Goal: Task Accomplishment & Management: Complete application form

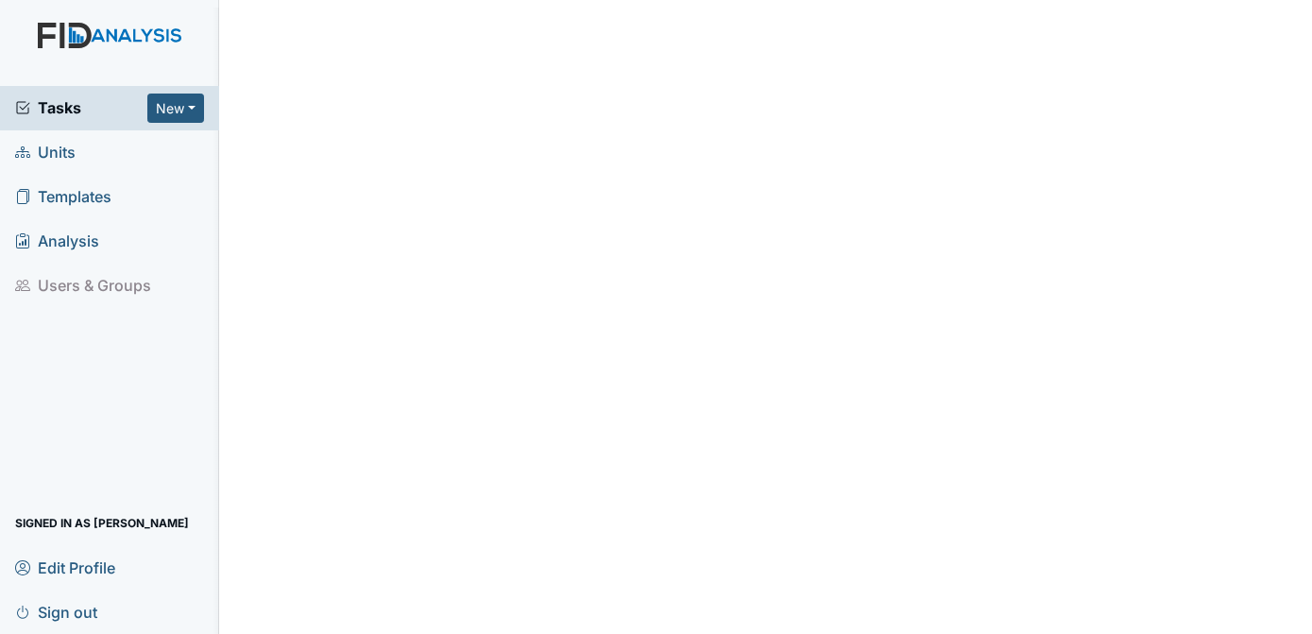
click at [62, 146] on span "Units" at bounding box center [45, 152] width 60 height 29
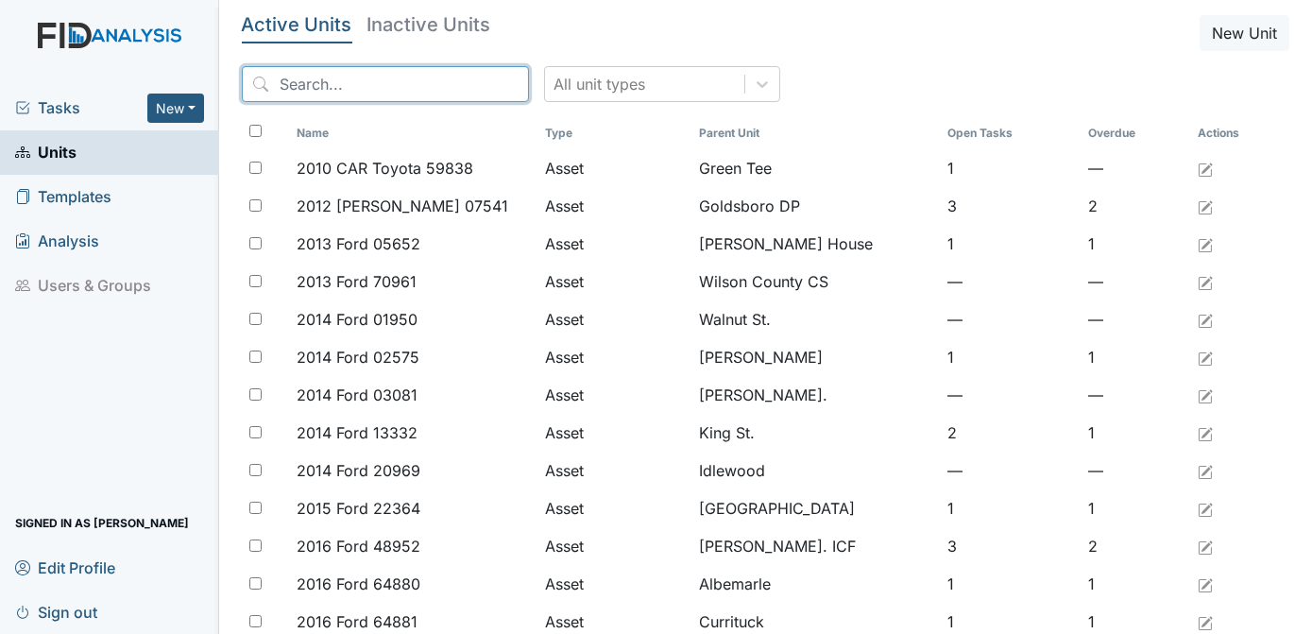
click at [287, 88] on input "search" at bounding box center [385, 84] width 287 height 36
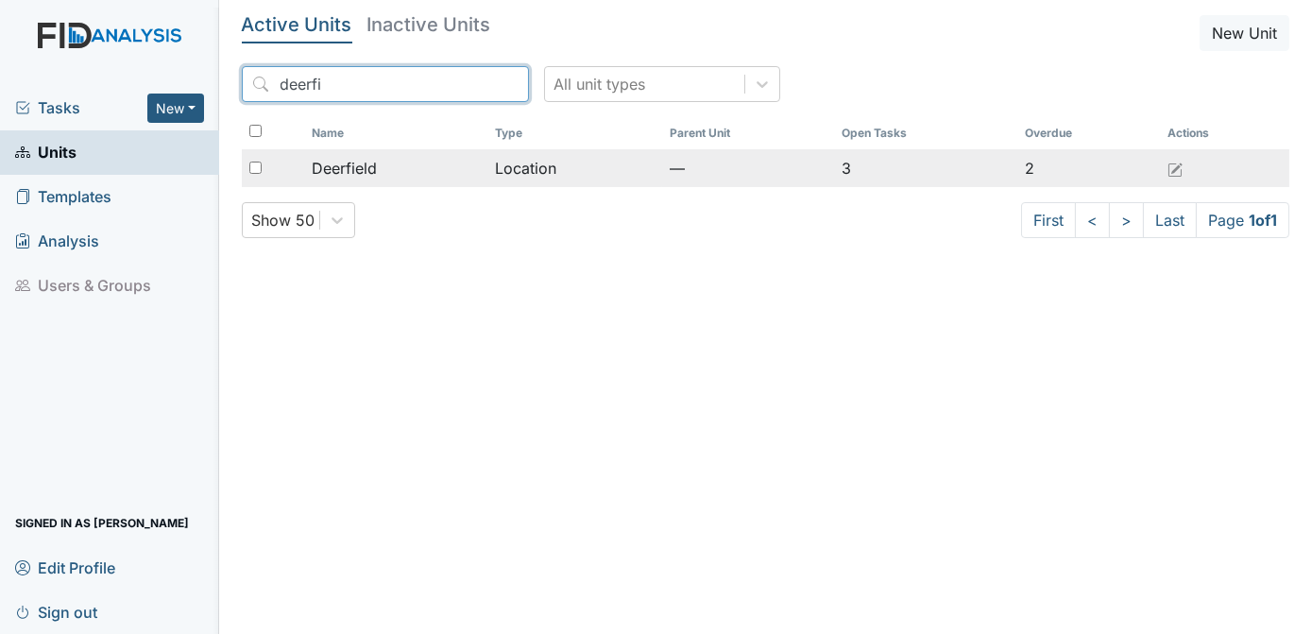
type input "deerfi"
click at [259, 170] on input "checkbox" at bounding box center [255, 168] width 12 height 12
checkbox input "true"
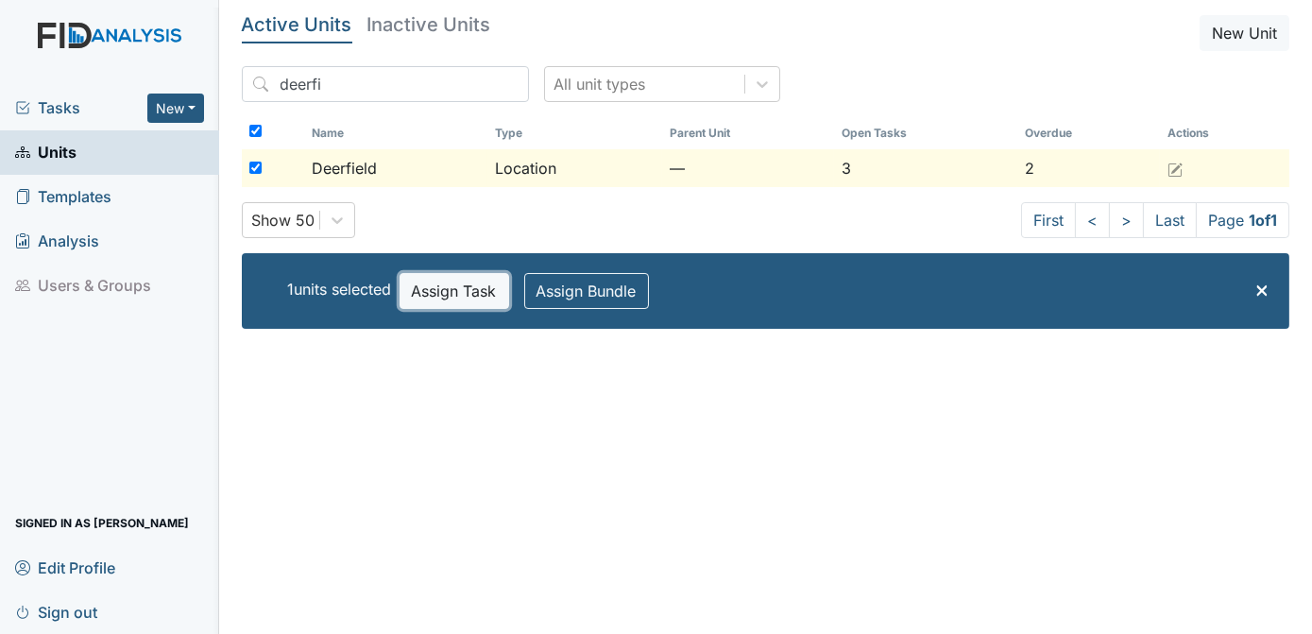
click at [453, 273] on button "Assign Task" at bounding box center [455, 291] width 110 height 36
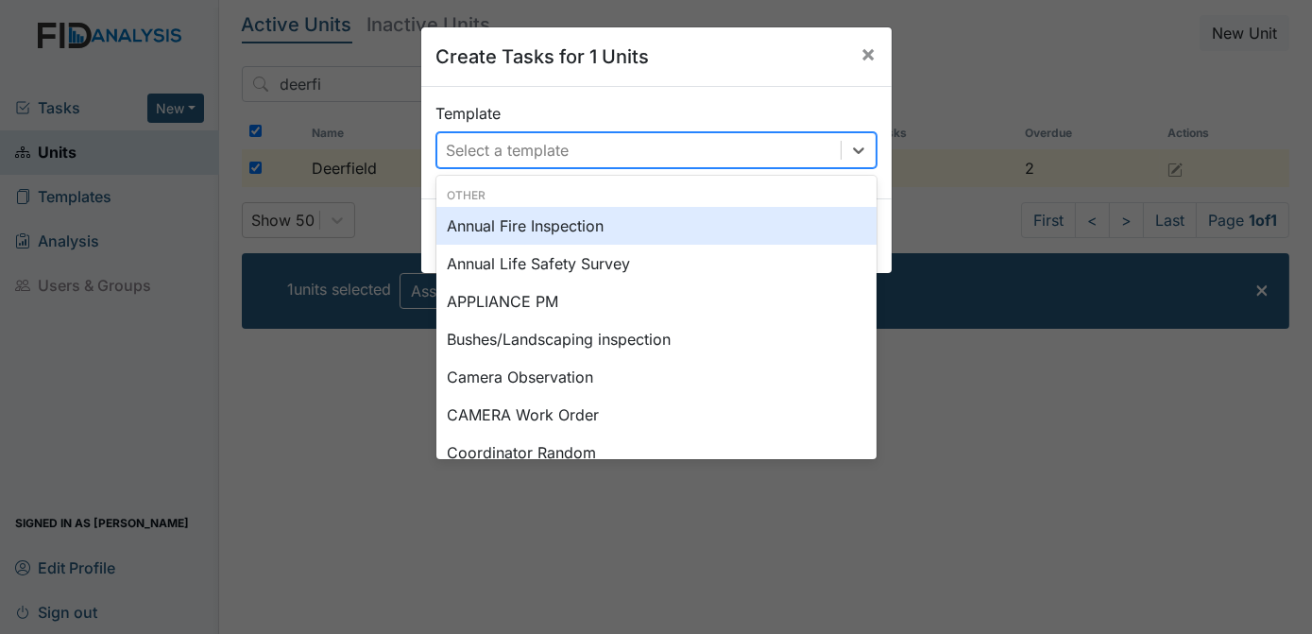
click at [518, 147] on div "Select a template" at bounding box center [508, 150] width 123 height 23
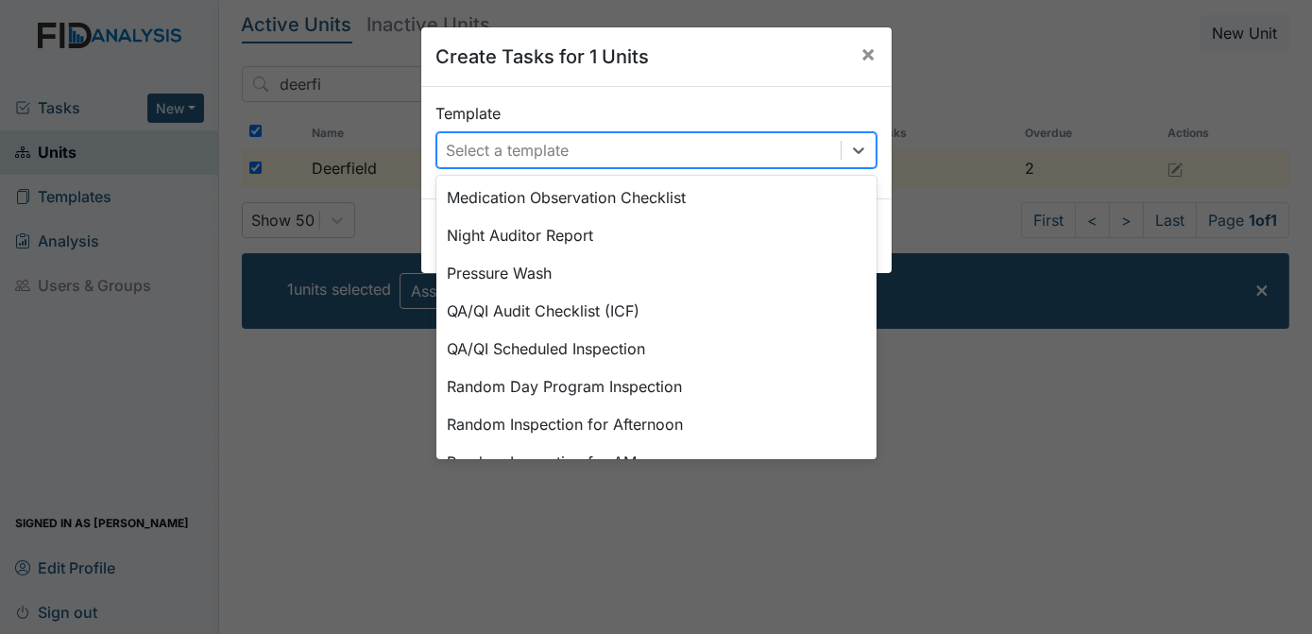
scroll to position [666, 0]
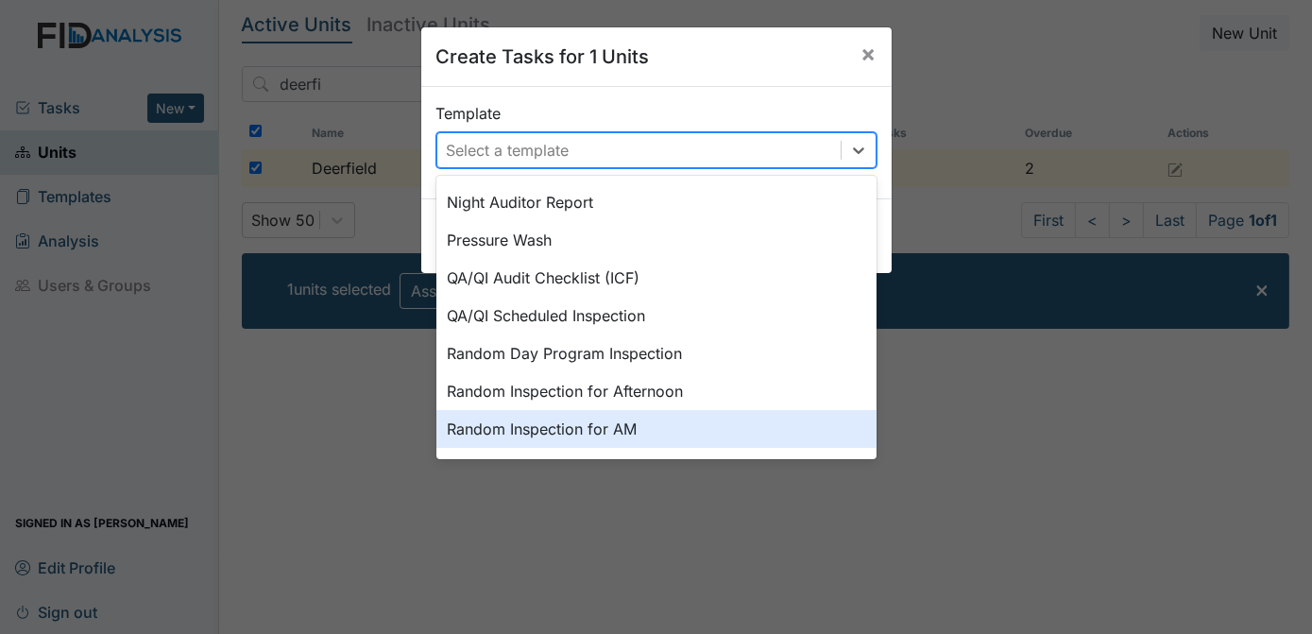
click at [622, 428] on div "Random Inspection for AM" at bounding box center [656, 429] width 440 height 38
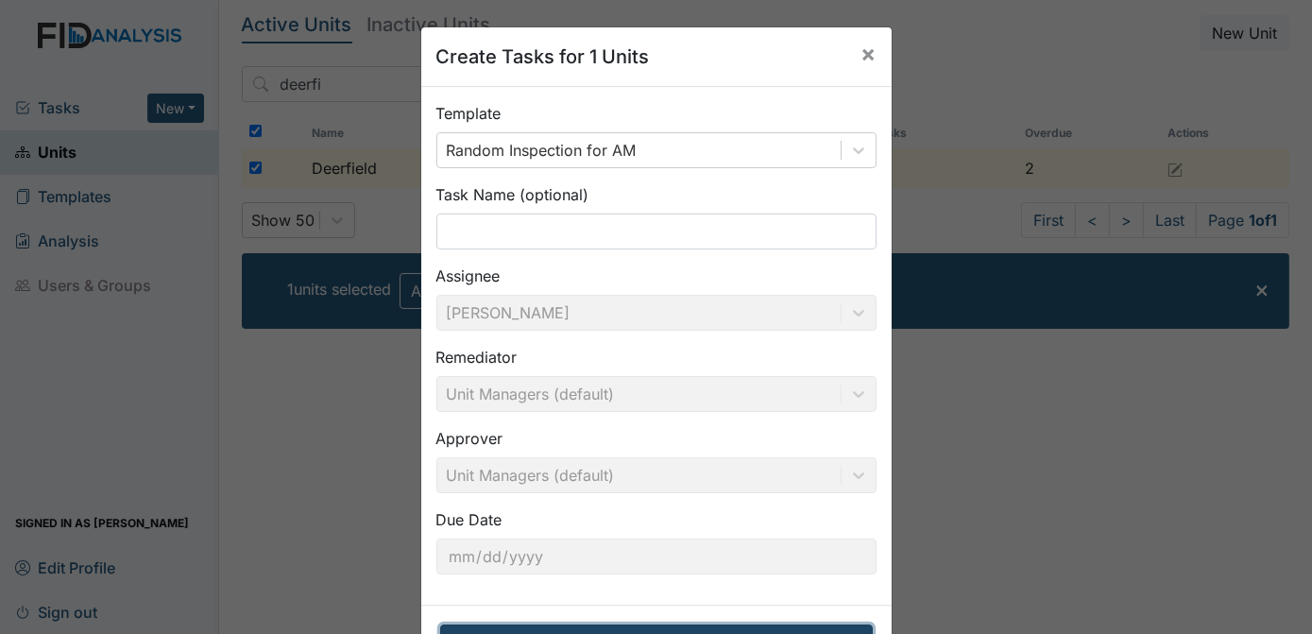
click at [622, 628] on button "Create Tasks for 1 Units" at bounding box center [656, 642] width 433 height 36
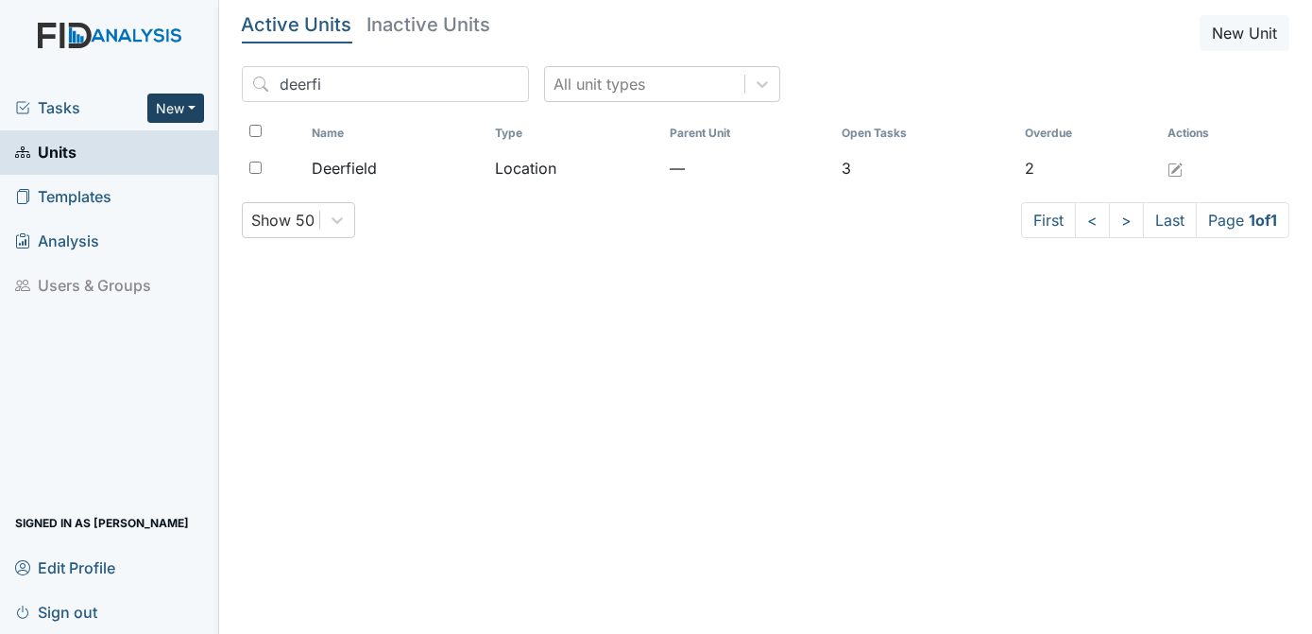
click at [183, 104] on button "New" at bounding box center [175, 108] width 57 height 29
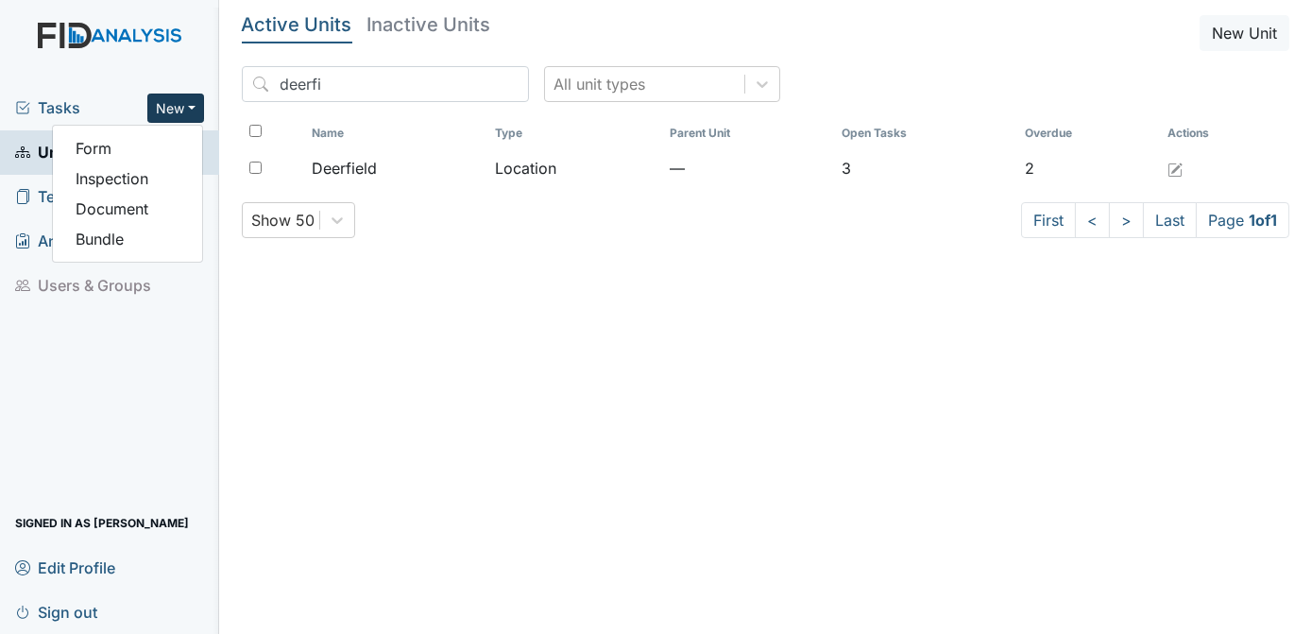
click at [167, 114] on button "New" at bounding box center [175, 108] width 57 height 29
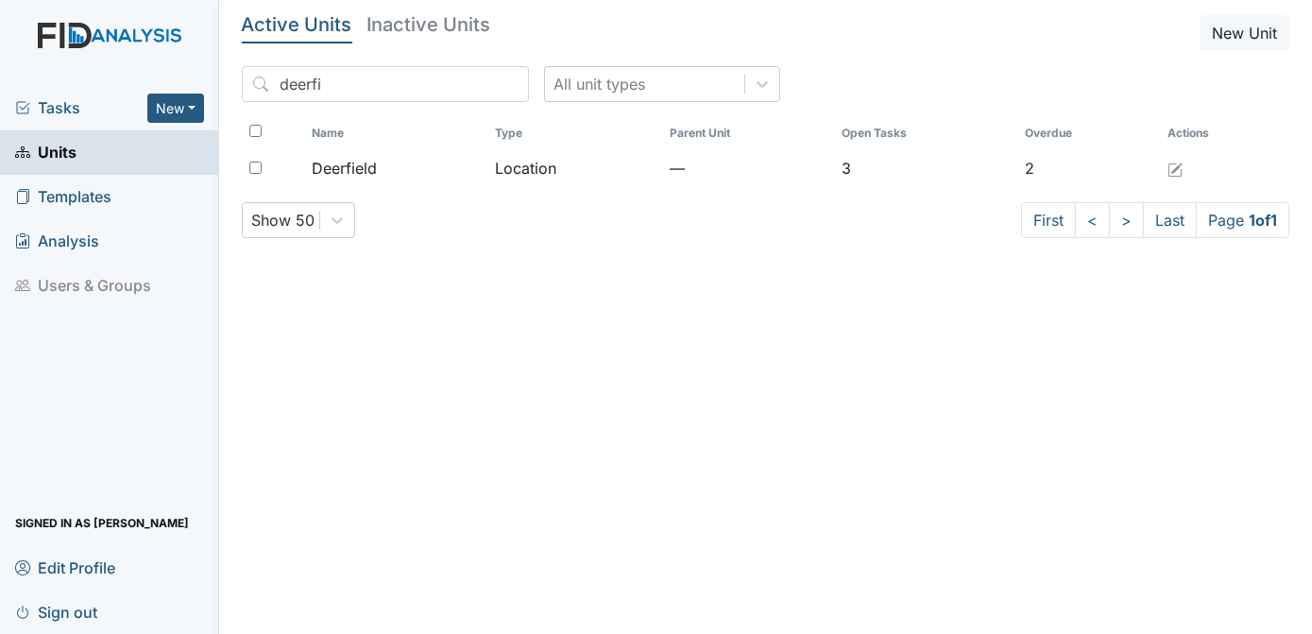
click at [60, 112] on span "Tasks" at bounding box center [81, 107] width 132 height 23
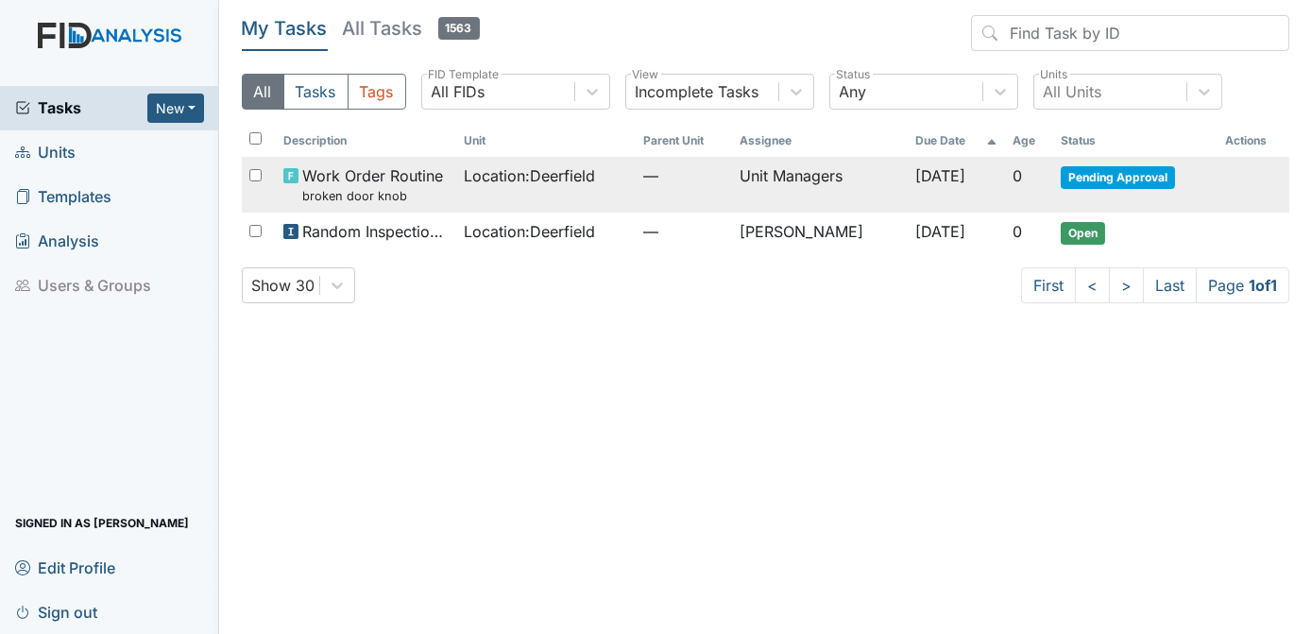
click at [1137, 170] on span "Pending Approval" at bounding box center [1118, 177] width 114 height 23
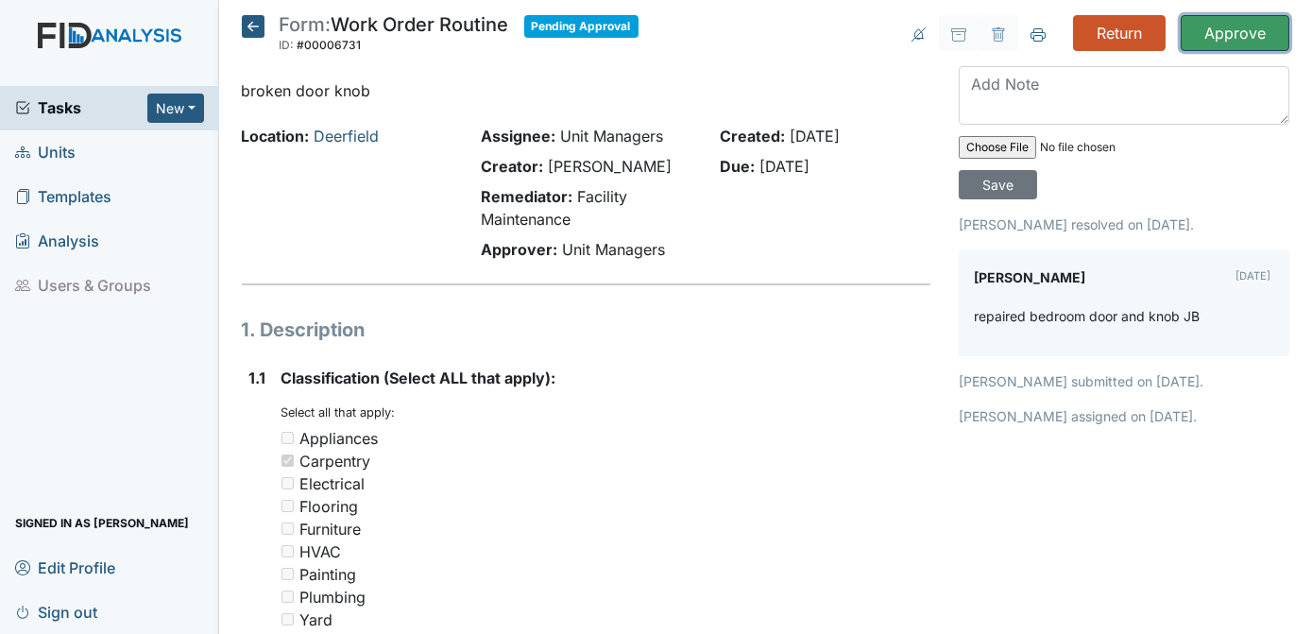
click at [1251, 41] on input "Approve" at bounding box center [1235, 33] width 109 height 36
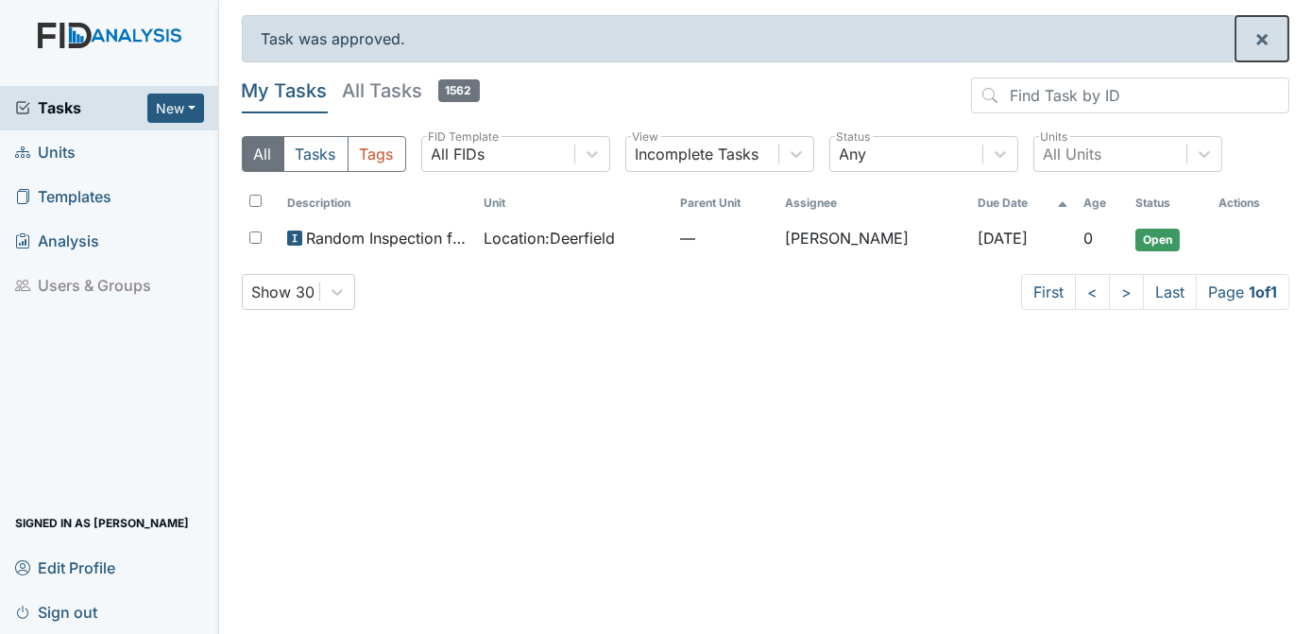
click at [1252, 41] on button "×" at bounding box center [1262, 38] width 53 height 45
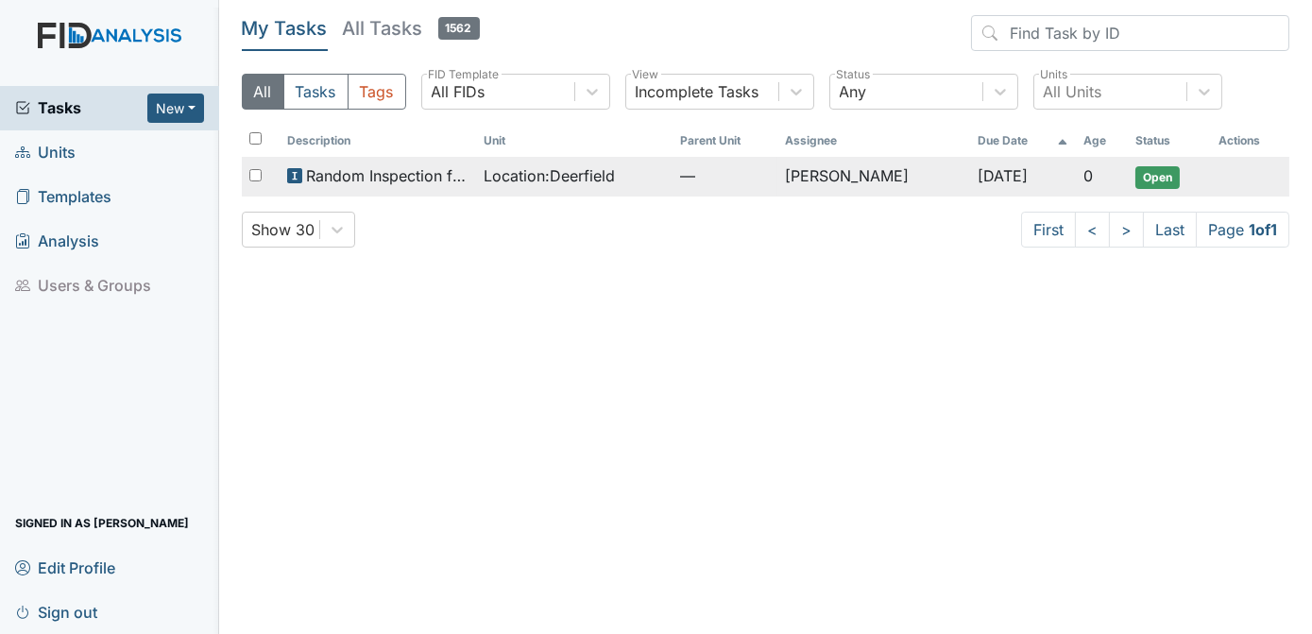
click at [1163, 179] on span "Open" at bounding box center [1157, 177] width 44 height 23
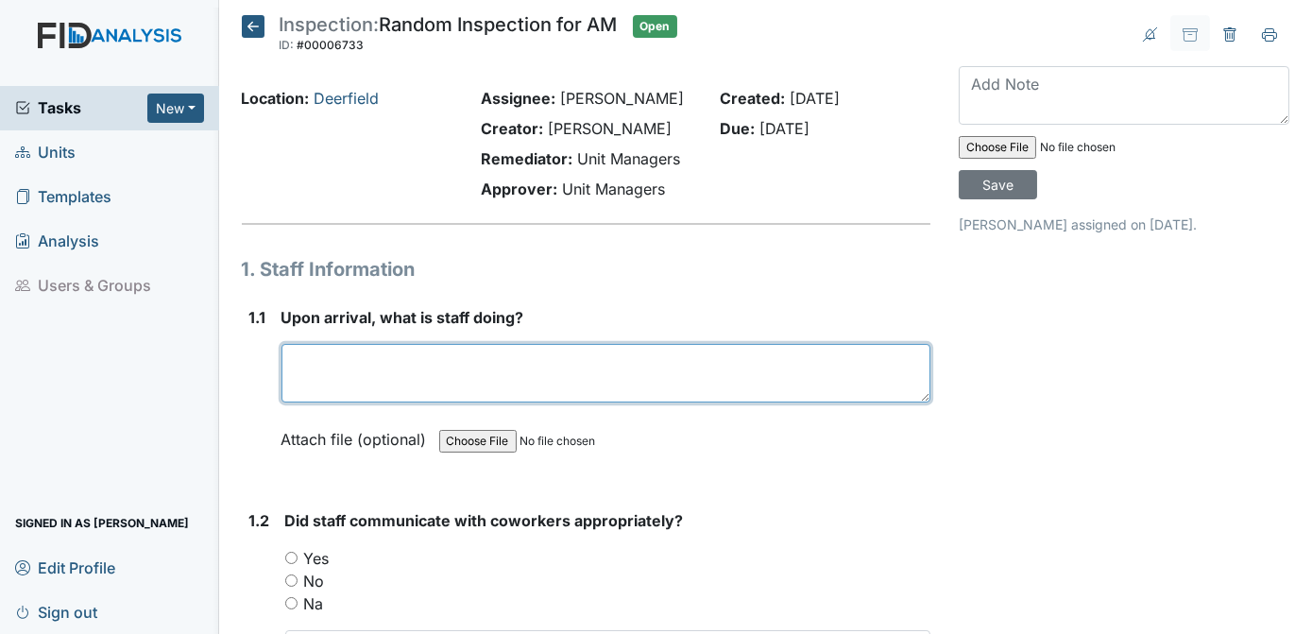
click at [383, 381] on textarea at bounding box center [606, 373] width 650 height 59
type textarea "preparing breakfast"
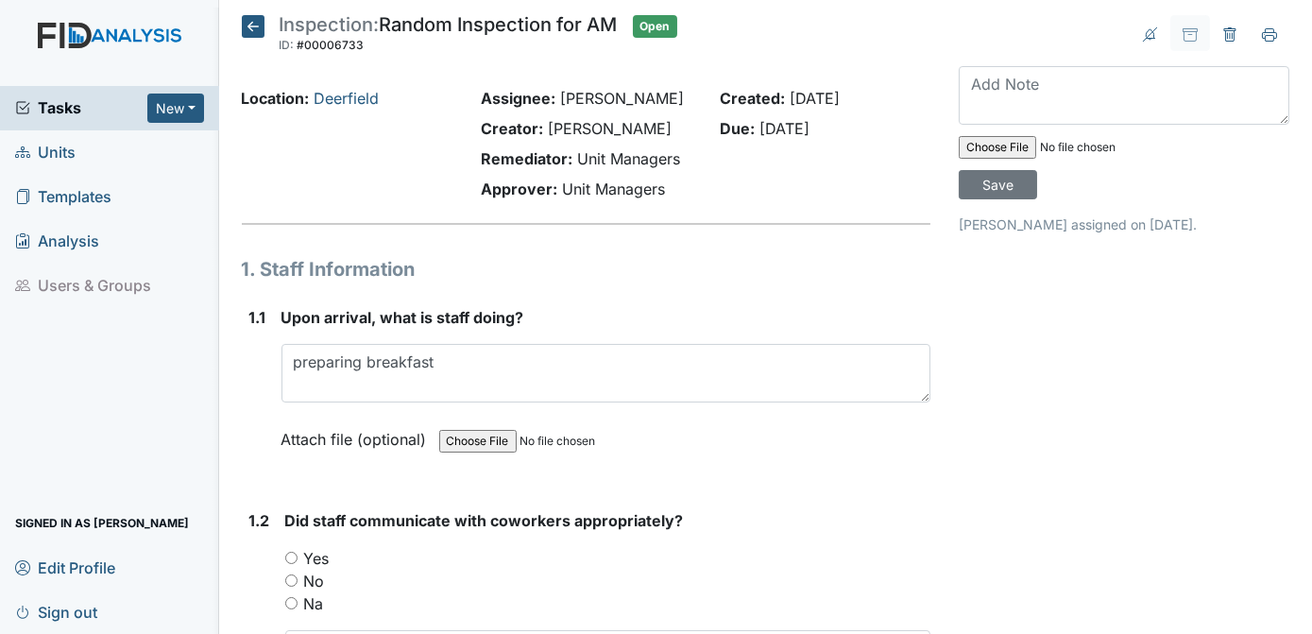
click at [289, 557] on input "Yes" at bounding box center [291, 558] width 12 height 12
radio input "true"
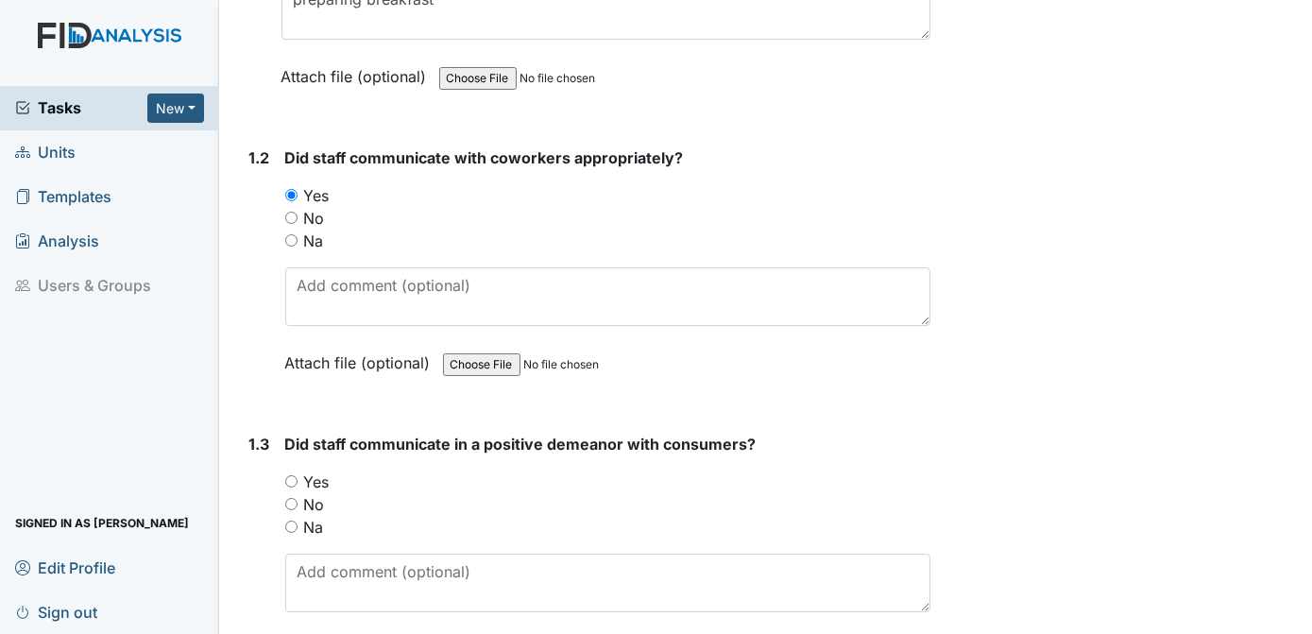
scroll to position [405, 0]
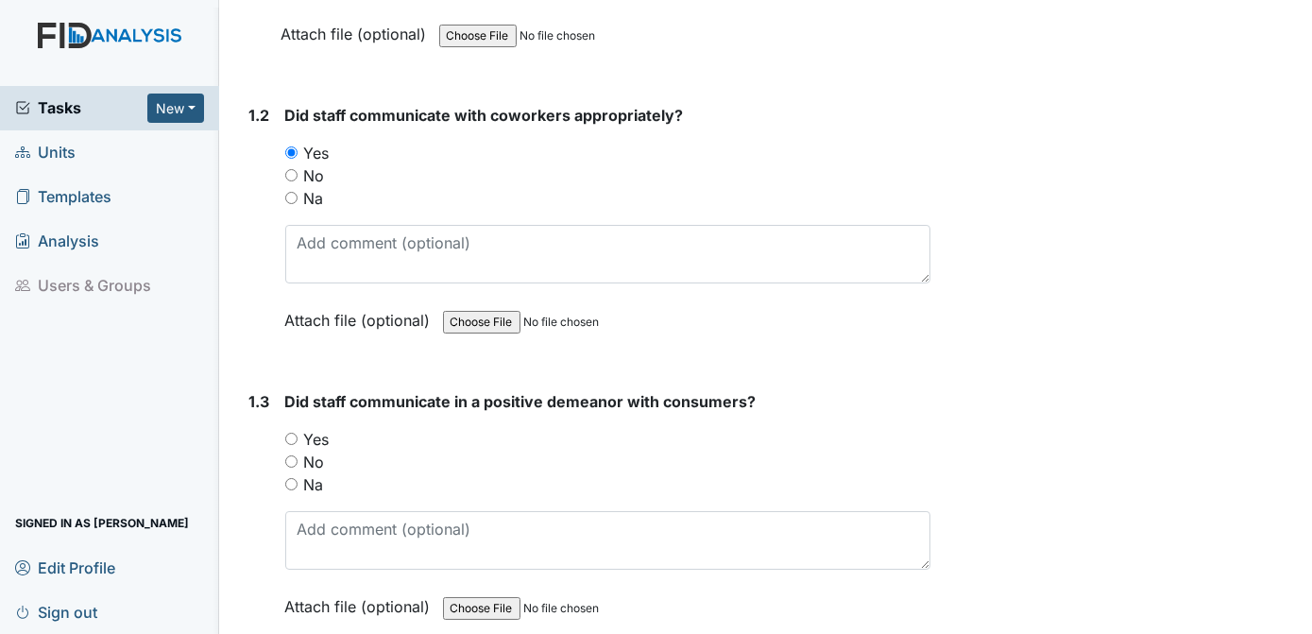
click at [292, 433] on input "Yes" at bounding box center [291, 439] width 12 height 12
radio input "true"
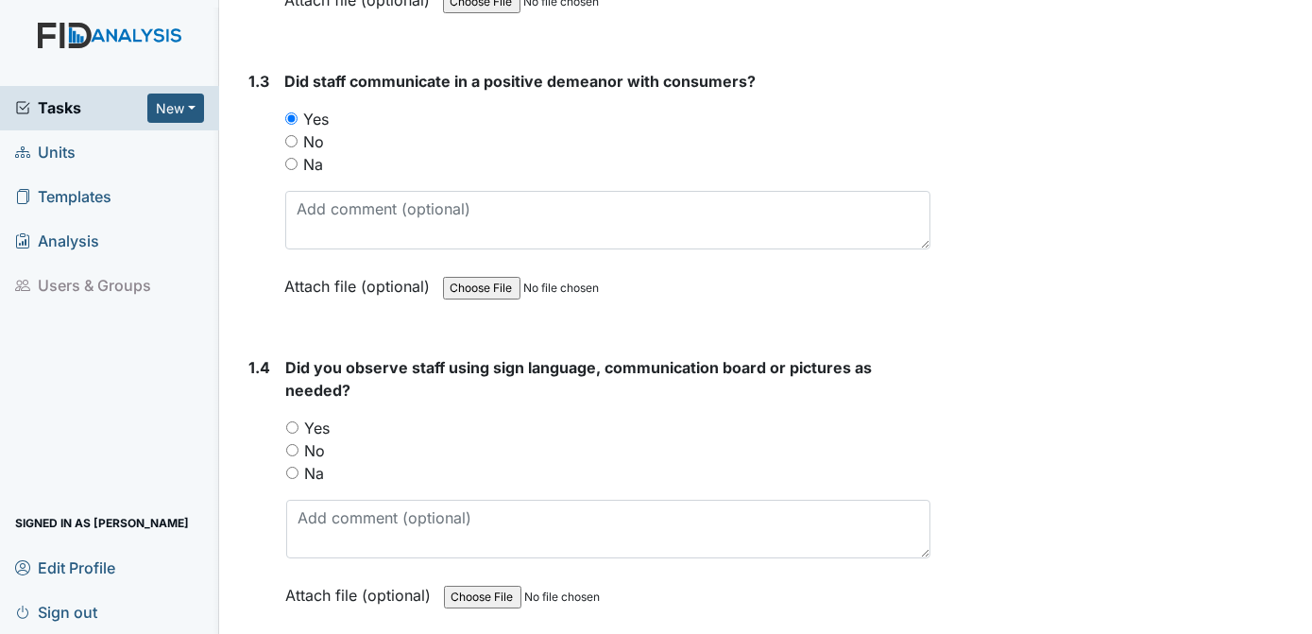
scroll to position [810, 0]
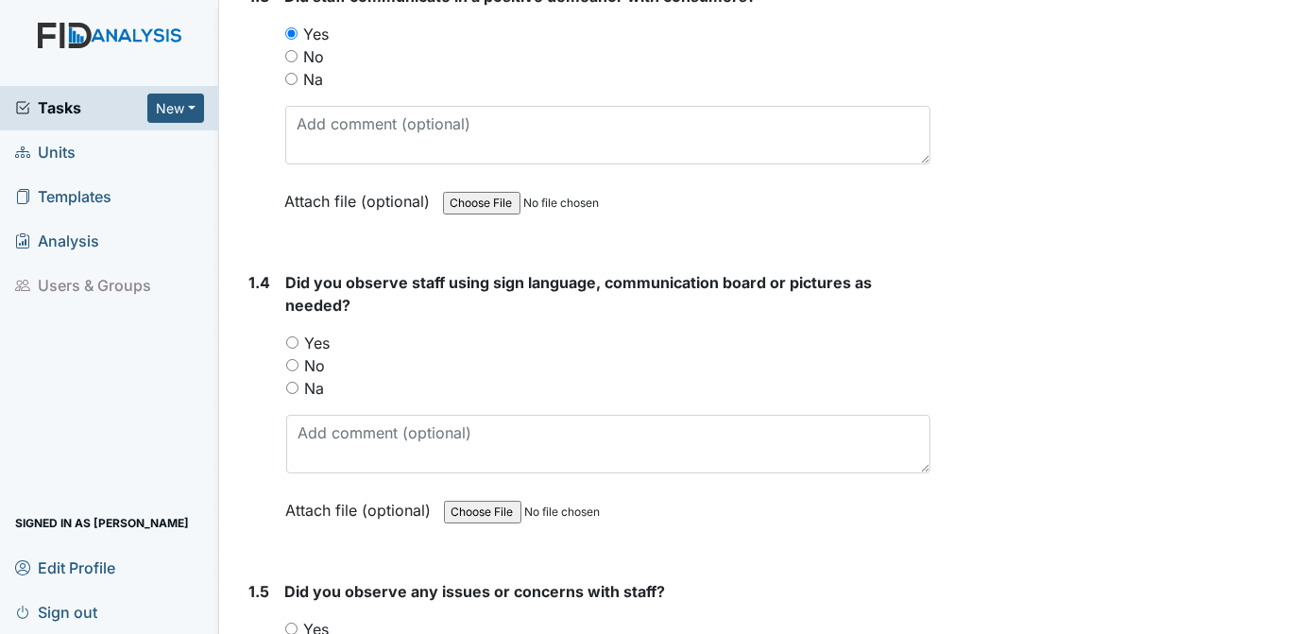
click at [291, 382] on input "Na" at bounding box center [292, 388] width 12 height 12
radio input "true"
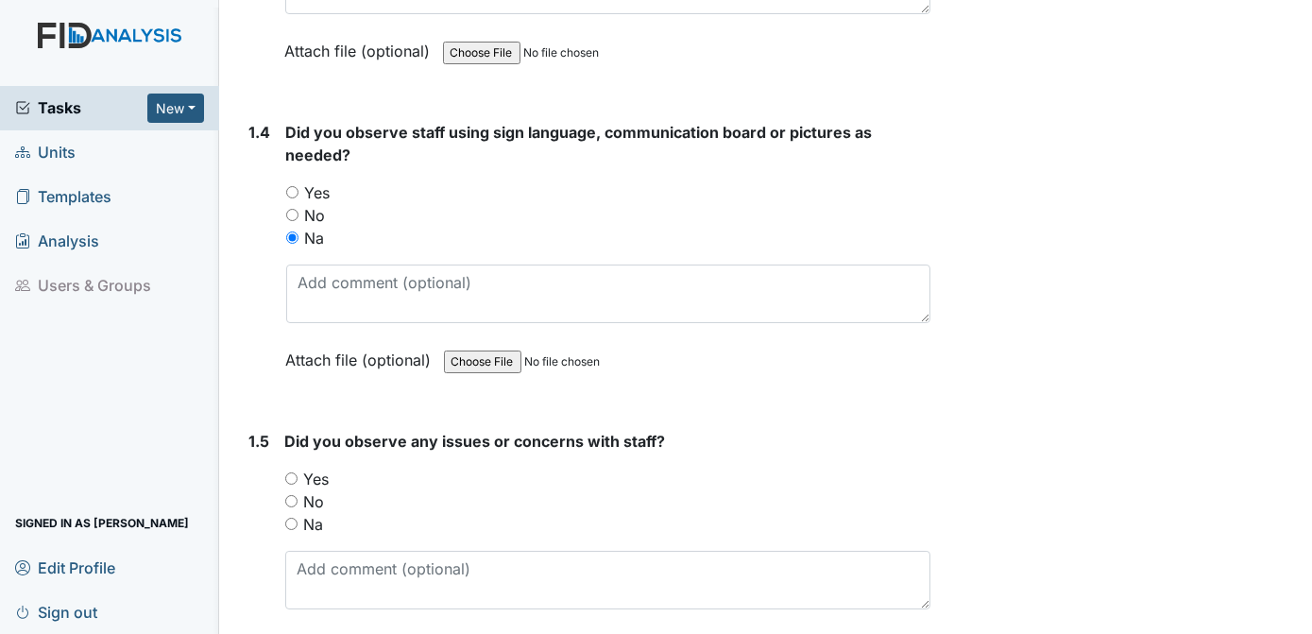
scroll to position [1046, 0]
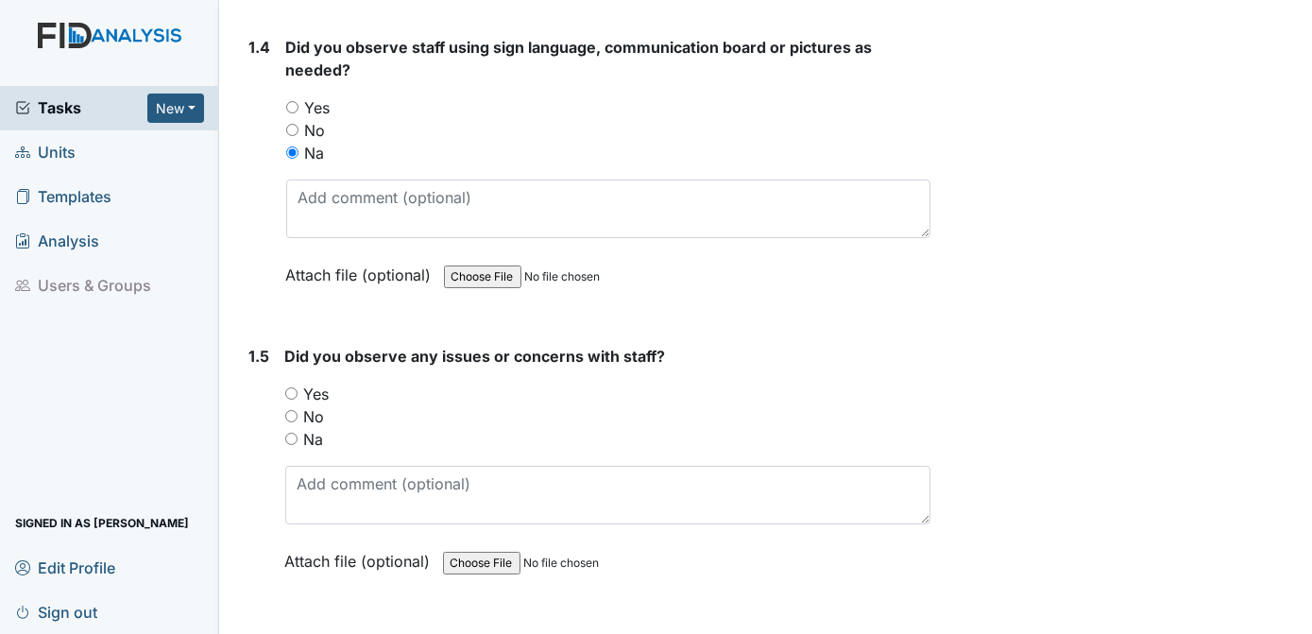
click at [292, 410] on input "No" at bounding box center [291, 416] width 12 height 12
radio input "true"
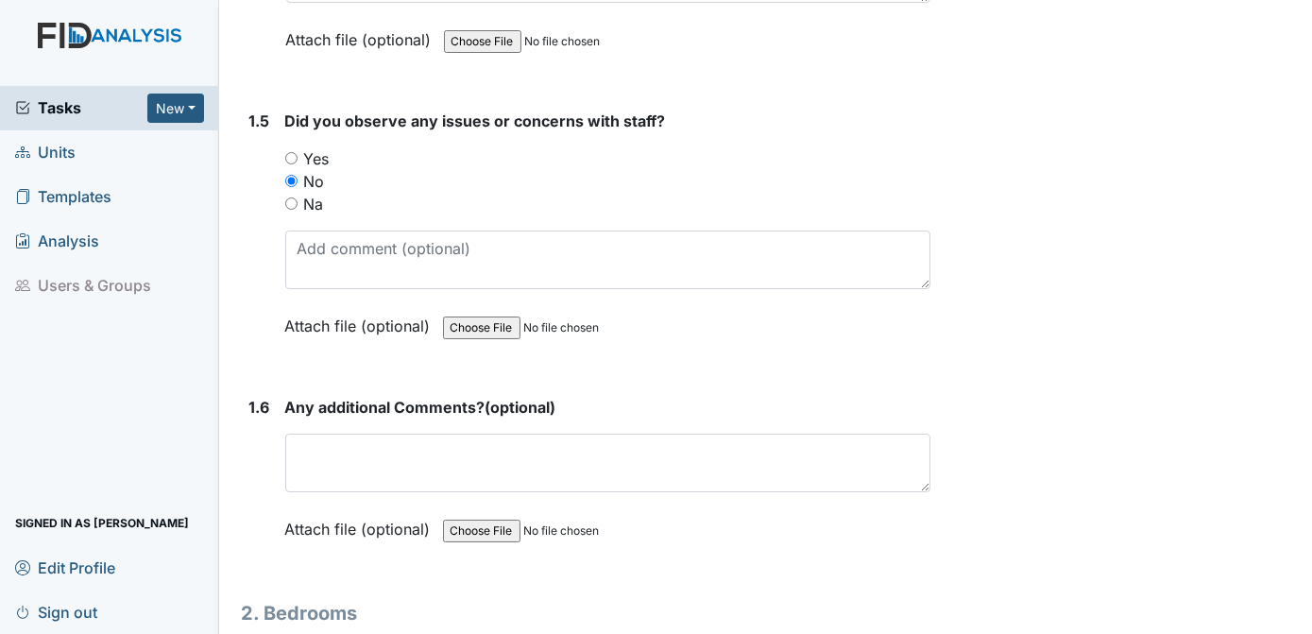
scroll to position [1324, 0]
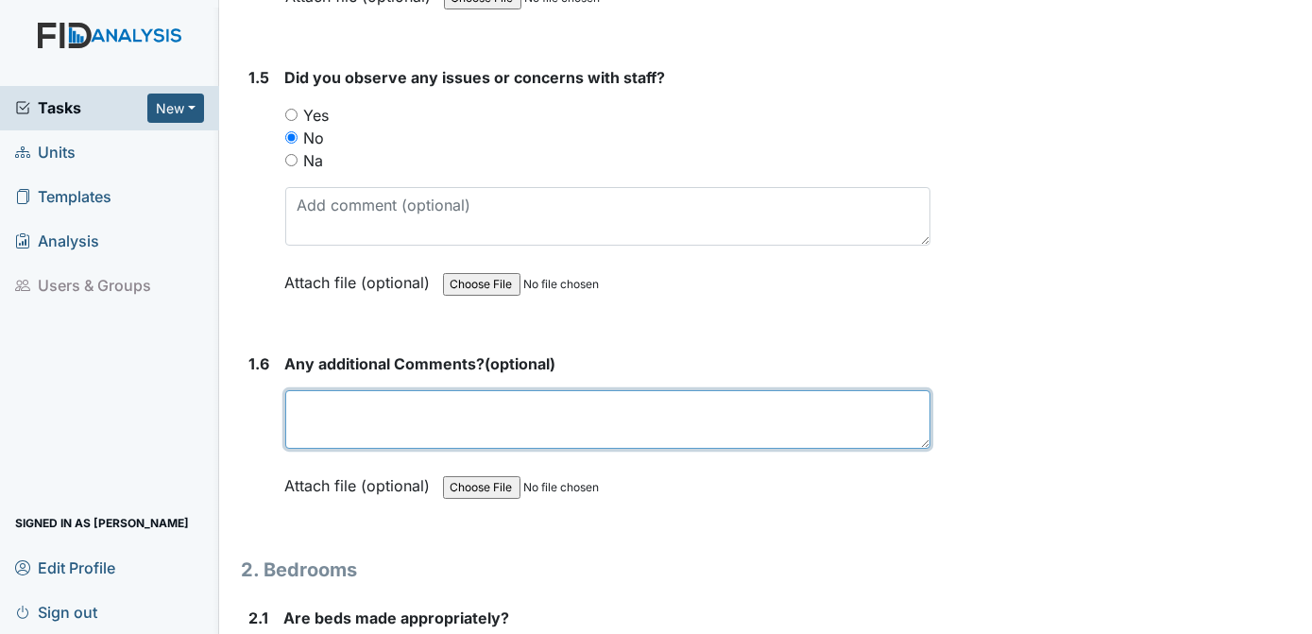
click at [503, 417] on textarea at bounding box center [608, 419] width 646 height 59
type textarea "n/a"
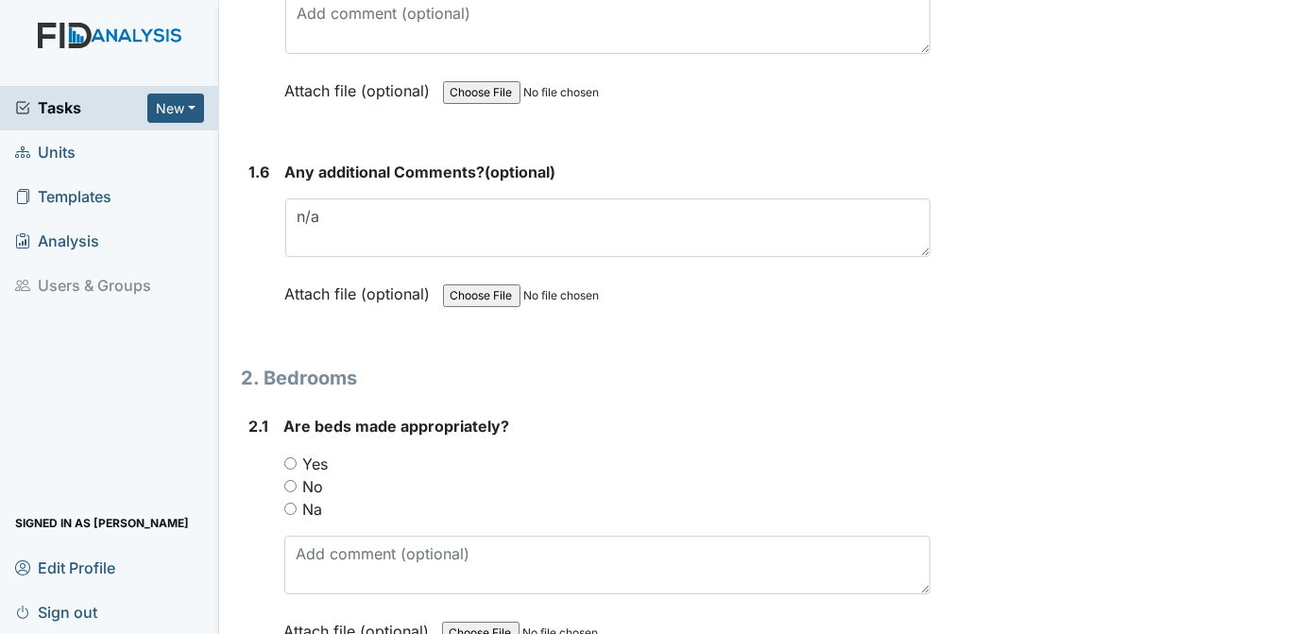
scroll to position [1559, 0]
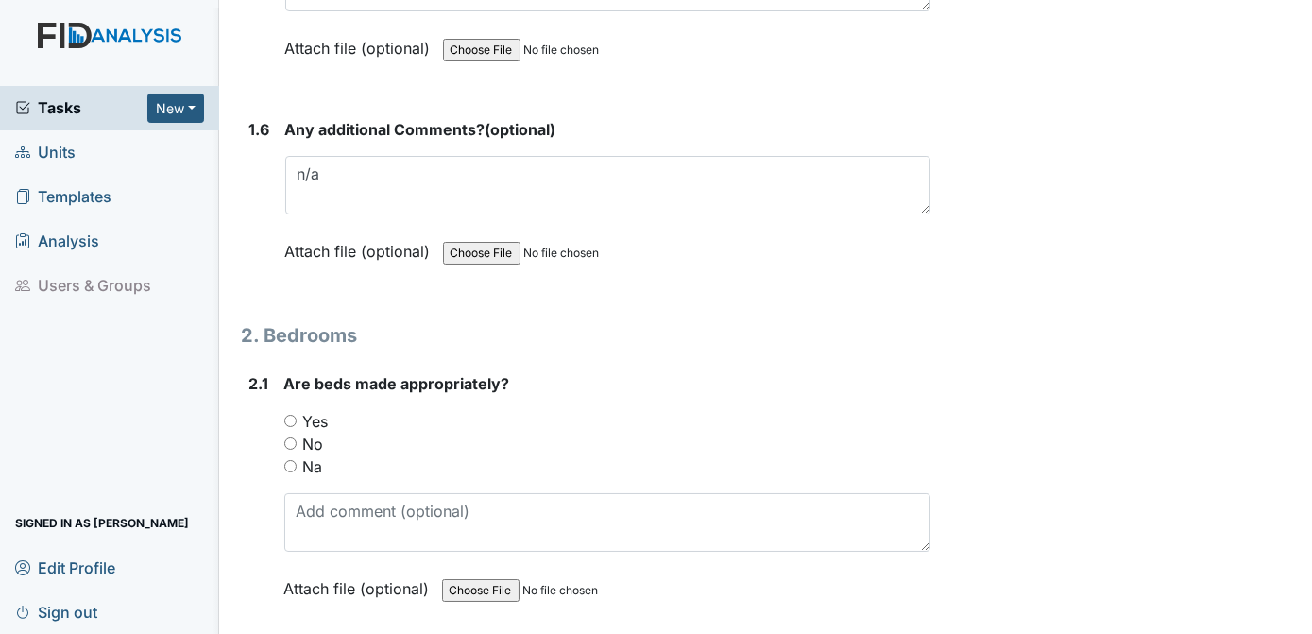
click at [291, 415] on input "Yes" at bounding box center [290, 421] width 12 height 12
radio input "true"
click at [716, 375] on strong "Are beds made appropriately?" at bounding box center [607, 383] width 647 height 23
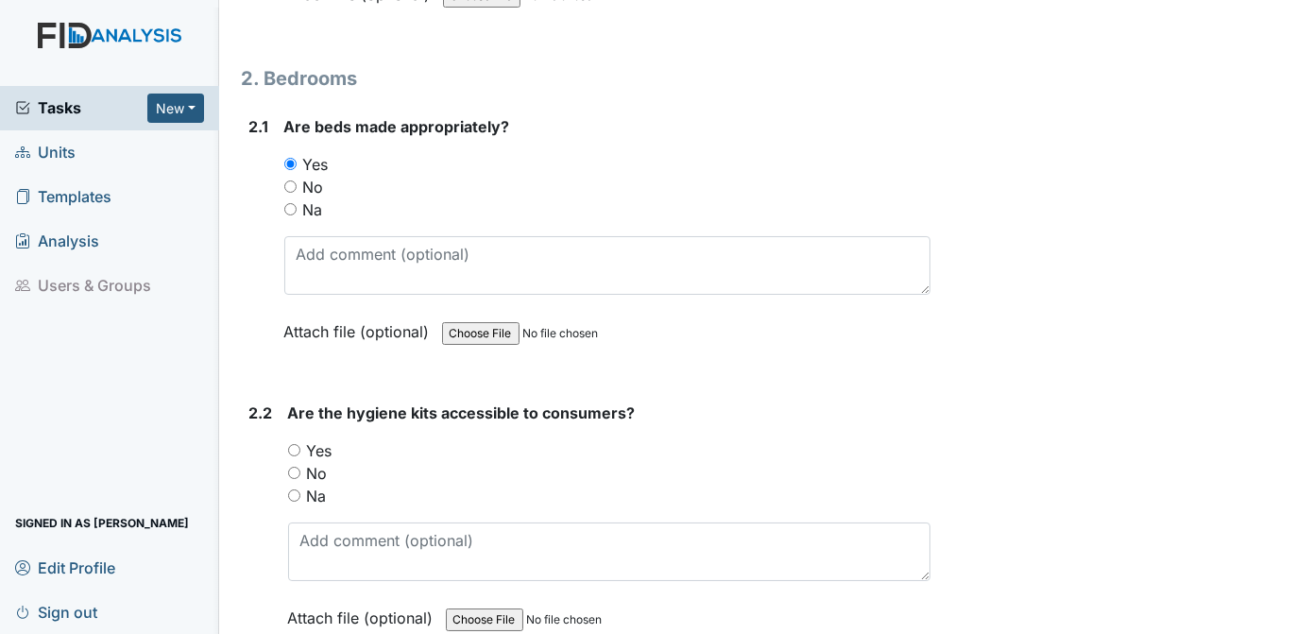
scroll to position [1858, 0]
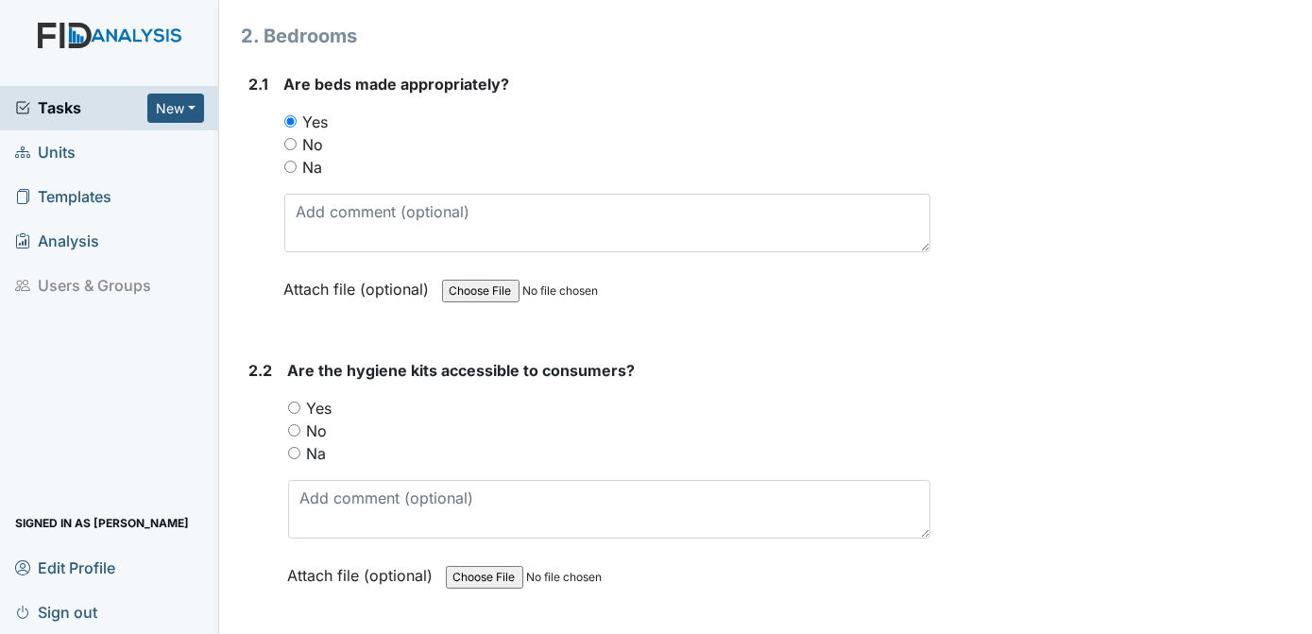
click at [297, 401] on input "Yes" at bounding box center [294, 407] width 12 height 12
radio input "true"
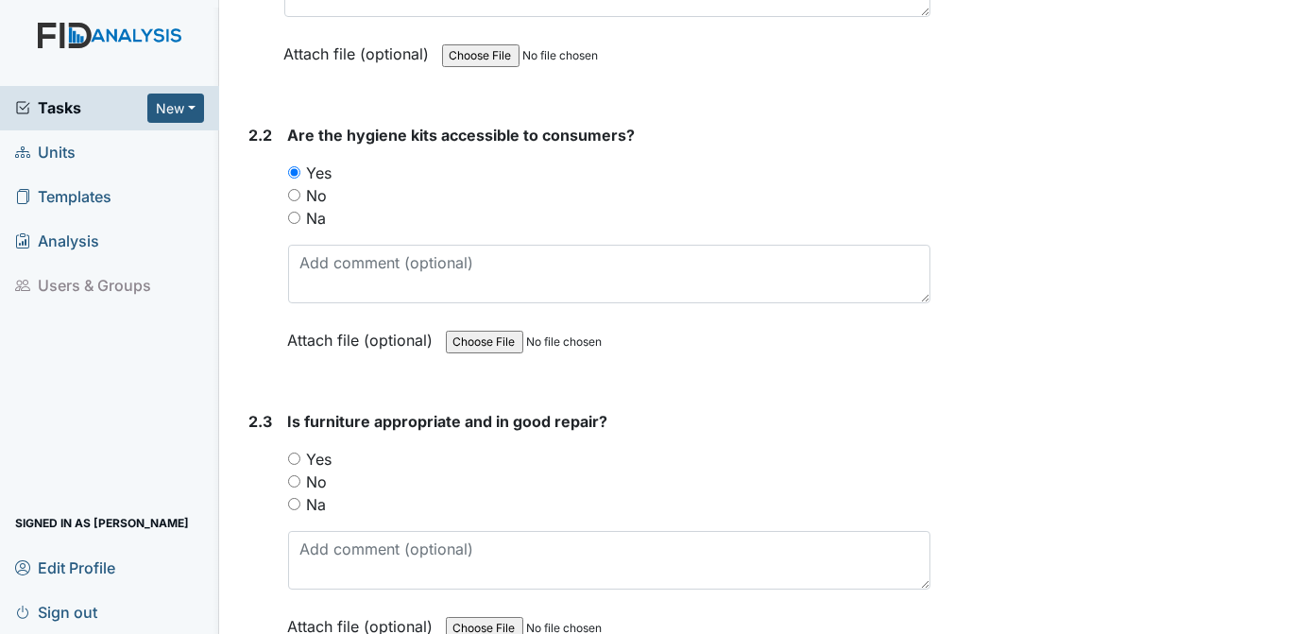
scroll to position [2221, 0]
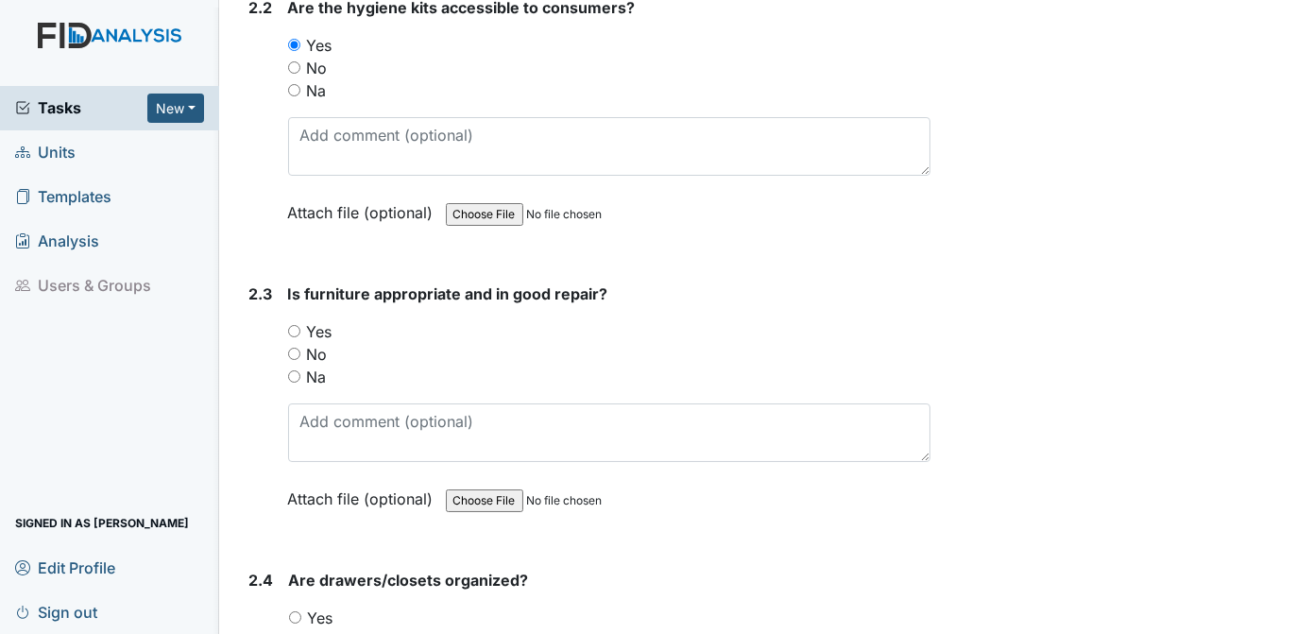
click at [295, 348] on input "No" at bounding box center [294, 354] width 12 height 12
radio input "true"
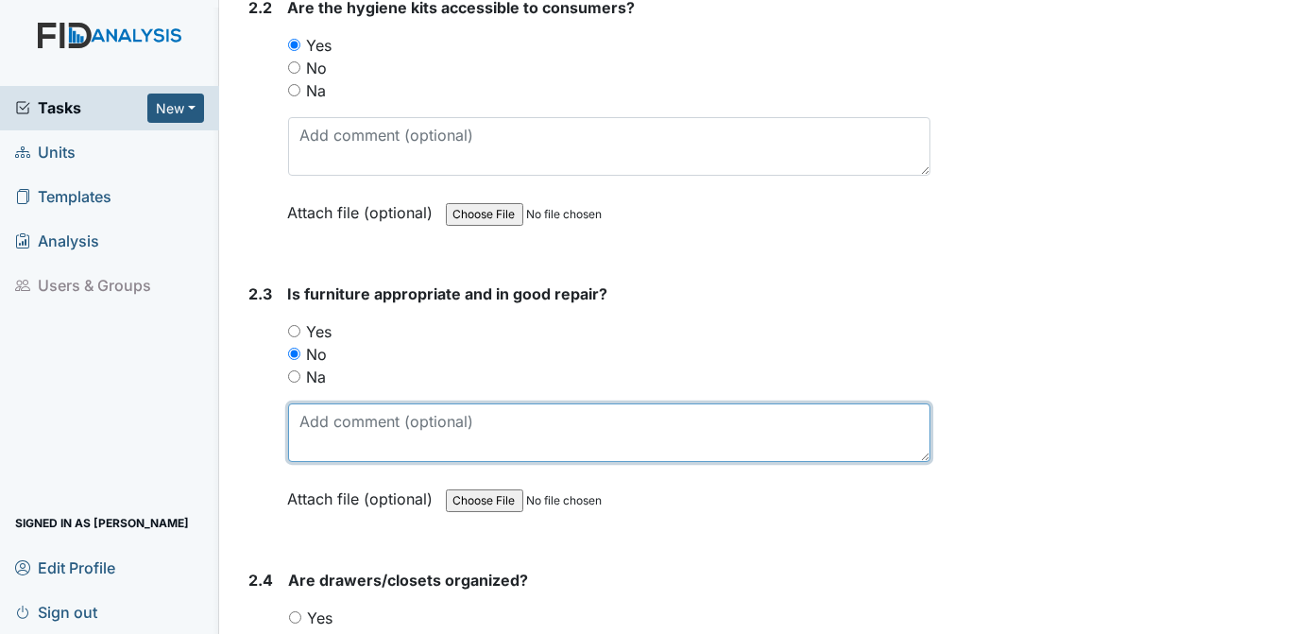
click at [324, 418] on textarea at bounding box center [609, 432] width 643 height 59
type textarea "torn sofa"
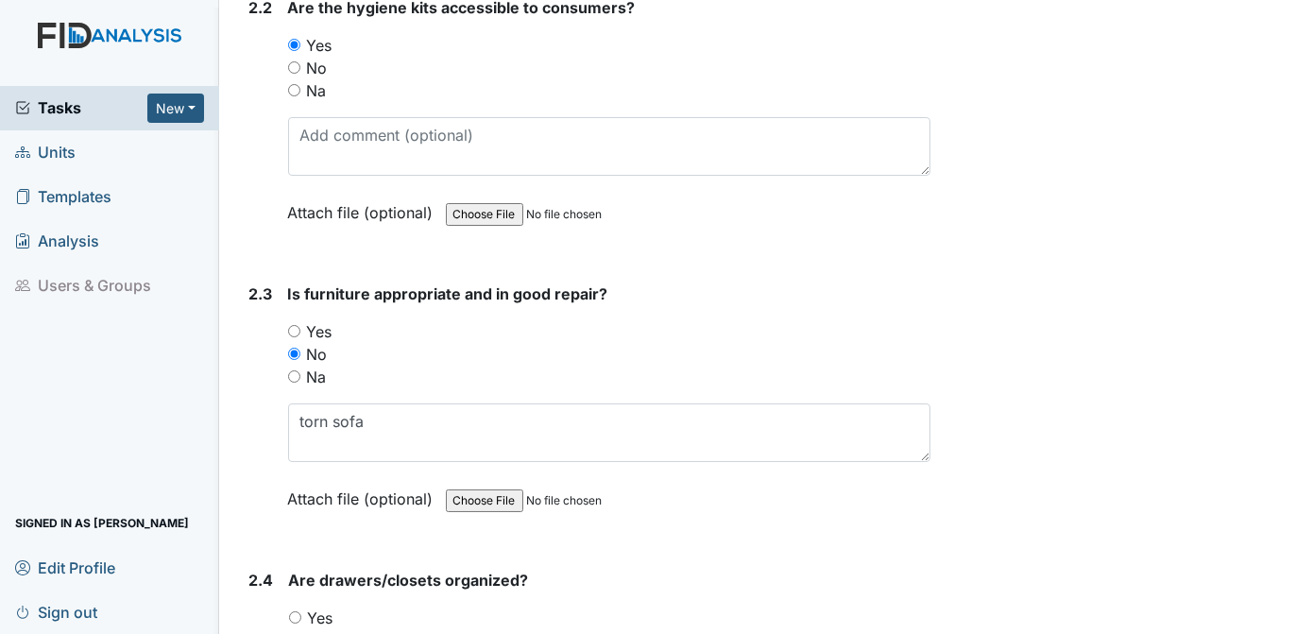
click at [289, 611] on input "Yes" at bounding box center [295, 617] width 12 height 12
radio input "true"
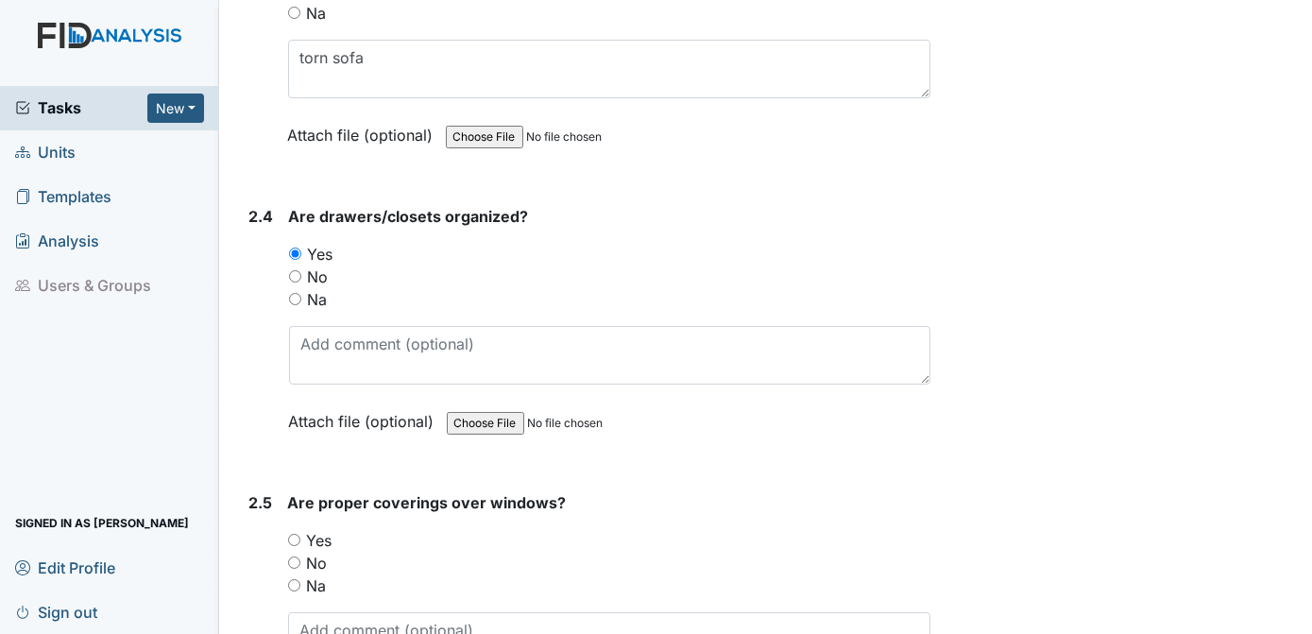
scroll to position [2627, 0]
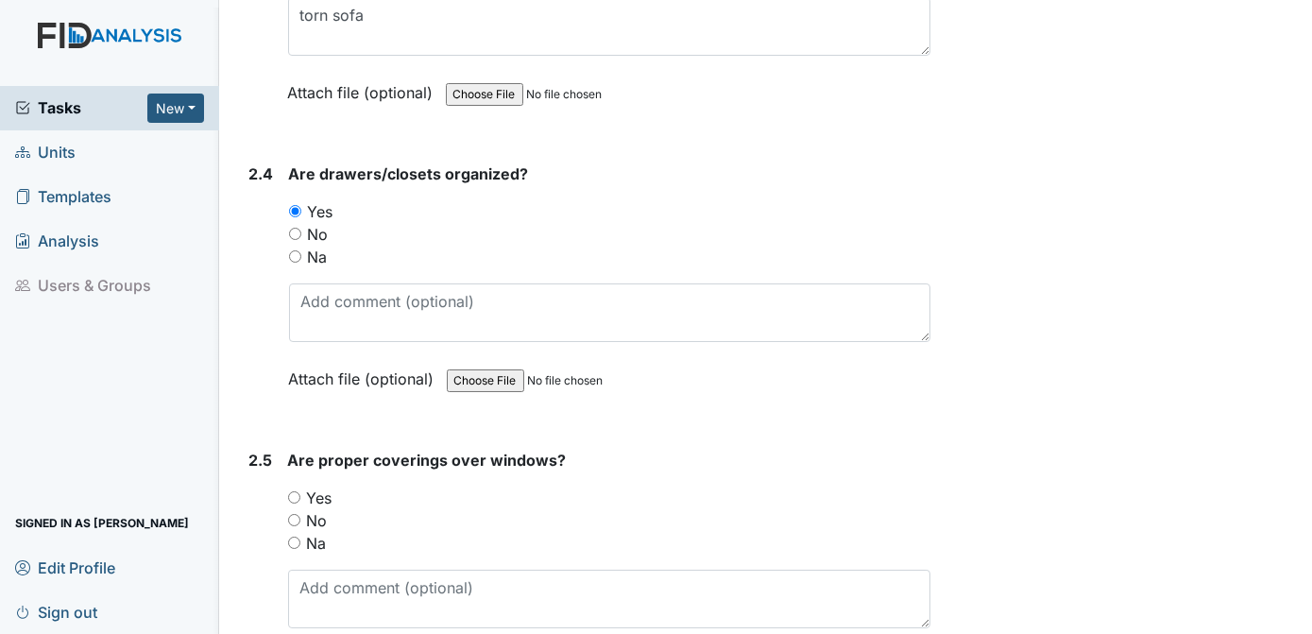
click at [293, 491] on input "Yes" at bounding box center [294, 497] width 12 height 12
radio input "true"
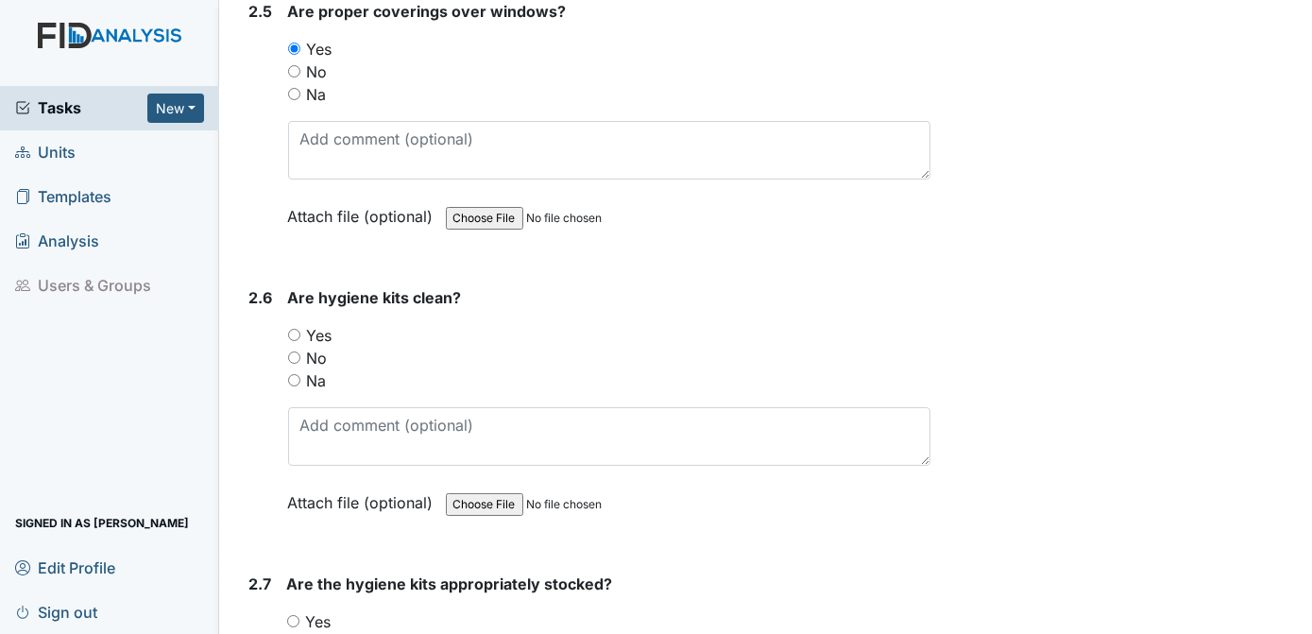
scroll to position [3118, 0]
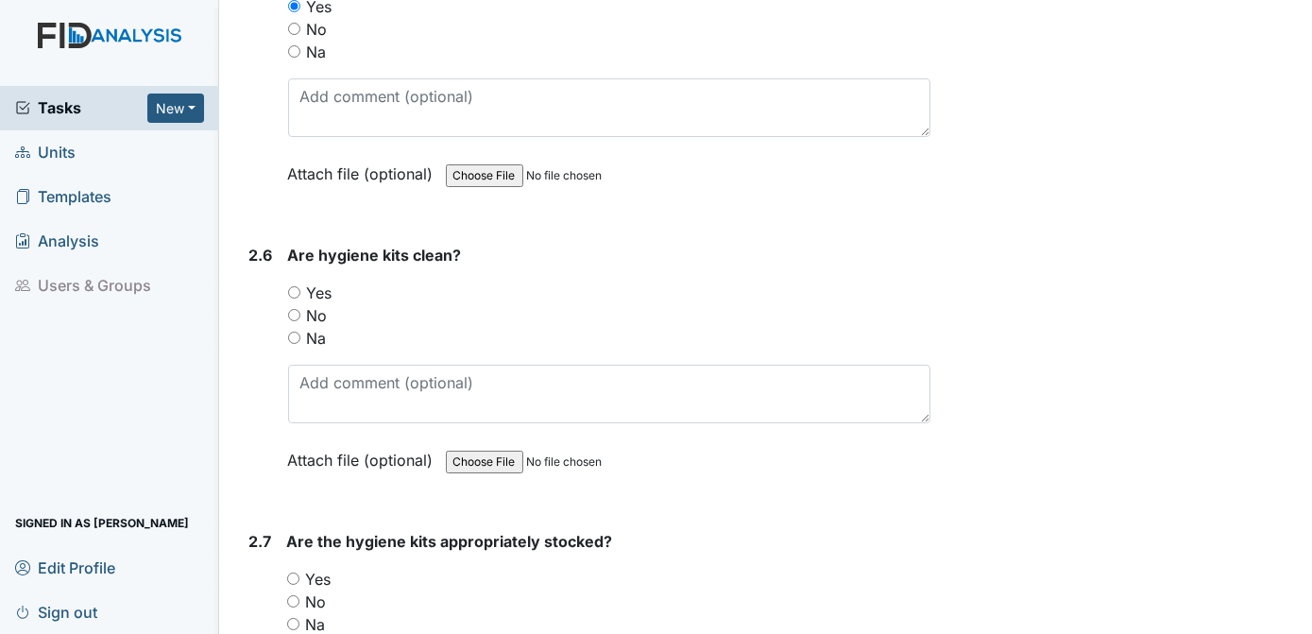
click at [297, 286] on input "Yes" at bounding box center [294, 292] width 12 height 12
radio input "true"
click at [292, 572] on input "Yes" at bounding box center [293, 578] width 12 height 12
radio input "true"
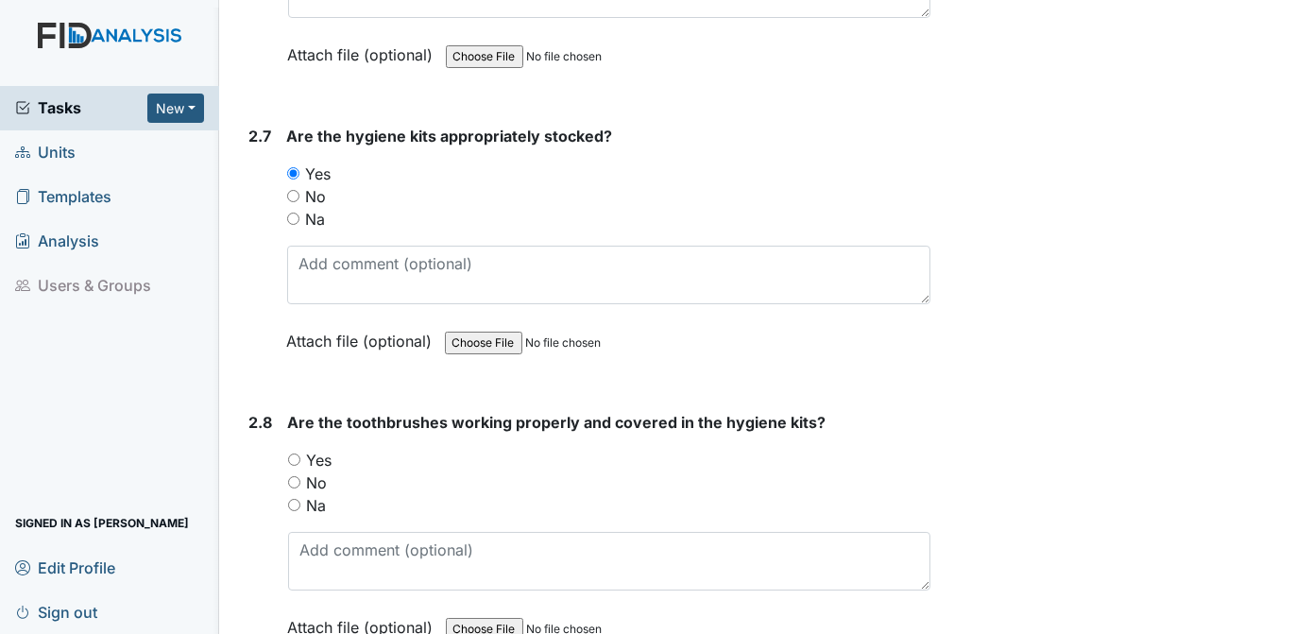
scroll to position [3567, 0]
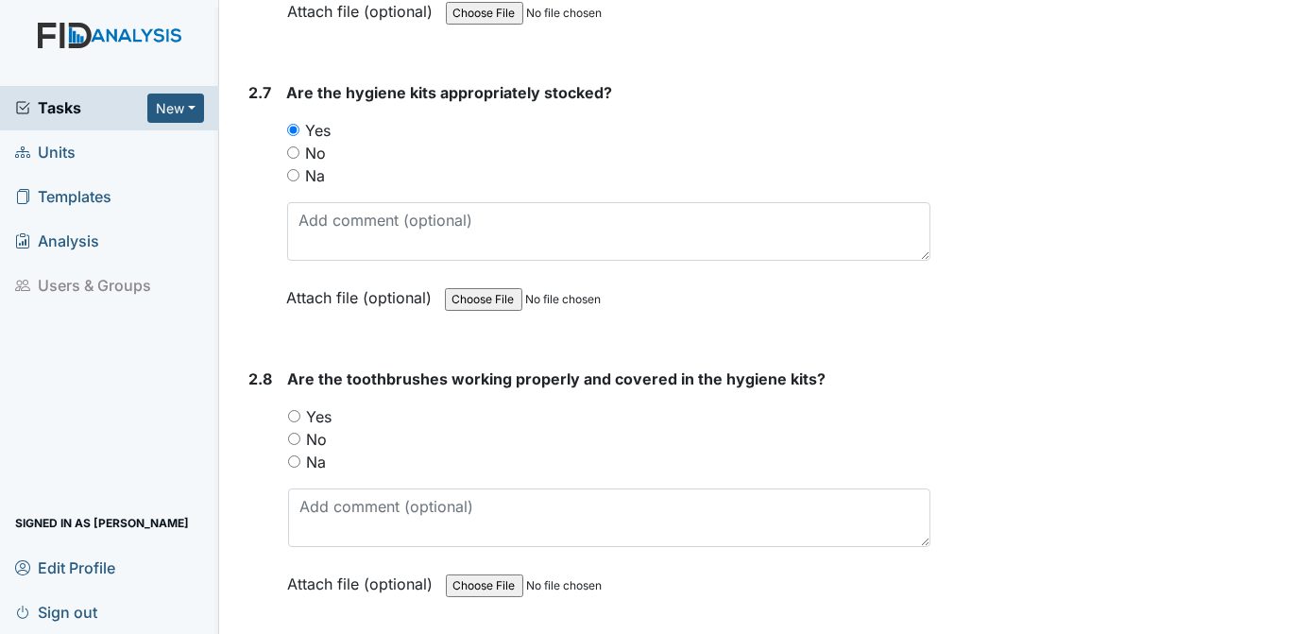
click at [290, 410] on input "Yes" at bounding box center [294, 416] width 12 height 12
radio input "true"
click at [569, 405] on div "Yes" at bounding box center [609, 416] width 643 height 23
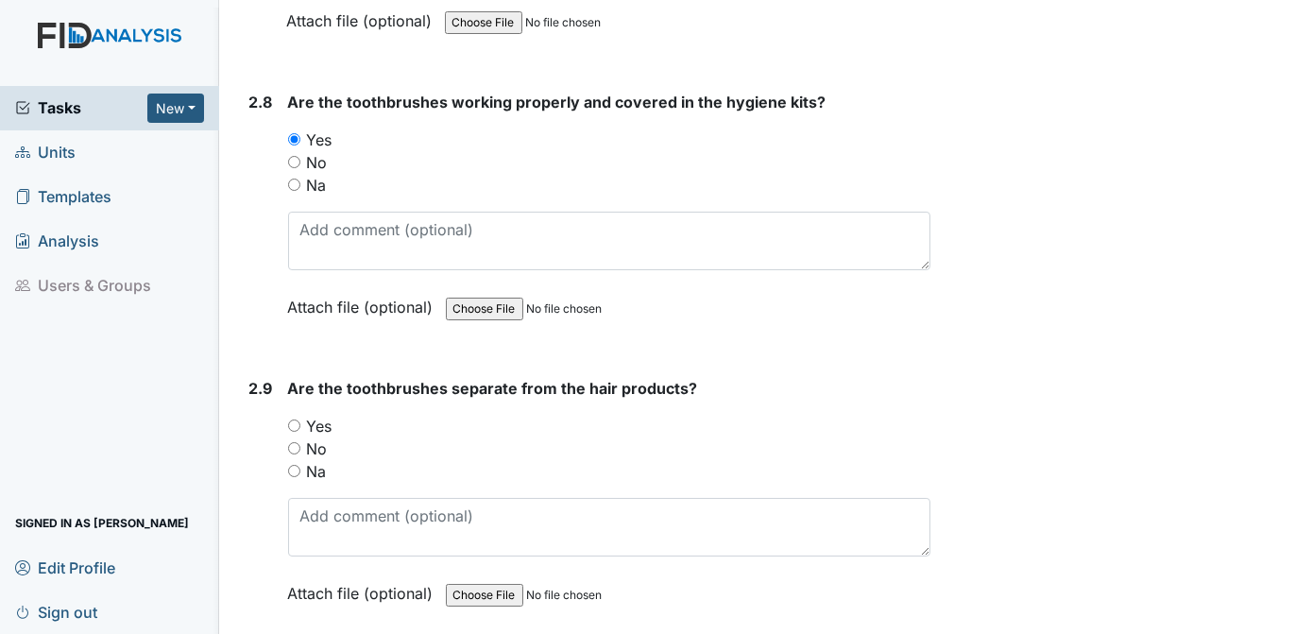
scroll to position [3886, 0]
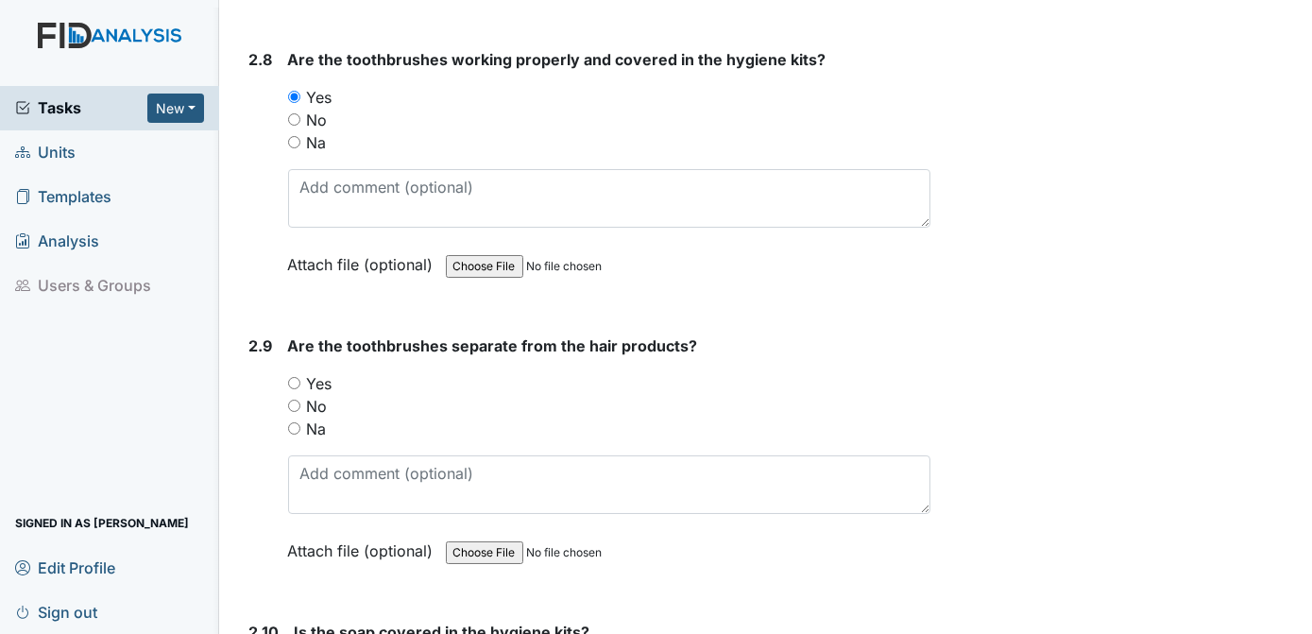
click at [296, 377] on input "Yes" at bounding box center [294, 383] width 12 height 12
radio input "true"
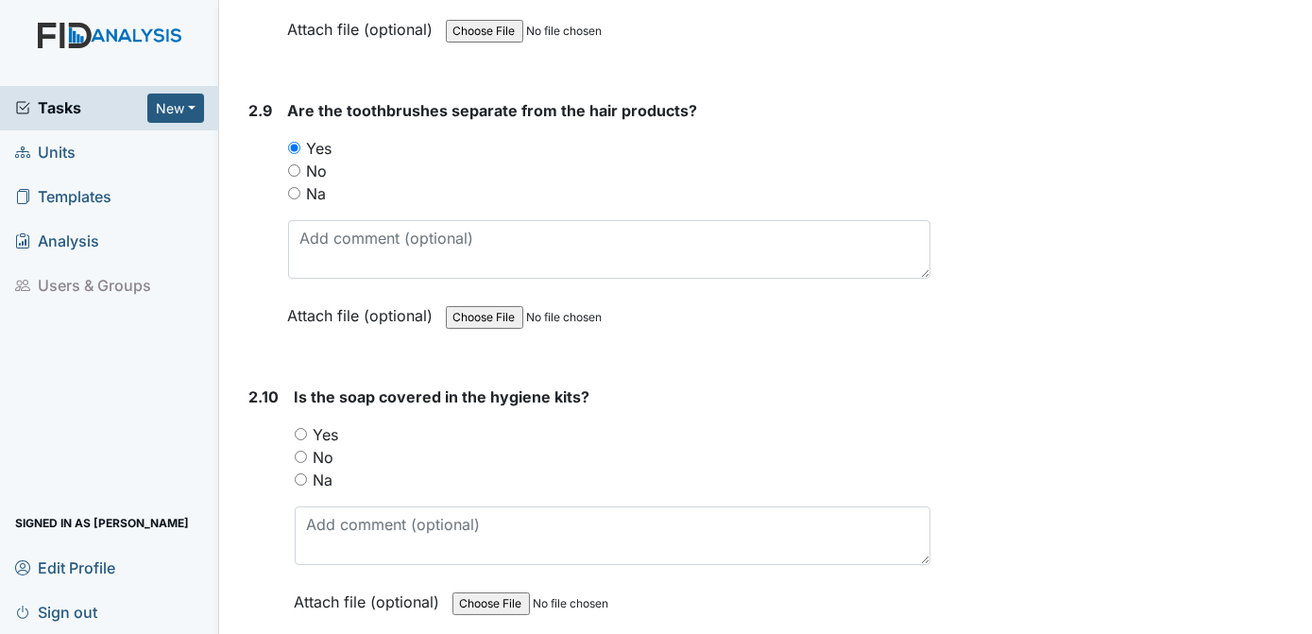
scroll to position [4207, 0]
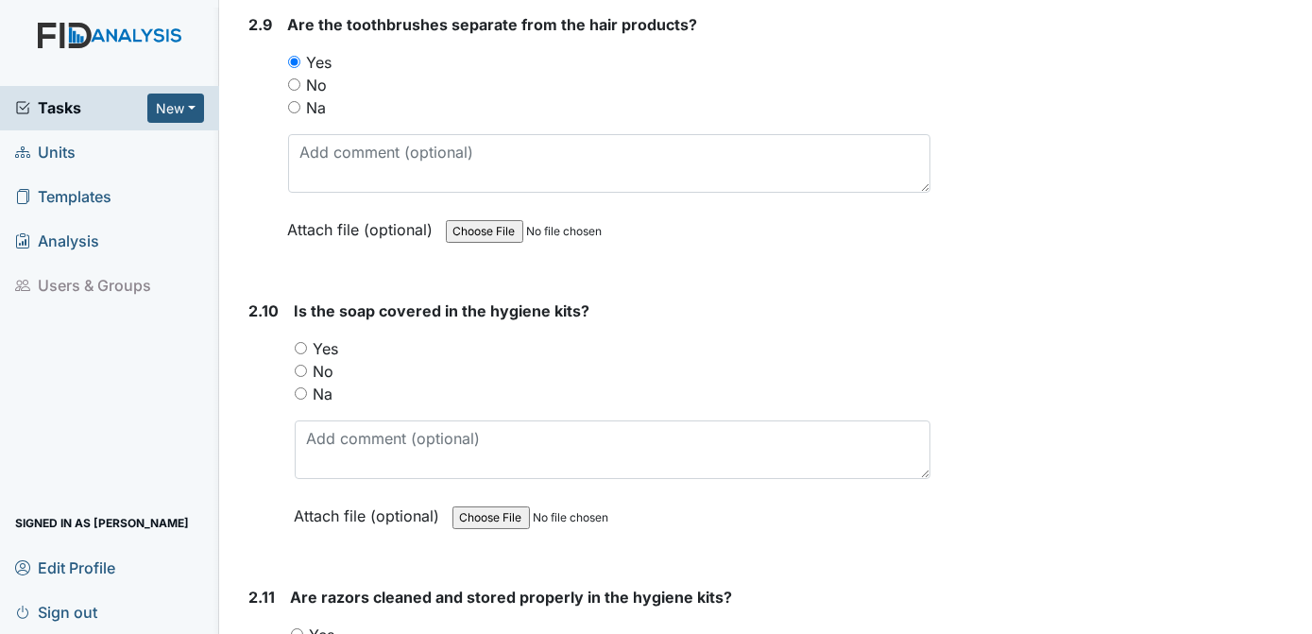
click at [301, 342] on input "Yes" at bounding box center [301, 348] width 12 height 12
radio input "true"
click at [292, 628] on input "Yes" at bounding box center [297, 634] width 12 height 12
radio input "true"
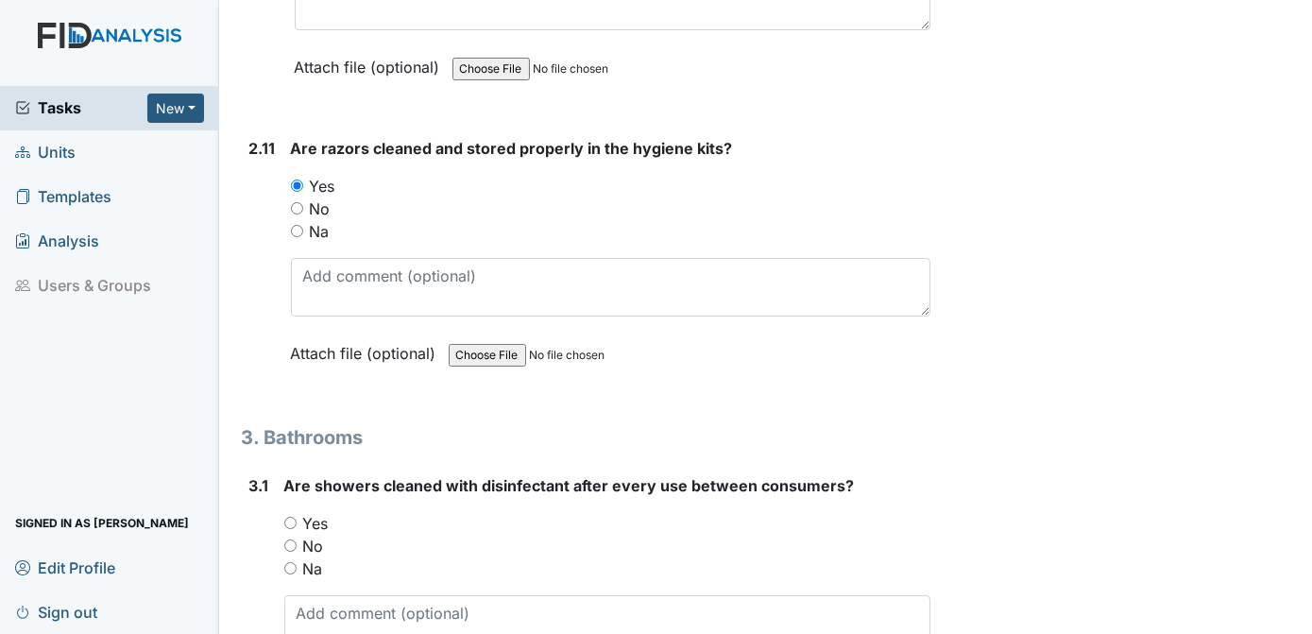
scroll to position [4741, 0]
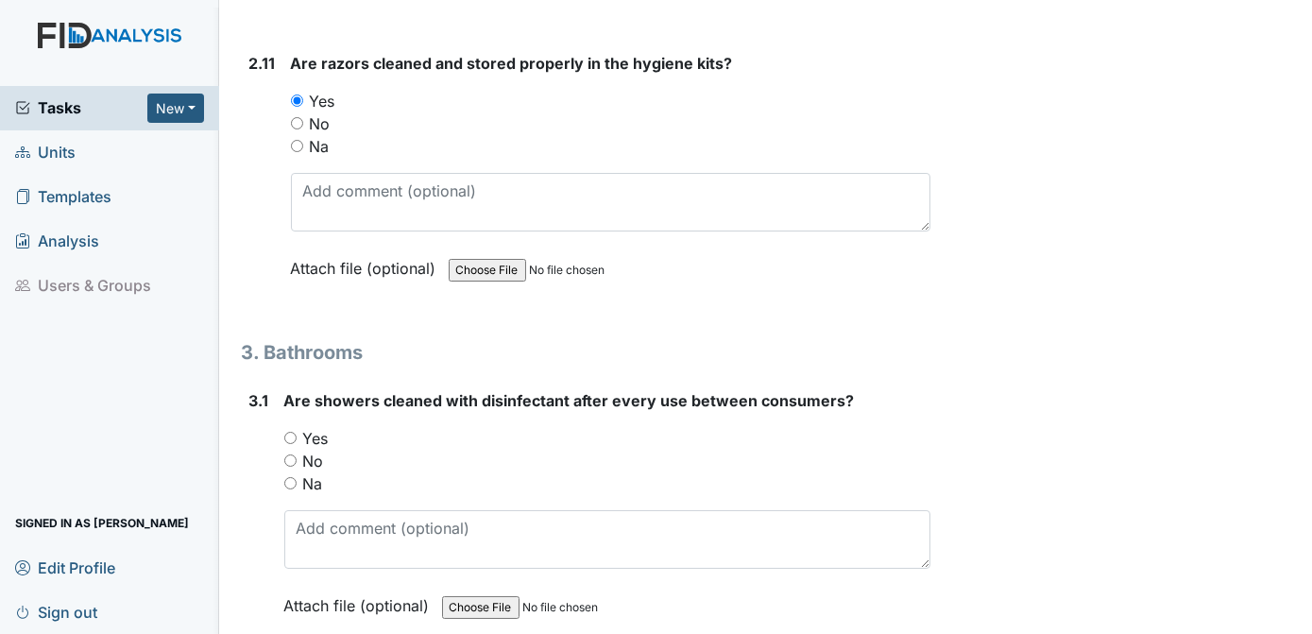
click at [289, 432] on input "Yes" at bounding box center [290, 438] width 12 height 12
radio input "true"
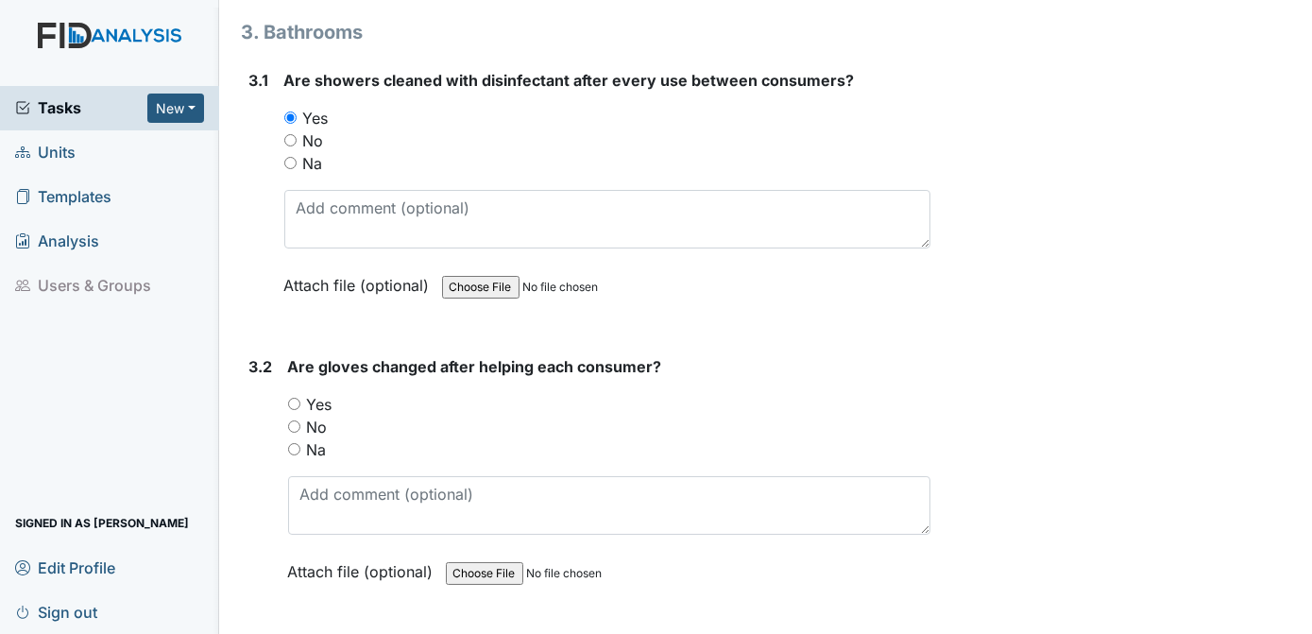
scroll to position [5105, 0]
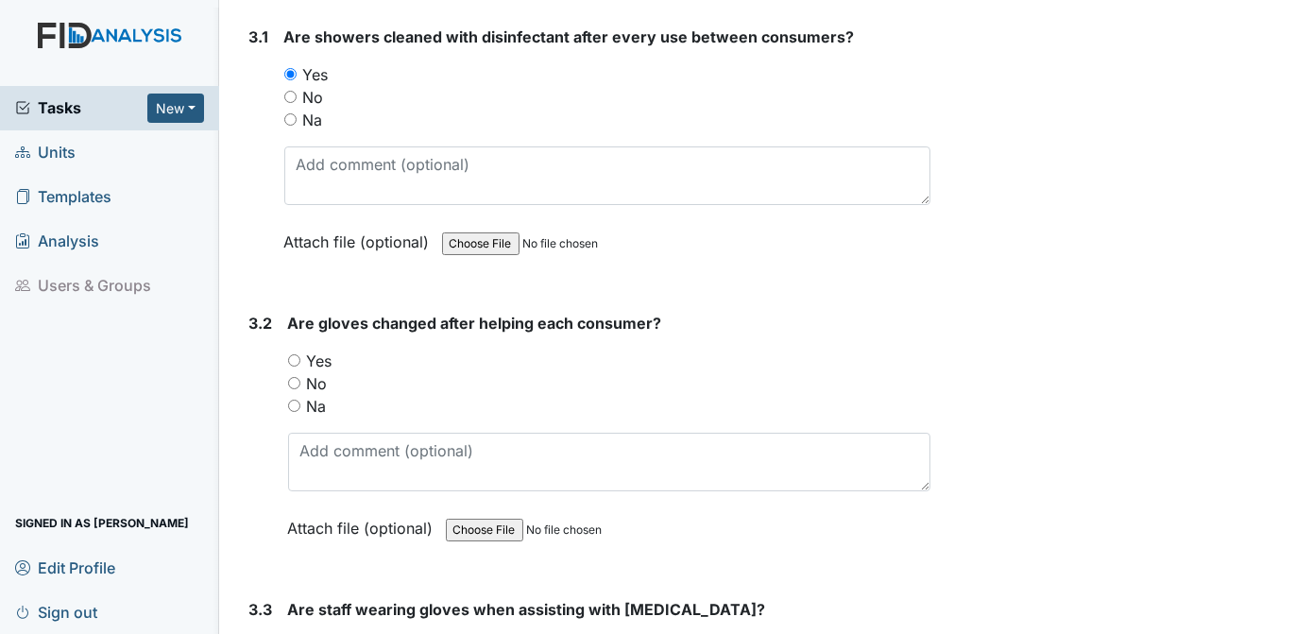
click at [297, 354] on input "Yes" at bounding box center [294, 360] width 12 height 12
radio input "true"
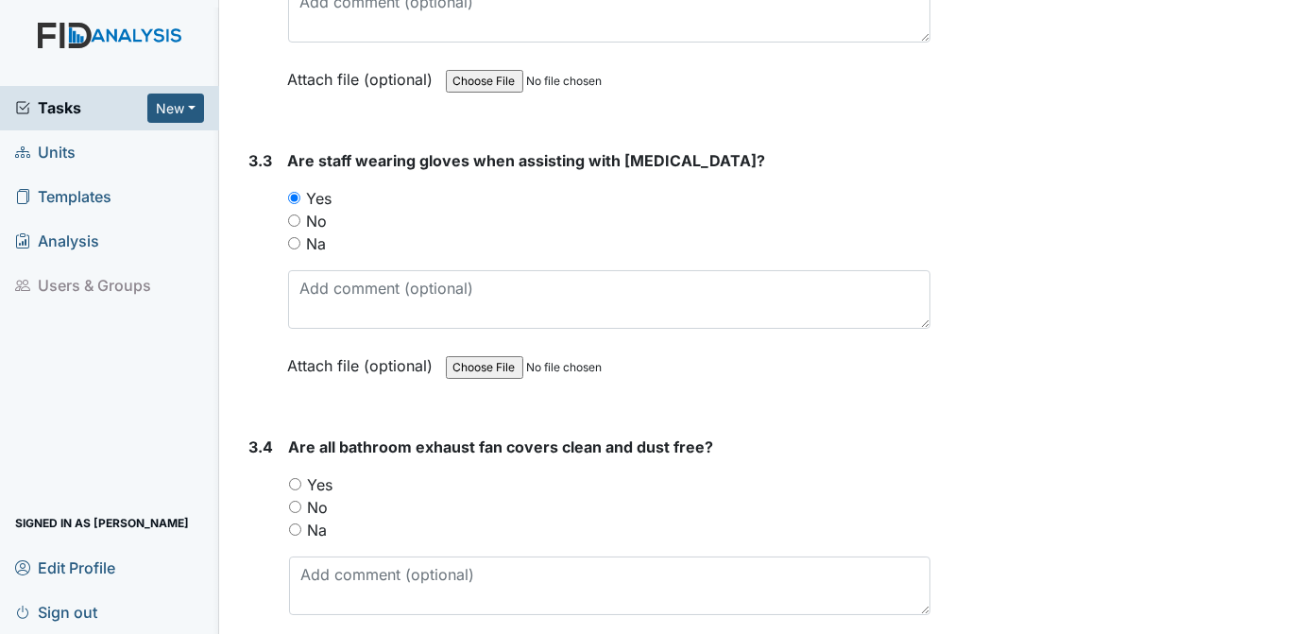
scroll to position [5596, 0]
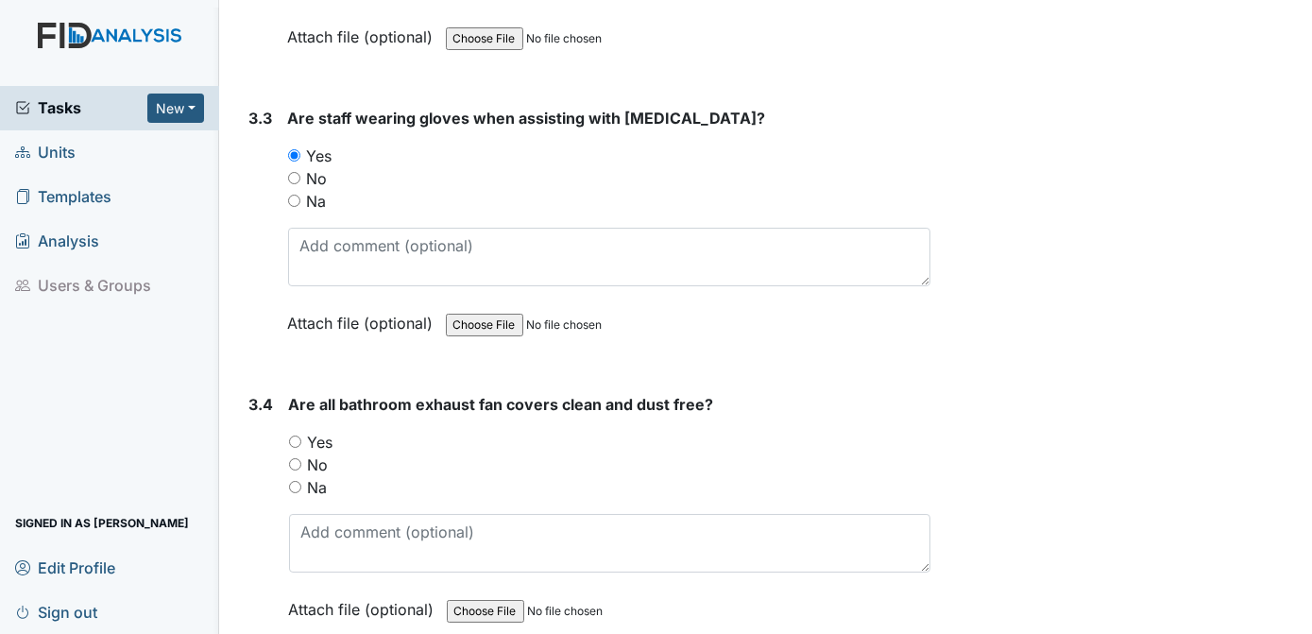
click at [295, 435] on input "Yes" at bounding box center [295, 441] width 12 height 12
radio input "true"
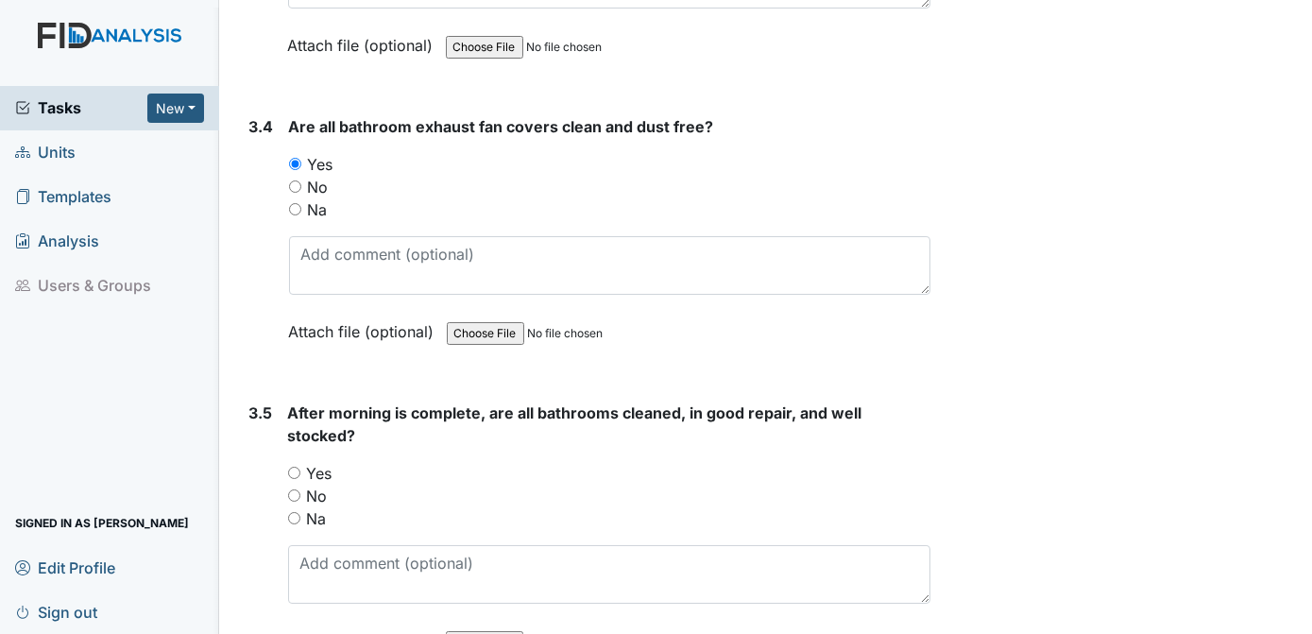
scroll to position [5958, 0]
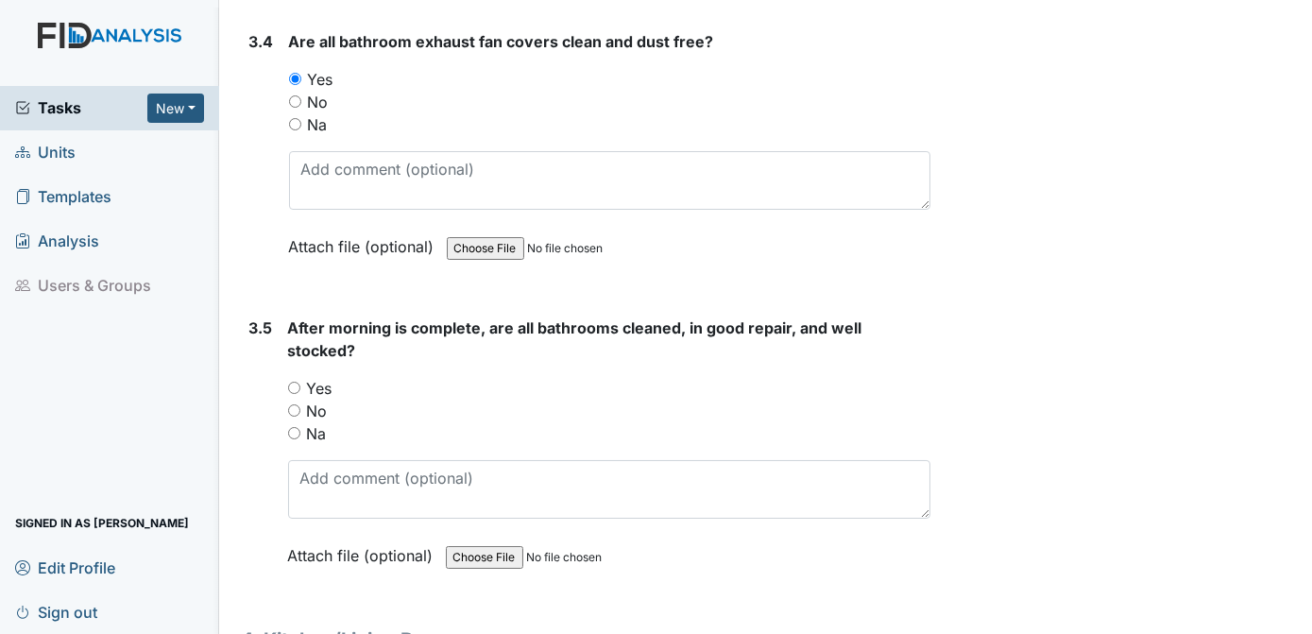
click at [303, 377] on div "Yes" at bounding box center [609, 388] width 643 height 23
click at [292, 382] on input "Yes" at bounding box center [294, 388] width 12 height 12
radio input "true"
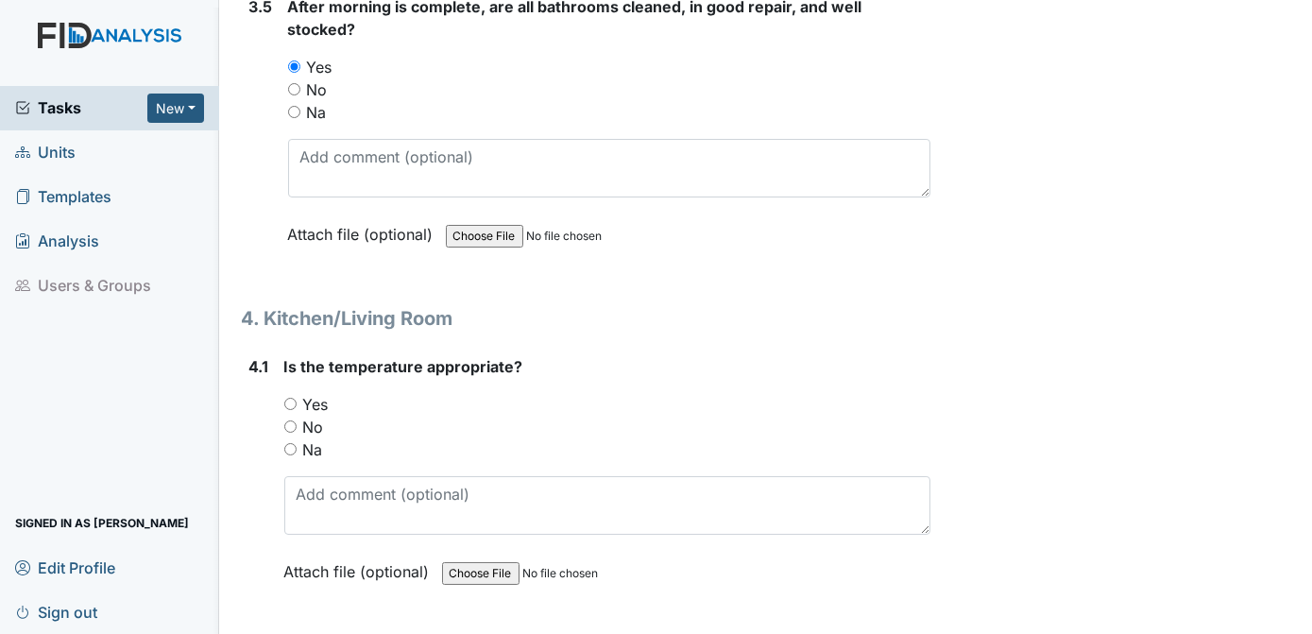
scroll to position [6365, 0]
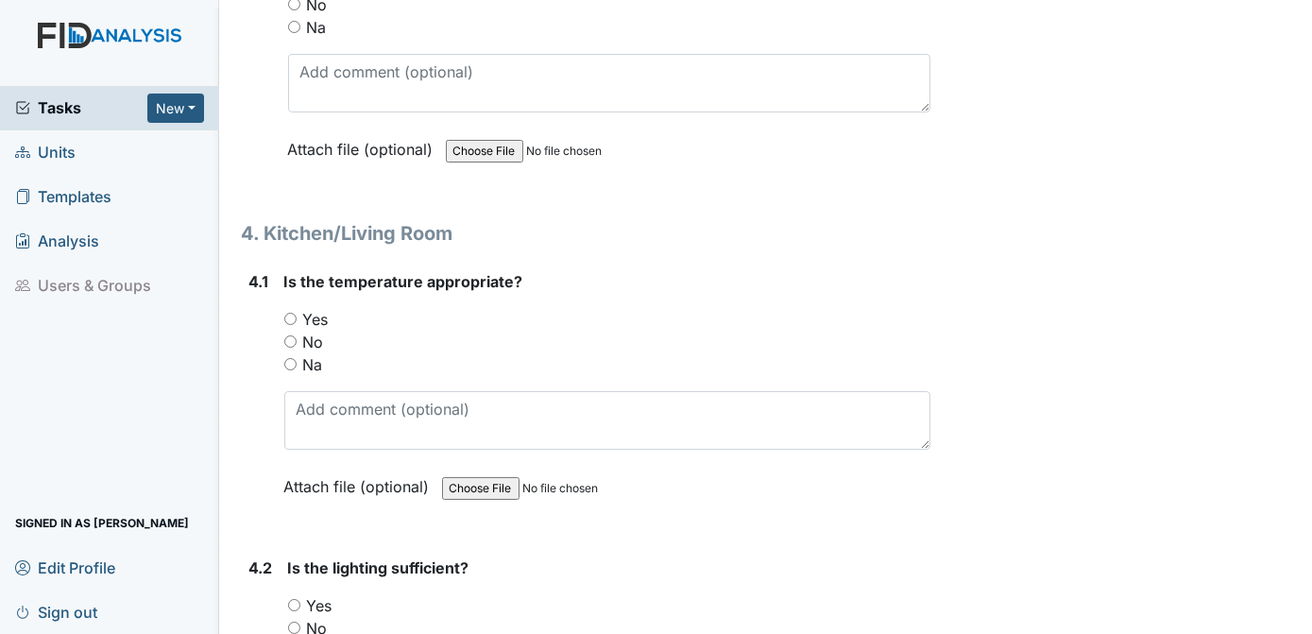
click at [289, 313] on input "Yes" at bounding box center [290, 319] width 12 height 12
radio input "true"
click at [292, 599] on input "Yes" at bounding box center [294, 605] width 12 height 12
radio input "true"
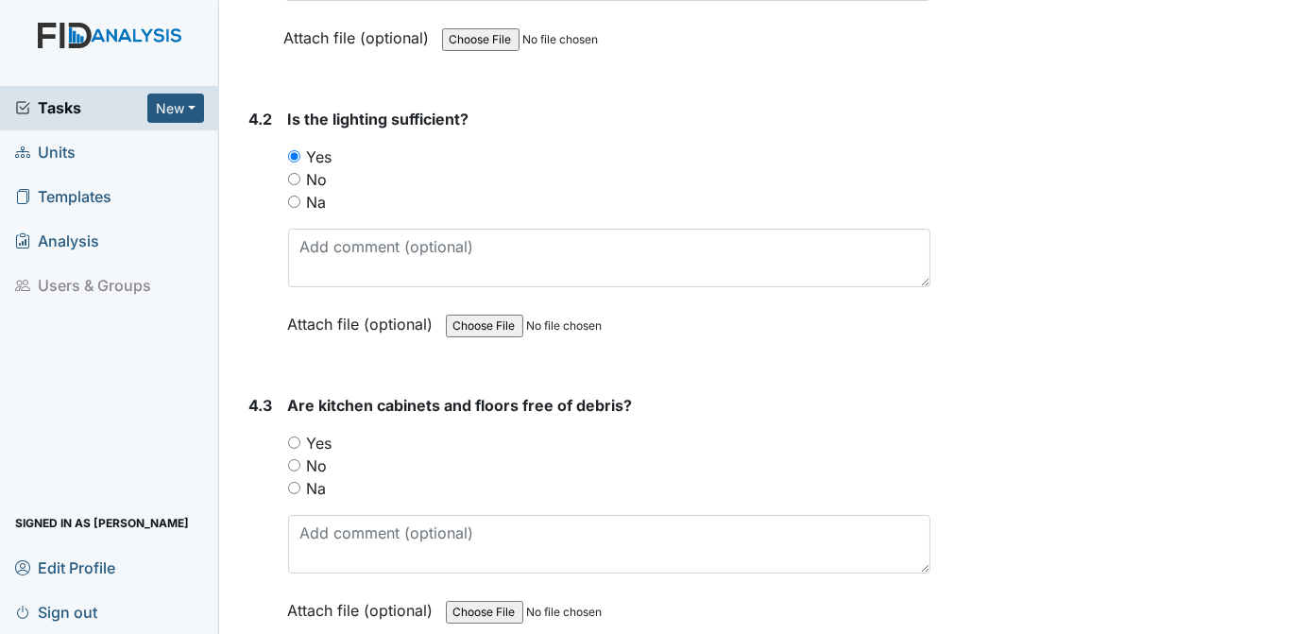
scroll to position [7027, 0]
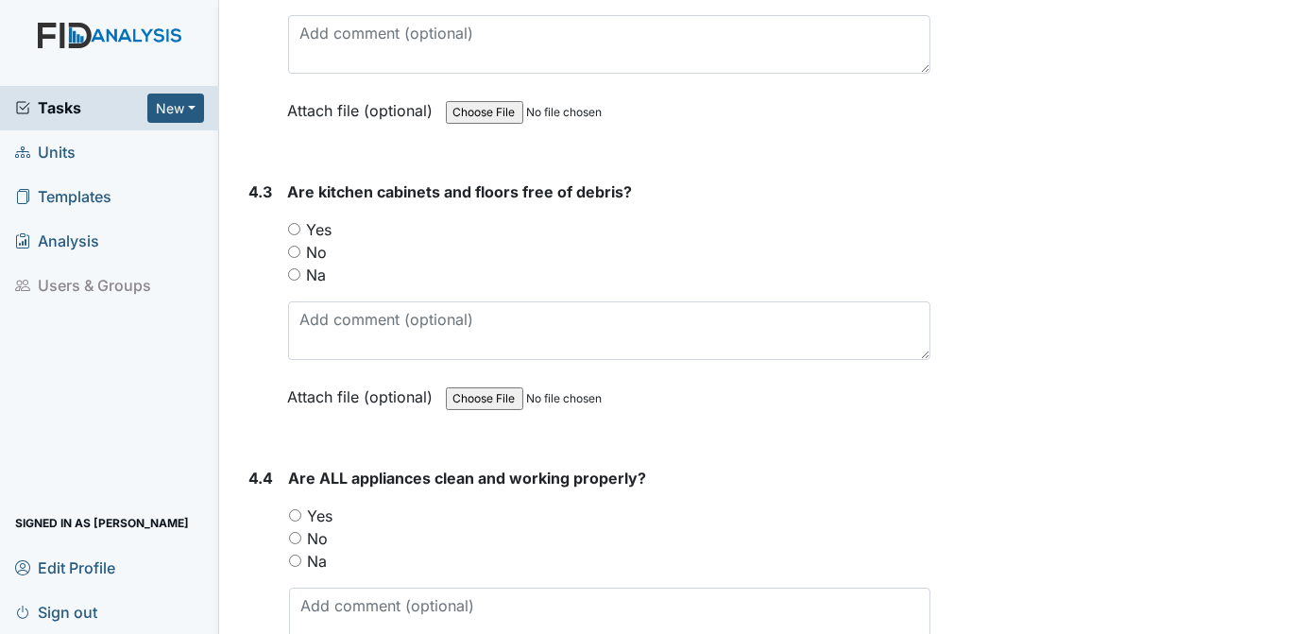
click at [300, 218] on div "Yes" at bounding box center [609, 229] width 643 height 23
click at [292, 509] on input "Yes" at bounding box center [295, 515] width 12 height 12
radio input "true"
click at [292, 223] on input "Yes" at bounding box center [294, 229] width 12 height 12
radio input "true"
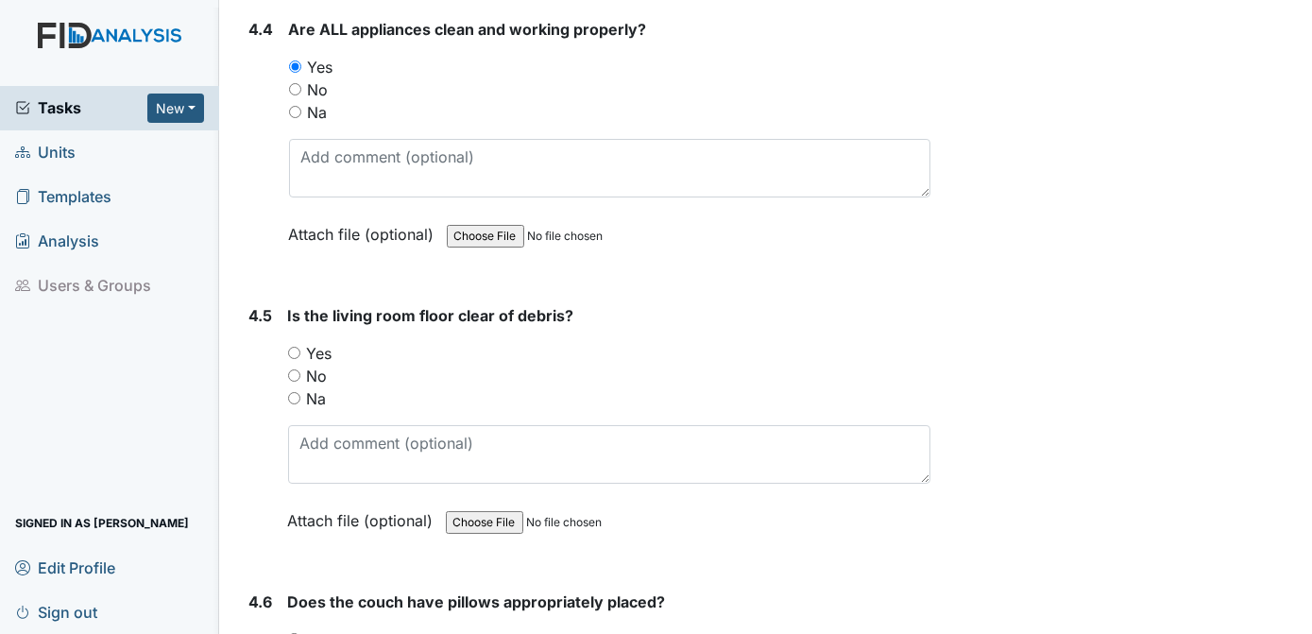
scroll to position [7518, 0]
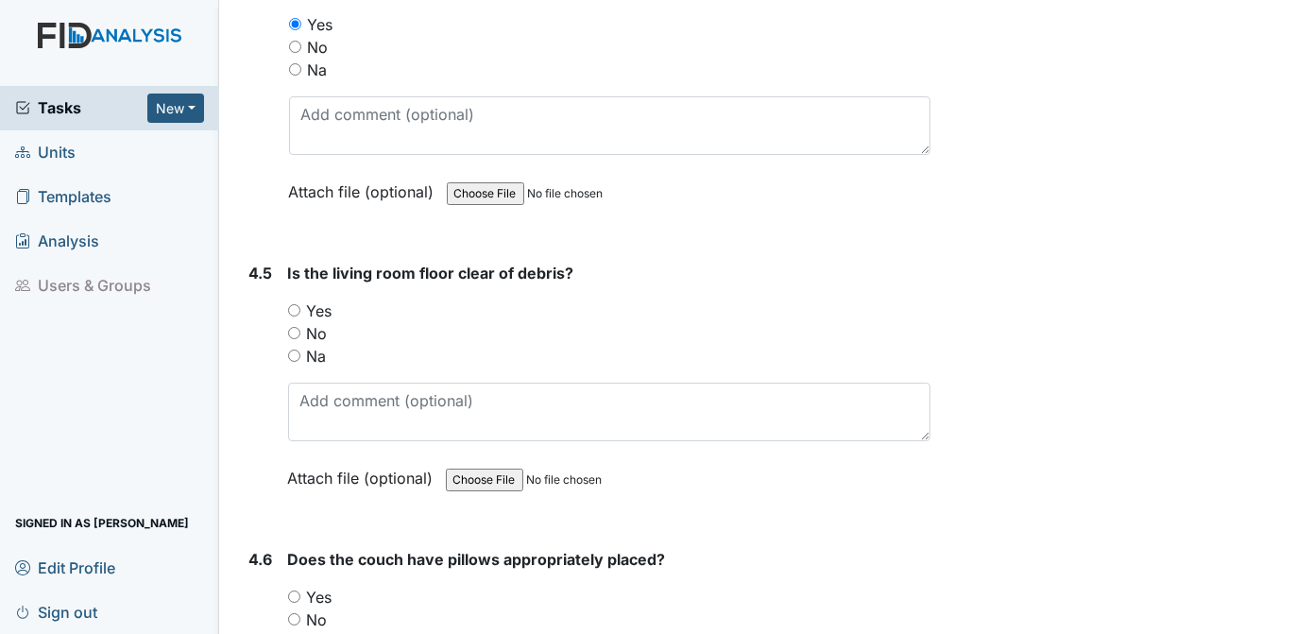
click at [296, 304] on input "Yes" at bounding box center [294, 310] width 12 height 12
radio input "true"
click at [298, 590] on input "Yes" at bounding box center [294, 596] width 12 height 12
radio input "true"
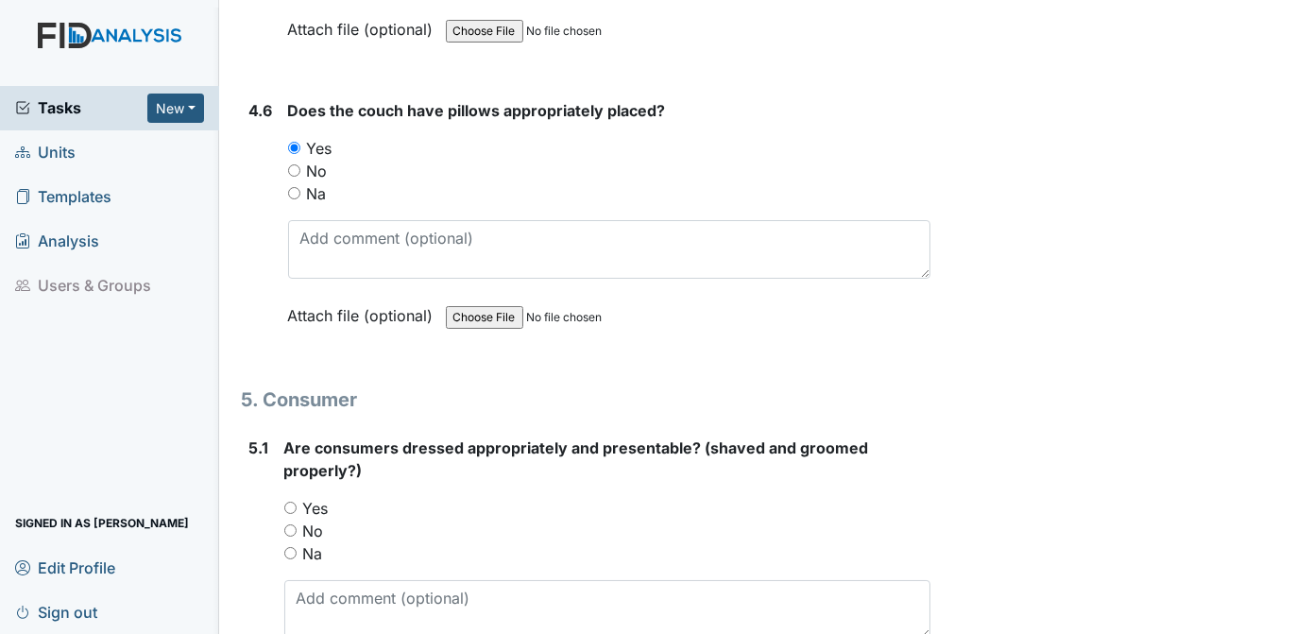
scroll to position [8094, 0]
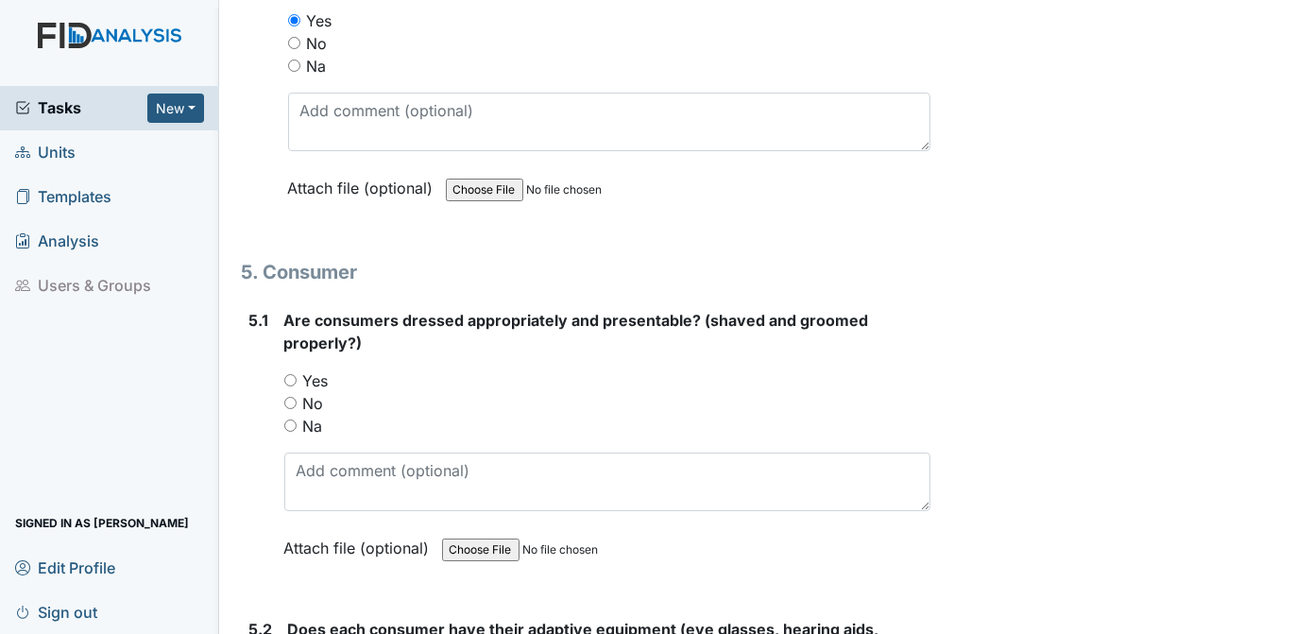
click at [294, 374] on input "Yes" at bounding box center [290, 380] width 12 height 12
radio input "true"
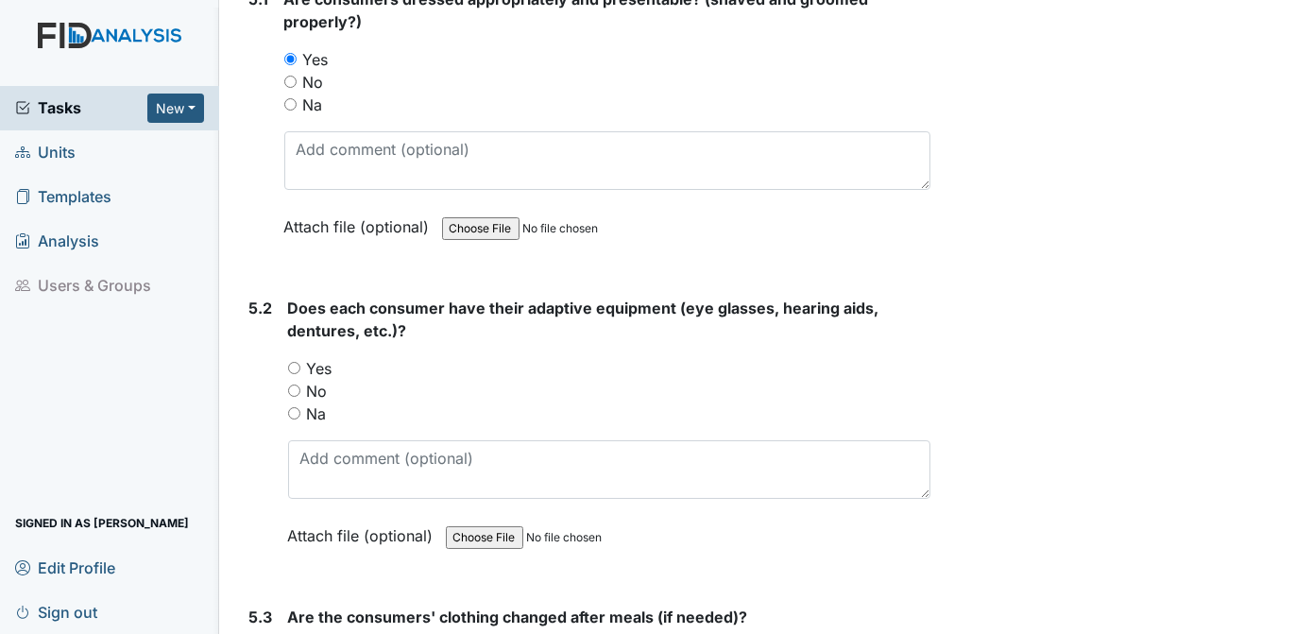
scroll to position [8458, 0]
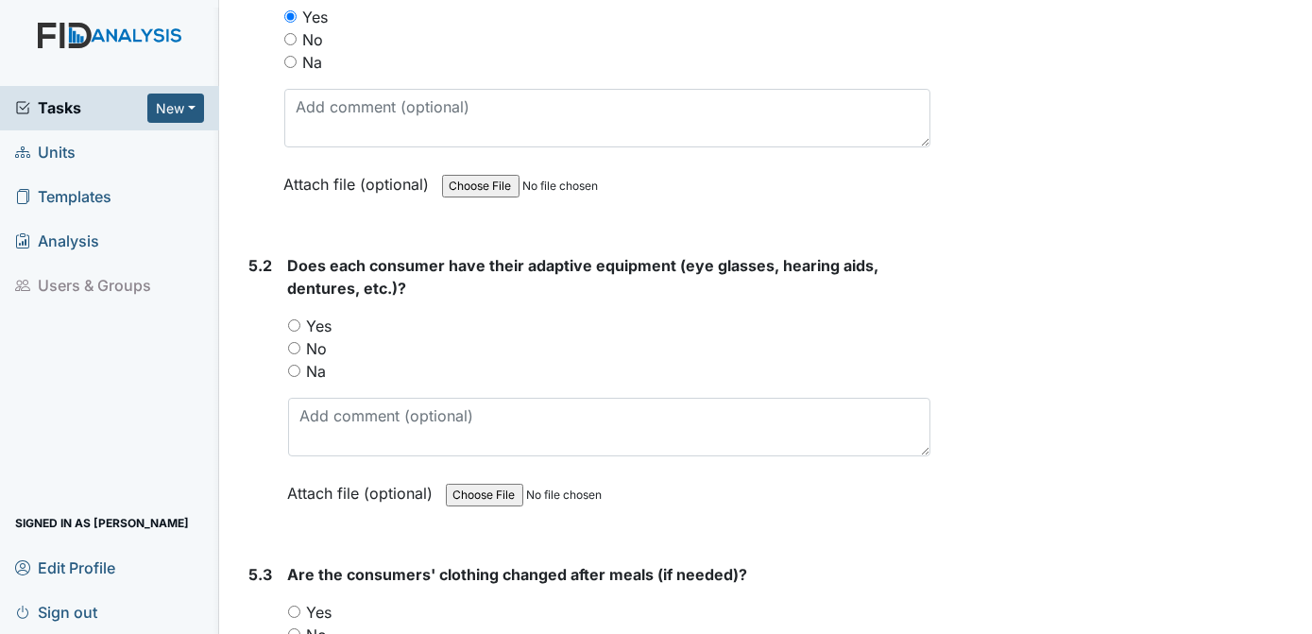
click at [297, 319] on input "Yes" at bounding box center [294, 325] width 12 height 12
radio input "true"
click at [299, 601] on div "Yes" at bounding box center [609, 612] width 643 height 23
click at [295, 605] on input "Yes" at bounding box center [294, 611] width 12 height 12
radio input "true"
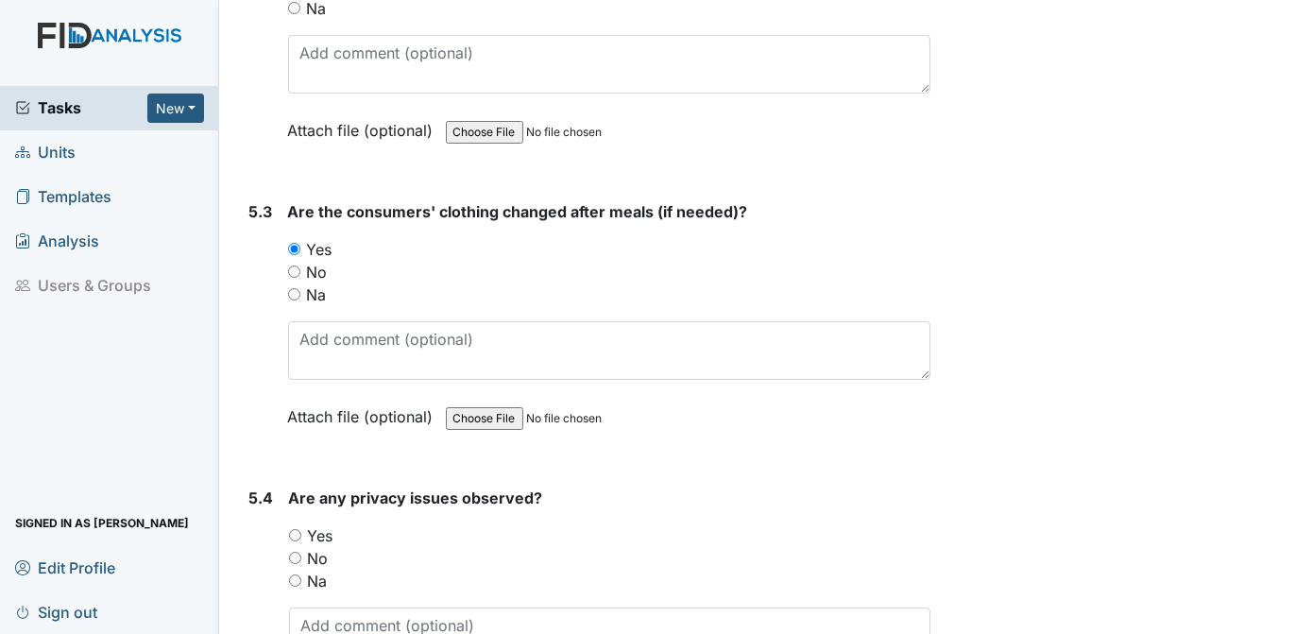
scroll to position [8907, 0]
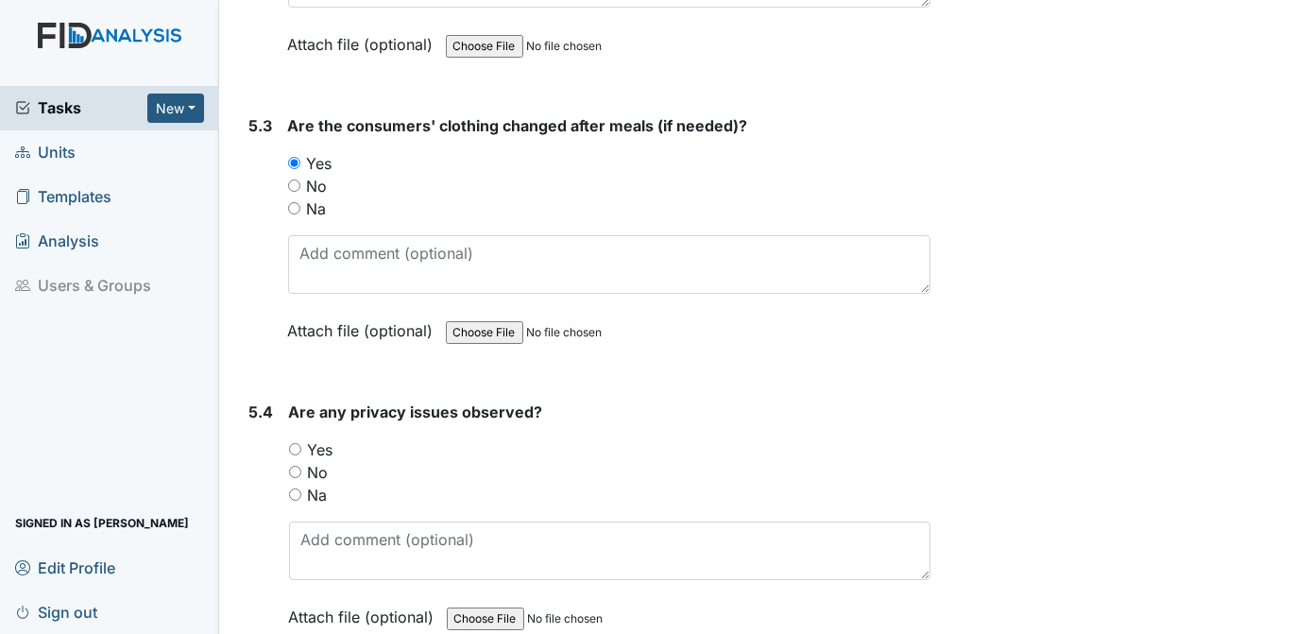
click at [298, 466] on input "No" at bounding box center [295, 472] width 12 height 12
radio input "true"
click at [918, 401] on strong "Are any privacy issues observed?" at bounding box center [610, 412] width 642 height 23
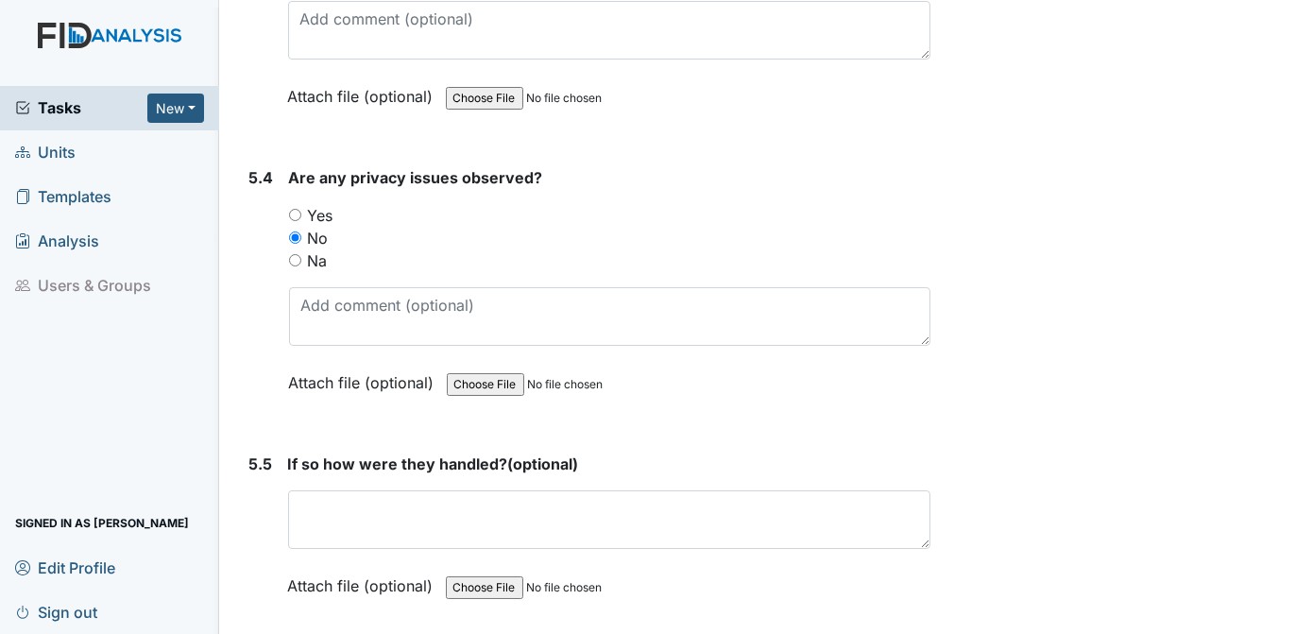
scroll to position [9269, 0]
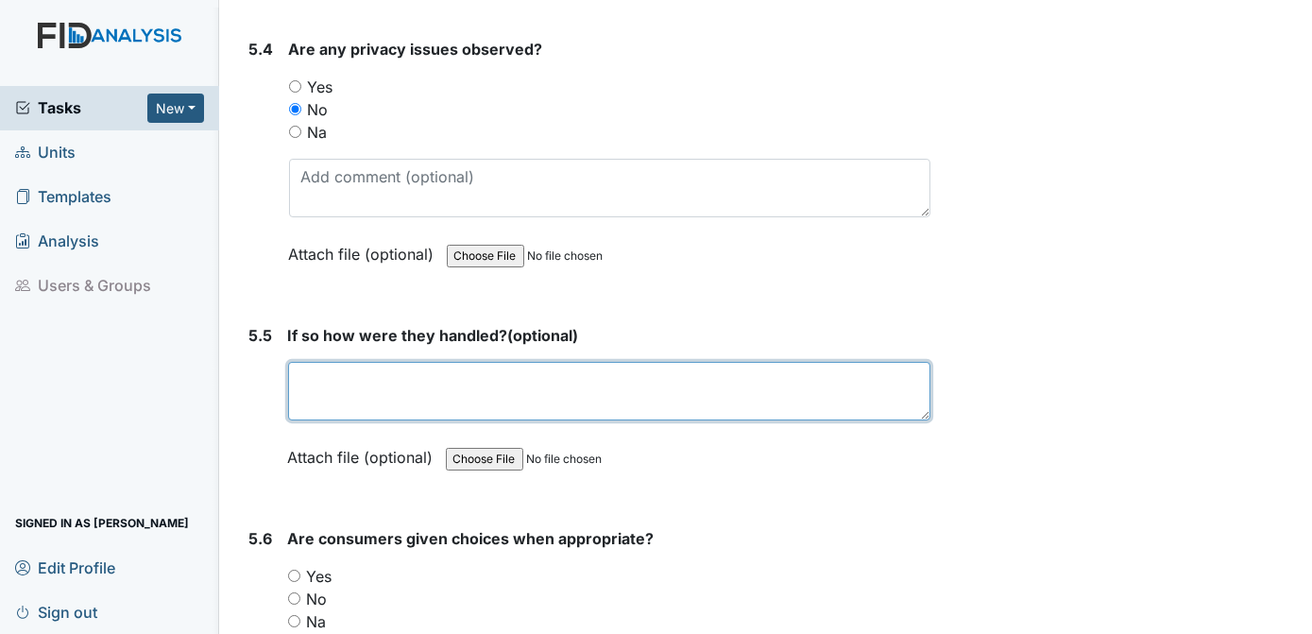
click at [494, 362] on textarea at bounding box center [609, 391] width 643 height 59
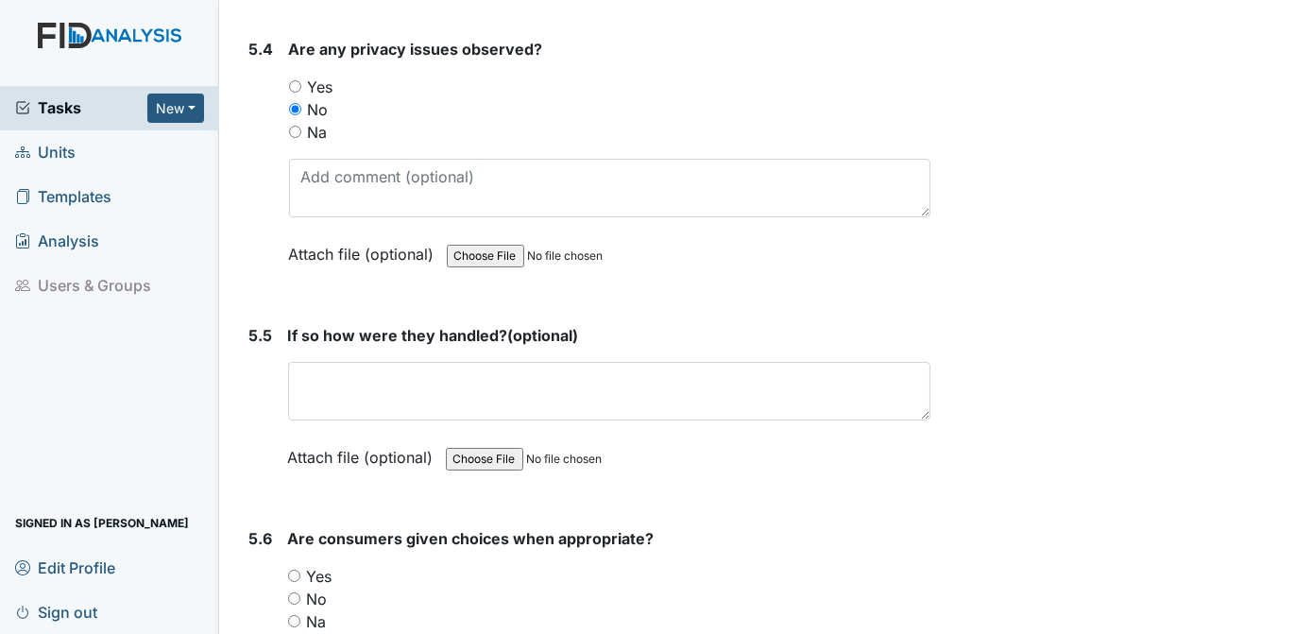
click at [297, 570] on input "Yes" at bounding box center [294, 576] width 12 height 12
radio input "true"
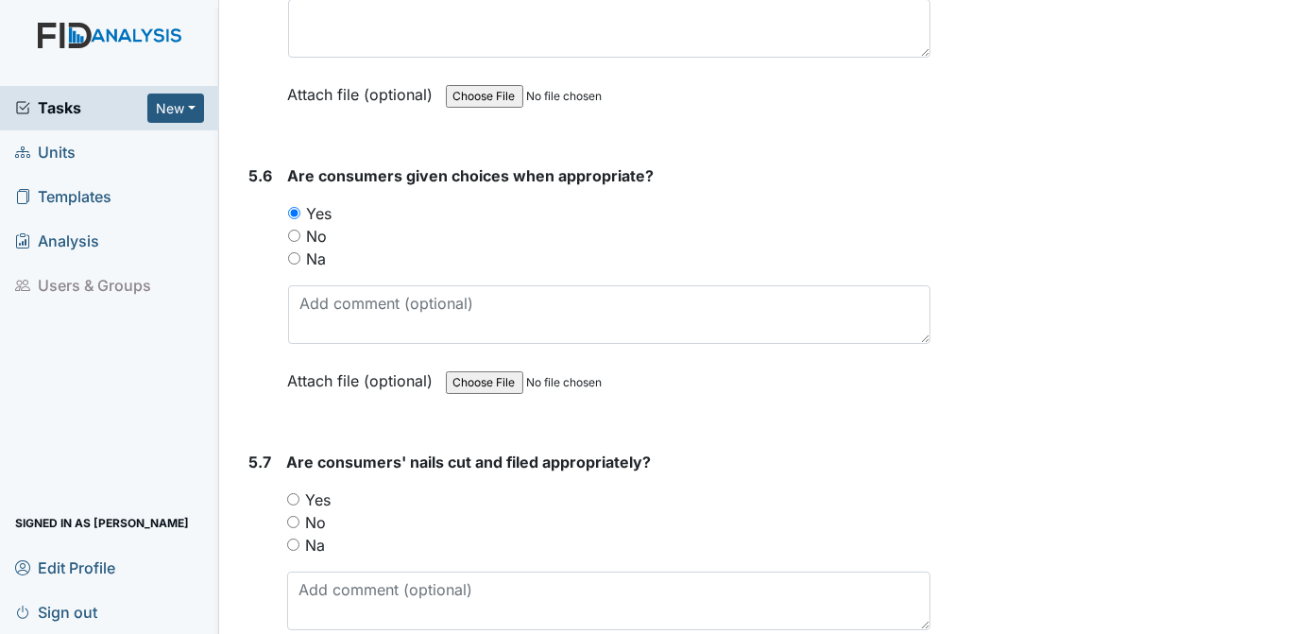
scroll to position [9674, 0]
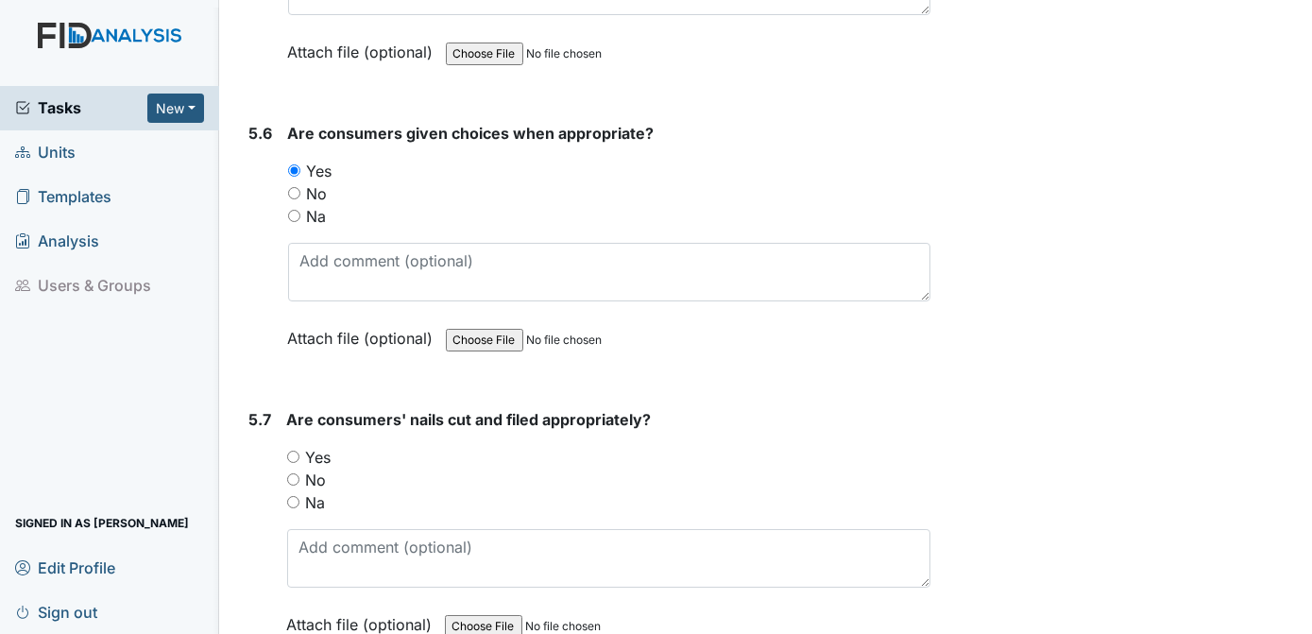
click at [296, 451] on input "Yes" at bounding box center [293, 457] width 12 height 12
radio input "true"
click at [882, 446] on div "Yes" at bounding box center [609, 457] width 644 height 23
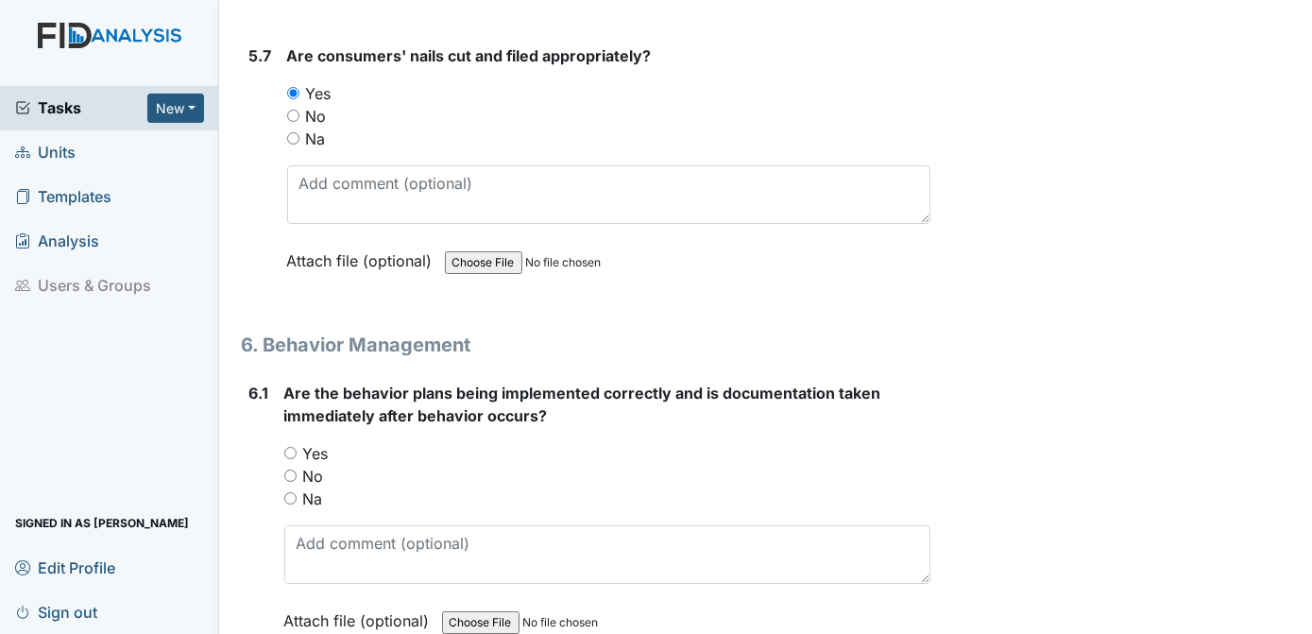
scroll to position [10123, 0]
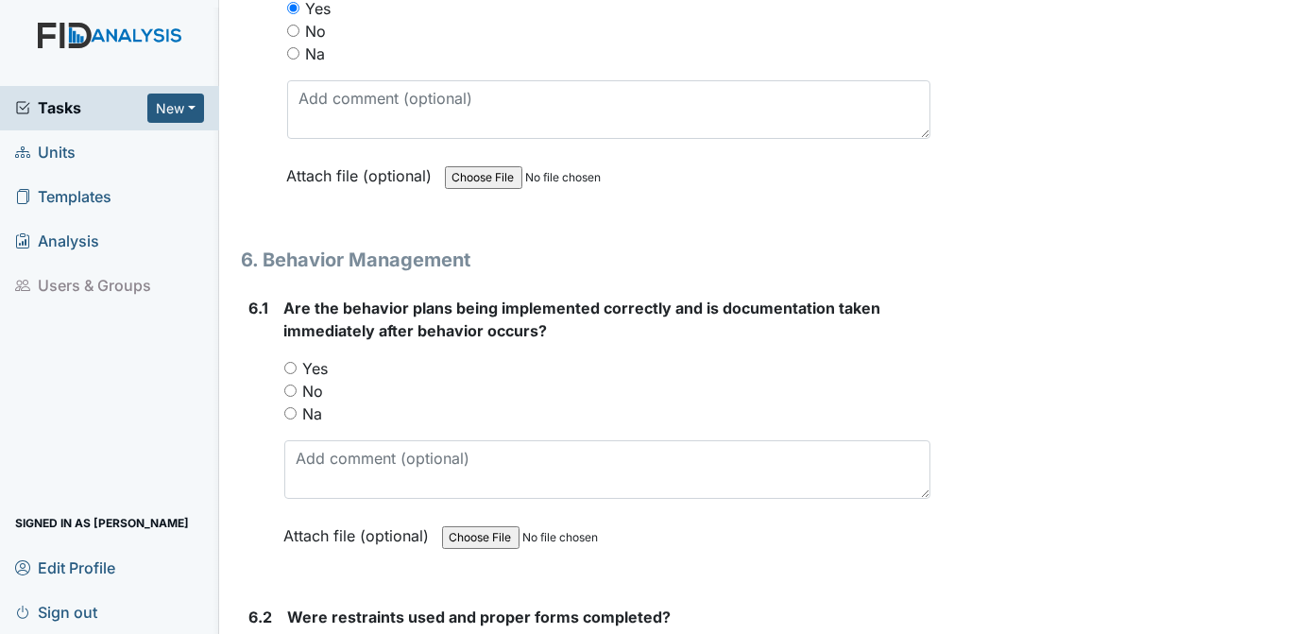
click at [293, 407] on input "Na" at bounding box center [290, 413] width 12 height 12
radio input "true"
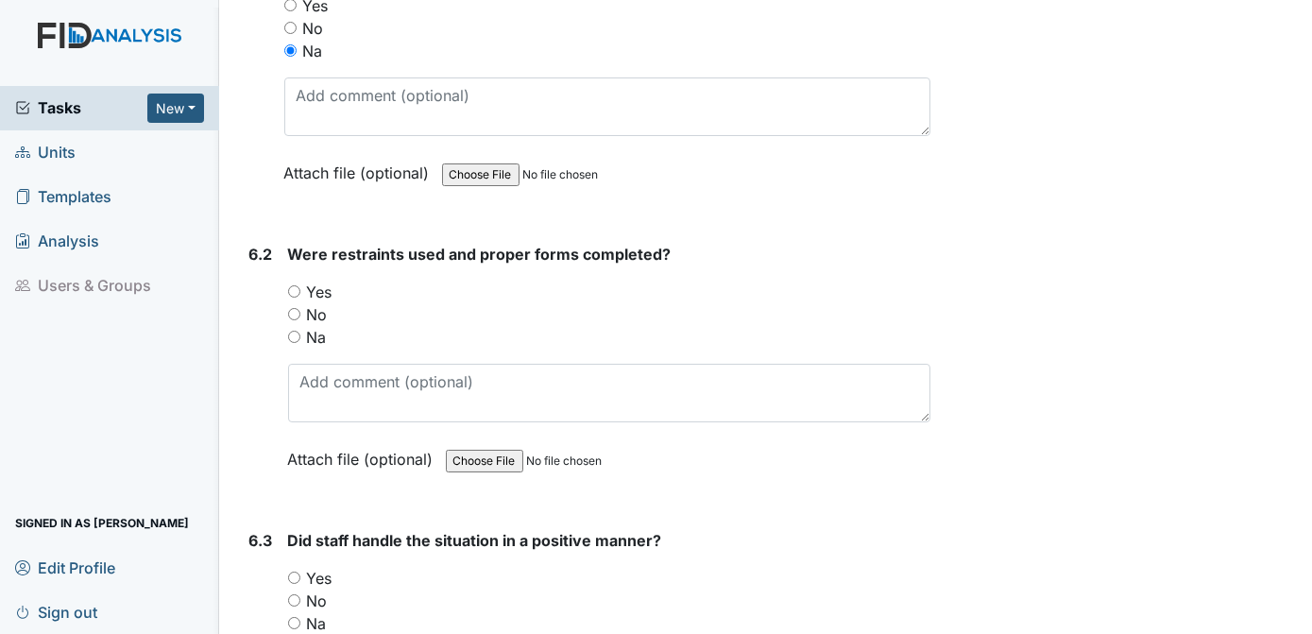
scroll to position [10529, 0]
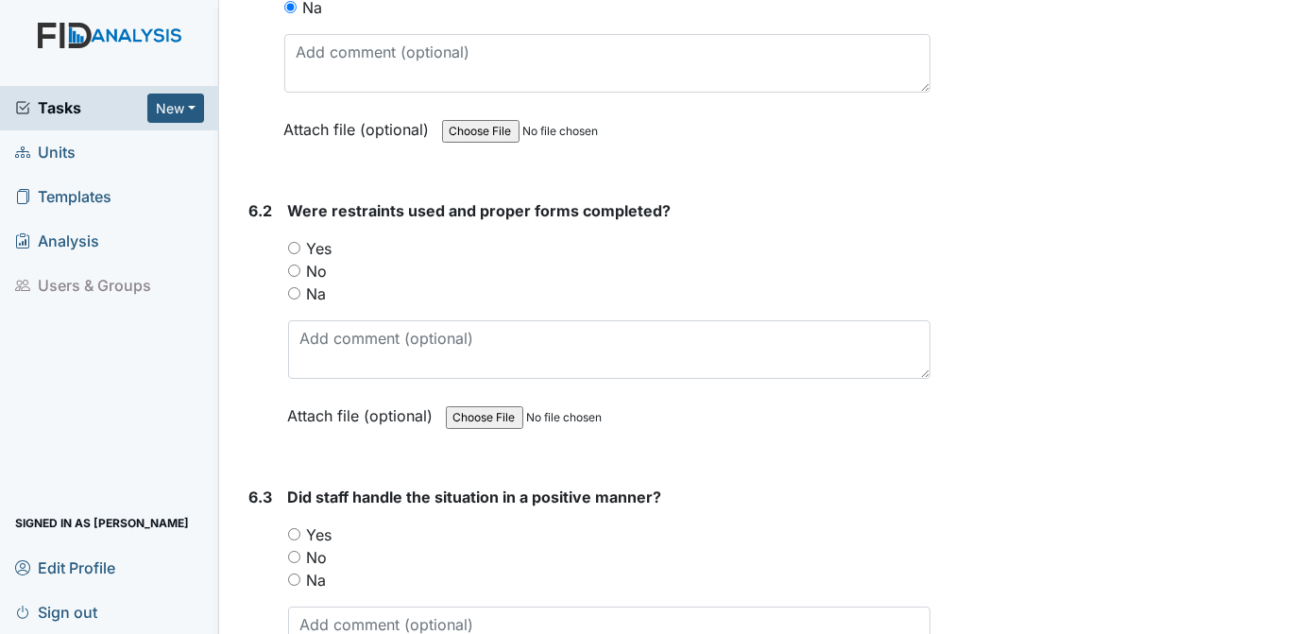
click at [296, 287] on input "Na" at bounding box center [294, 293] width 12 height 12
radio input "true"
click at [295, 573] on input "Na" at bounding box center [294, 579] width 12 height 12
radio input "true"
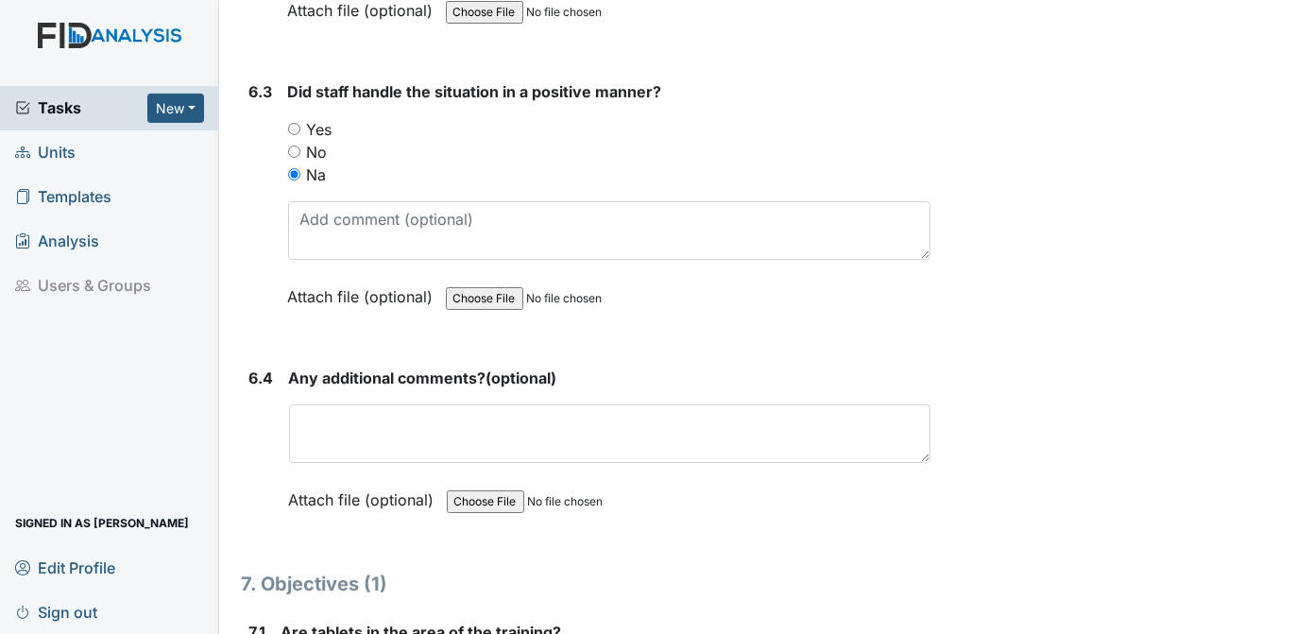
scroll to position [10978, 0]
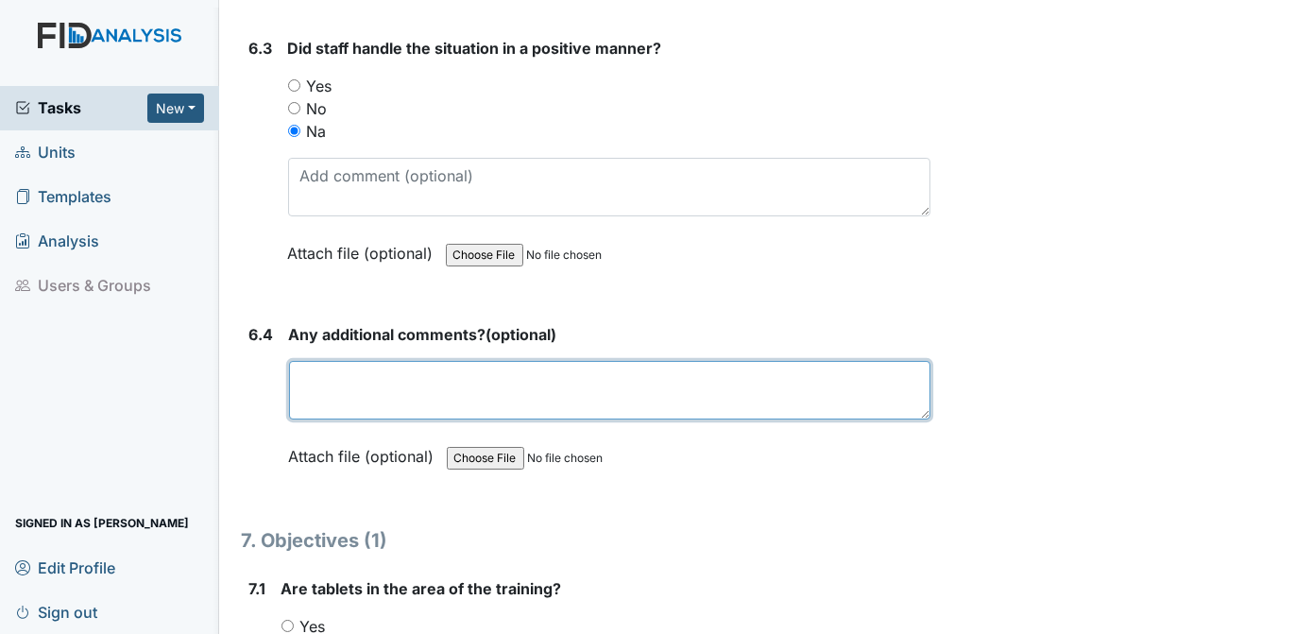
click at [370, 361] on textarea at bounding box center [610, 390] width 642 height 59
type textarea "n/a"
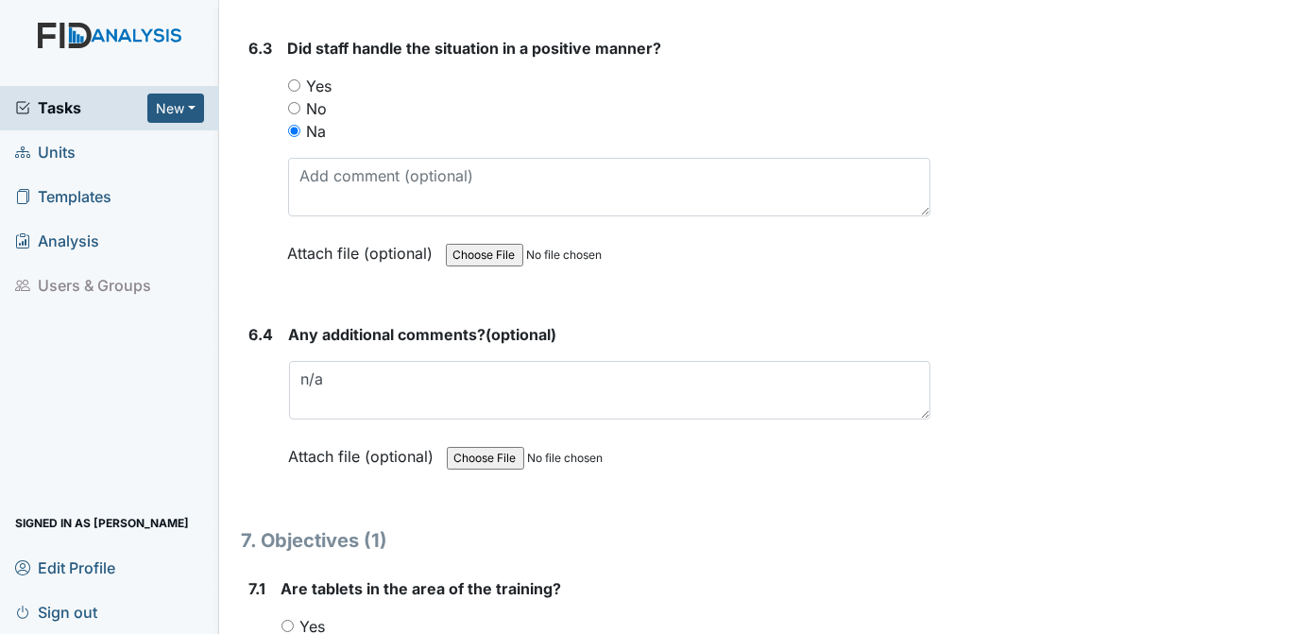
click at [287, 620] on input "Yes" at bounding box center [287, 626] width 12 height 12
radio input "true"
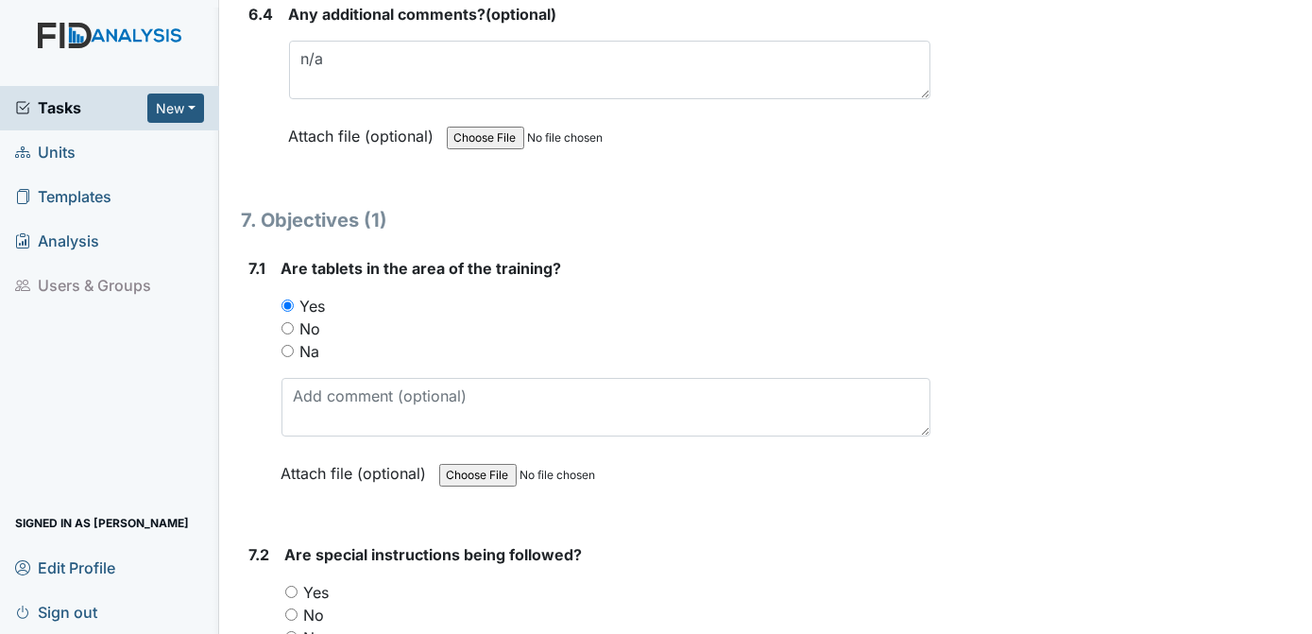
scroll to position [11341, 0]
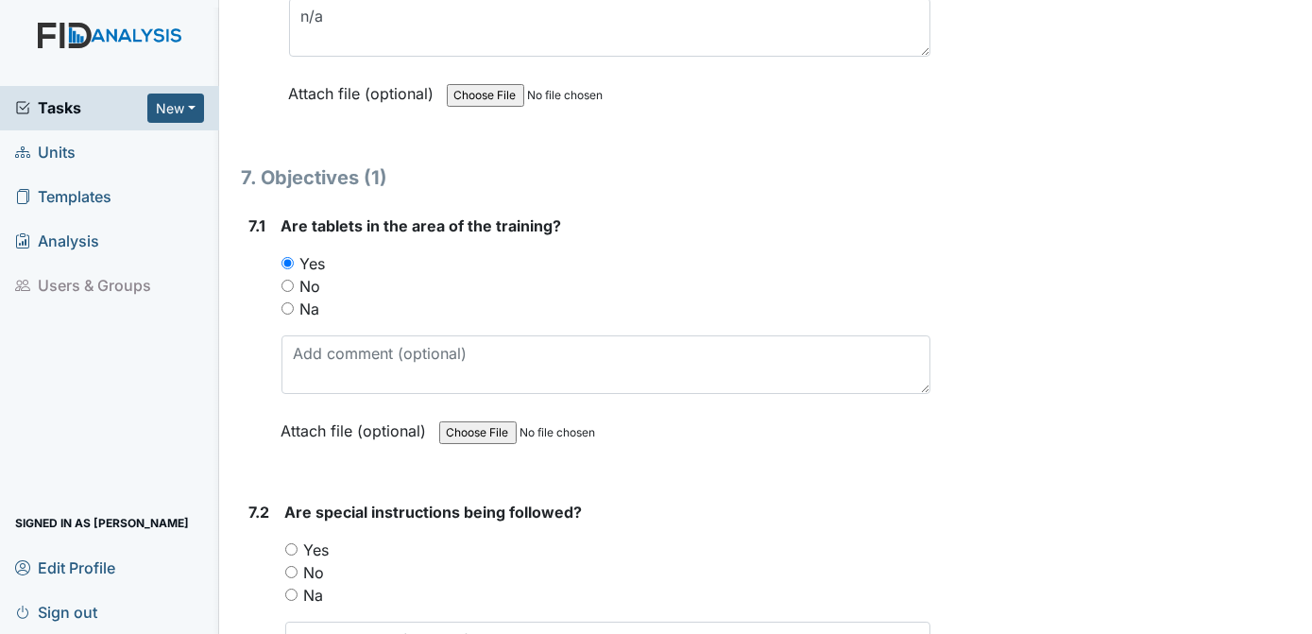
click at [296, 543] on input "Yes" at bounding box center [291, 549] width 12 height 12
radio input "true"
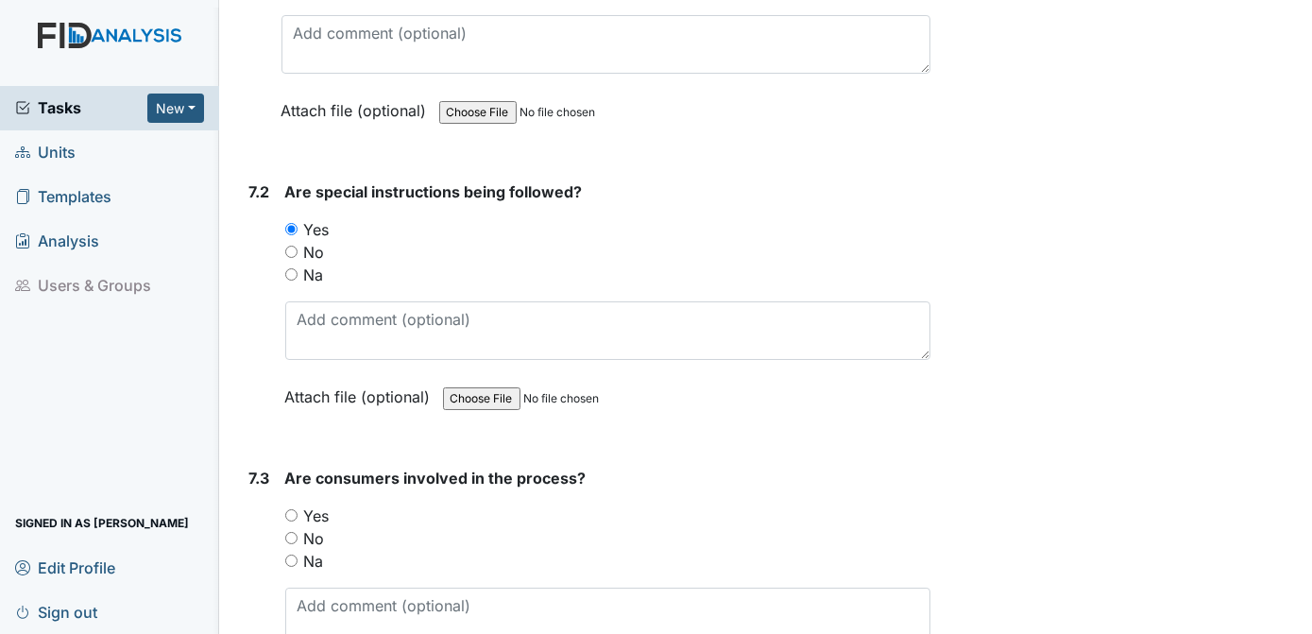
scroll to position [11704, 0]
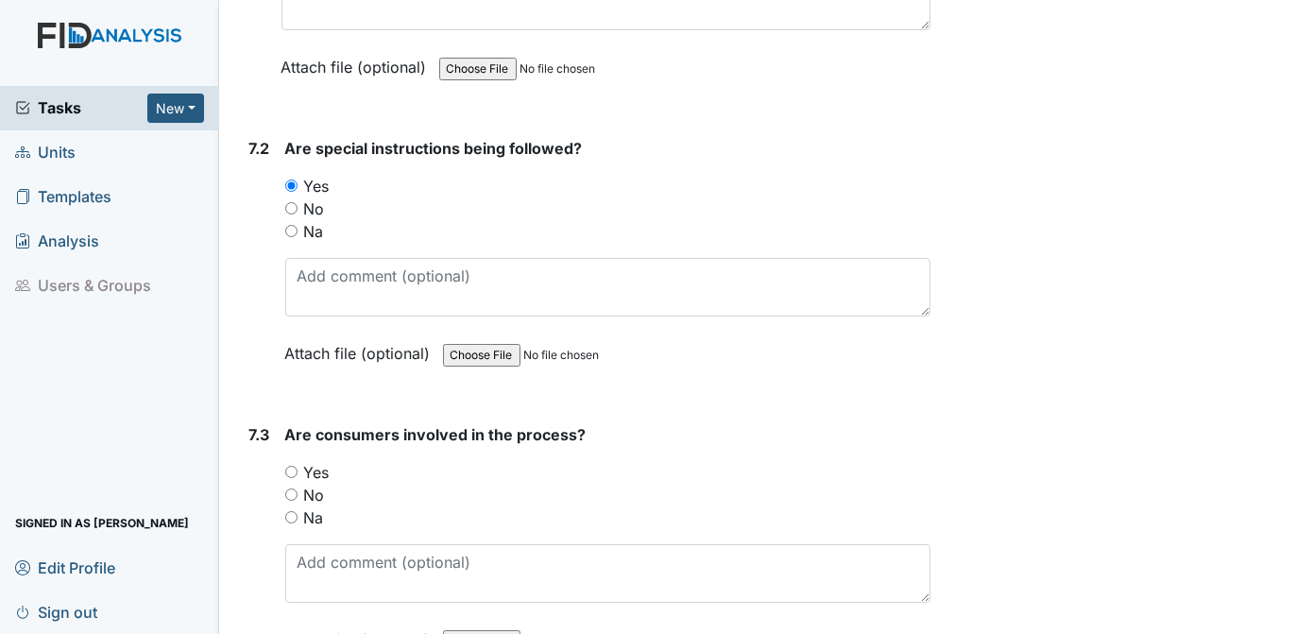
click at [295, 466] on input "Yes" at bounding box center [291, 472] width 12 height 12
radio input "true"
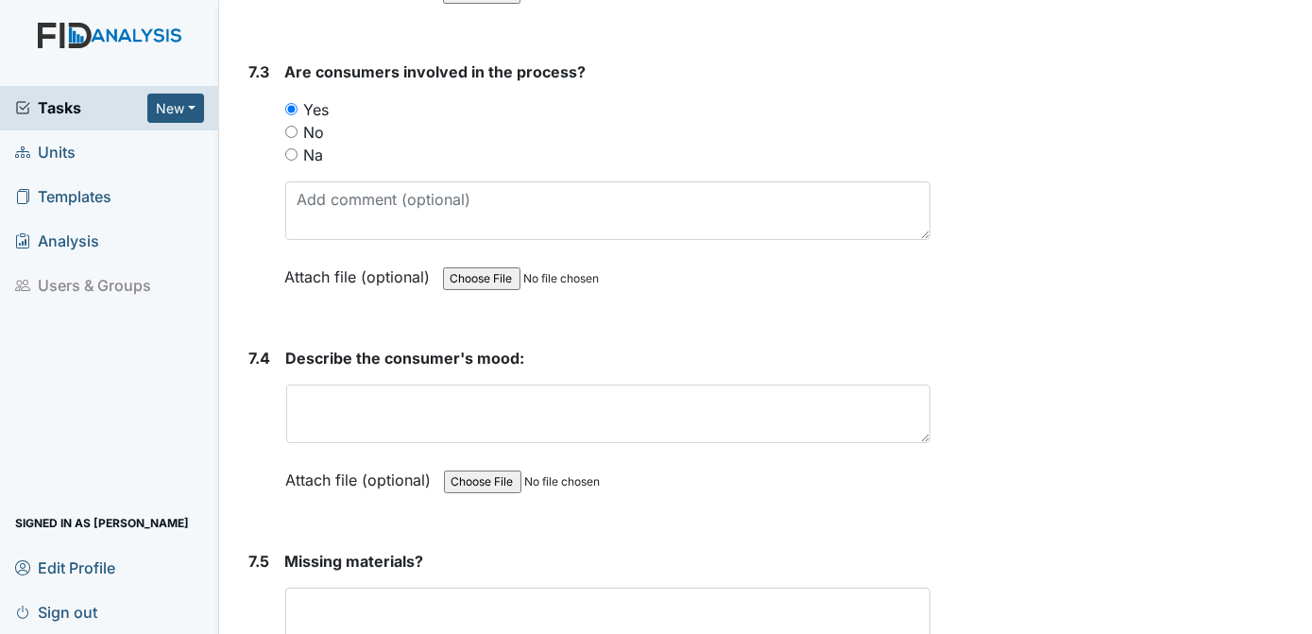
scroll to position [12110, 0]
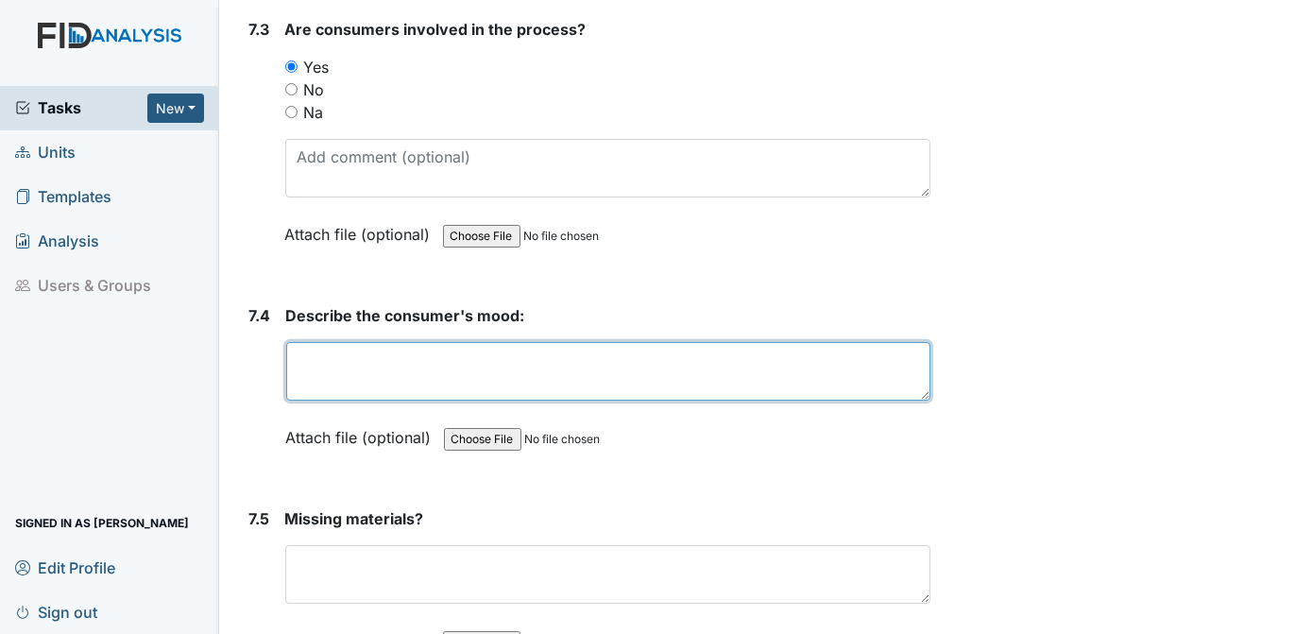
click at [402, 342] on textarea at bounding box center [608, 371] width 645 height 59
type textarea "good"
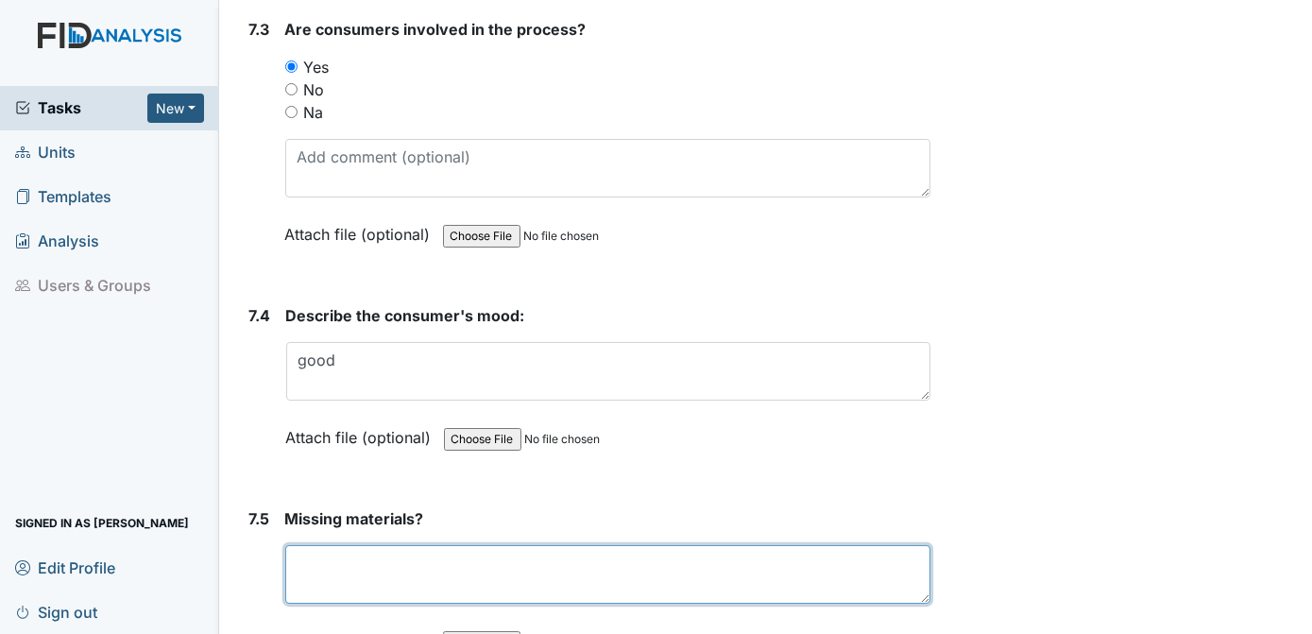
click at [398, 545] on textarea at bounding box center [608, 574] width 646 height 59
type textarea "n/a"
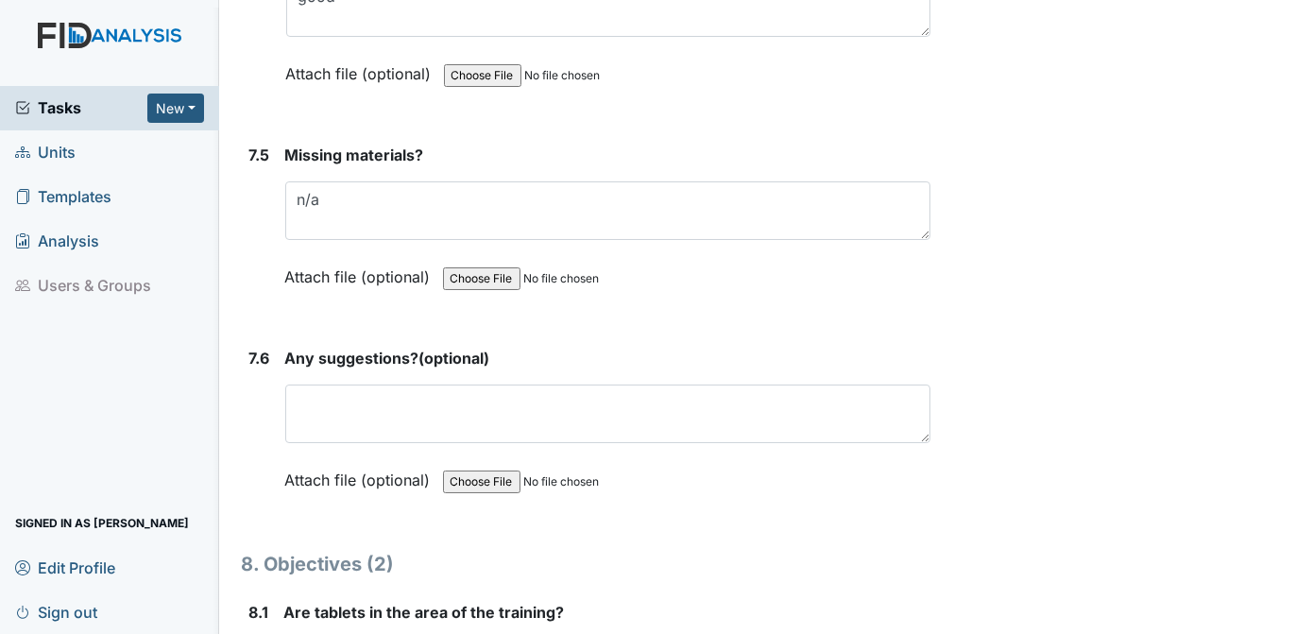
scroll to position [12516, 0]
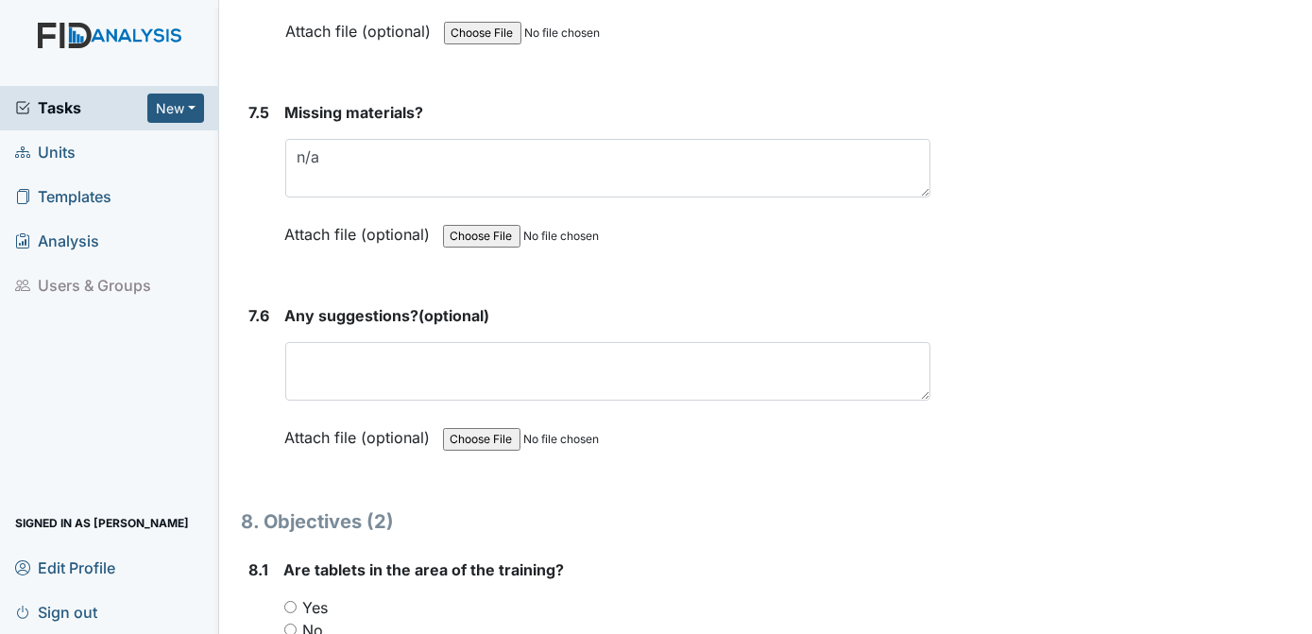
click at [293, 601] on input "Yes" at bounding box center [290, 607] width 12 height 12
radio input "true"
drag, startPoint x: 1103, startPoint y: 444, endPoint x: 1174, endPoint y: 496, distance: 87.9
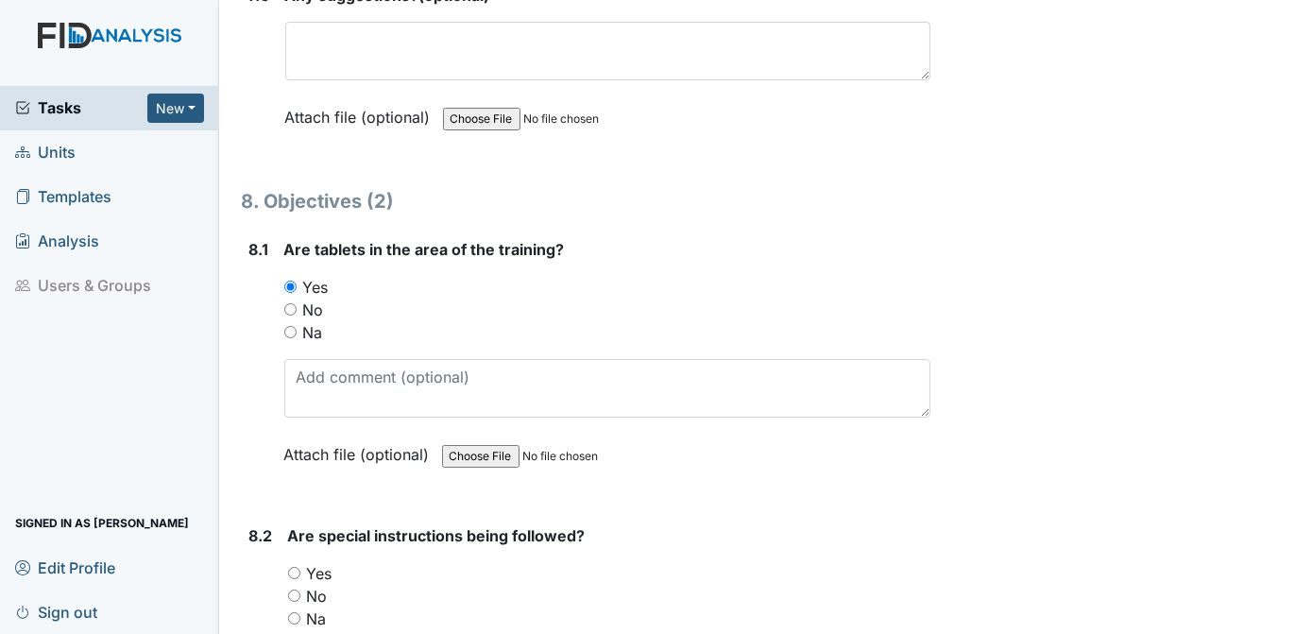
scroll to position [12879, 0]
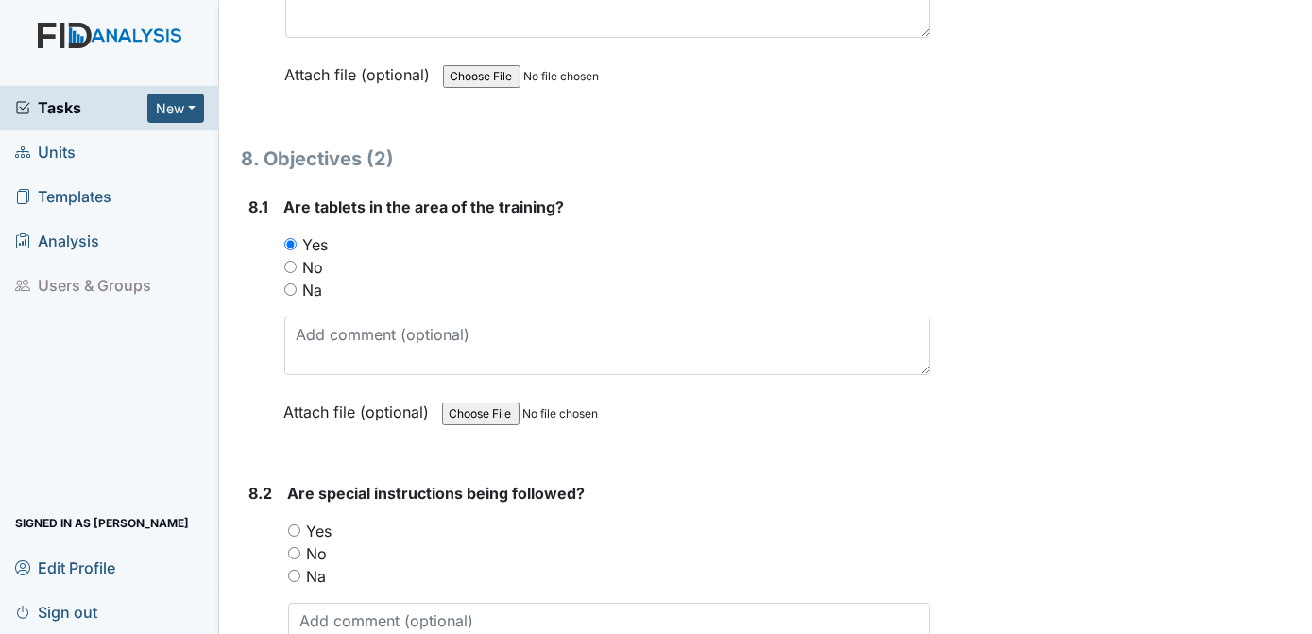
click at [295, 524] on input "Yes" at bounding box center [294, 530] width 12 height 12
radio input "true"
click at [552, 520] on div "Yes" at bounding box center [609, 531] width 643 height 23
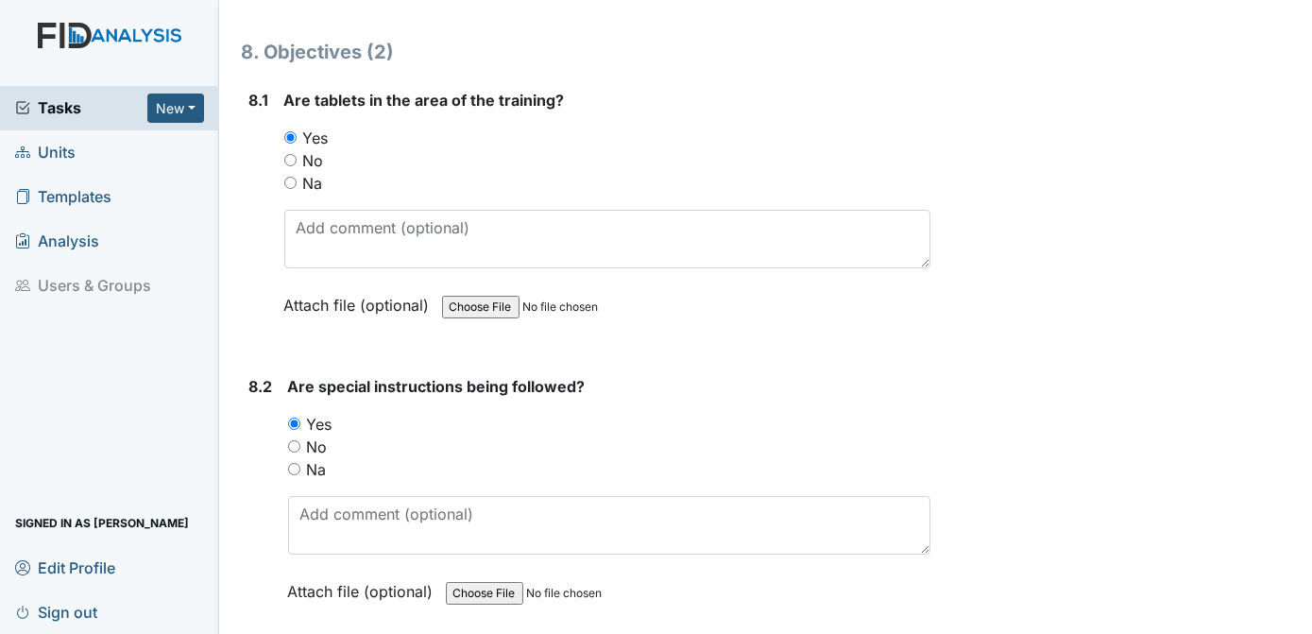
scroll to position [13241, 0]
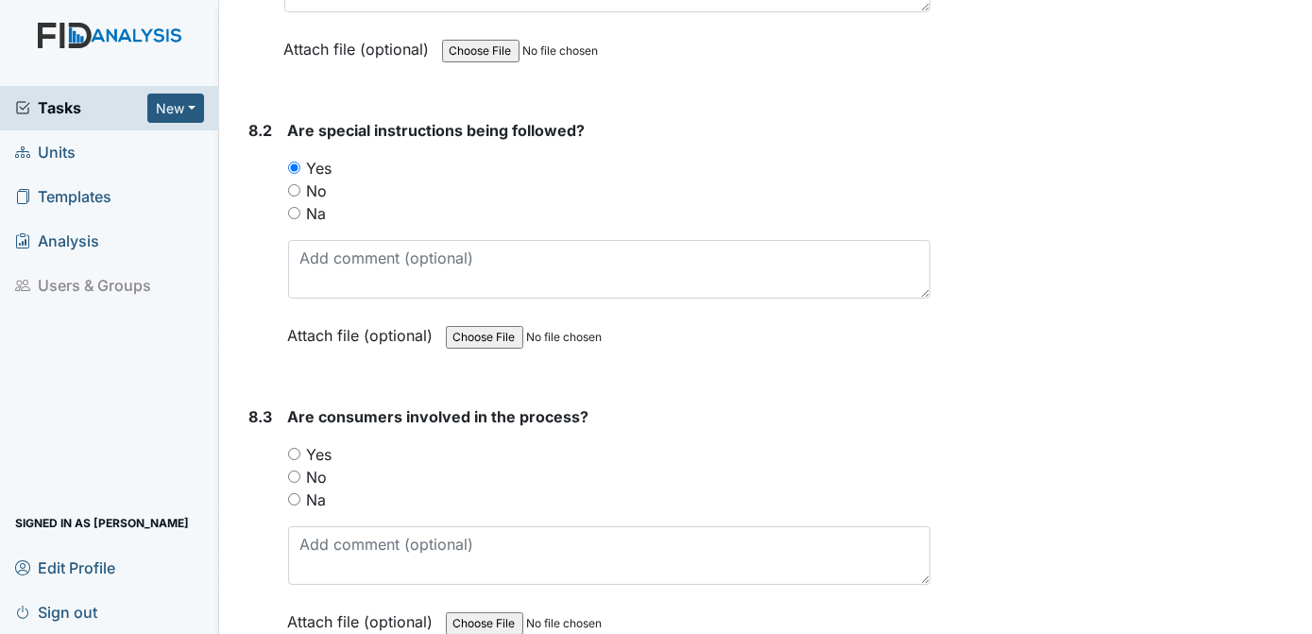
click at [295, 448] on input "Yes" at bounding box center [294, 454] width 12 height 12
radio input "true"
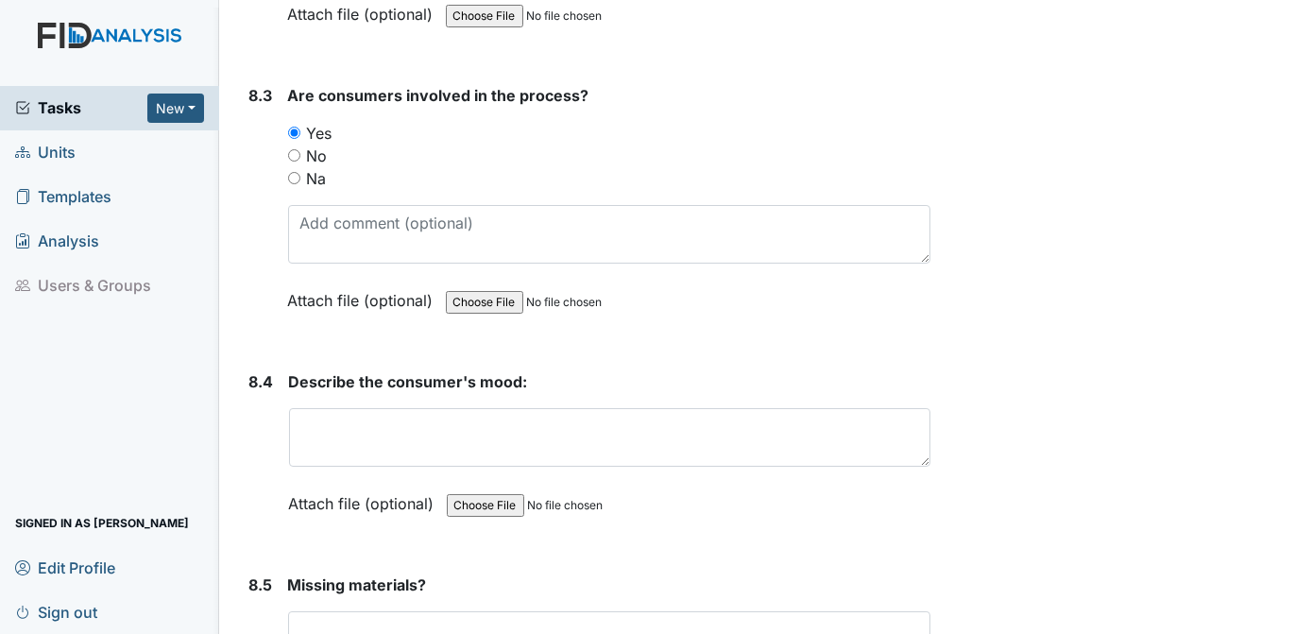
scroll to position [13605, 0]
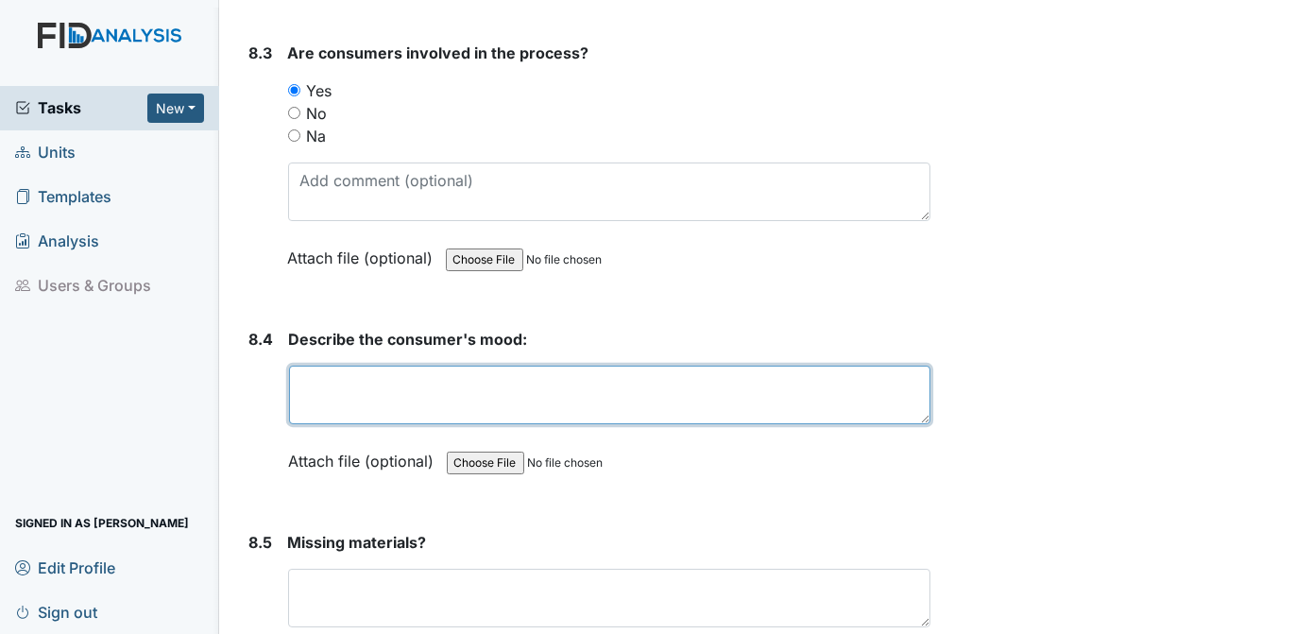
click at [352, 366] on textarea at bounding box center [610, 395] width 642 height 59
type textarea "good"
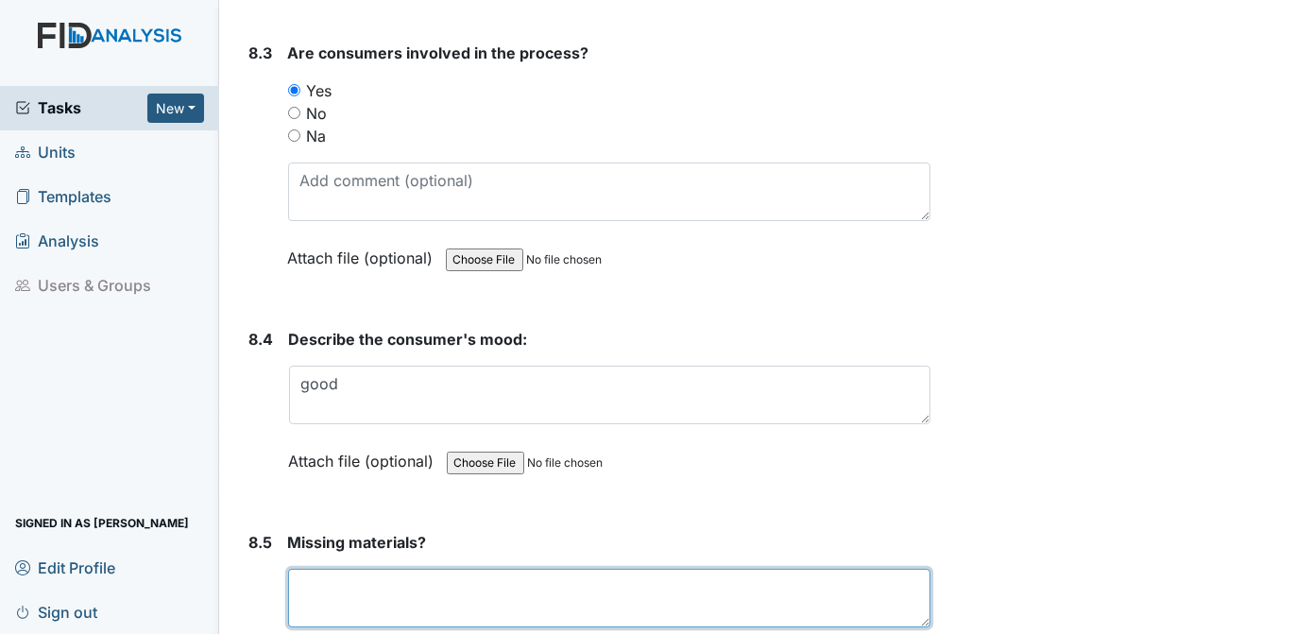
click at [358, 569] on textarea at bounding box center [609, 598] width 643 height 59
type textarea "n/a"
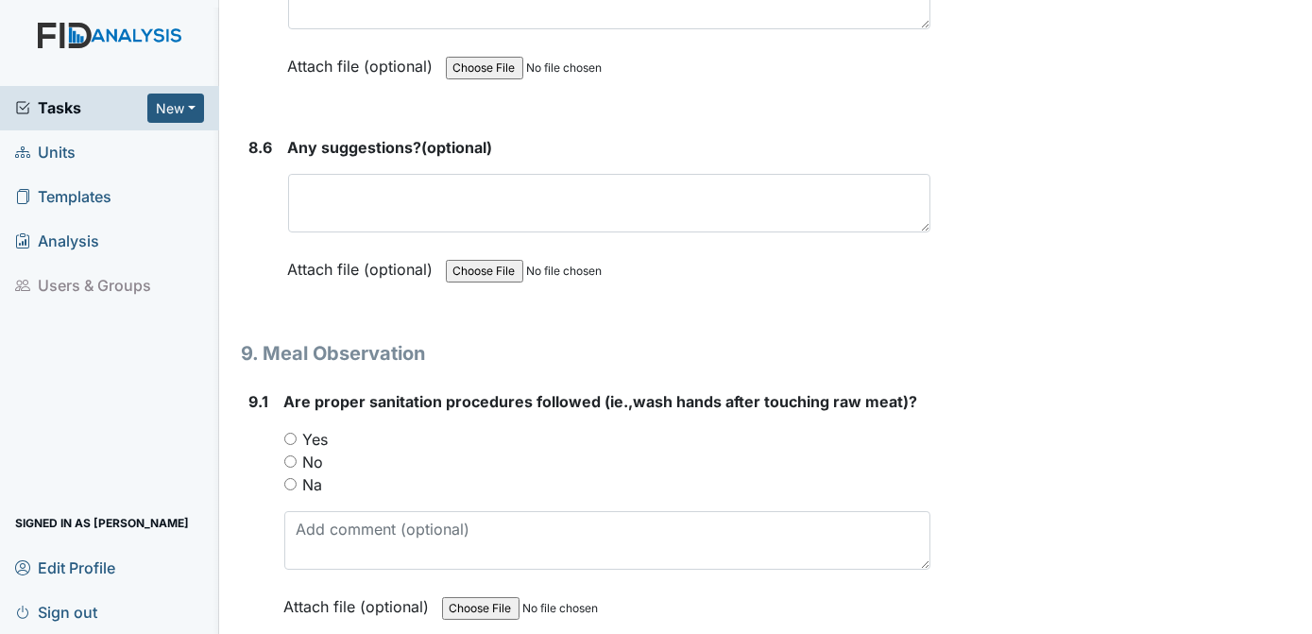
scroll to position [14245, 0]
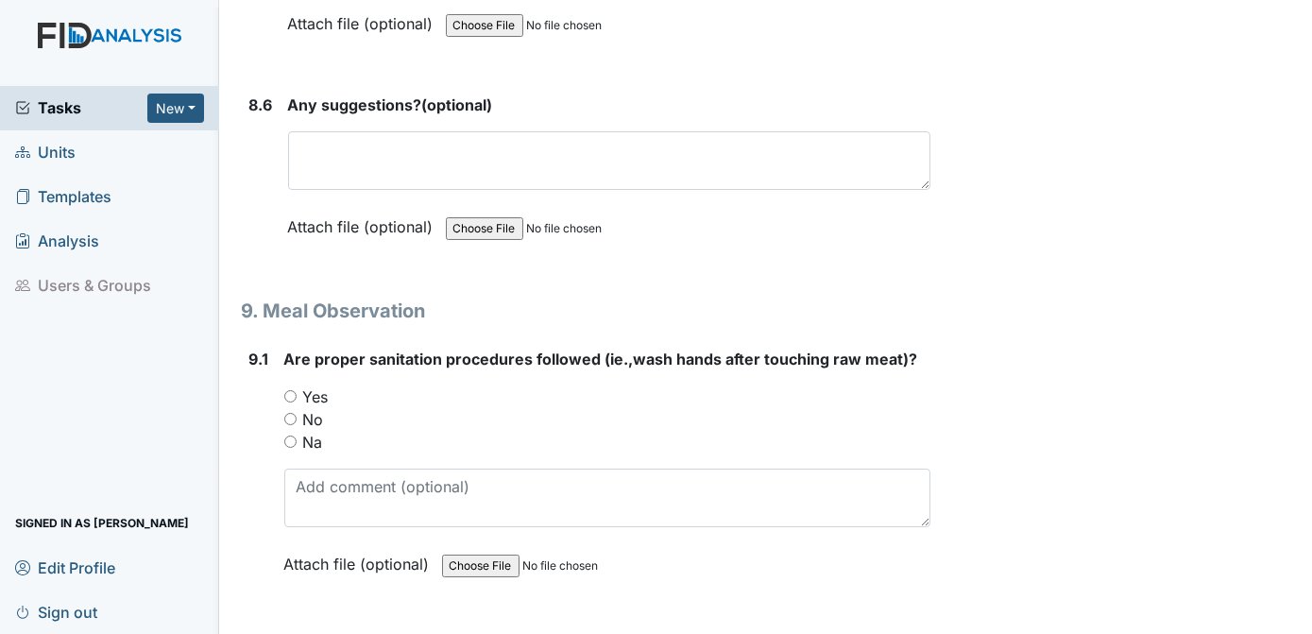
click at [287, 390] on input "Yes" at bounding box center [290, 396] width 12 height 12
radio input "true"
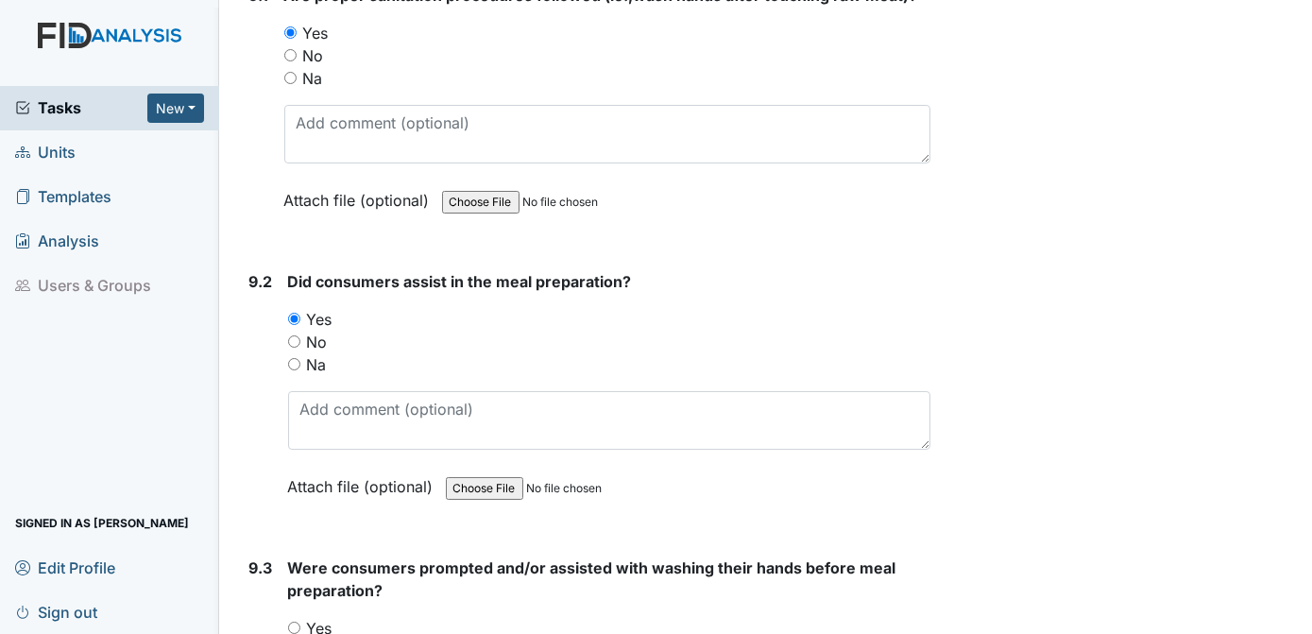
scroll to position [14694, 0]
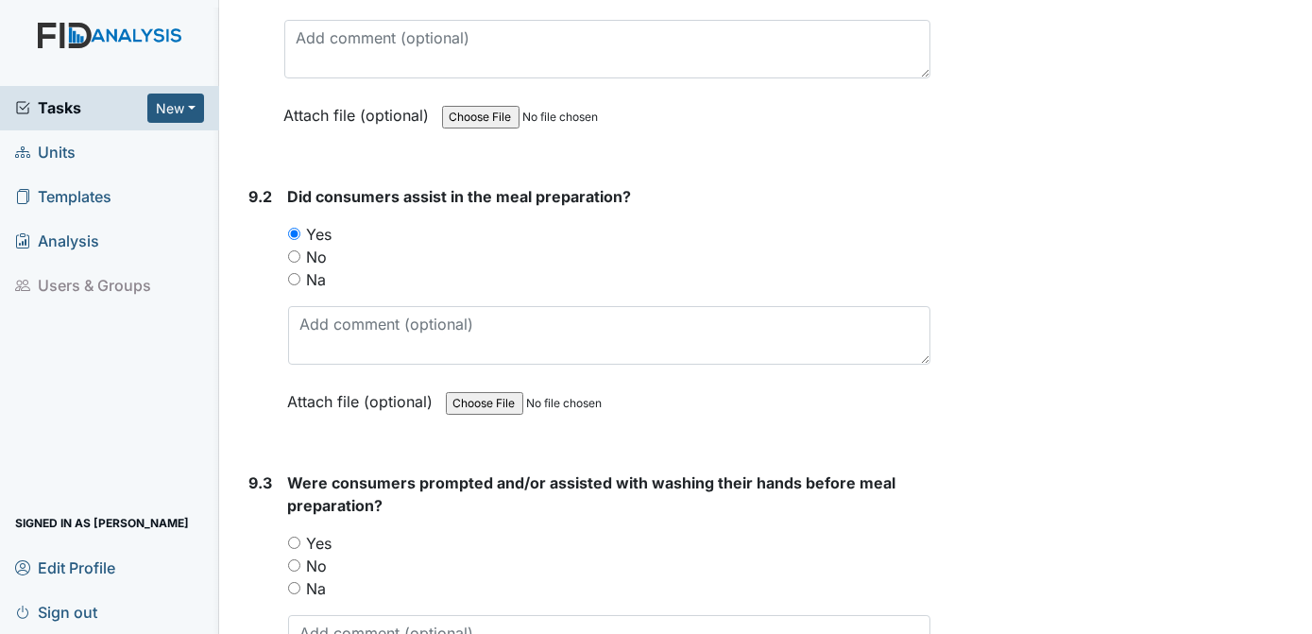
click at [292, 537] on input "Yes" at bounding box center [294, 543] width 12 height 12
radio input "true"
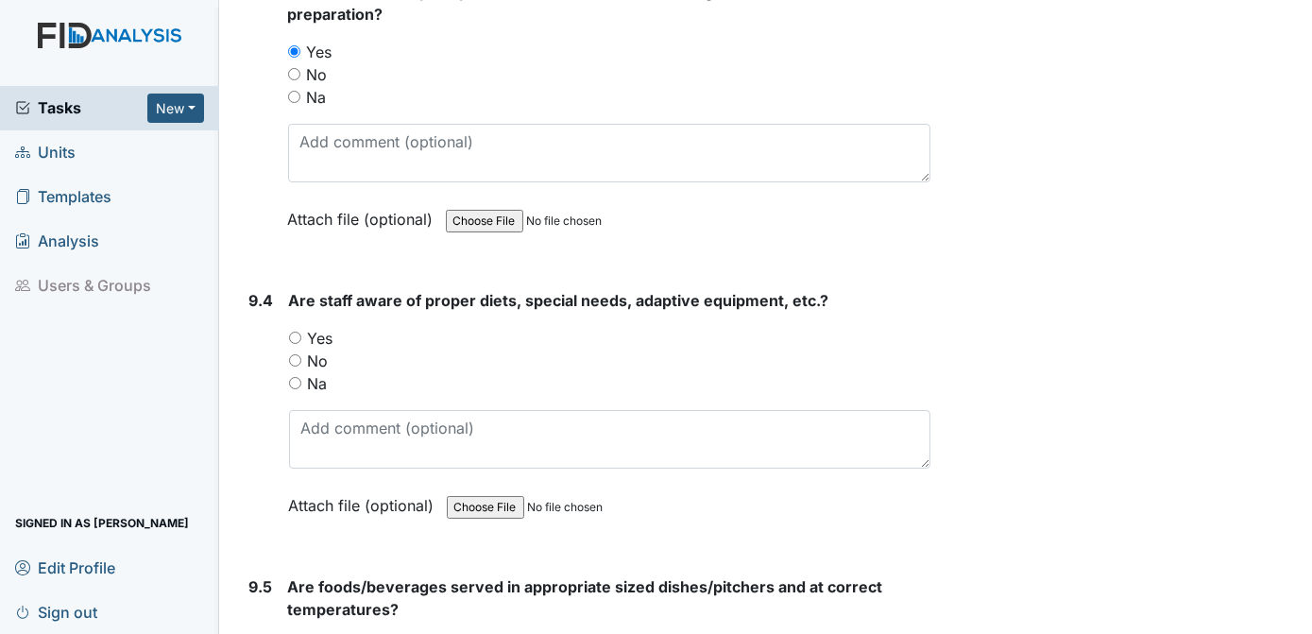
scroll to position [15314, 0]
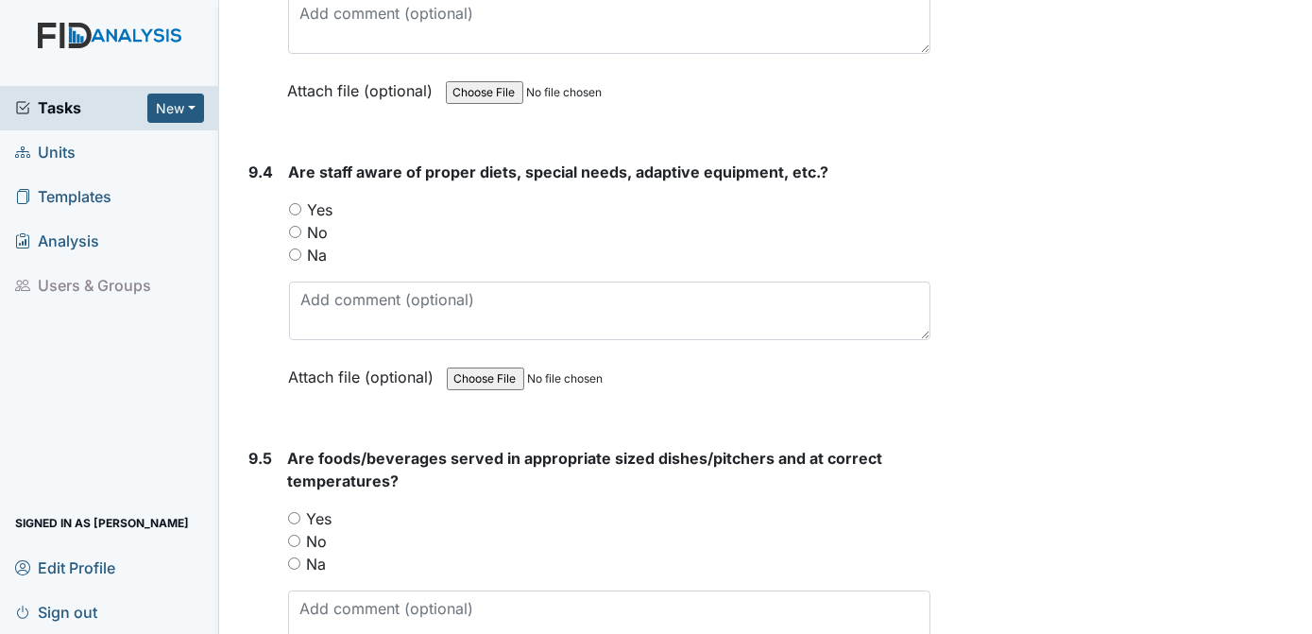
click at [294, 203] on input "Yes" at bounding box center [295, 209] width 12 height 12
radio input "true"
click at [295, 512] on input "Yes" at bounding box center [294, 518] width 12 height 12
radio input "true"
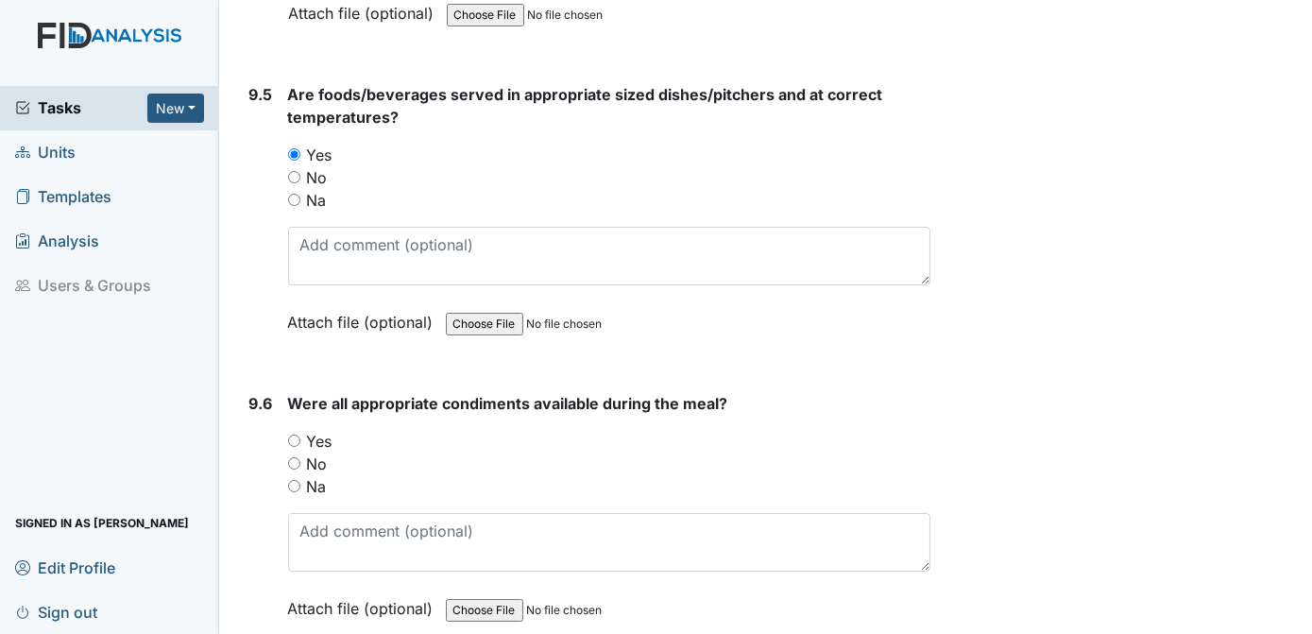
scroll to position [15762, 0]
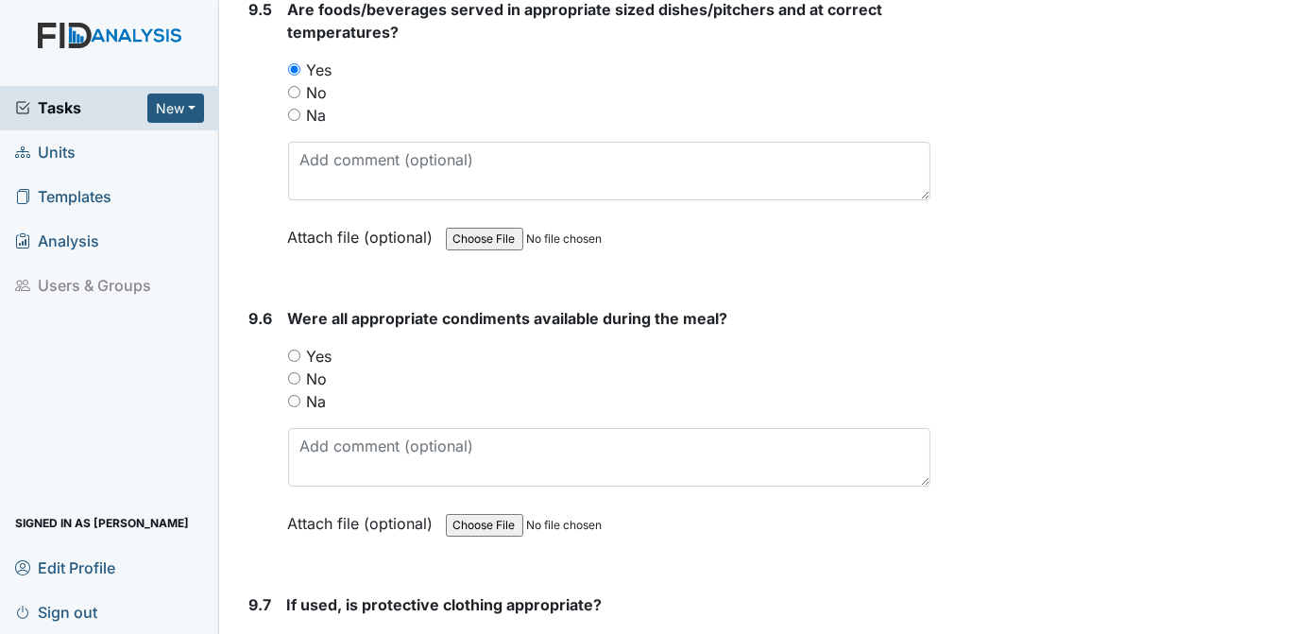
click at [295, 349] on input "Yes" at bounding box center [294, 355] width 12 height 12
radio input "true"
click at [293, 631] on div "Yes" at bounding box center [609, 642] width 644 height 23
click at [295, 633] on input "Yes" at bounding box center [293, 642] width 12 height 12
radio input "true"
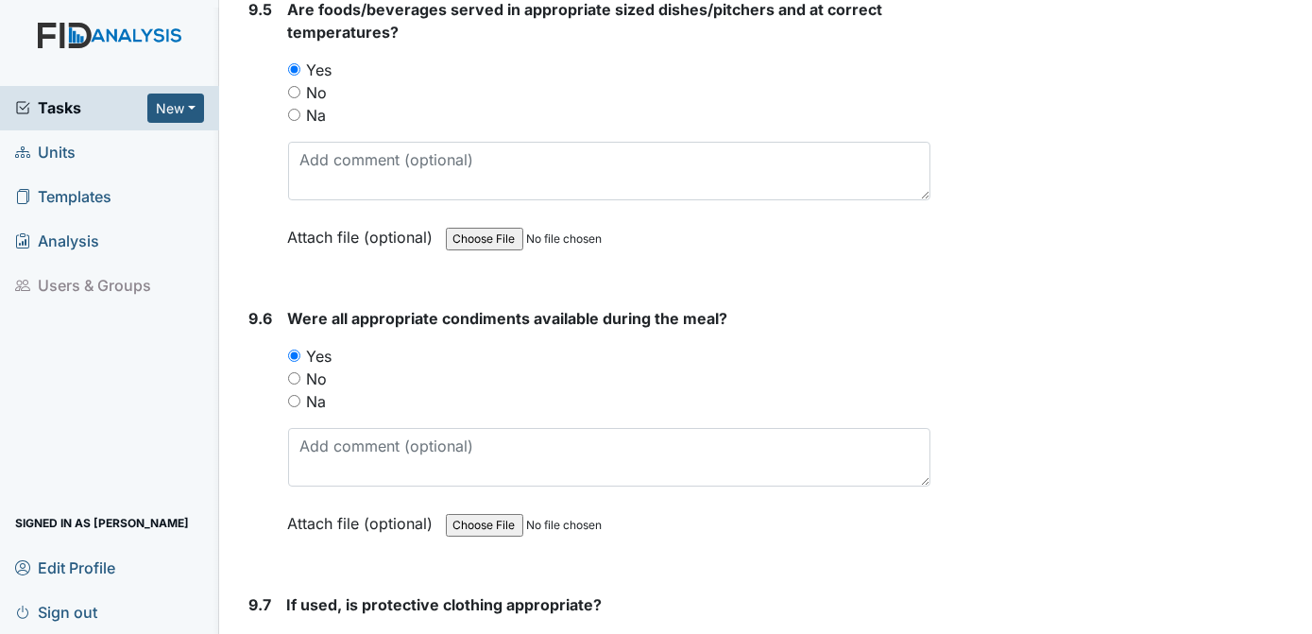
radio input "true"
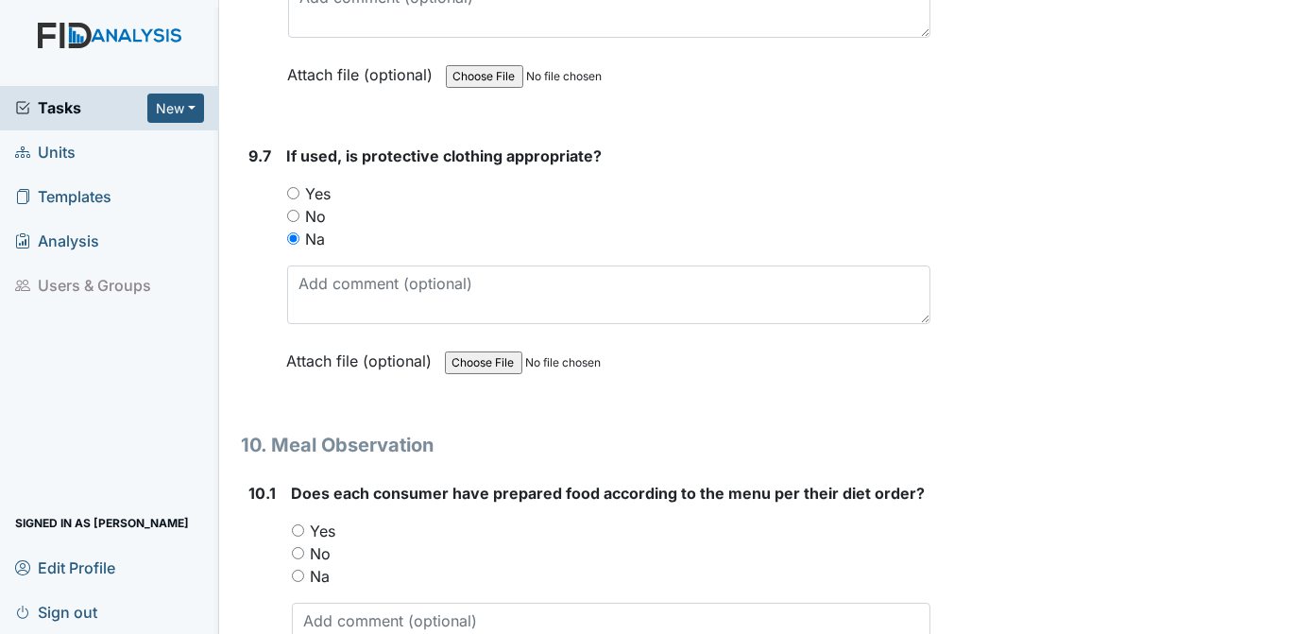
scroll to position [16254, 0]
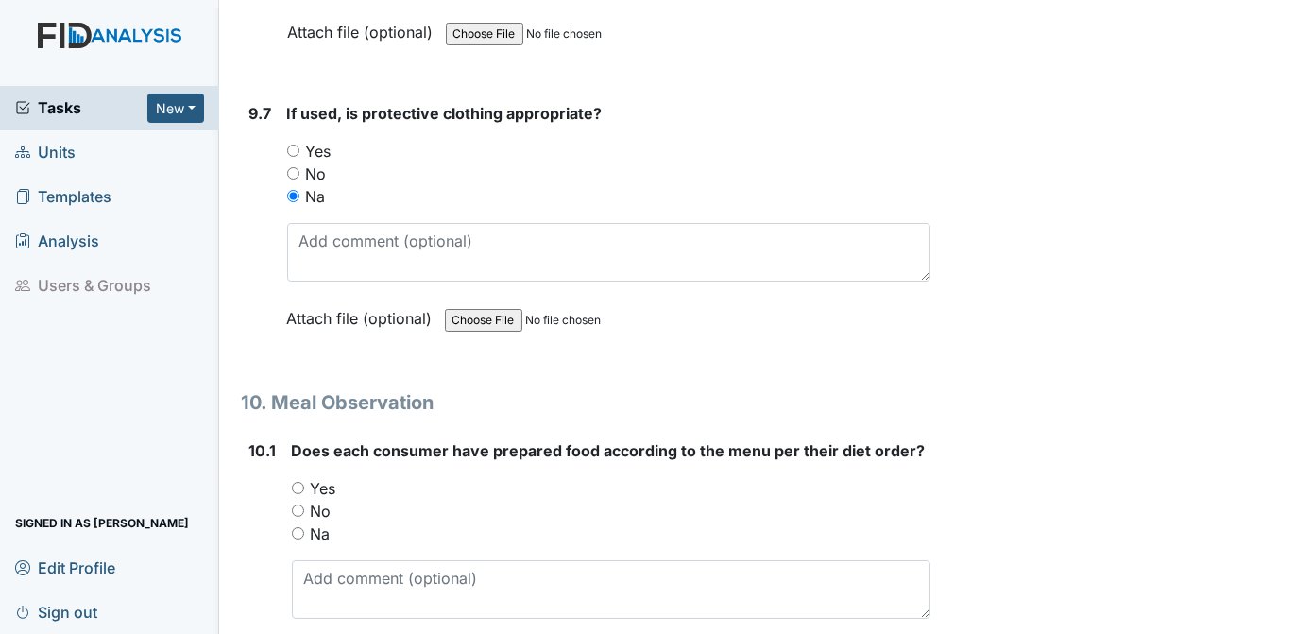
click at [300, 482] on input "Yes" at bounding box center [298, 488] width 12 height 12
radio input "true"
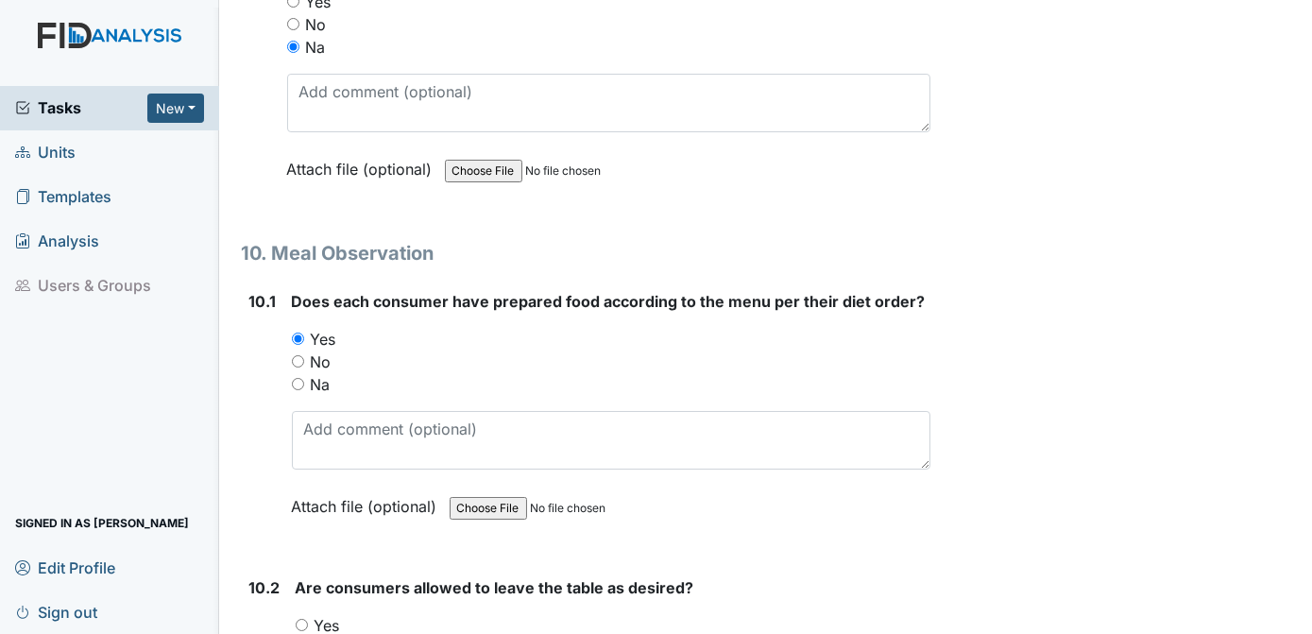
scroll to position [16445, 0]
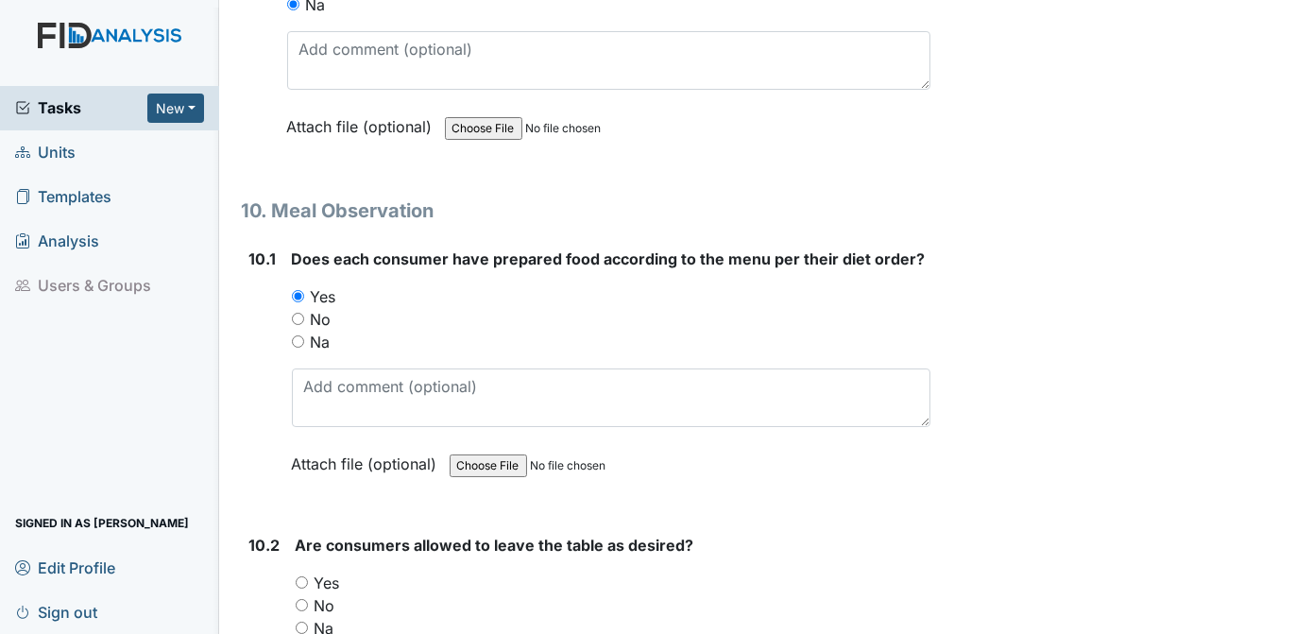
click at [299, 576] on input "Yes" at bounding box center [302, 582] width 12 height 12
radio input "true"
click at [892, 534] on strong "Are consumers allowed to leave the table as desired?" at bounding box center [614, 545] width 636 height 23
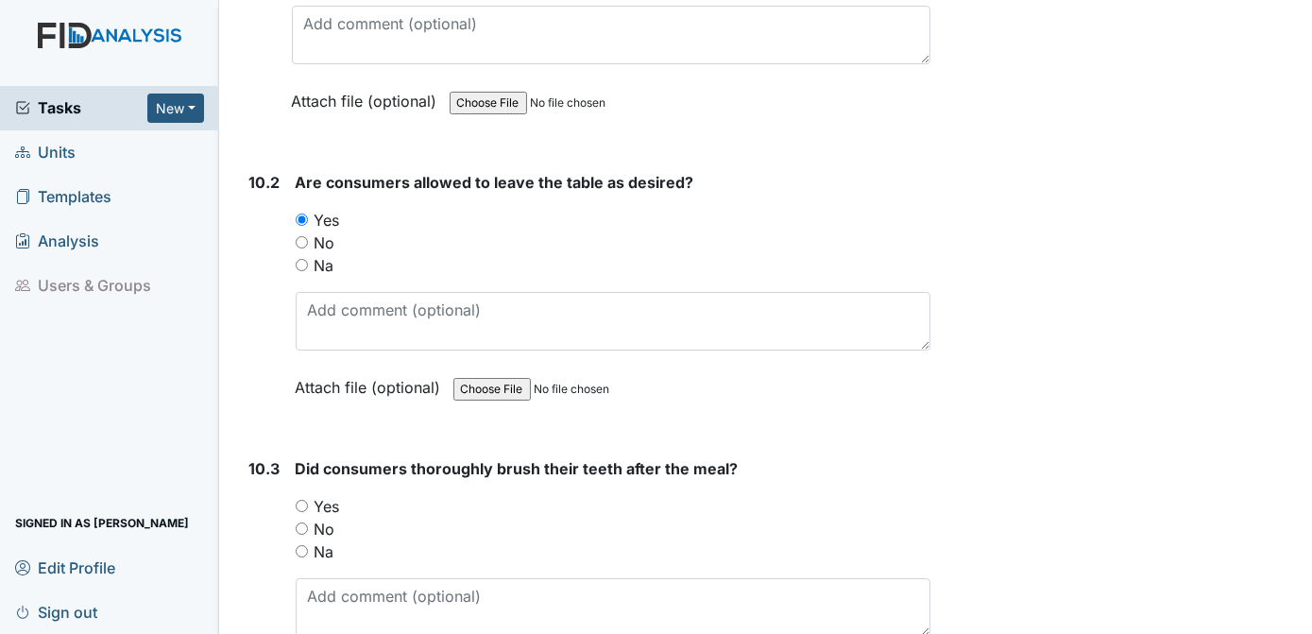
scroll to position [16851, 0]
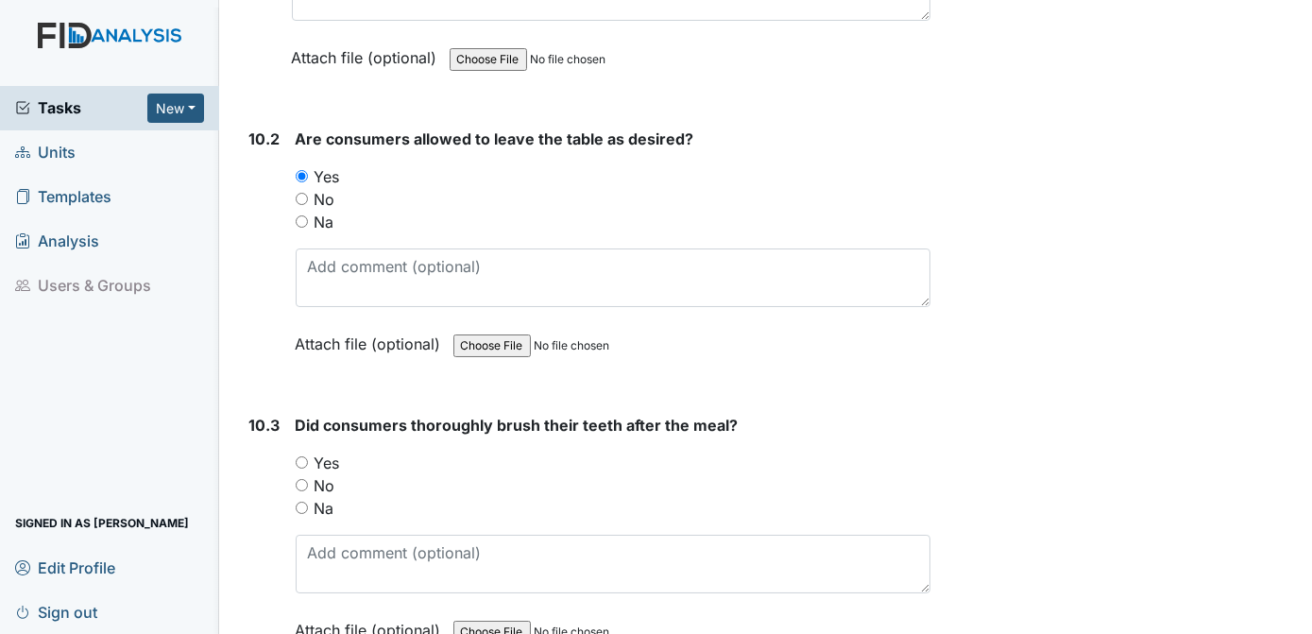
click at [302, 456] on input "Yes" at bounding box center [302, 462] width 12 height 12
radio input "true"
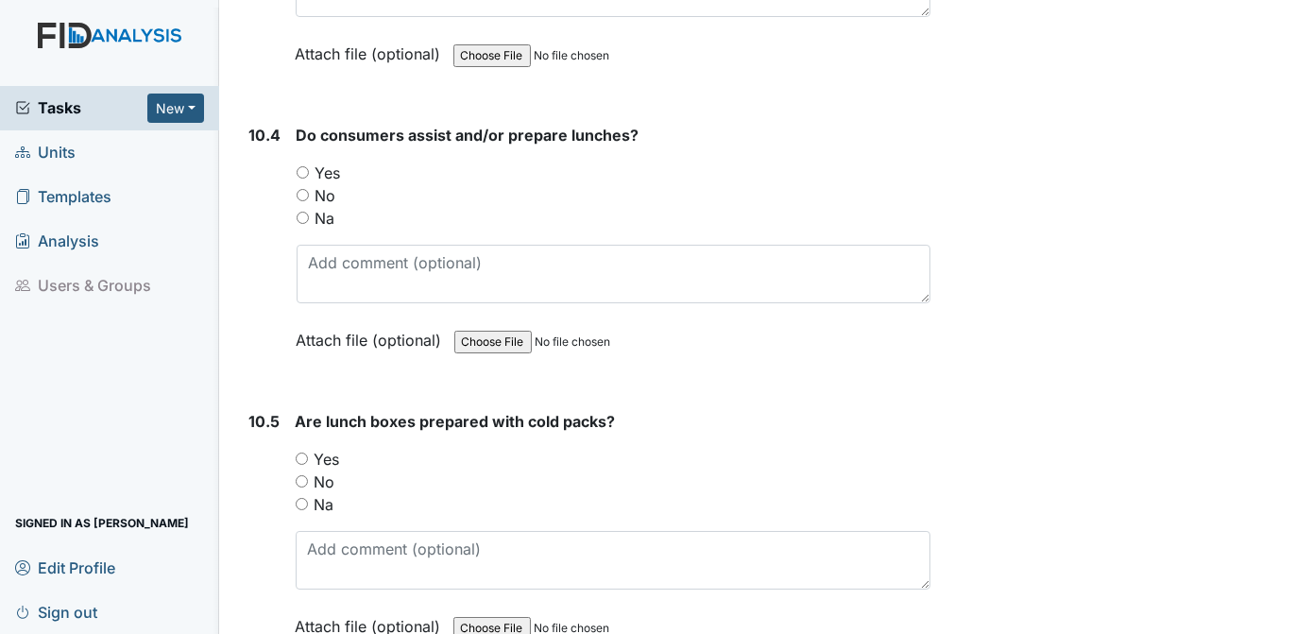
scroll to position [17556, 0]
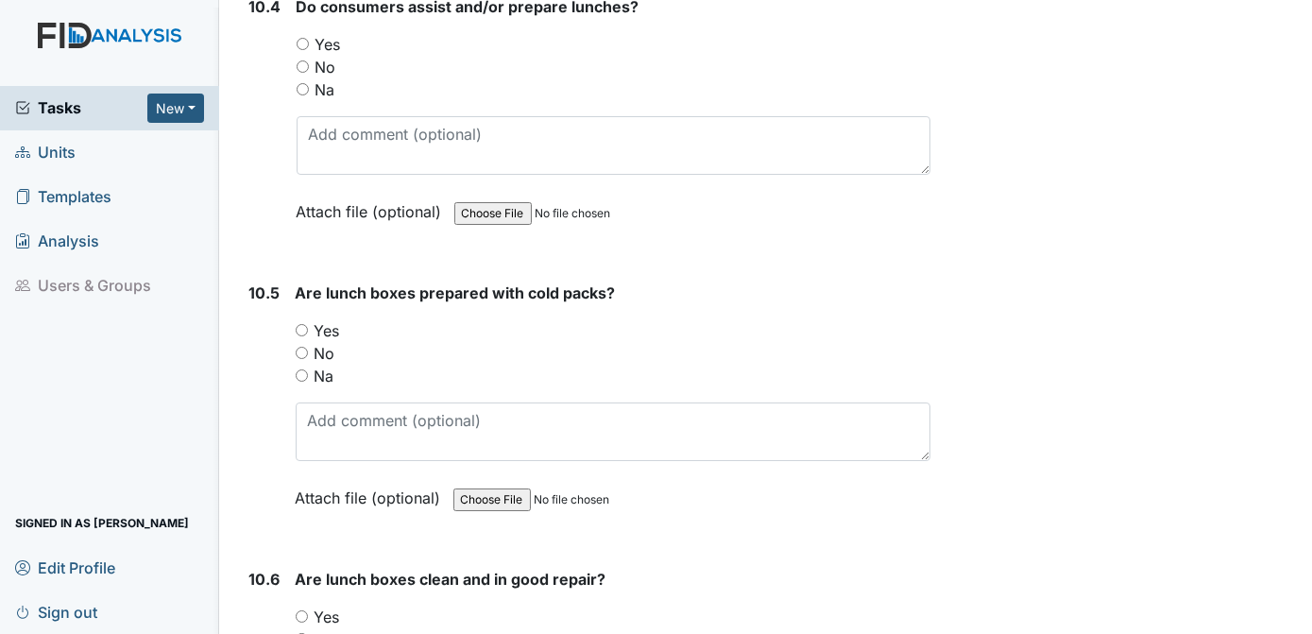
click at [301, 324] on input "Yes" at bounding box center [302, 330] width 12 height 12
radio input "true"
click at [298, 610] on input "Yes" at bounding box center [302, 616] width 12 height 12
radio input "true"
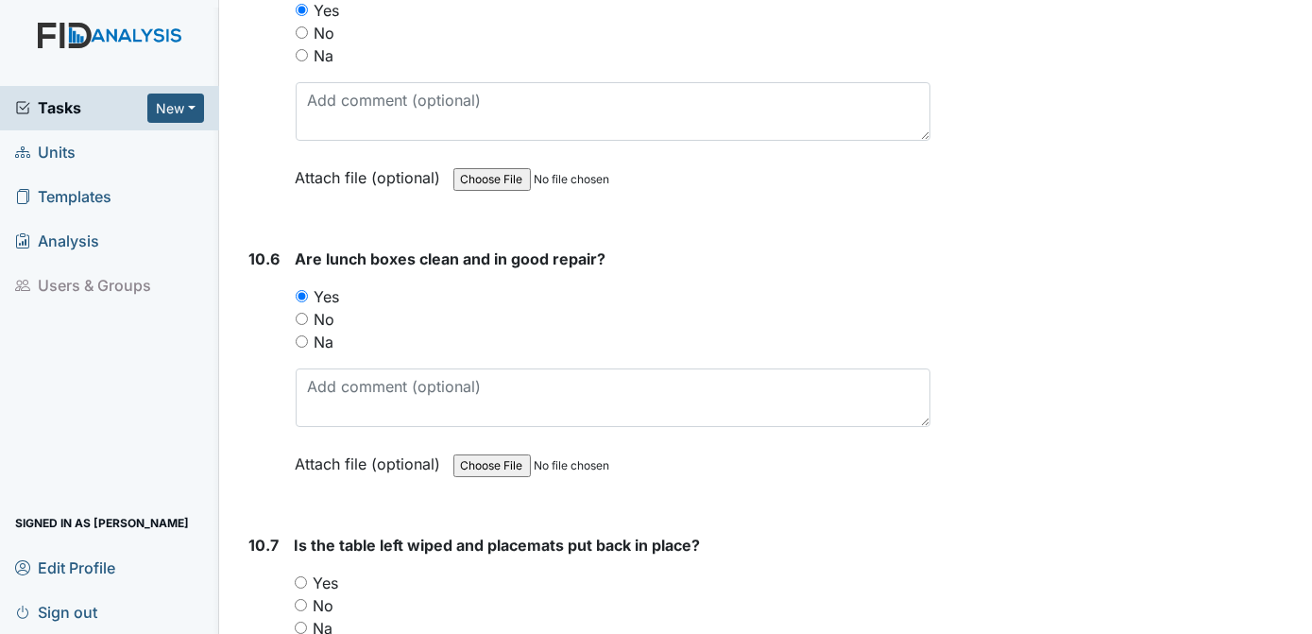
scroll to position [17962, 0]
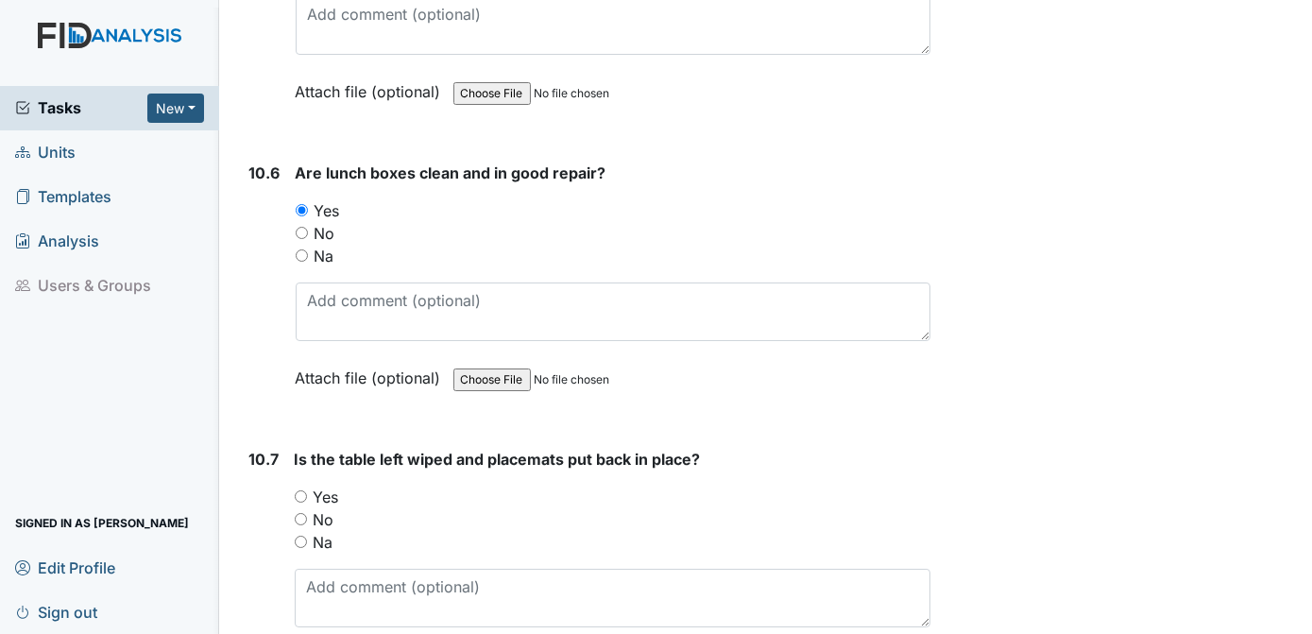
click at [299, 490] on input "Yes" at bounding box center [301, 496] width 12 height 12
radio input "true"
click at [1075, 304] on div "Archive Task × Are you sure you want to archive this task? It will appear as in…" at bounding box center [1124, 487] width 359 height 36868
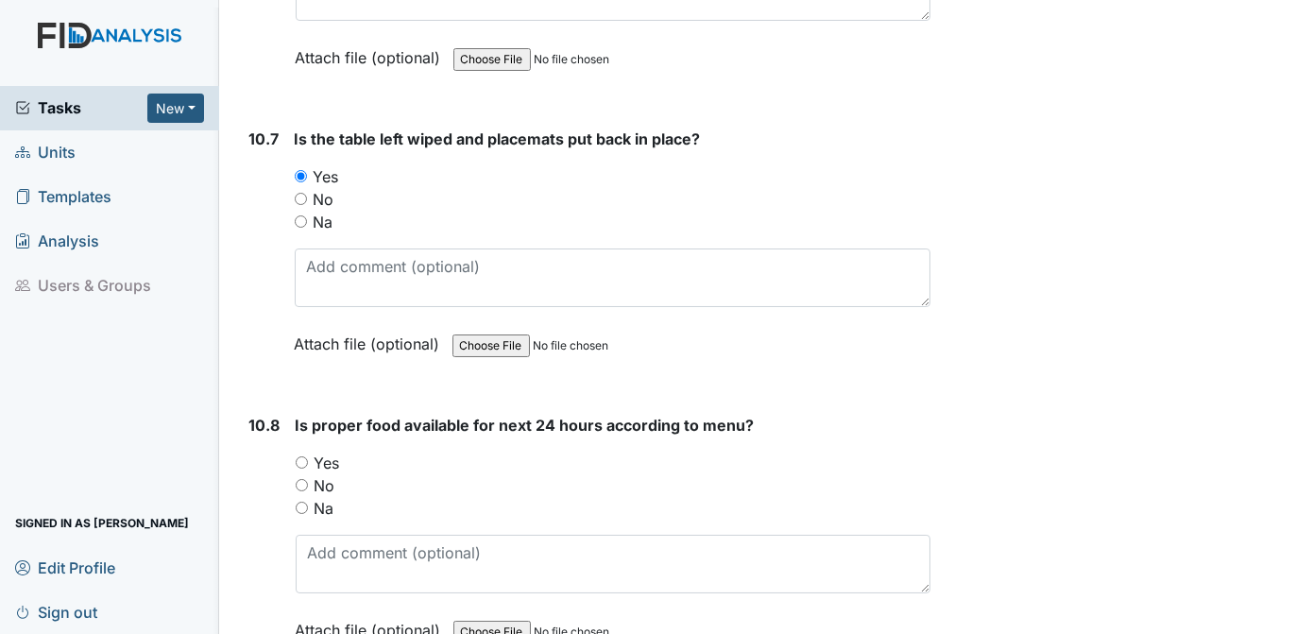
scroll to position [18325, 0]
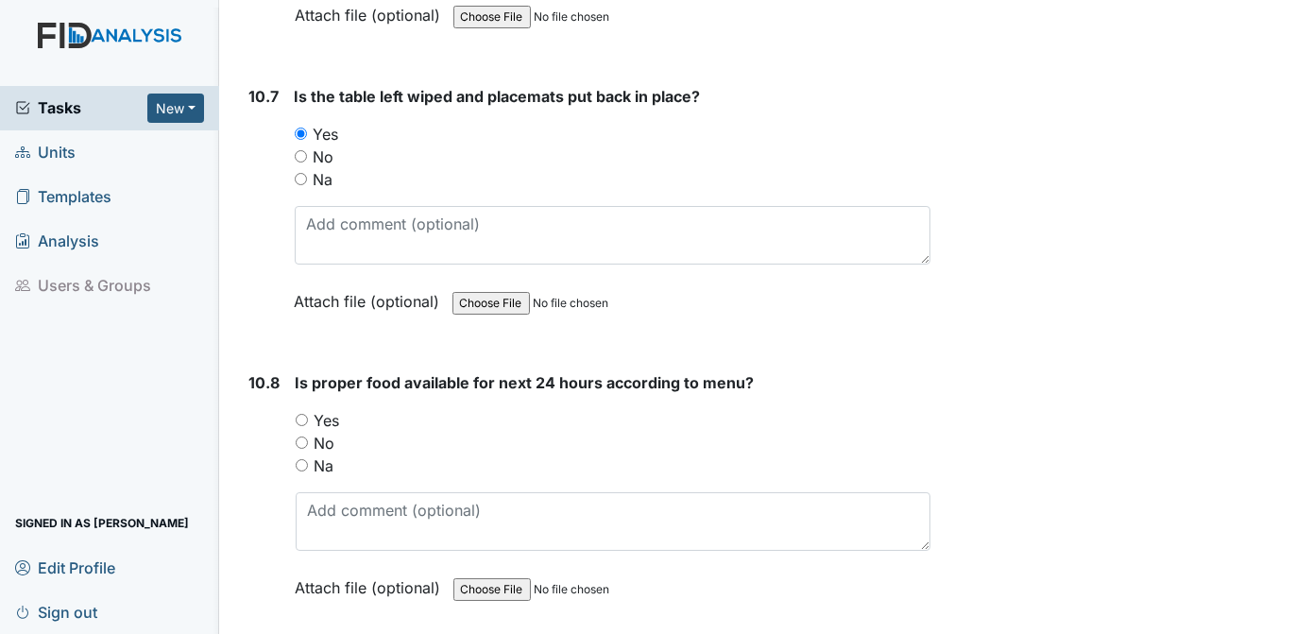
click at [299, 414] on input "Yes" at bounding box center [302, 420] width 12 height 12
radio input "true"
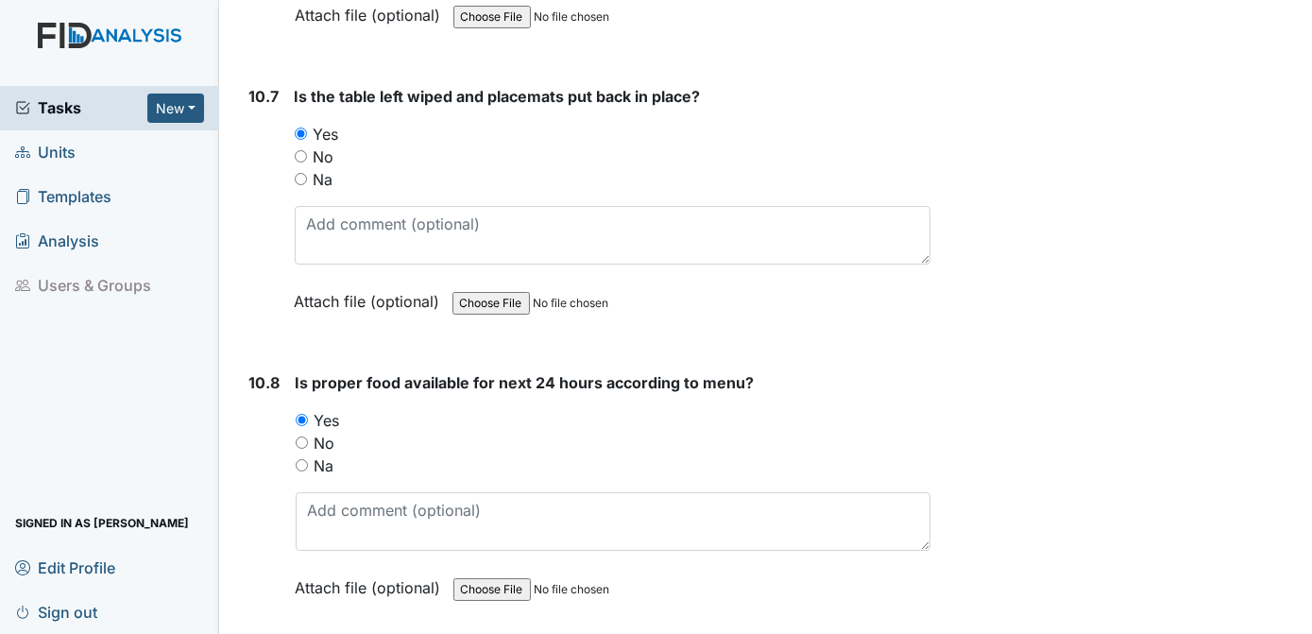
type textarea "n/a"
click at [1211, 484] on div "Archive Task × Are you sure you want to archive this task? It will appear as in…" at bounding box center [1124, 135] width 359 height 36890
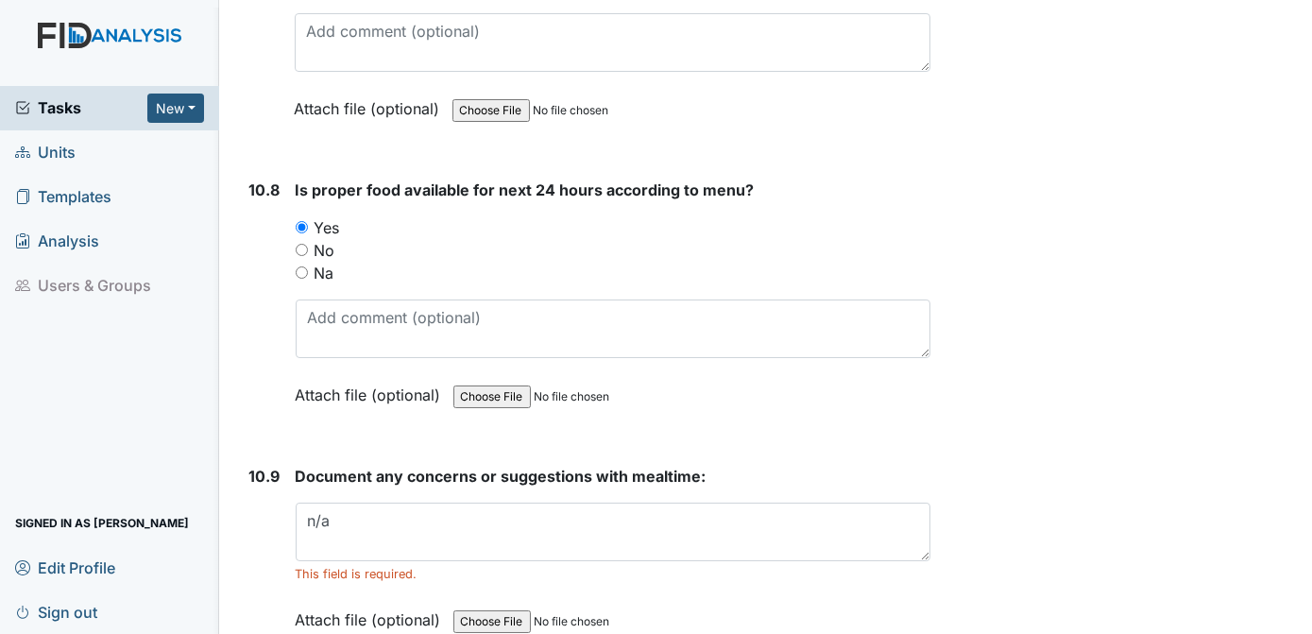
scroll to position [18645, 0]
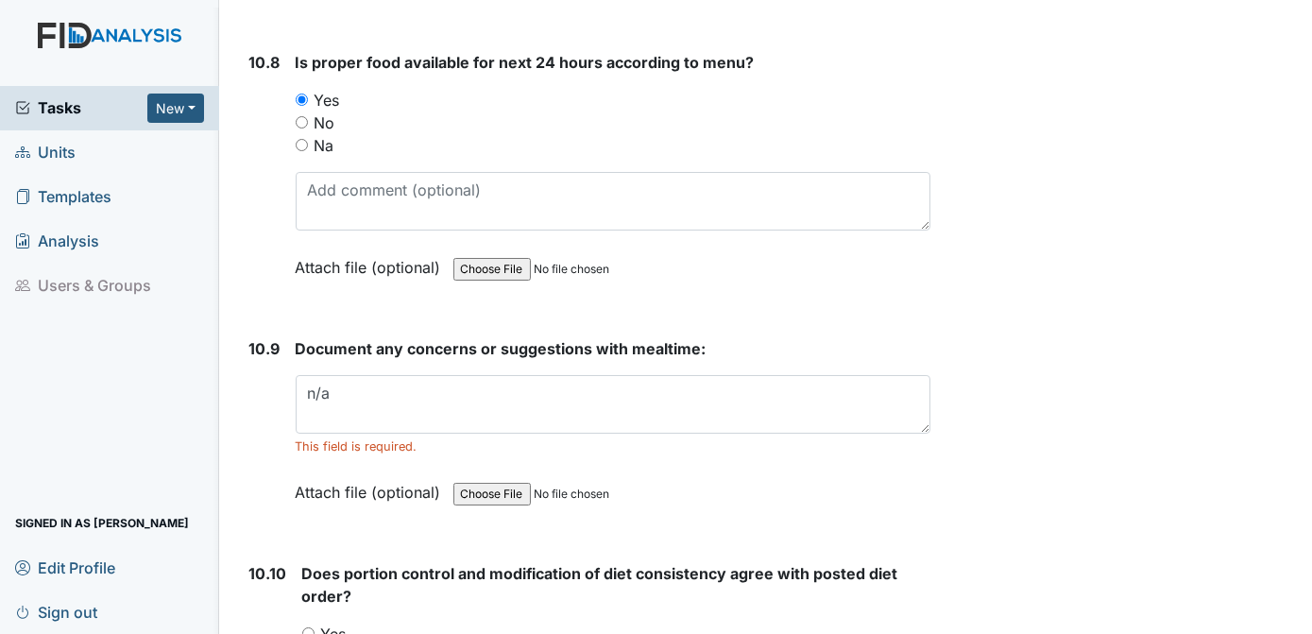
click at [307, 627] on input "Yes" at bounding box center [308, 633] width 12 height 12
radio input "true"
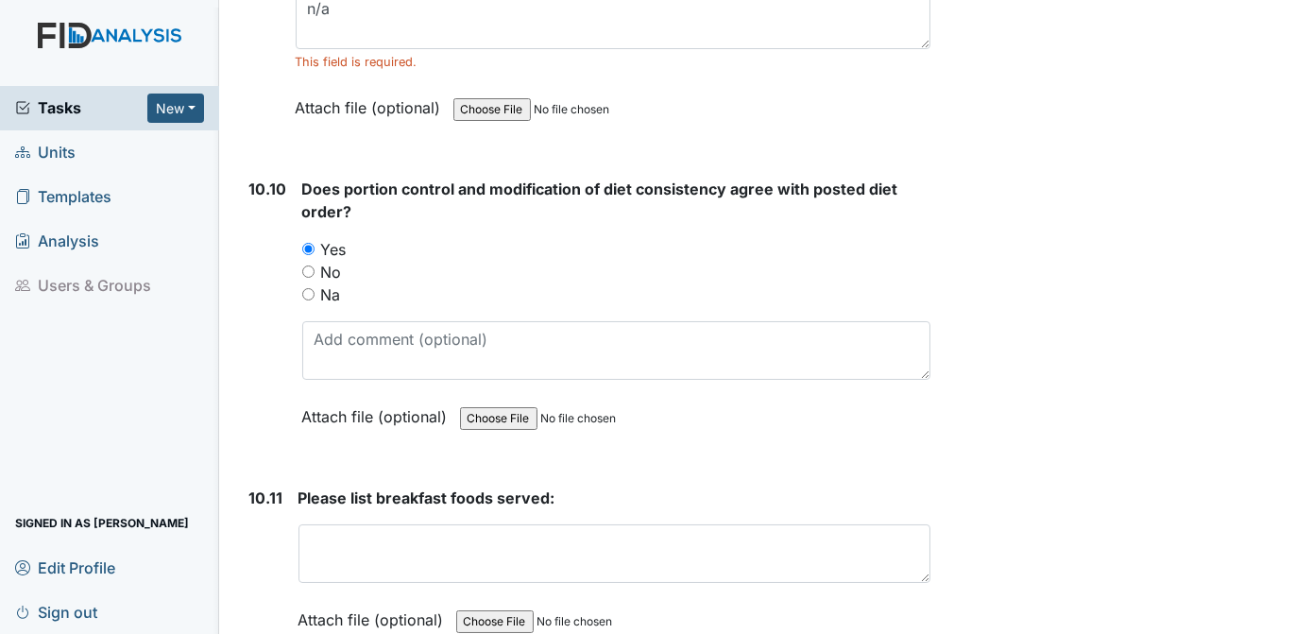
scroll to position [19073, 0]
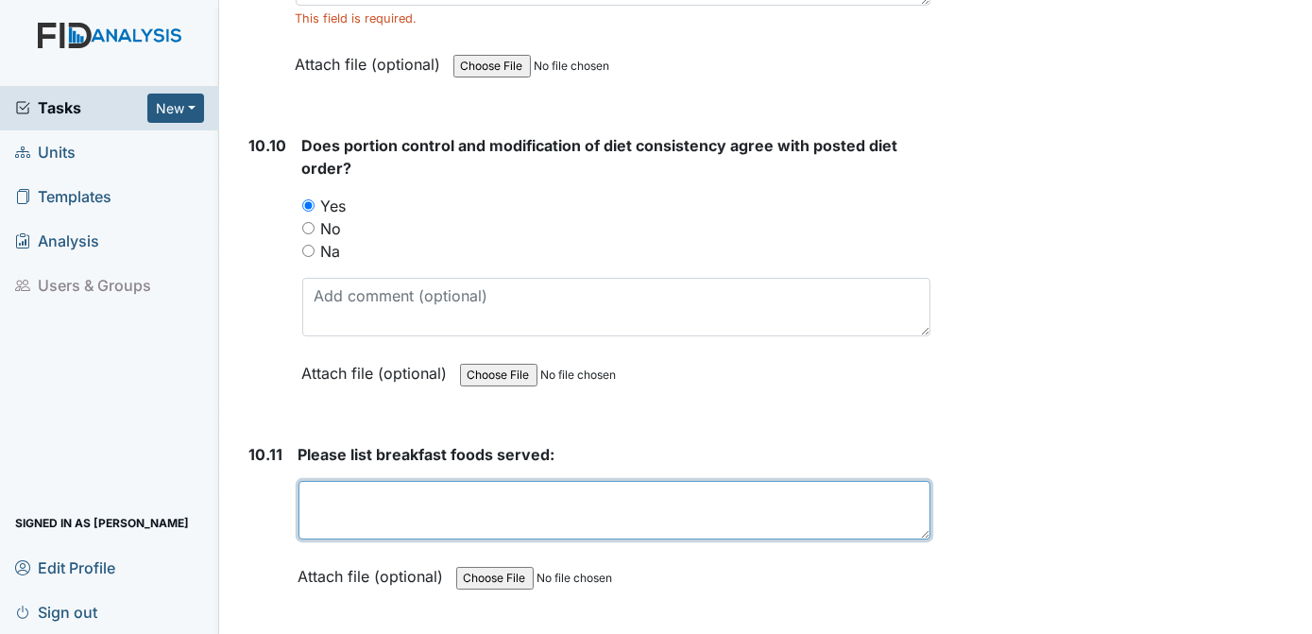
click at [326, 481] on textarea at bounding box center [614, 510] width 633 height 59
type textarea "cheese toast , grapes, milk juice and water"
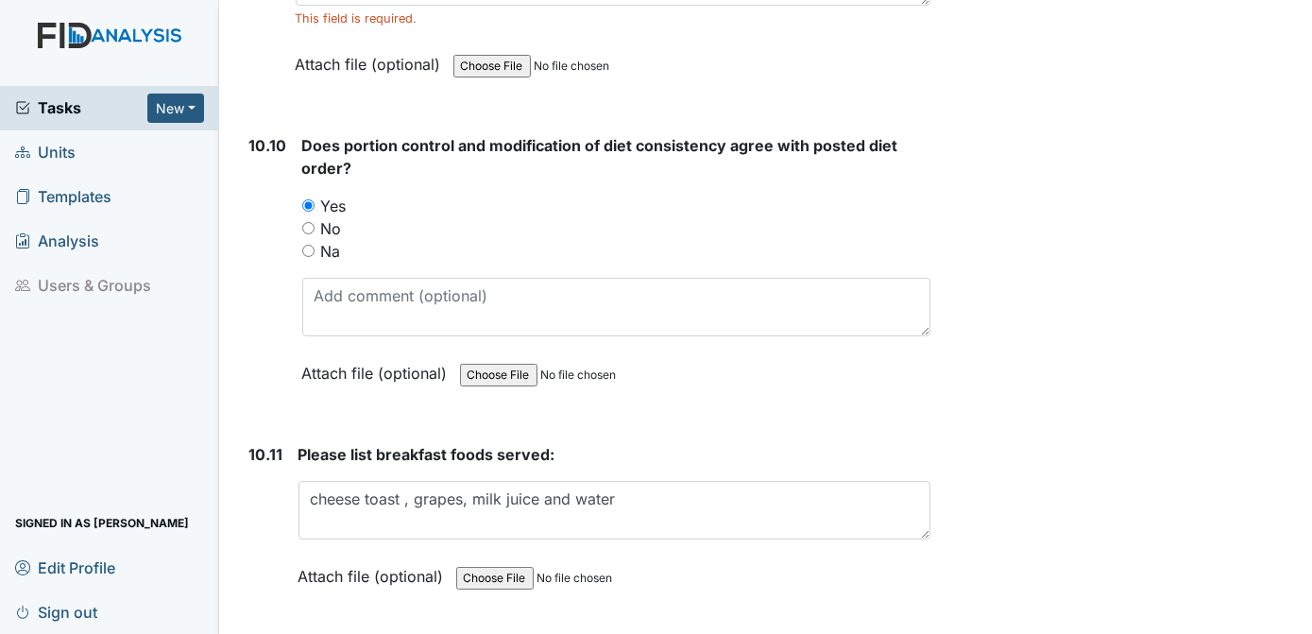
radio input "true"
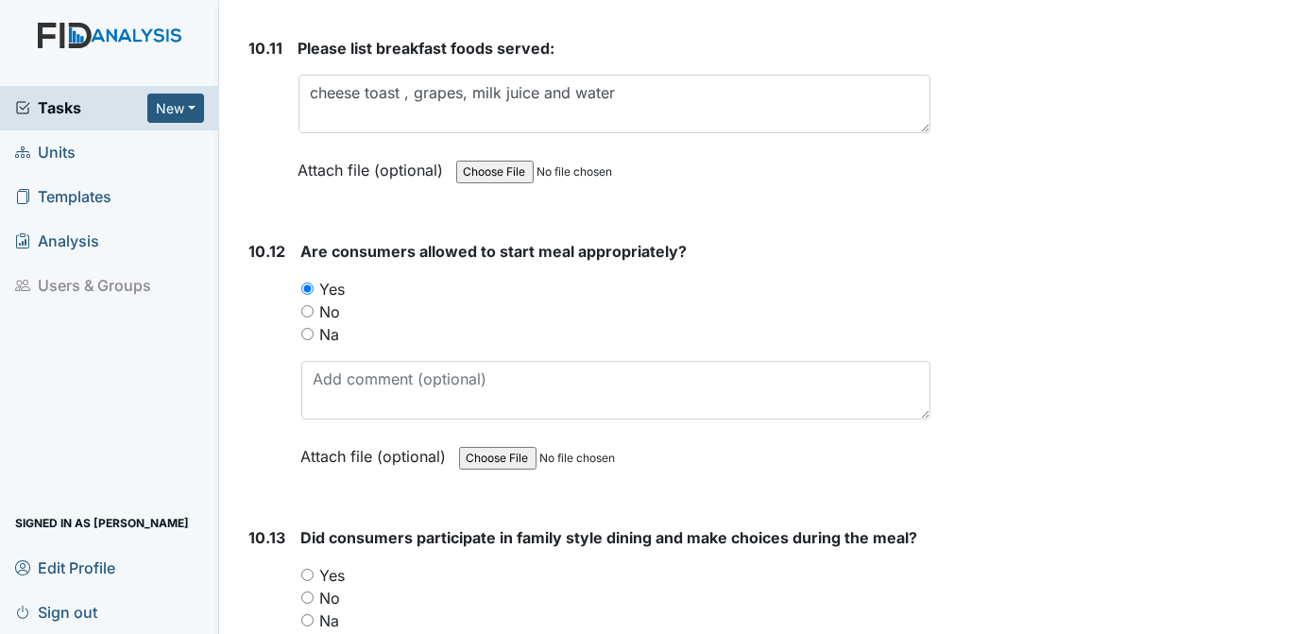
scroll to position [19522, 0]
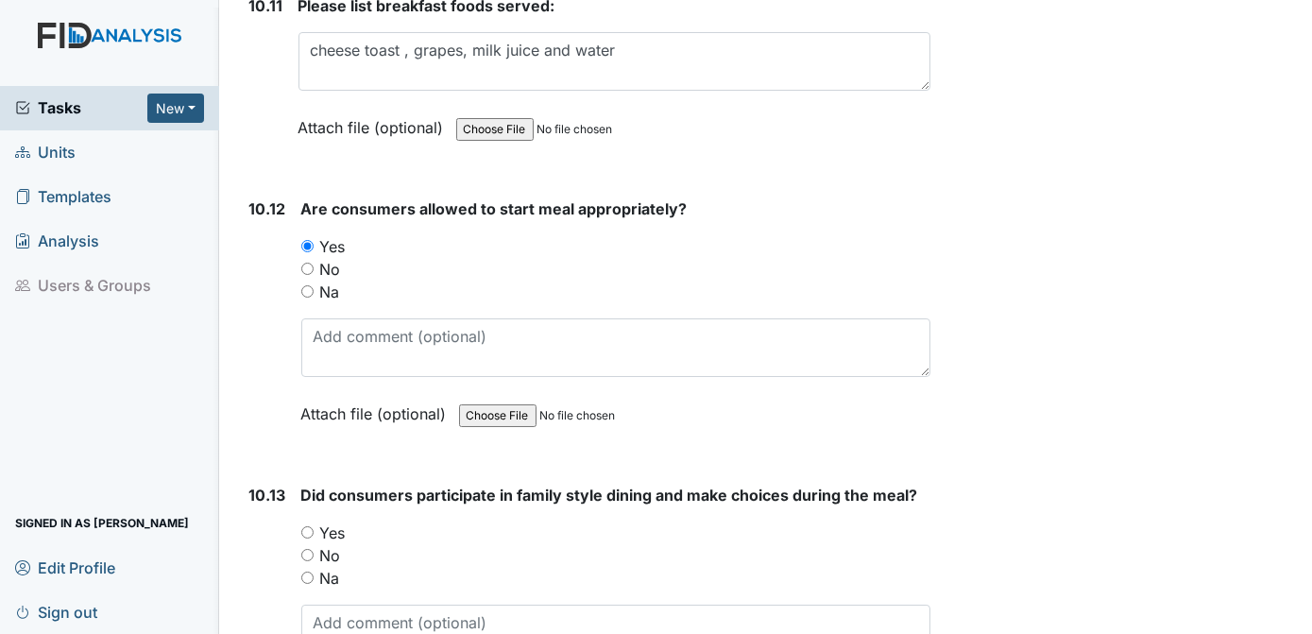
click at [304, 526] on input "Yes" at bounding box center [307, 532] width 12 height 12
radio input "true"
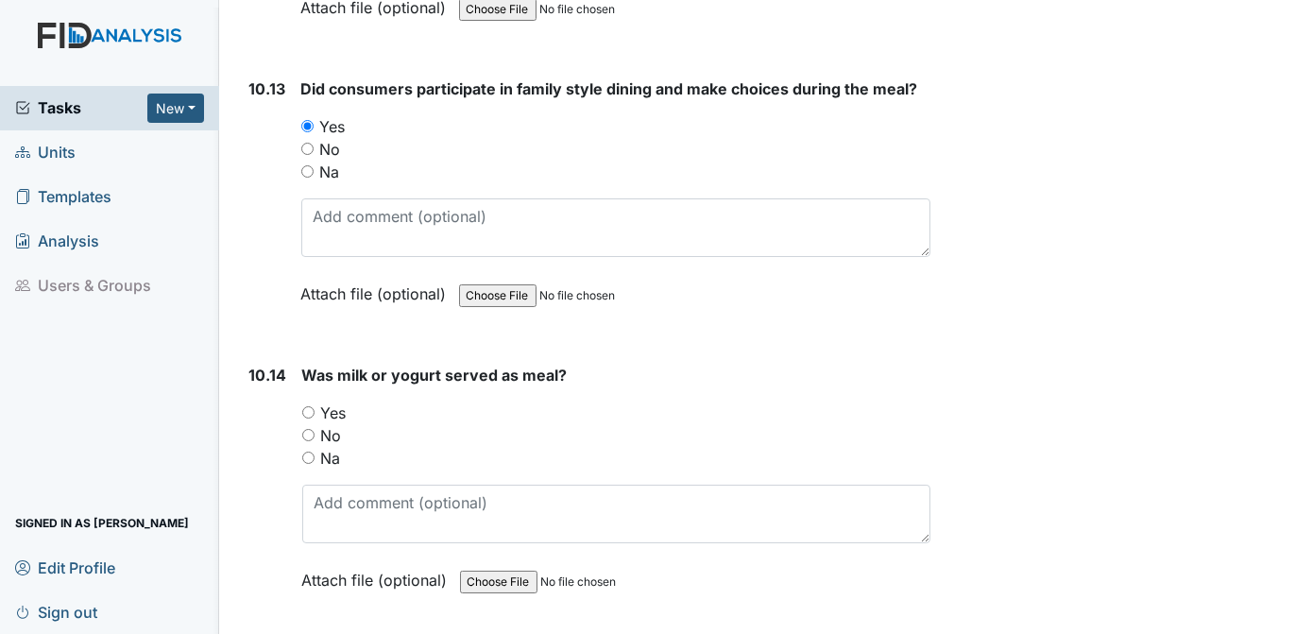
click at [304, 406] on input "Yes" at bounding box center [308, 412] width 12 height 12
radio input "true"
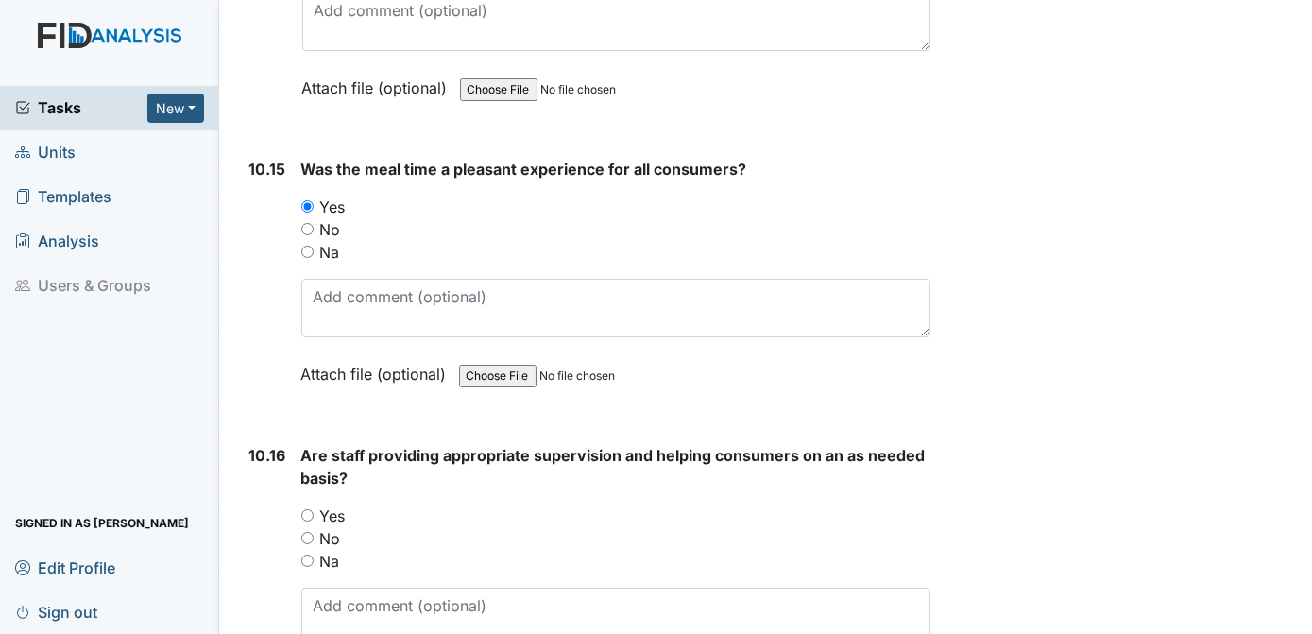
scroll to position [20463, 0]
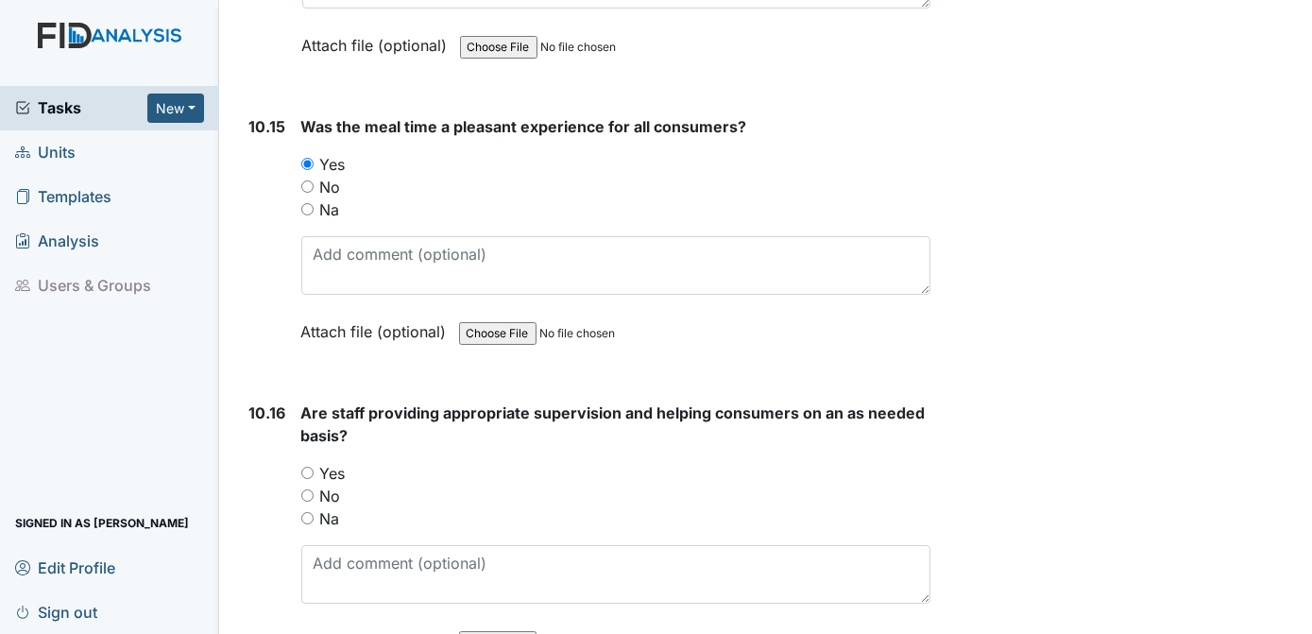
click at [307, 467] on input "Yes" at bounding box center [307, 473] width 12 height 12
radio input "true"
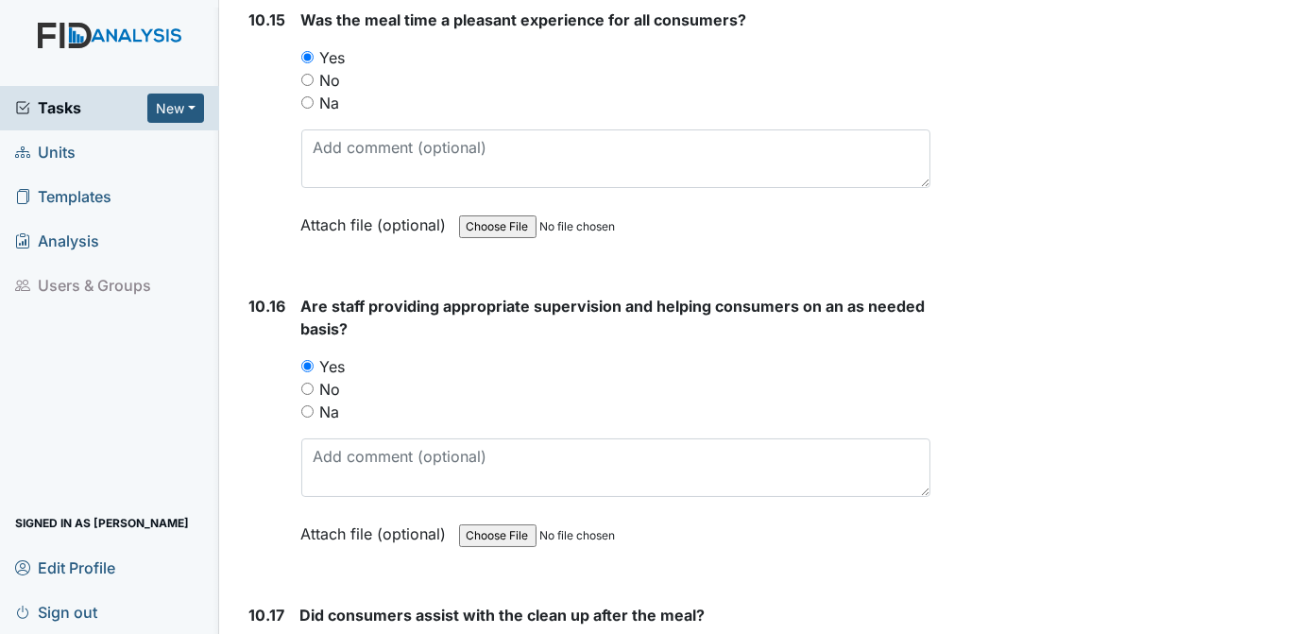
scroll to position [20783, 0]
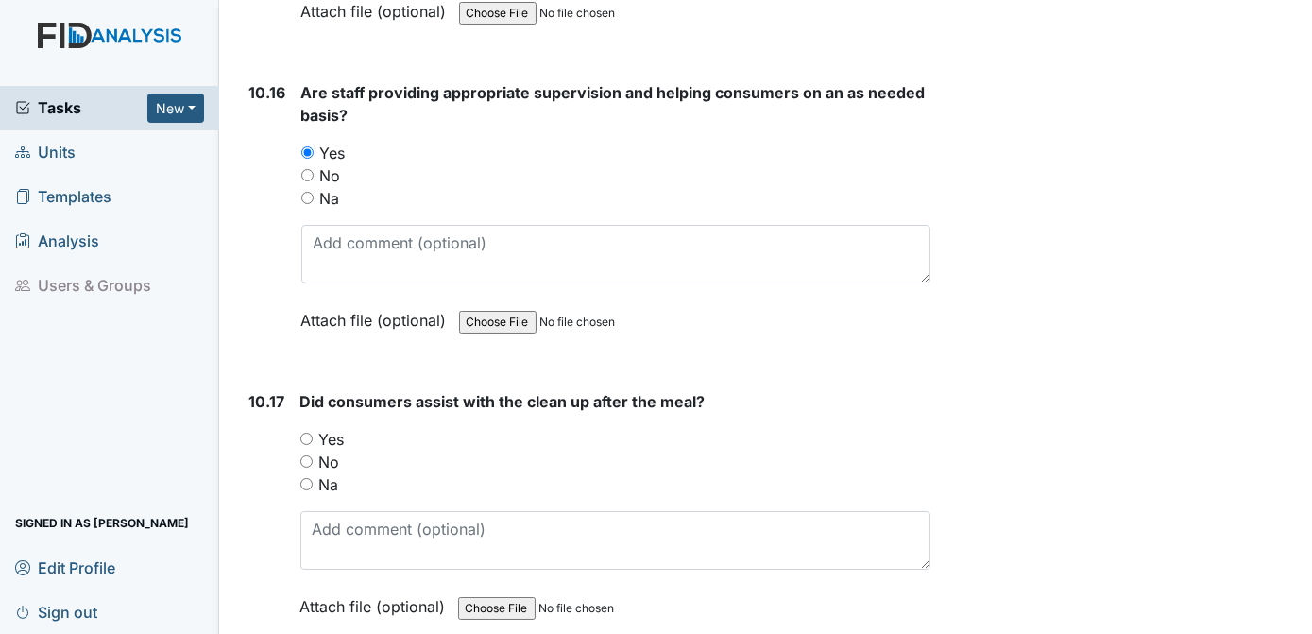
click at [304, 433] on input "Yes" at bounding box center [306, 439] width 12 height 12
radio input "true"
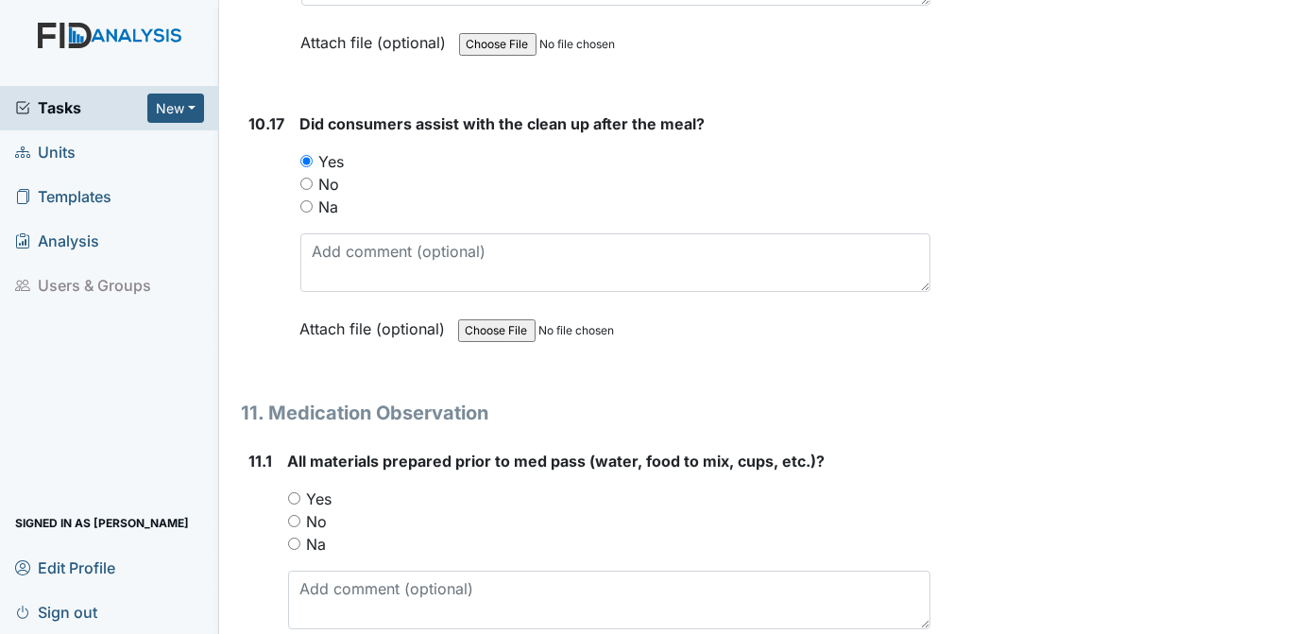
scroll to position [21103, 0]
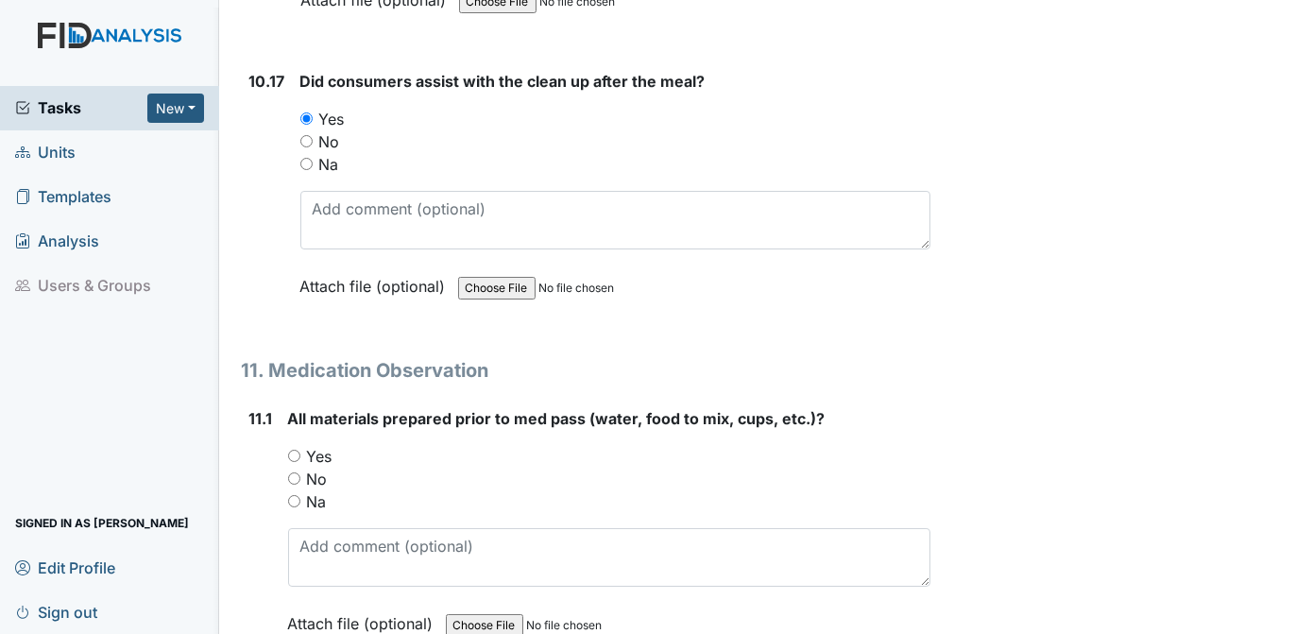
click at [297, 450] on input "Yes" at bounding box center [294, 456] width 12 height 12
radio input "true"
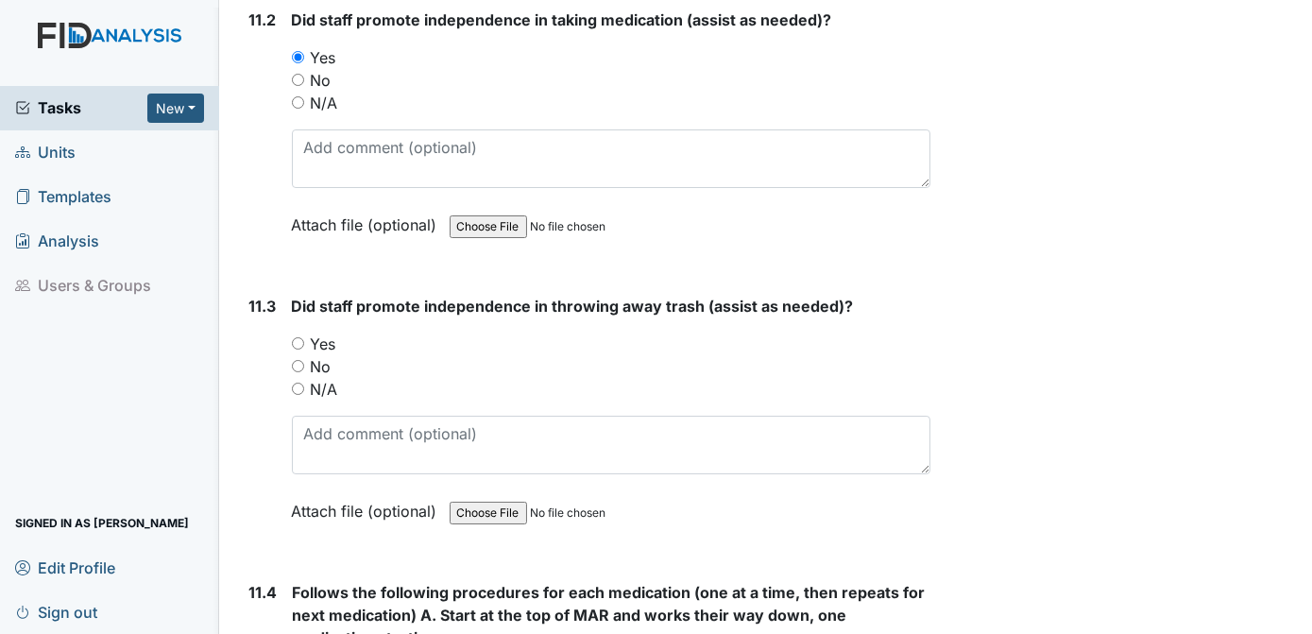
scroll to position [21830, 0]
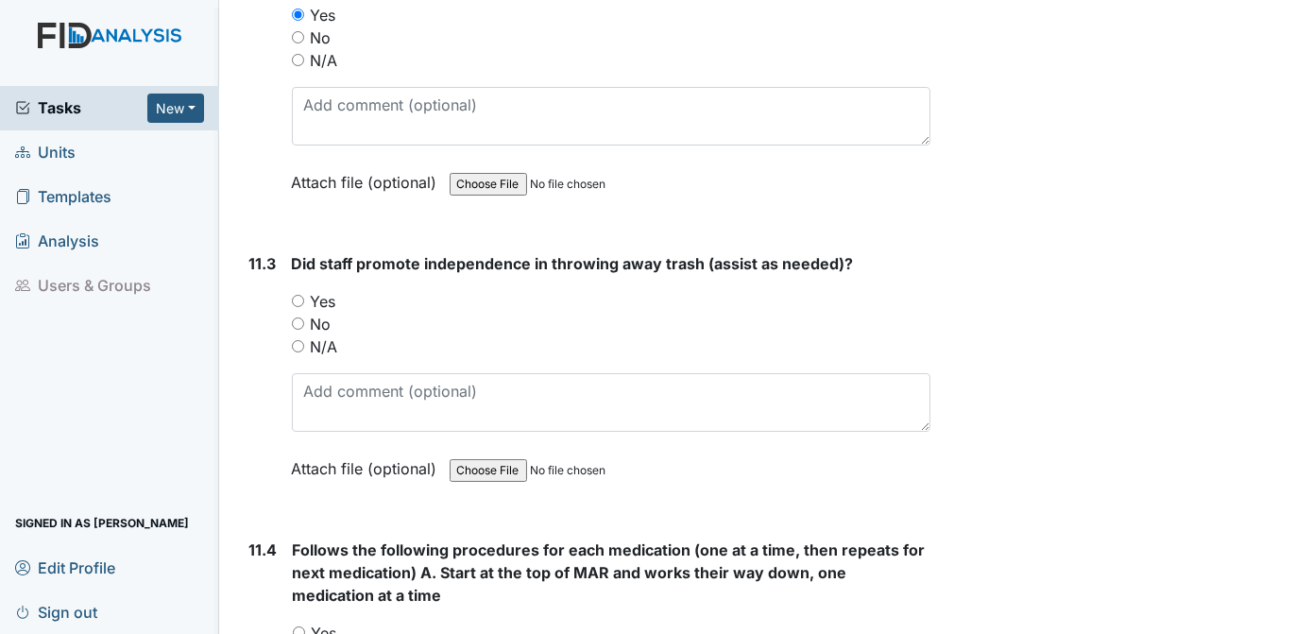
click at [294, 295] on input "Yes" at bounding box center [298, 301] width 12 height 12
radio input "true"
click at [298, 626] on input "Yes" at bounding box center [299, 632] width 12 height 12
radio input "true"
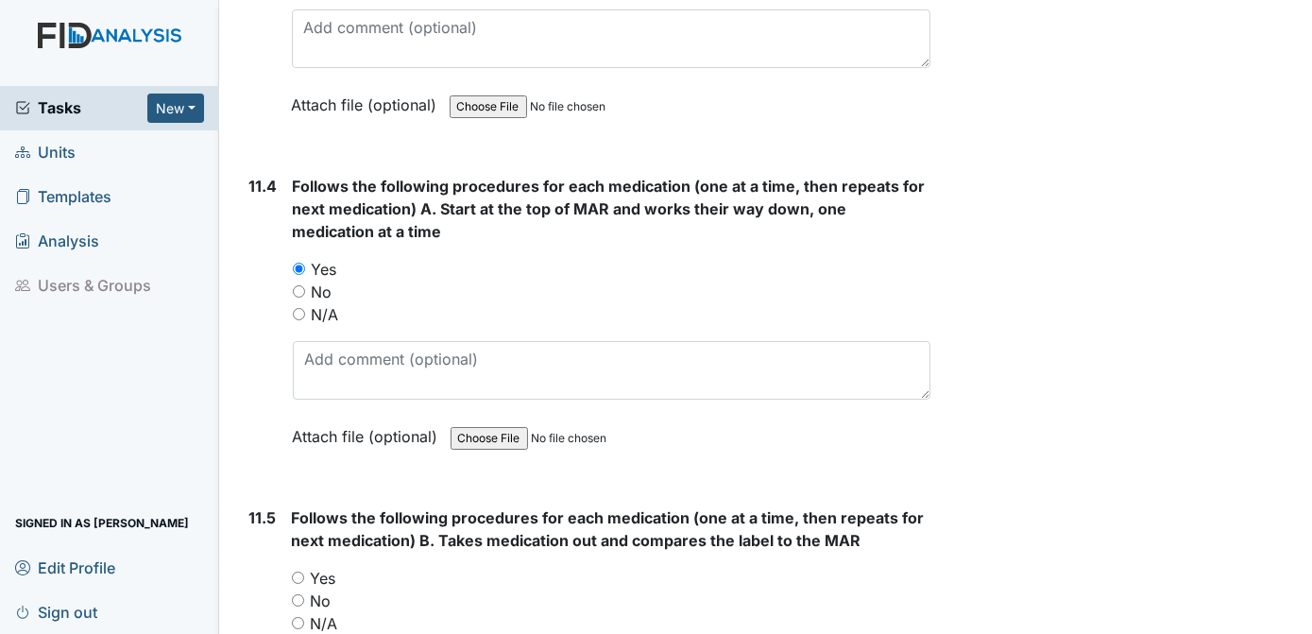
scroll to position [22279, 0]
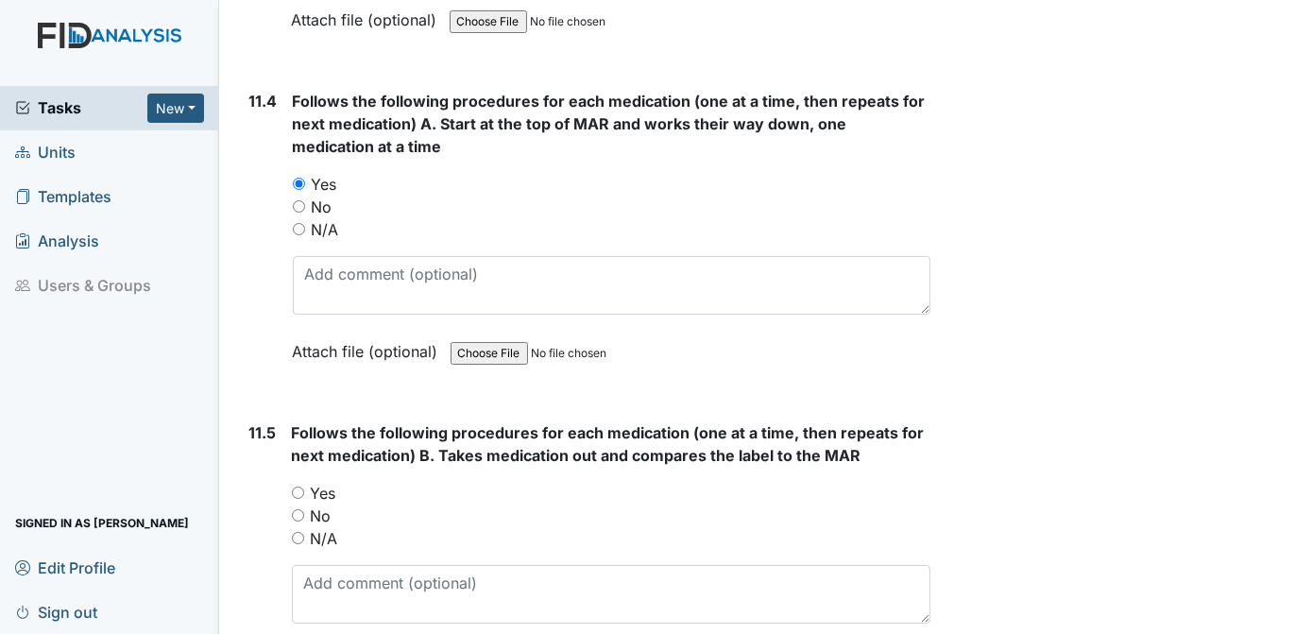
click at [297, 486] on input "Yes" at bounding box center [298, 492] width 12 height 12
radio input "true"
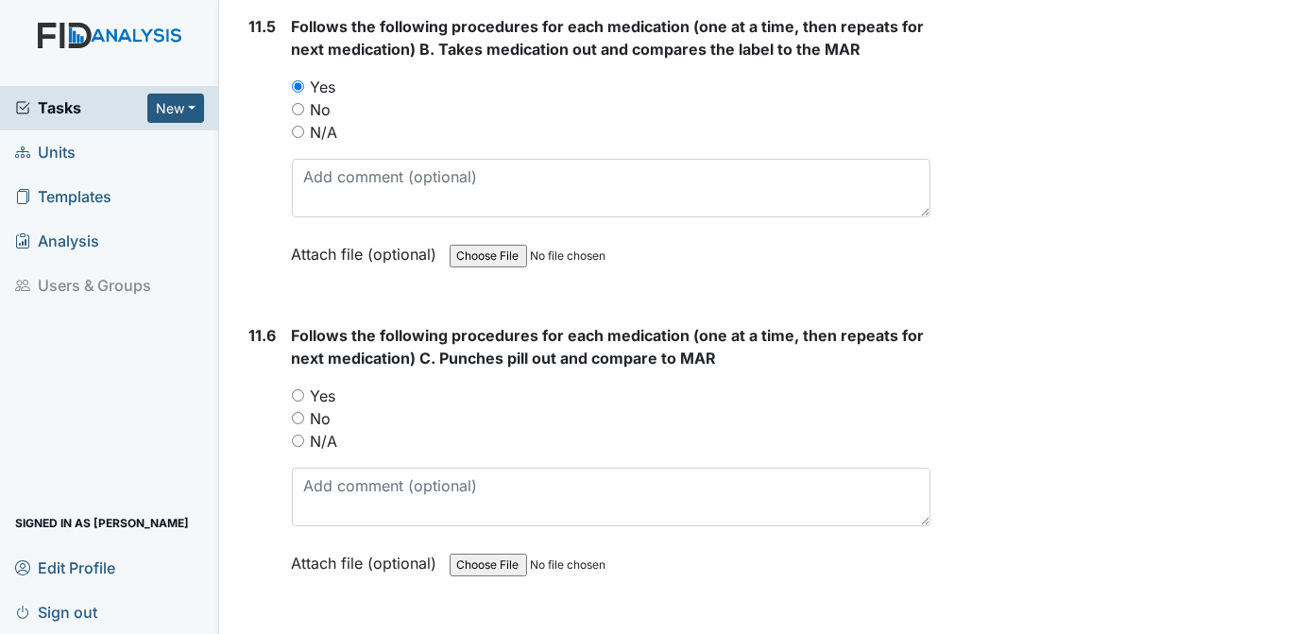
scroll to position [22728, 0]
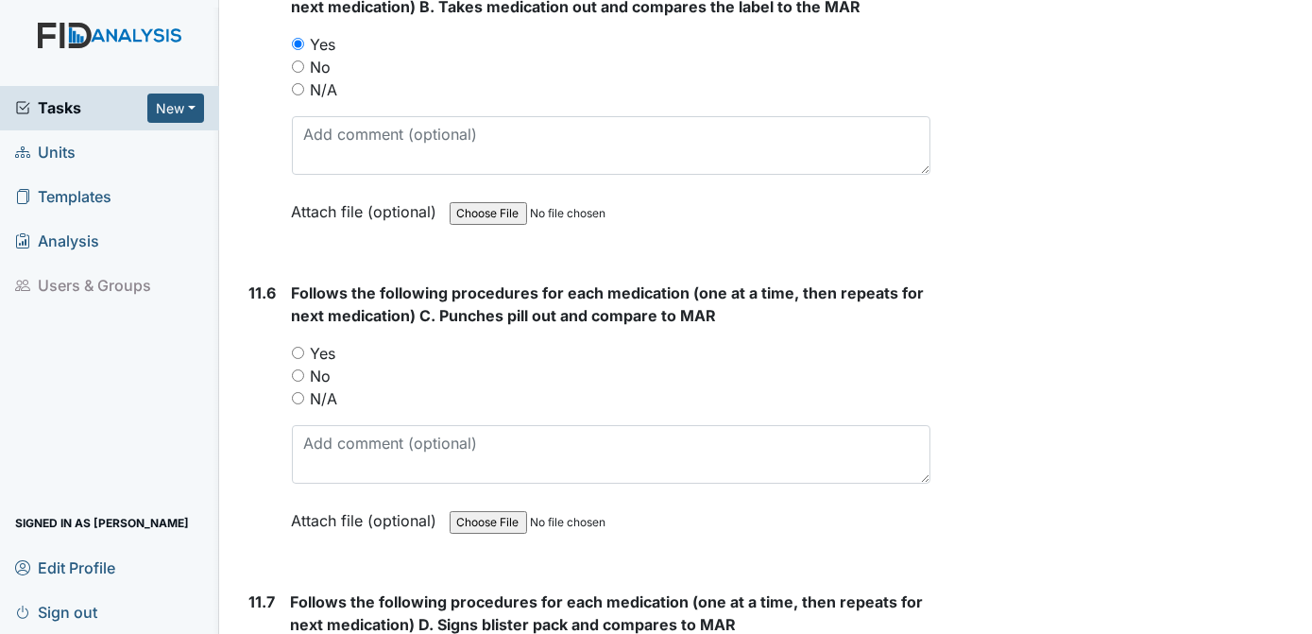
click at [297, 347] on input "Yes" at bounding box center [298, 353] width 12 height 12
radio input "true"
click at [723, 499] on div "Attach file (optional) You can upload .pdf, .txt, .jpg, .jpeg, .png, .csv, .xls…" at bounding box center [611, 522] width 639 height 46
radio input "true"
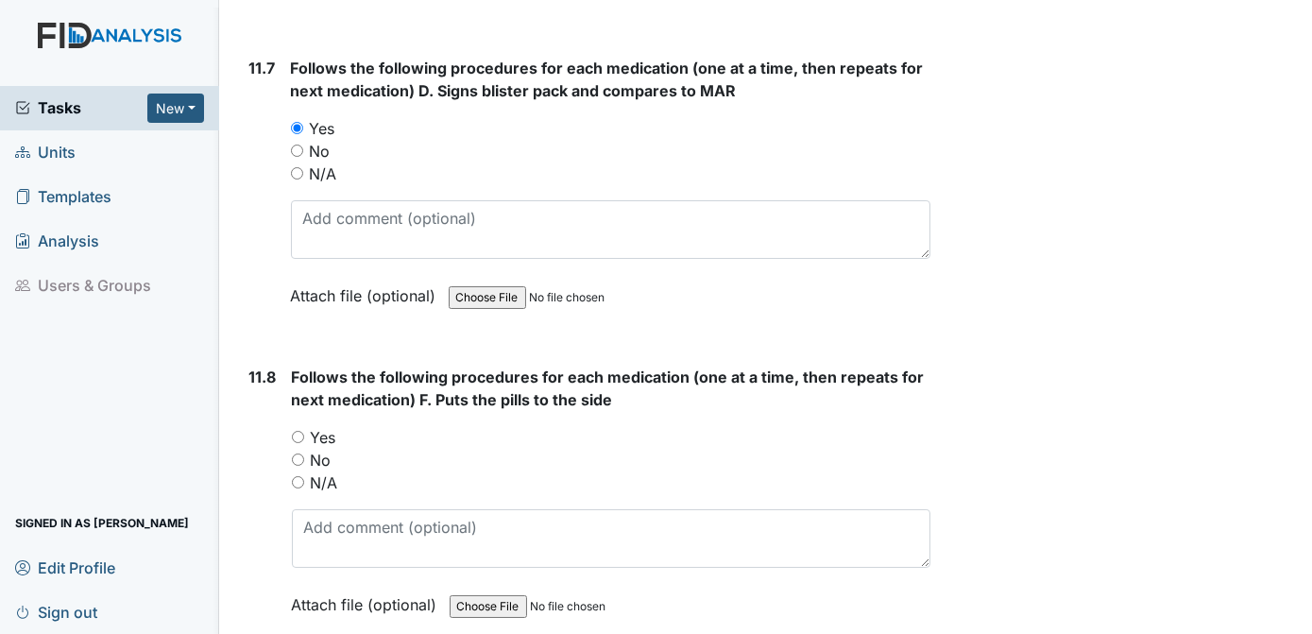
scroll to position [23347, 0]
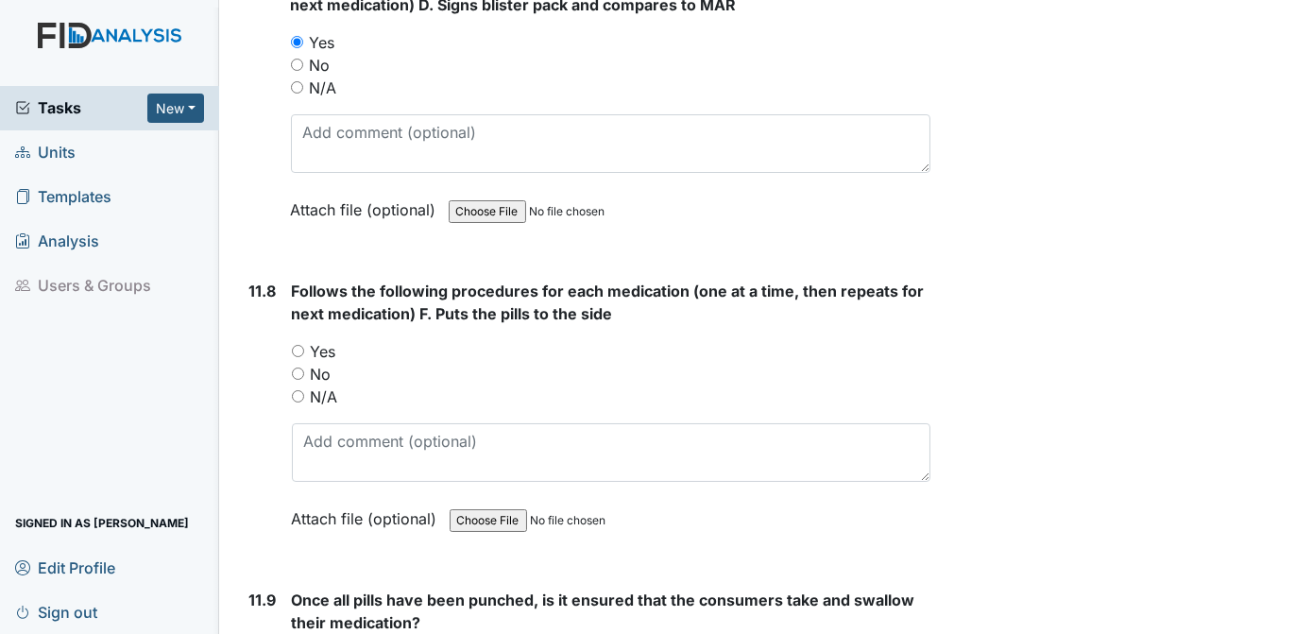
click at [301, 345] on input "Yes" at bounding box center [298, 351] width 12 height 12
radio input "true"
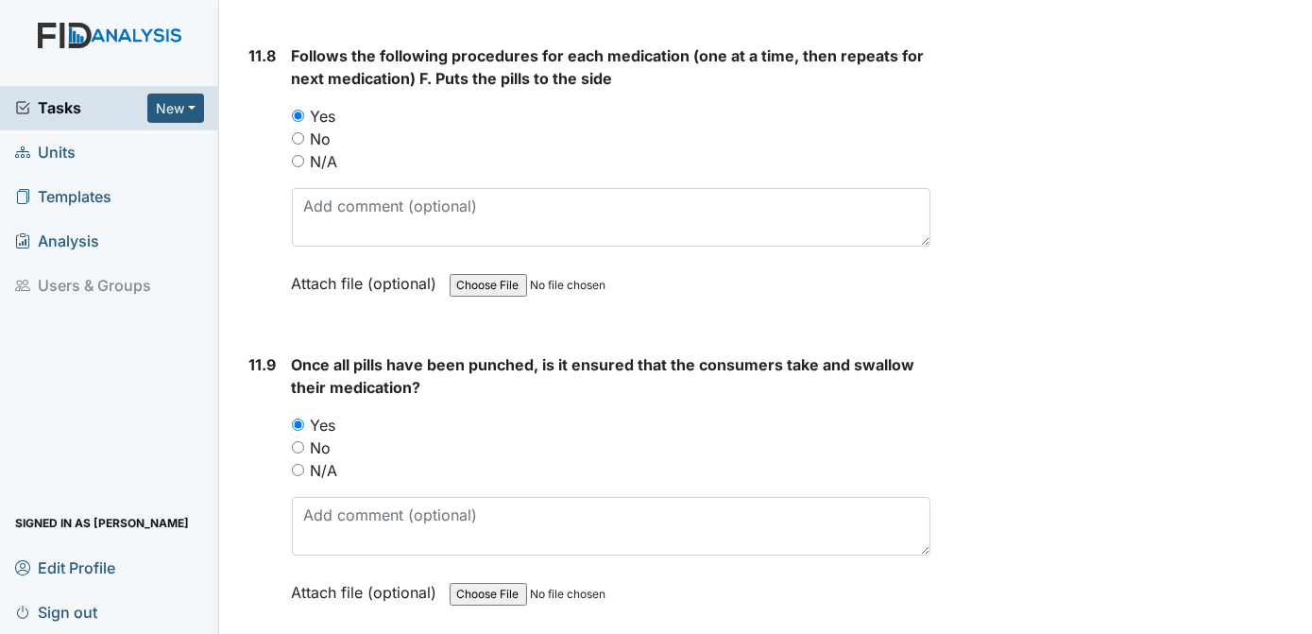
scroll to position [23754, 0]
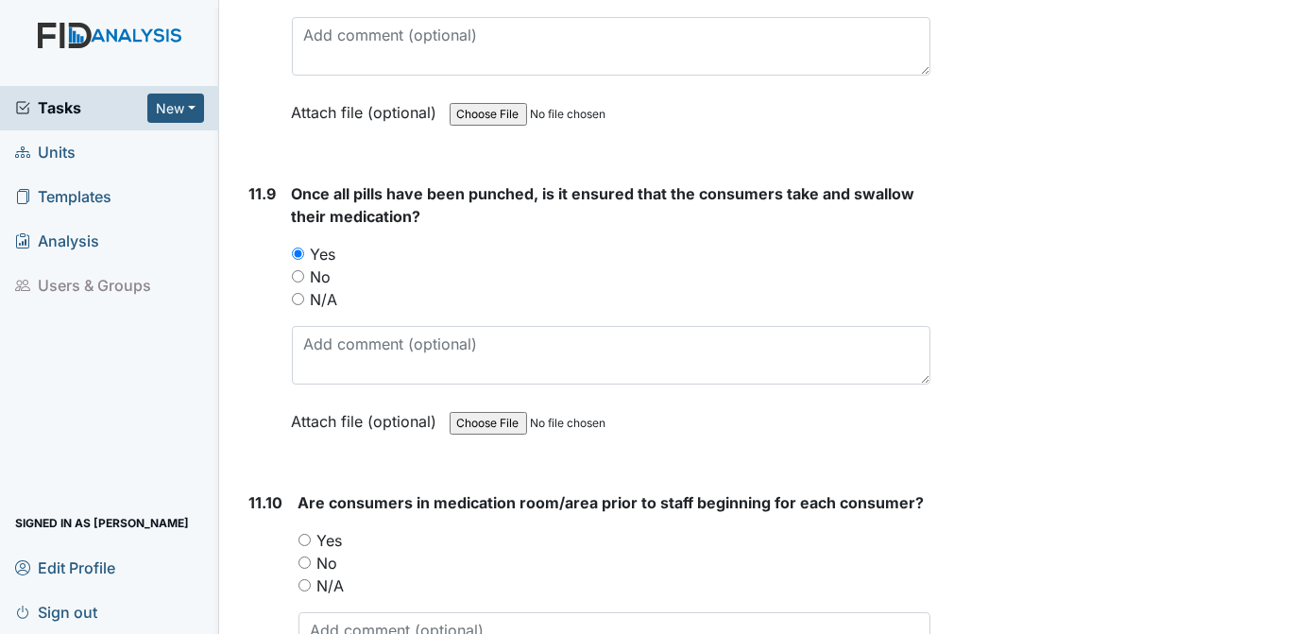
click at [304, 534] on input "Yes" at bounding box center [304, 540] width 12 height 12
radio input "true"
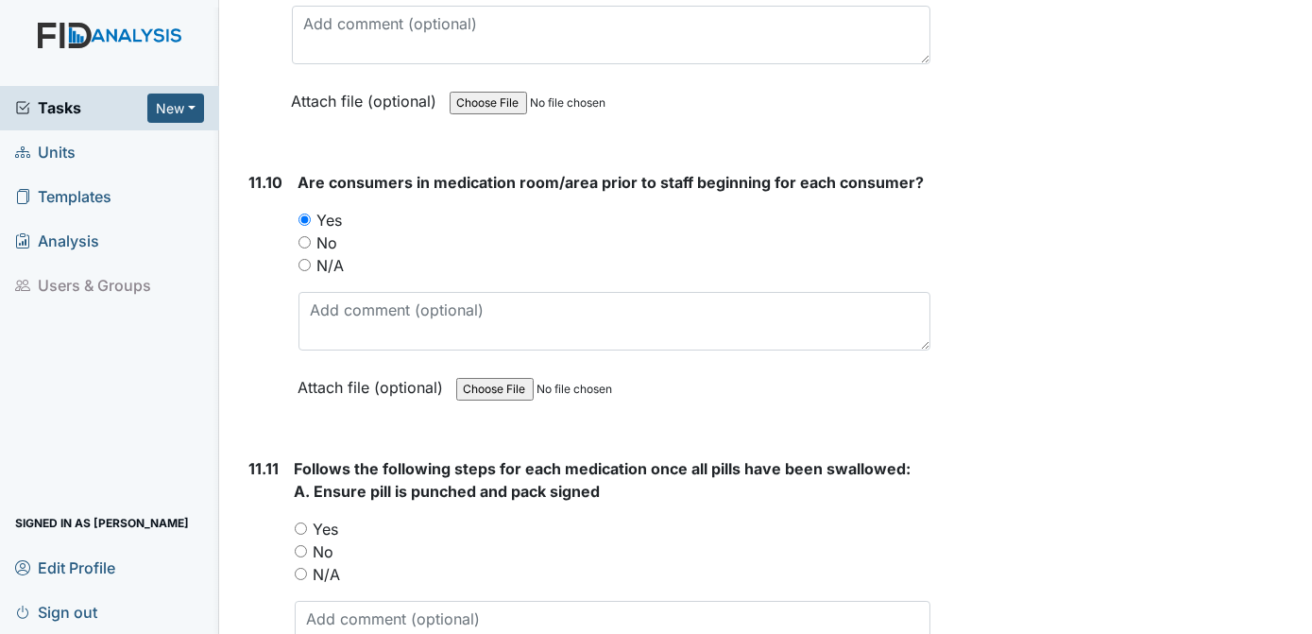
scroll to position [24116, 0]
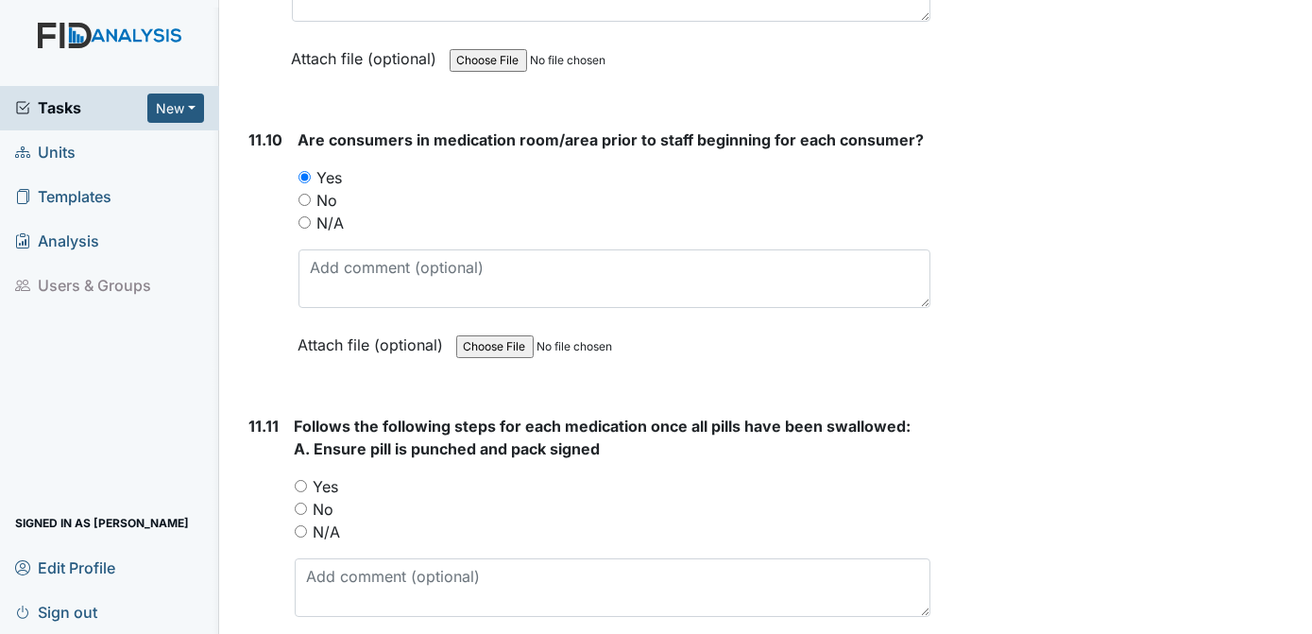
click at [304, 480] on input "Yes" at bounding box center [301, 486] width 12 height 12
radio input "true"
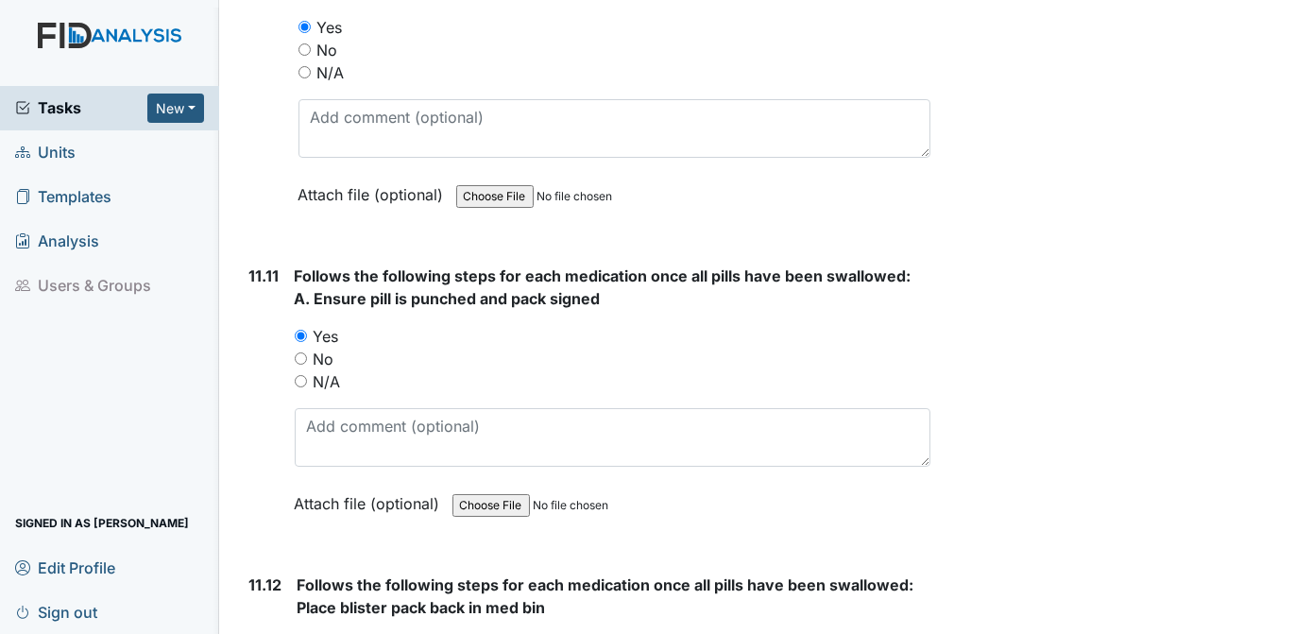
scroll to position [24395, 0]
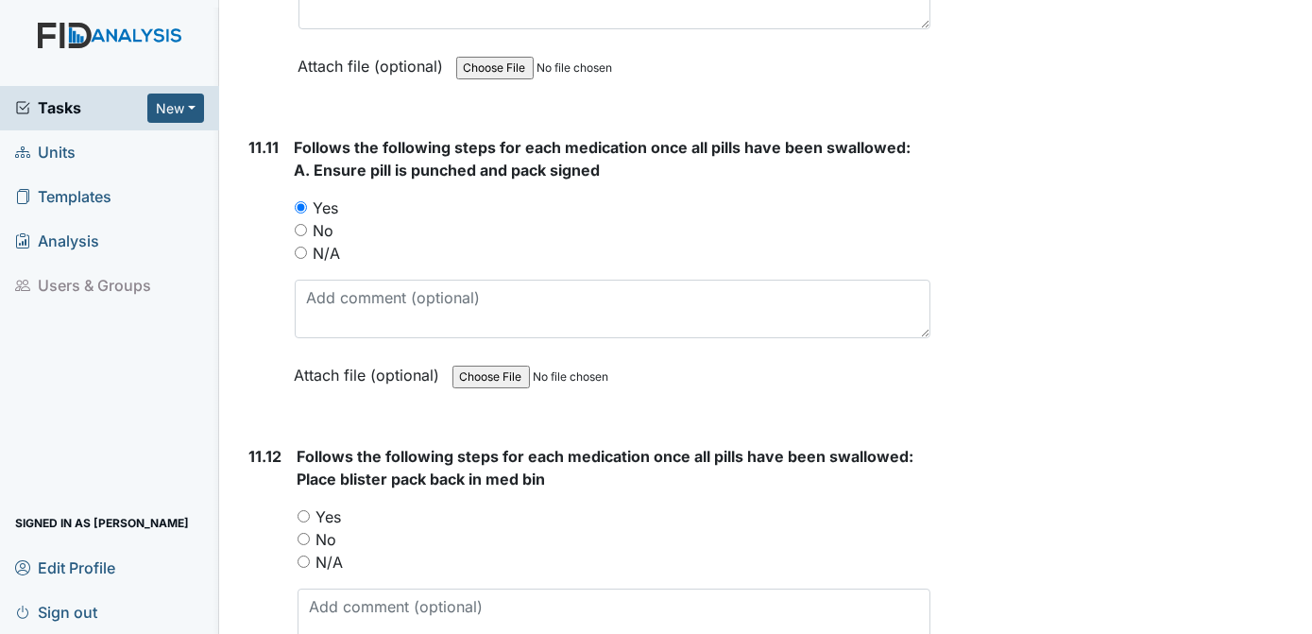
click at [302, 510] on input "Yes" at bounding box center [304, 516] width 12 height 12
radio input "true"
click at [800, 528] on div "No" at bounding box center [615, 539] width 634 height 23
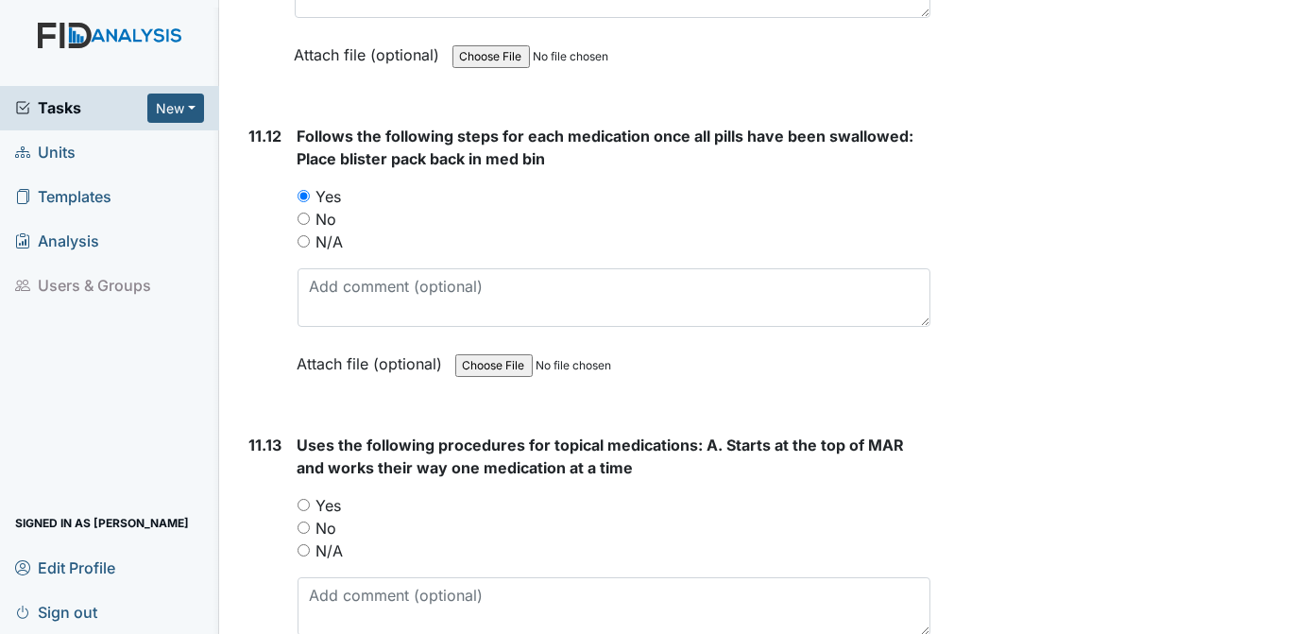
scroll to position [24758, 0]
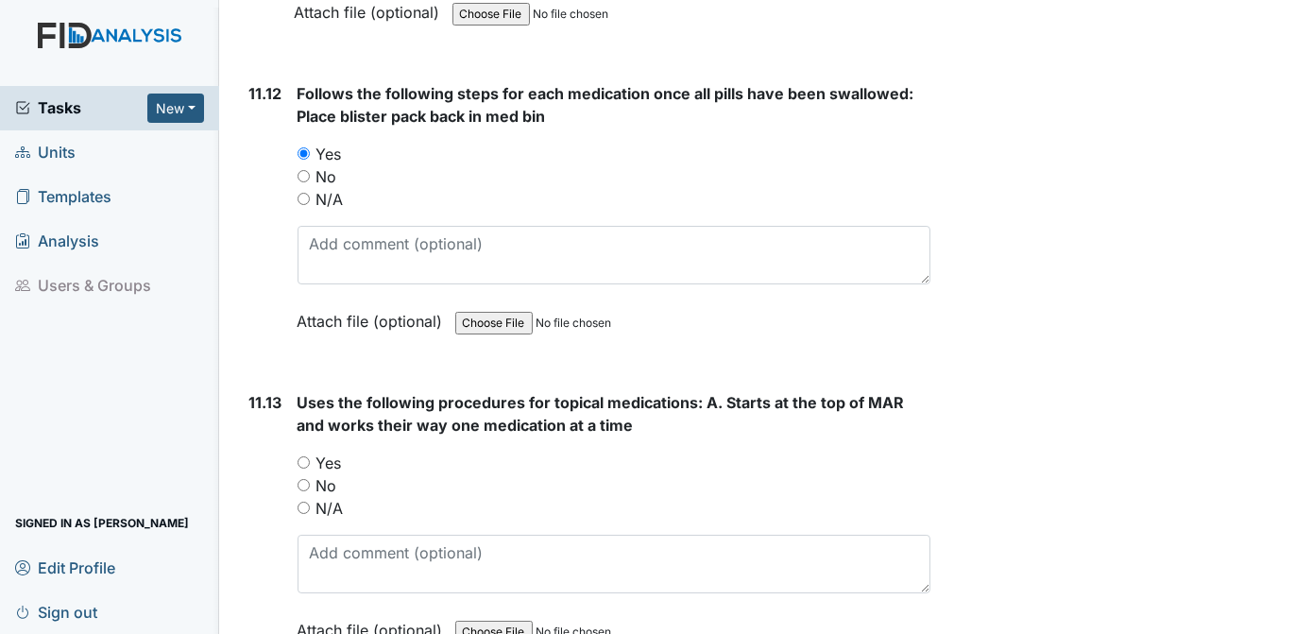
click at [302, 456] on input "Yes" at bounding box center [304, 462] width 12 height 12
radio input "true"
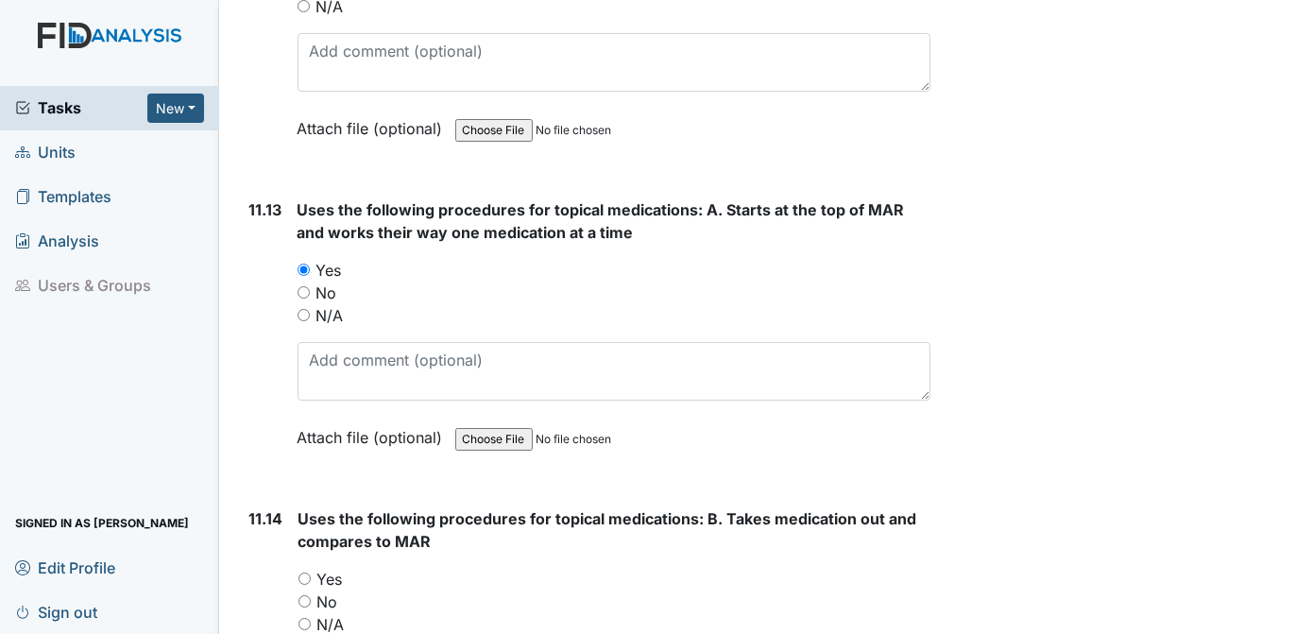
scroll to position [25206, 0]
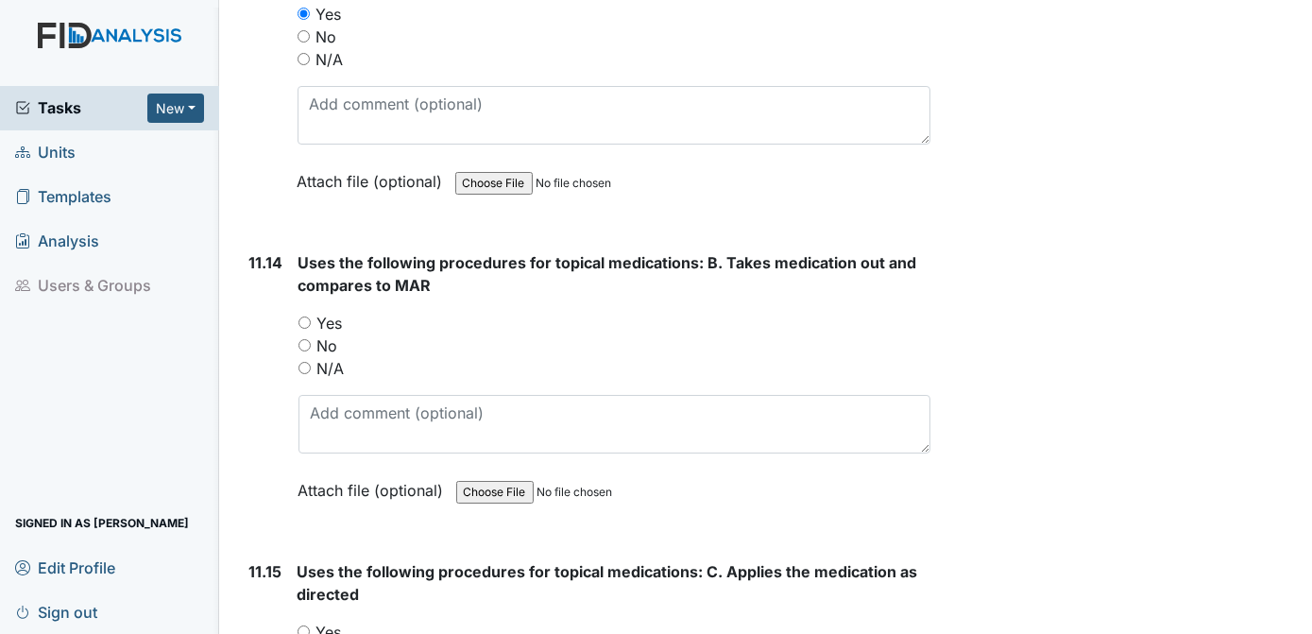
click at [306, 316] on input "Yes" at bounding box center [304, 322] width 12 height 12
radio input "true"
click at [301, 625] on input "Yes" at bounding box center [304, 631] width 12 height 12
radio input "true"
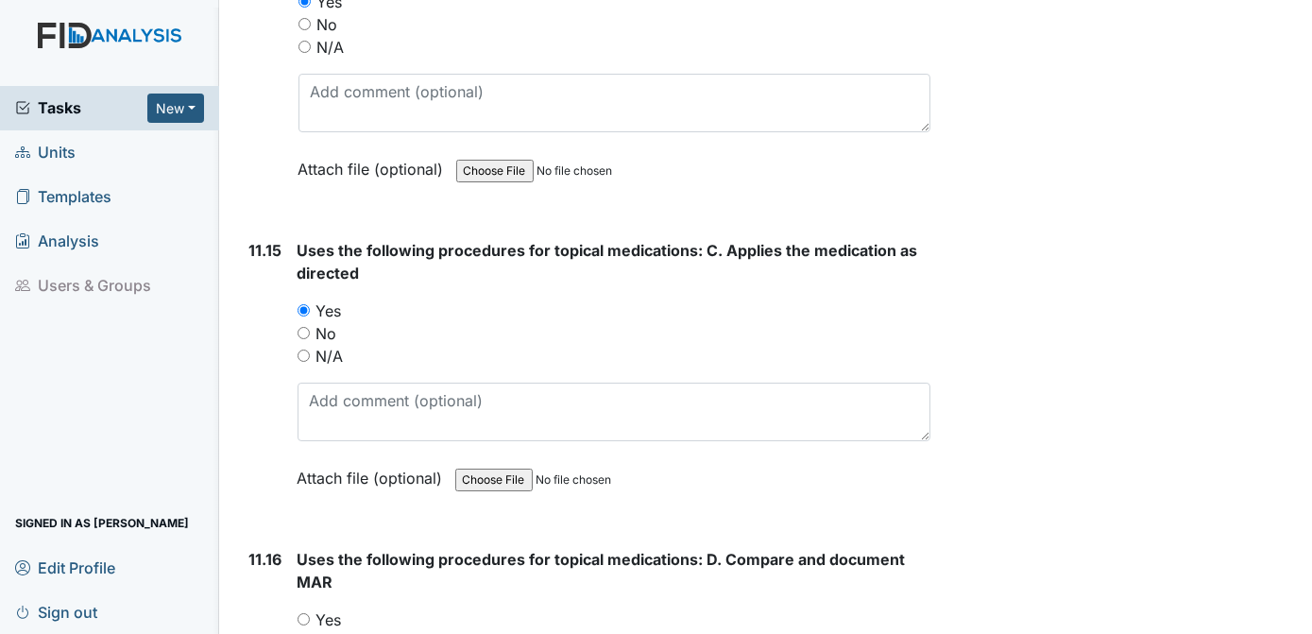
scroll to position [25613, 0]
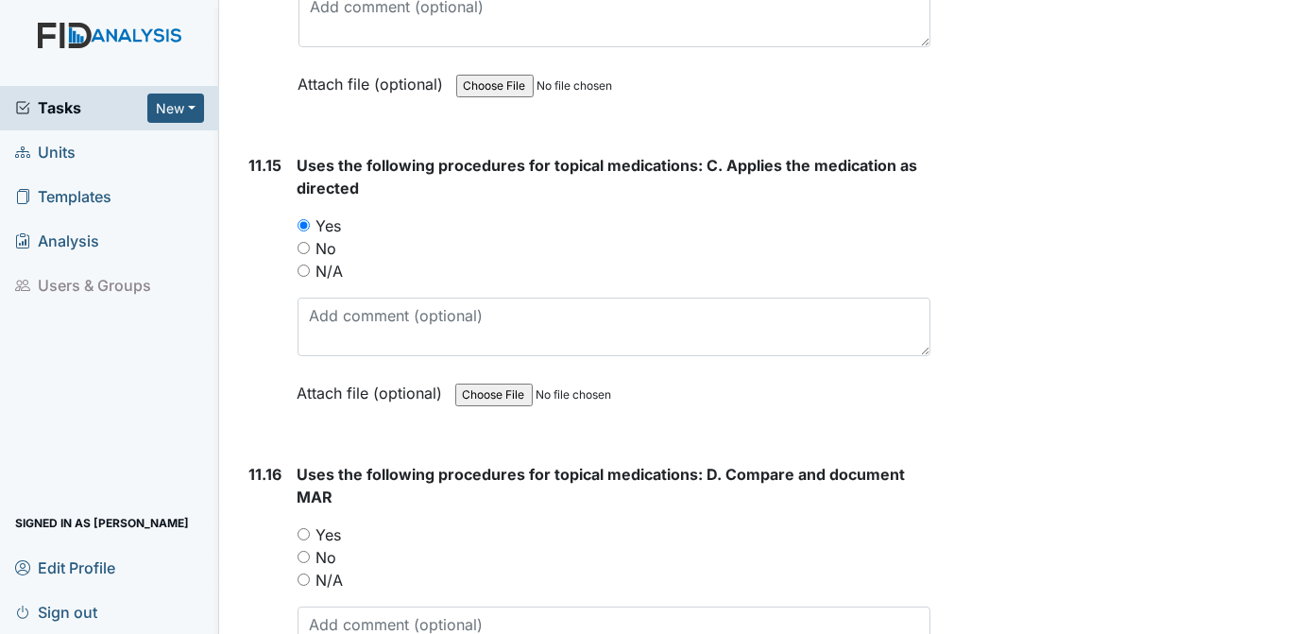
click at [305, 528] on input "Yes" at bounding box center [304, 534] width 12 height 12
radio input "true"
click at [788, 546] on div "No" at bounding box center [615, 557] width 634 height 23
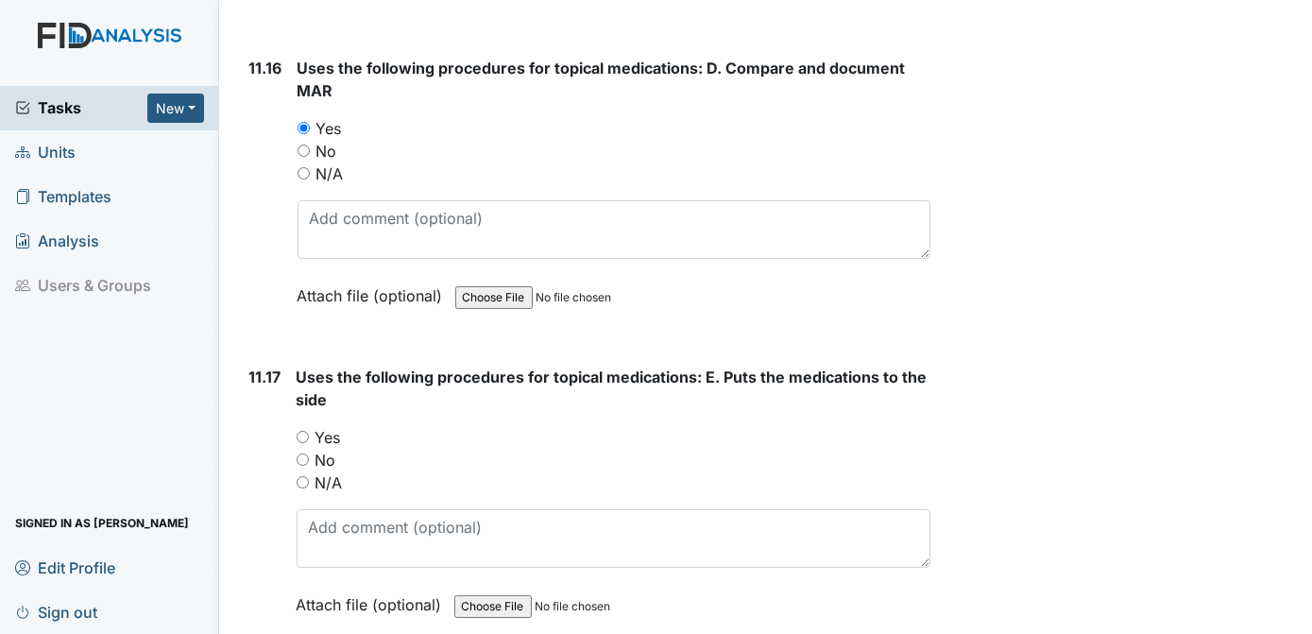
scroll to position [26061, 0]
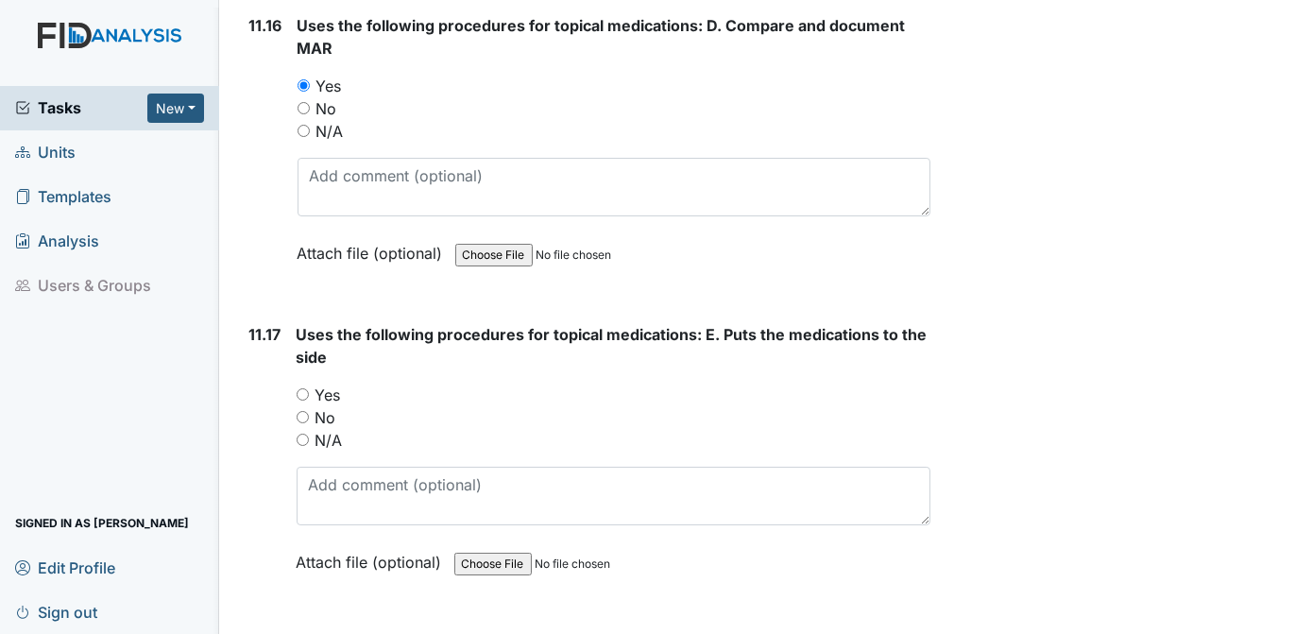
click at [301, 388] on input "Yes" at bounding box center [303, 394] width 12 height 12
radio input "true"
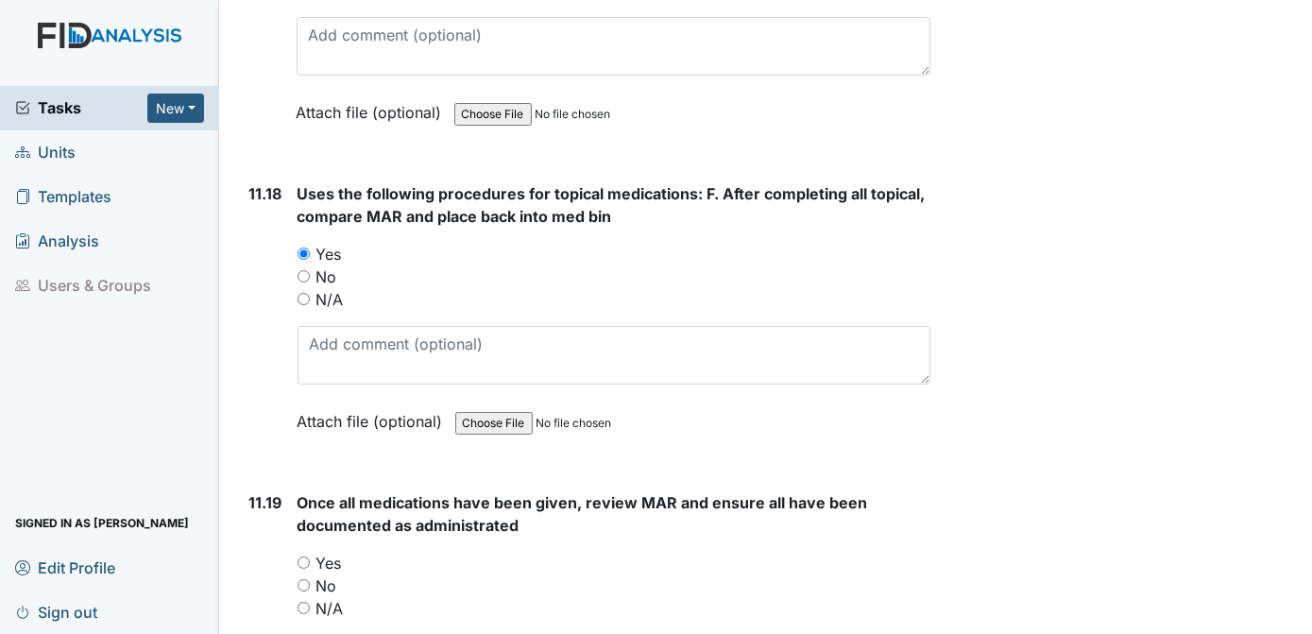
scroll to position [26553, 0]
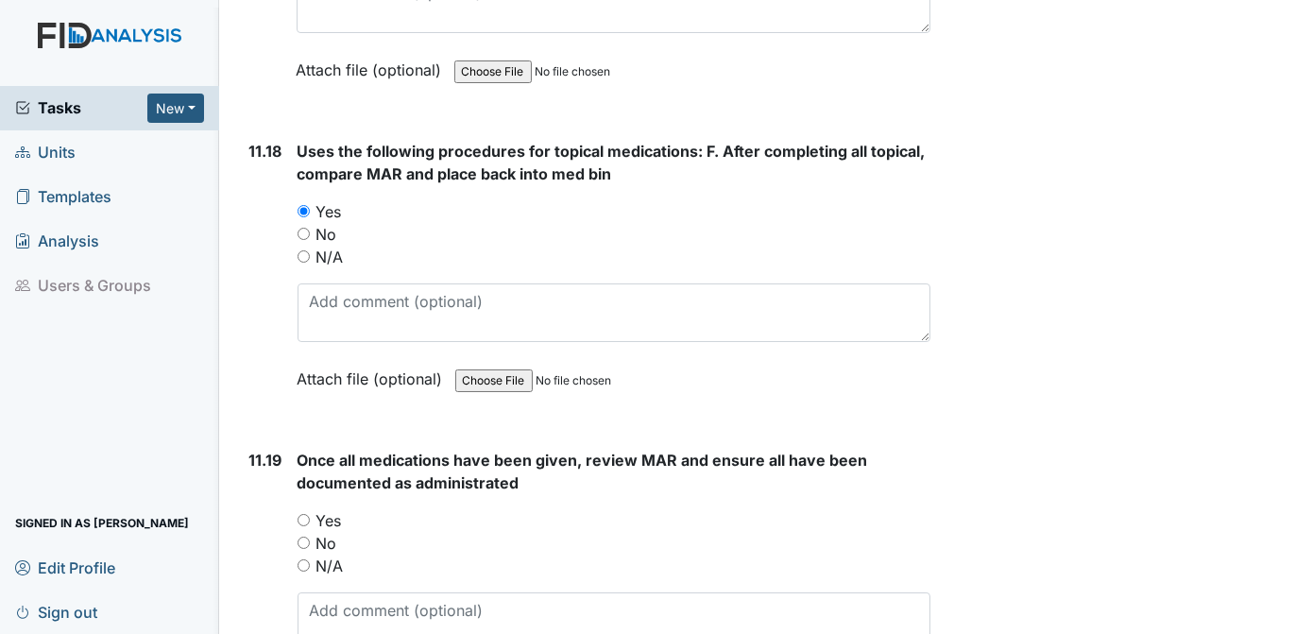
click at [302, 514] on input "Yes" at bounding box center [304, 520] width 12 height 12
radio input "true"
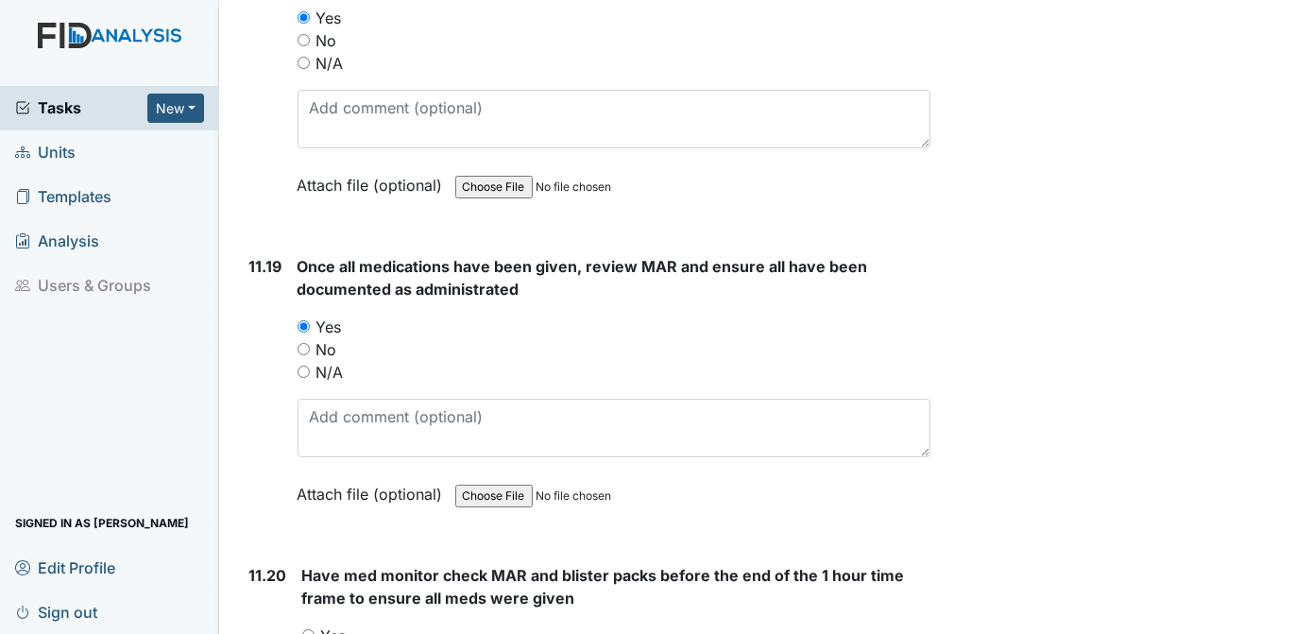
scroll to position [26789, 0]
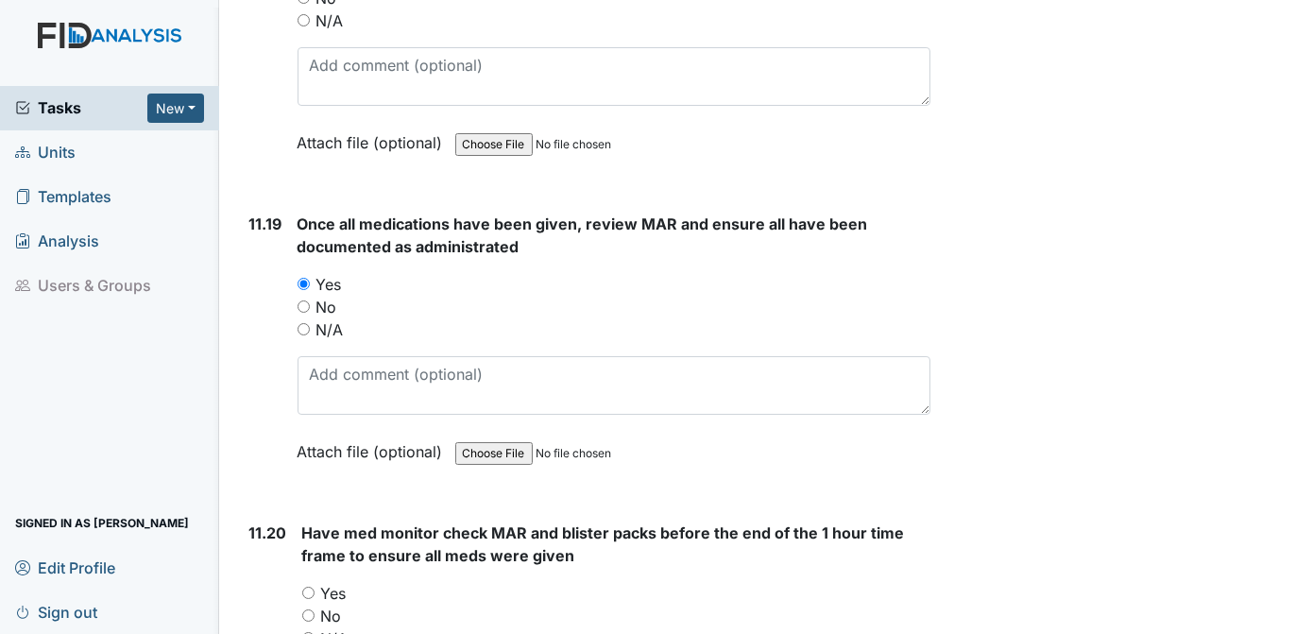
click at [307, 587] on input "Yes" at bounding box center [308, 593] width 12 height 12
radio input "true"
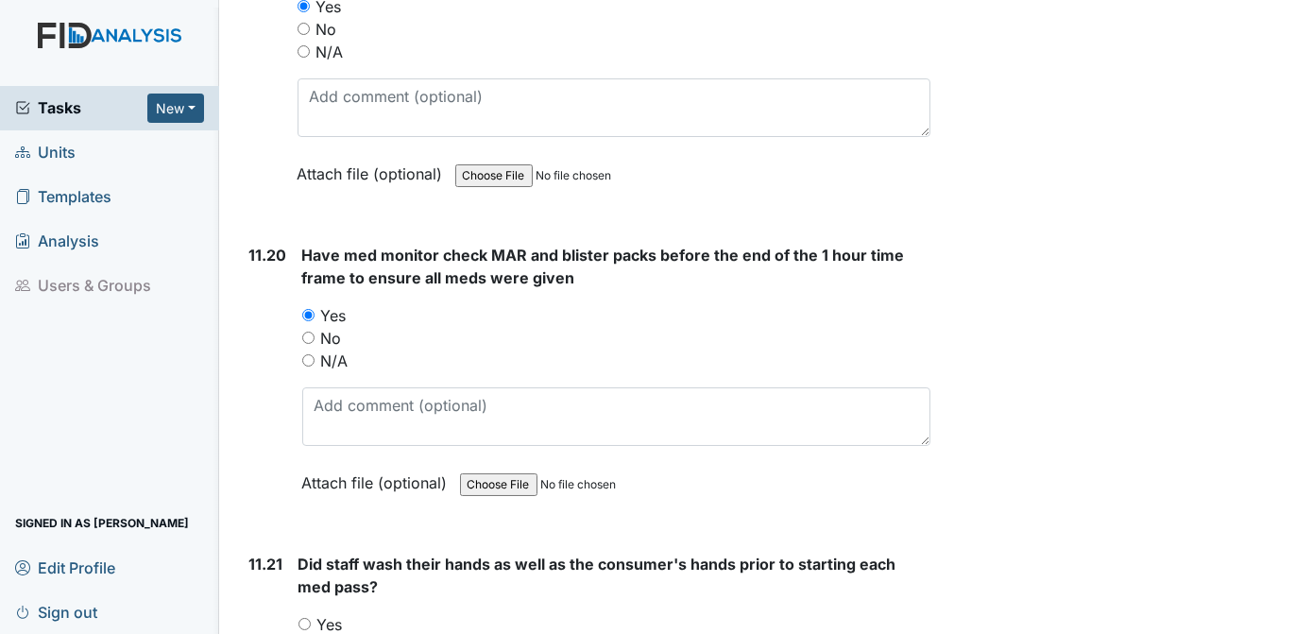
scroll to position [27238, 0]
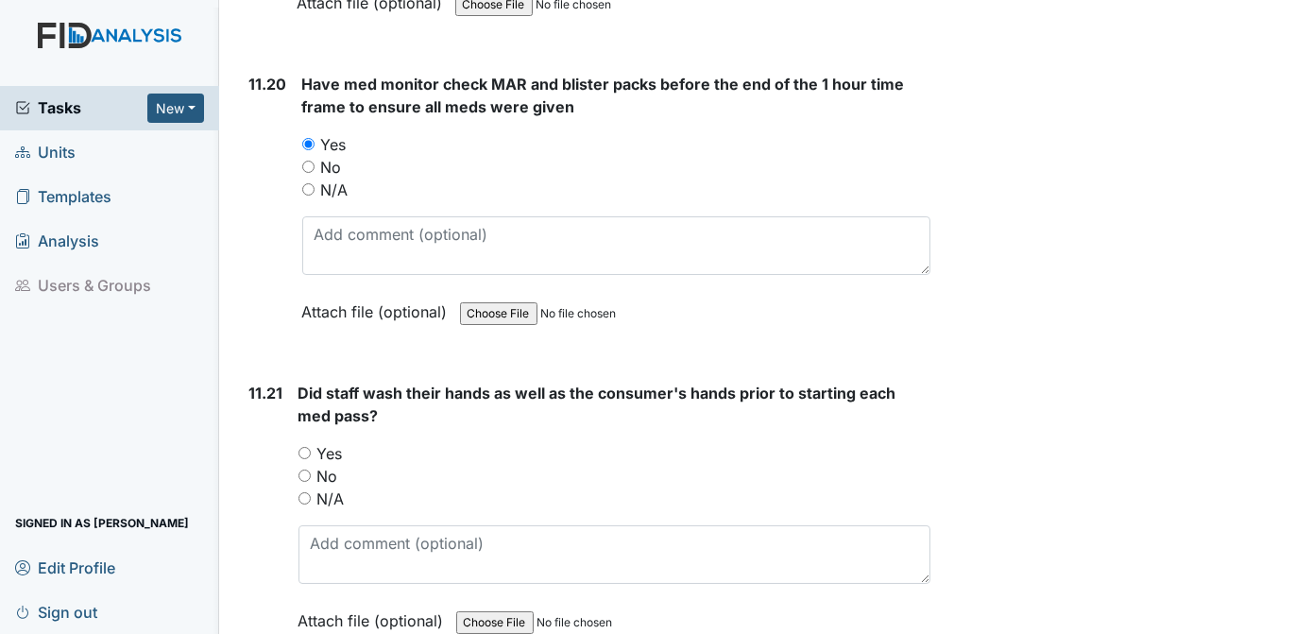
click at [301, 447] on input "Yes" at bounding box center [304, 453] width 12 height 12
radio input "true"
click at [524, 442] on div "Yes" at bounding box center [614, 453] width 633 height 23
radio input "true"
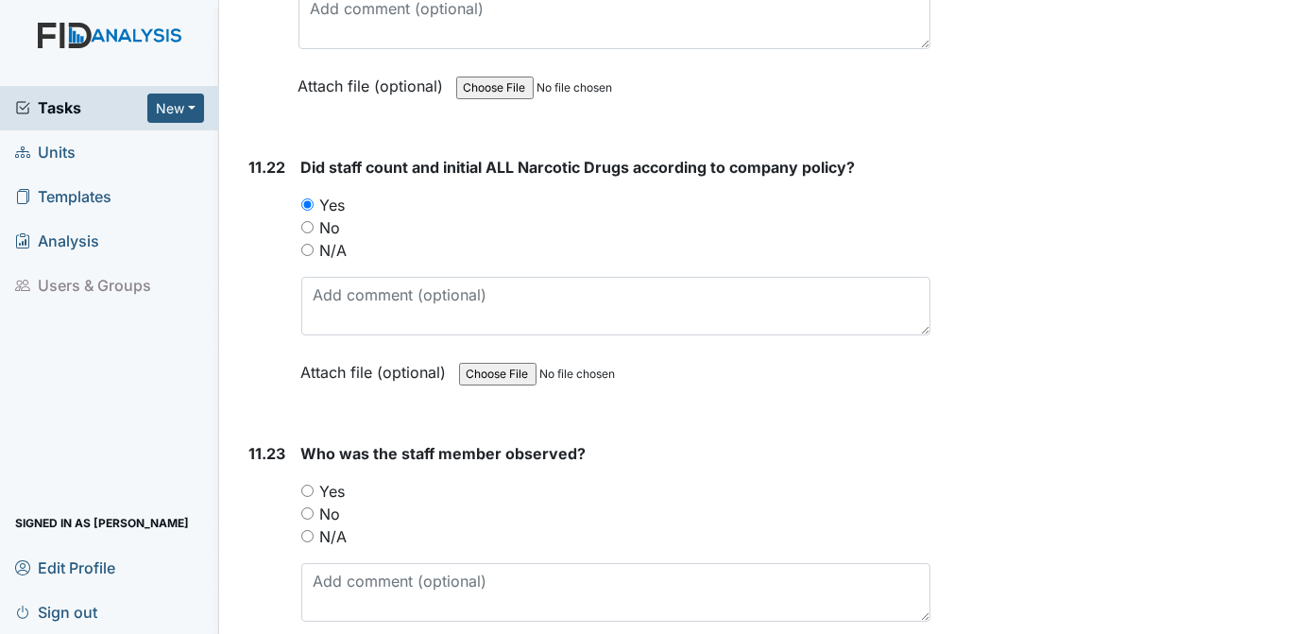
scroll to position [27858, 0]
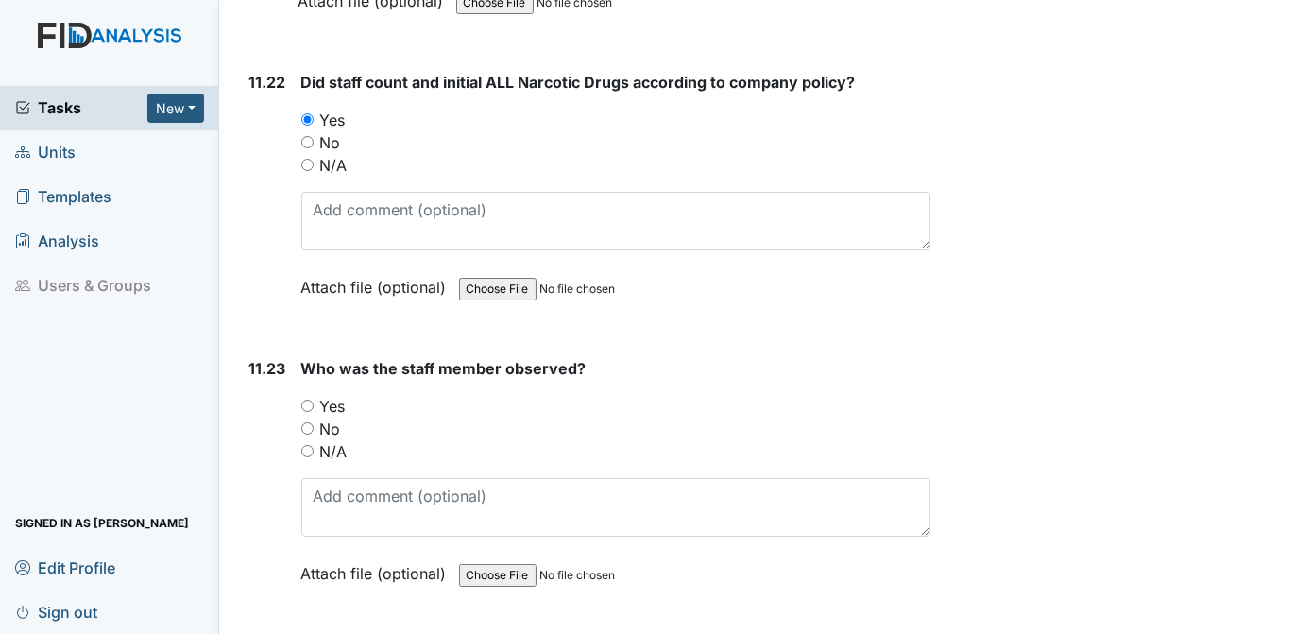
click at [305, 400] on input "Yes" at bounding box center [307, 406] width 12 height 12
radio input "true"
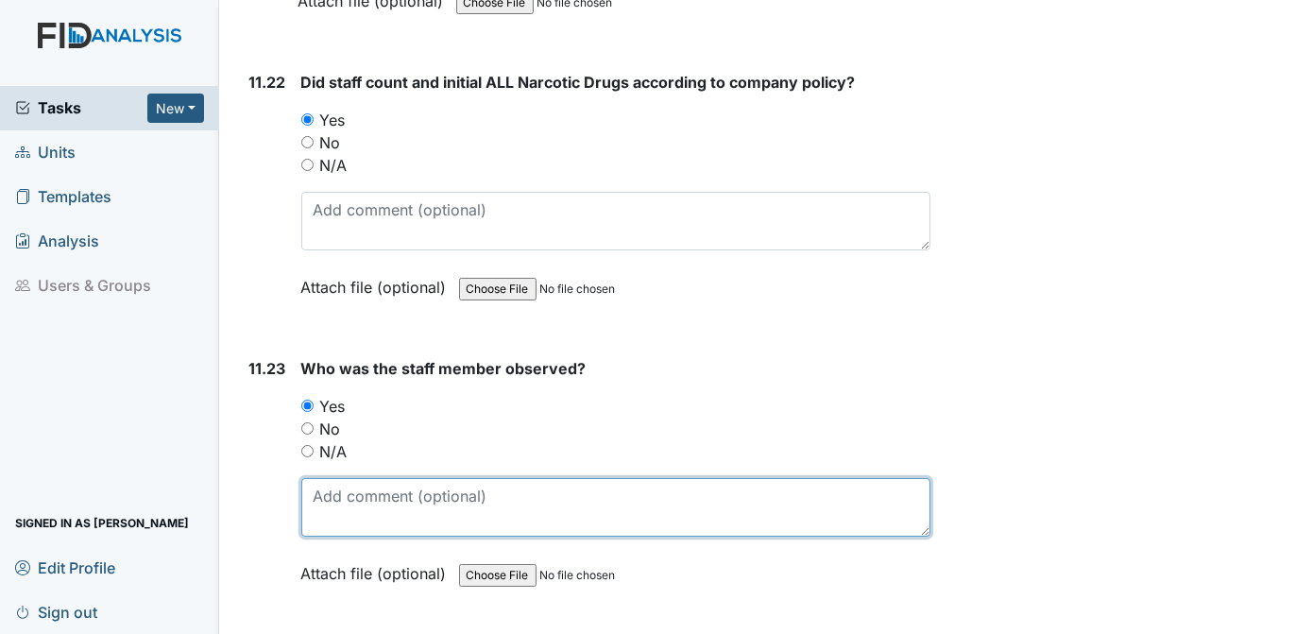
click at [384, 478] on textarea at bounding box center [616, 507] width 630 height 59
type textarea "[PERSON_NAME]"
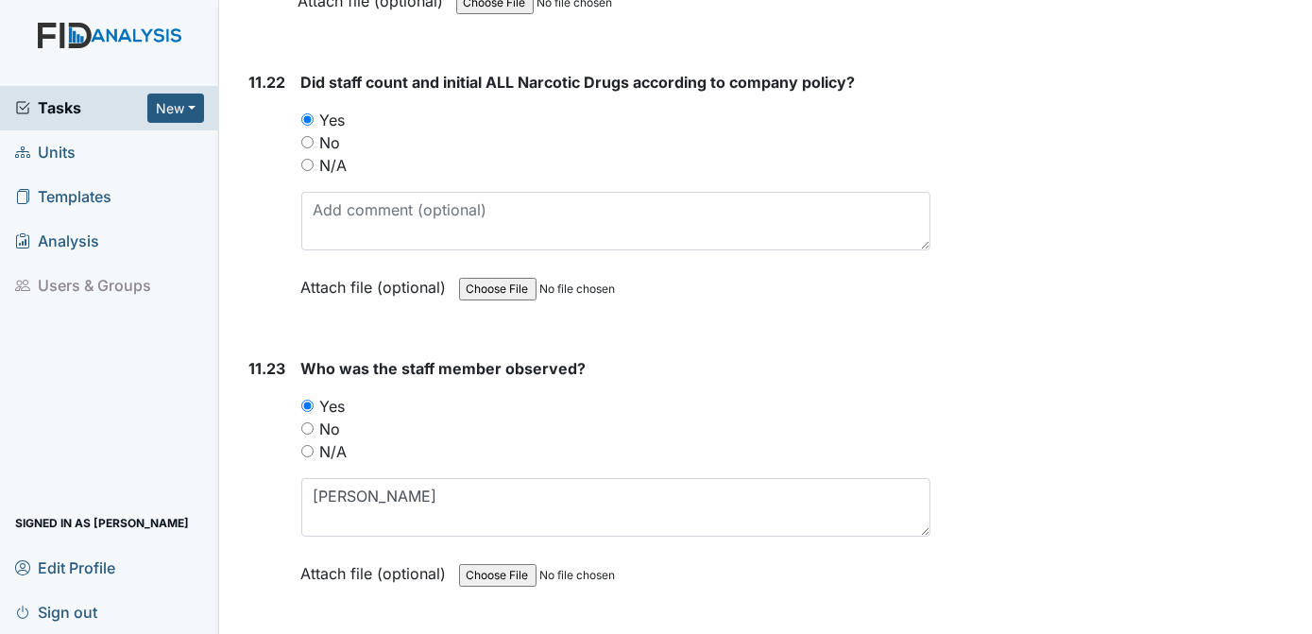
radio input "true"
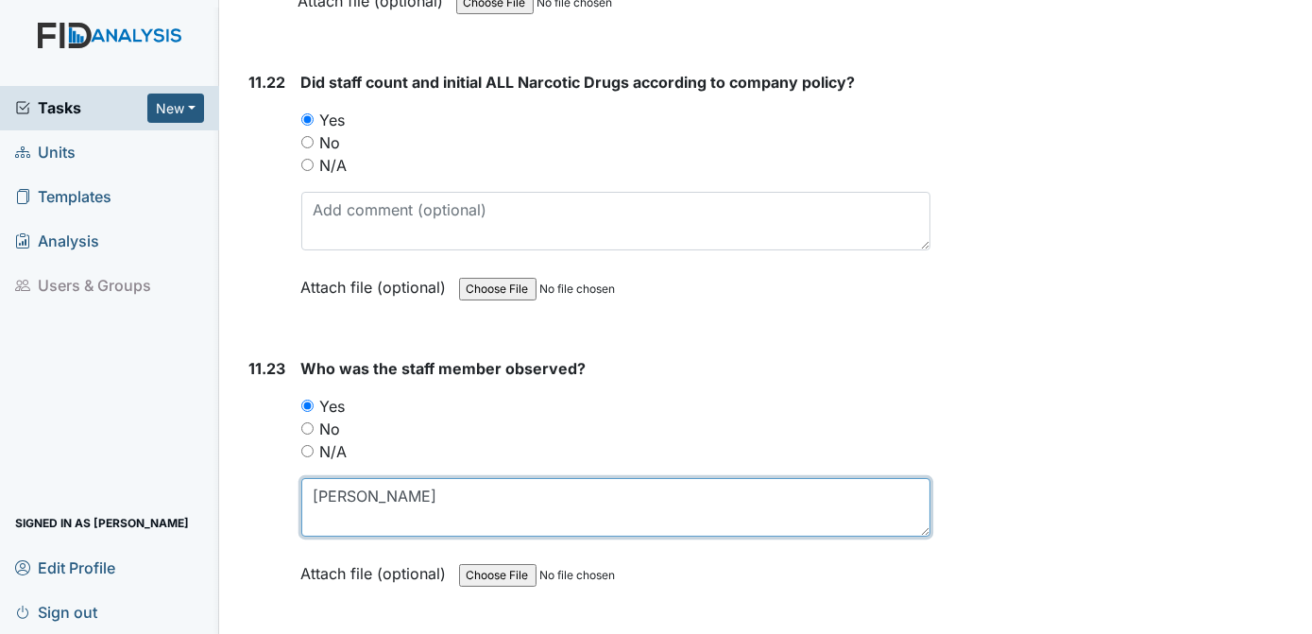
type textarea "[PERSON_NAME]"
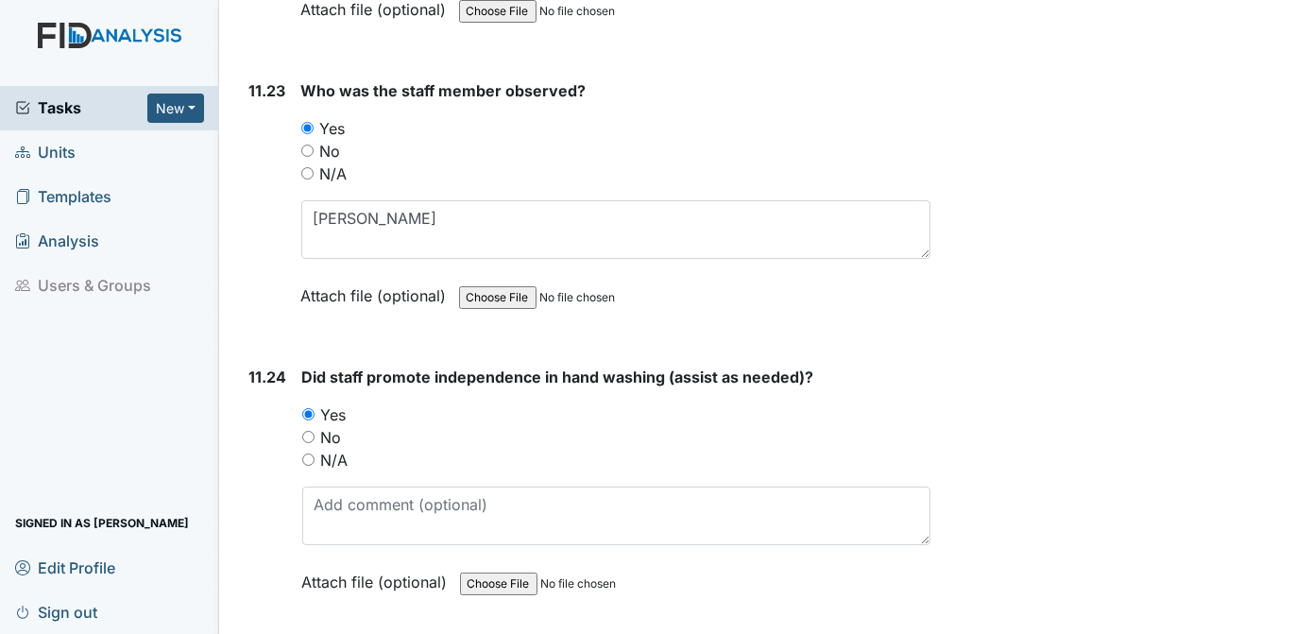
scroll to position [28179, 0]
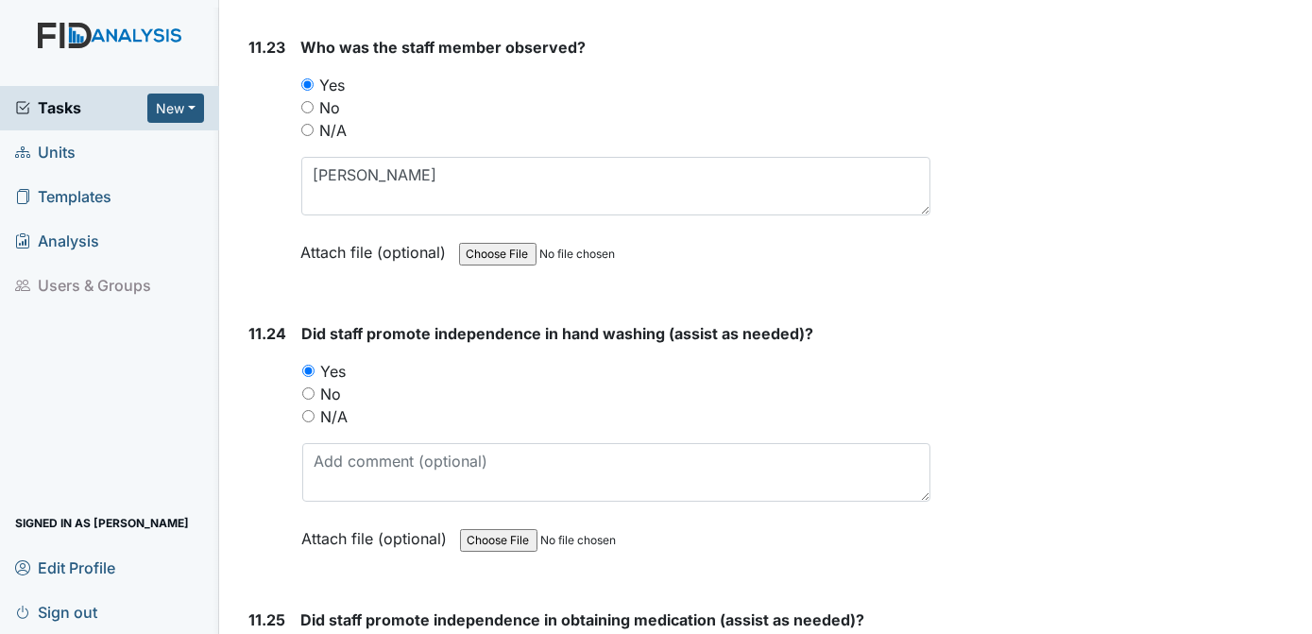
radio input "true"
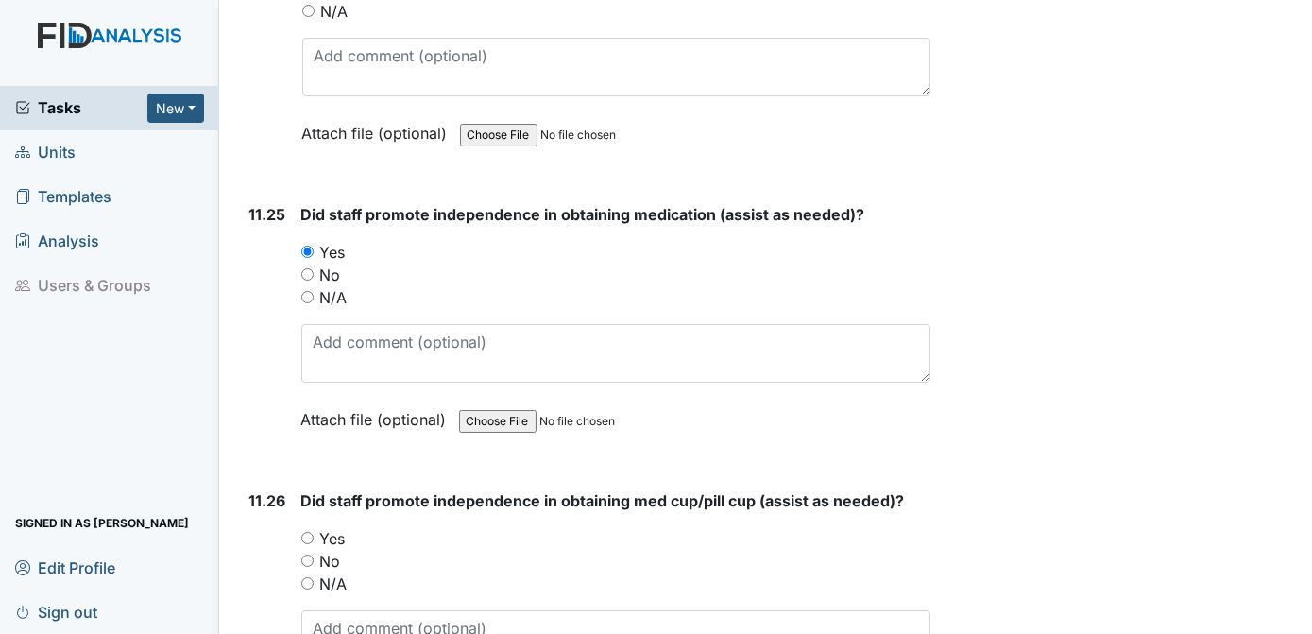
scroll to position [28627, 0]
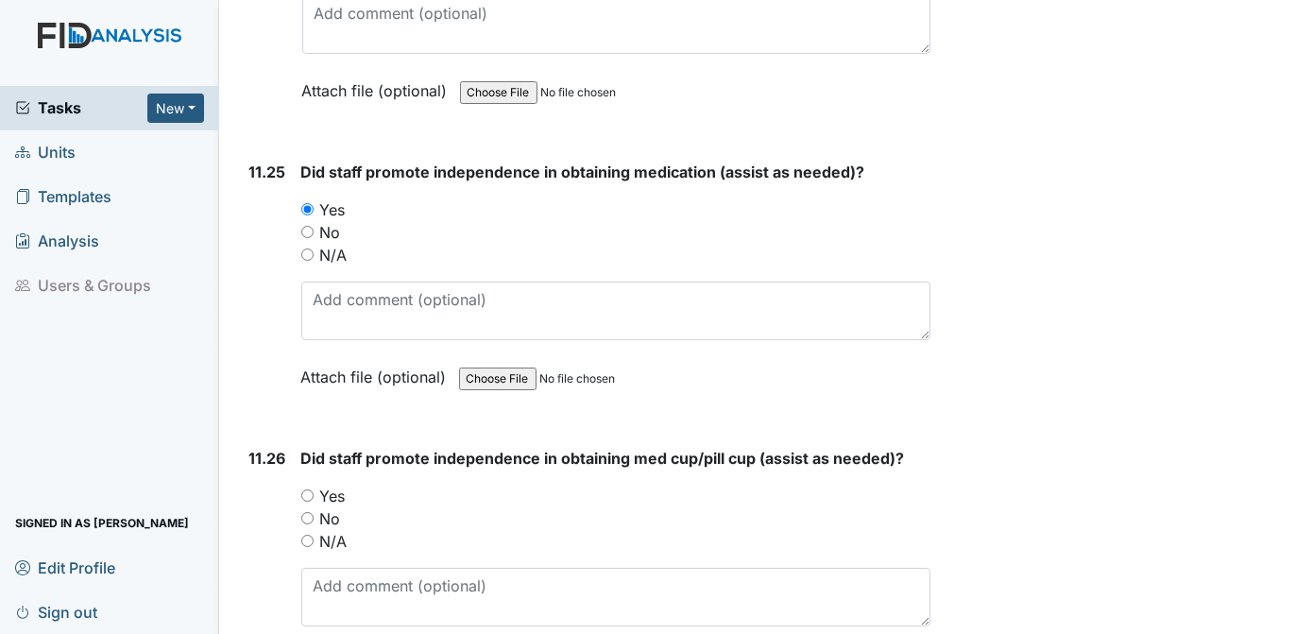
click at [305, 489] on input "Yes" at bounding box center [307, 495] width 12 height 12
radio input "true"
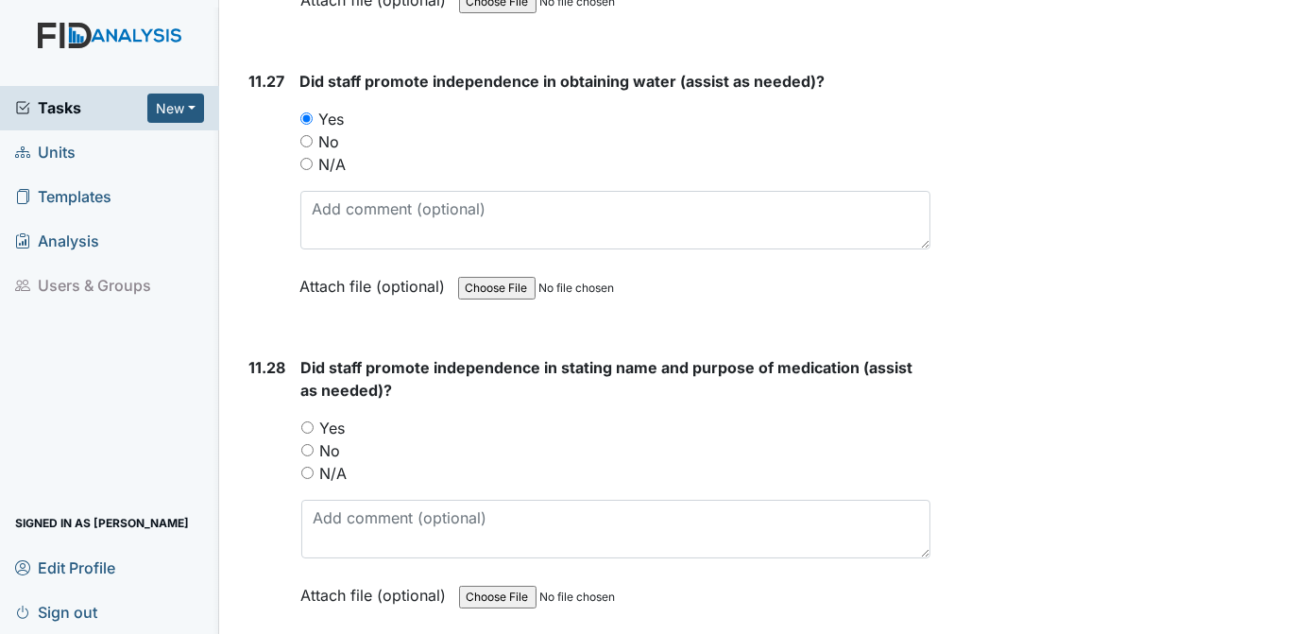
scroll to position [29332, 0]
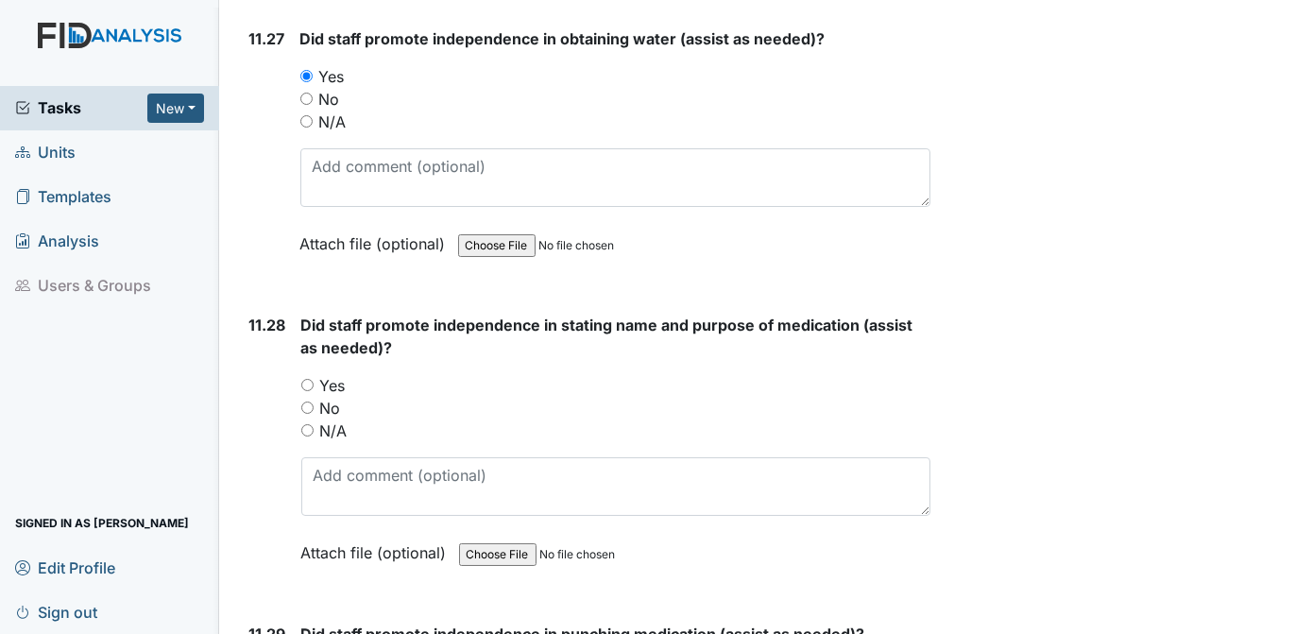
click at [310, 379] on input "Yes" at bounding box center [307, 385] width 12 height 12
radio input "true"
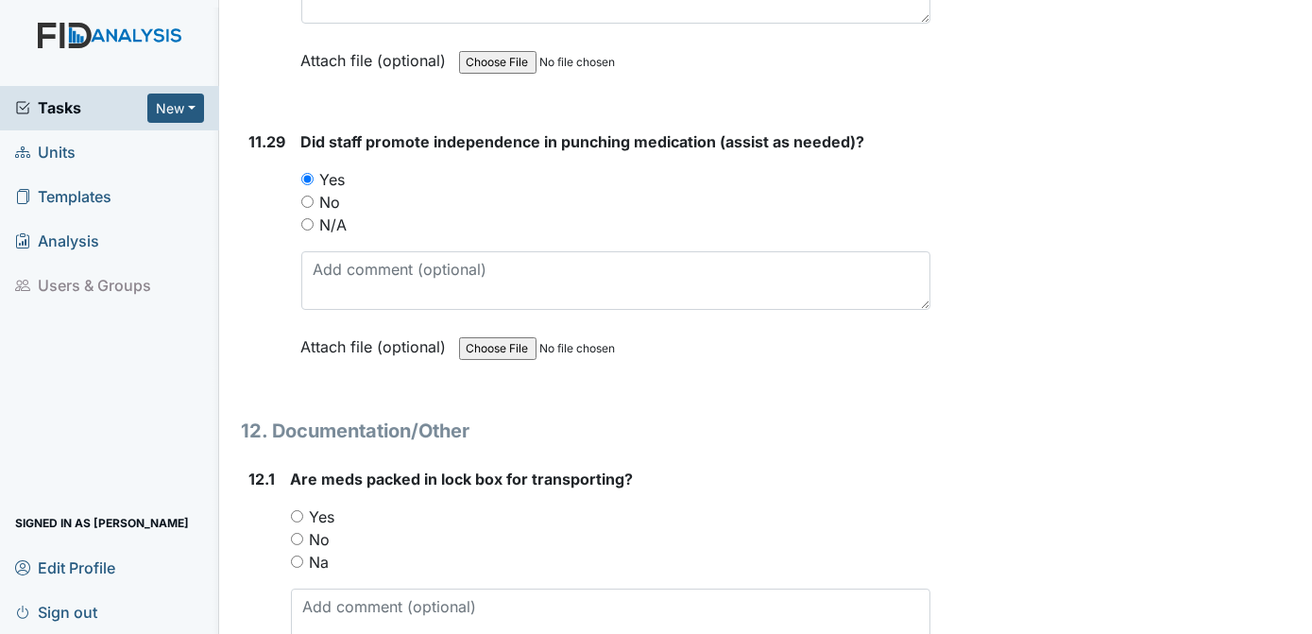
scroll to position [29952, 0]
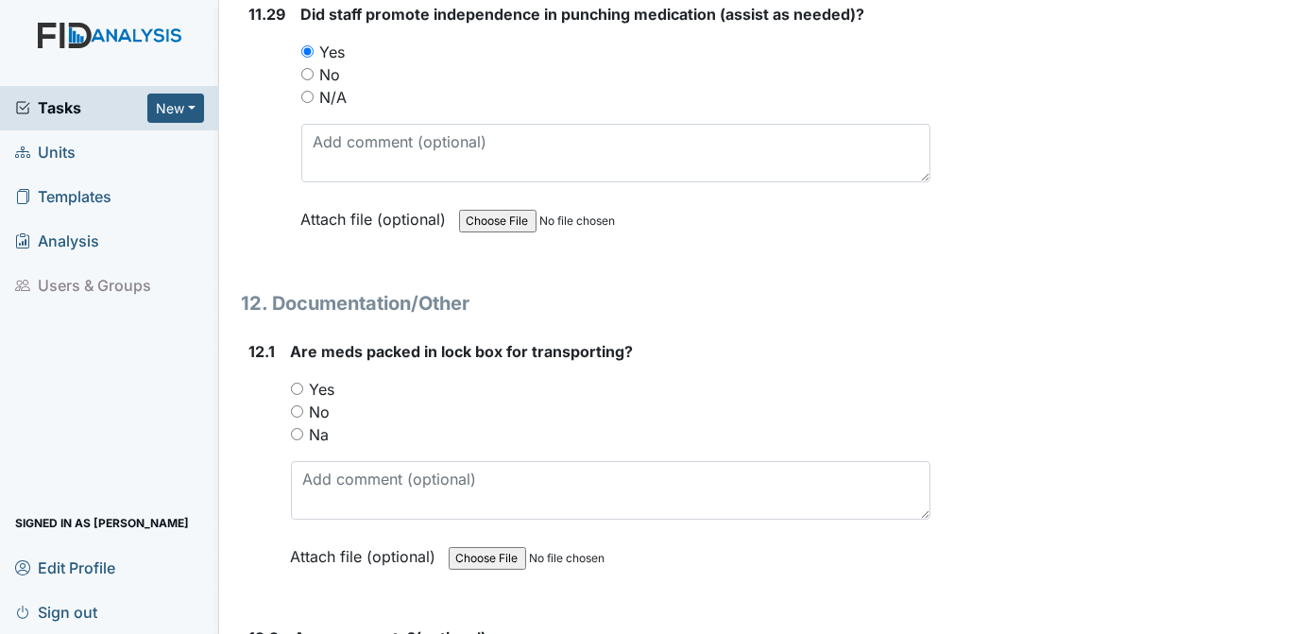
click at [298, 383] on input "Yes" at bounding box center [297, 389] width 12 height 12
radio input "true"
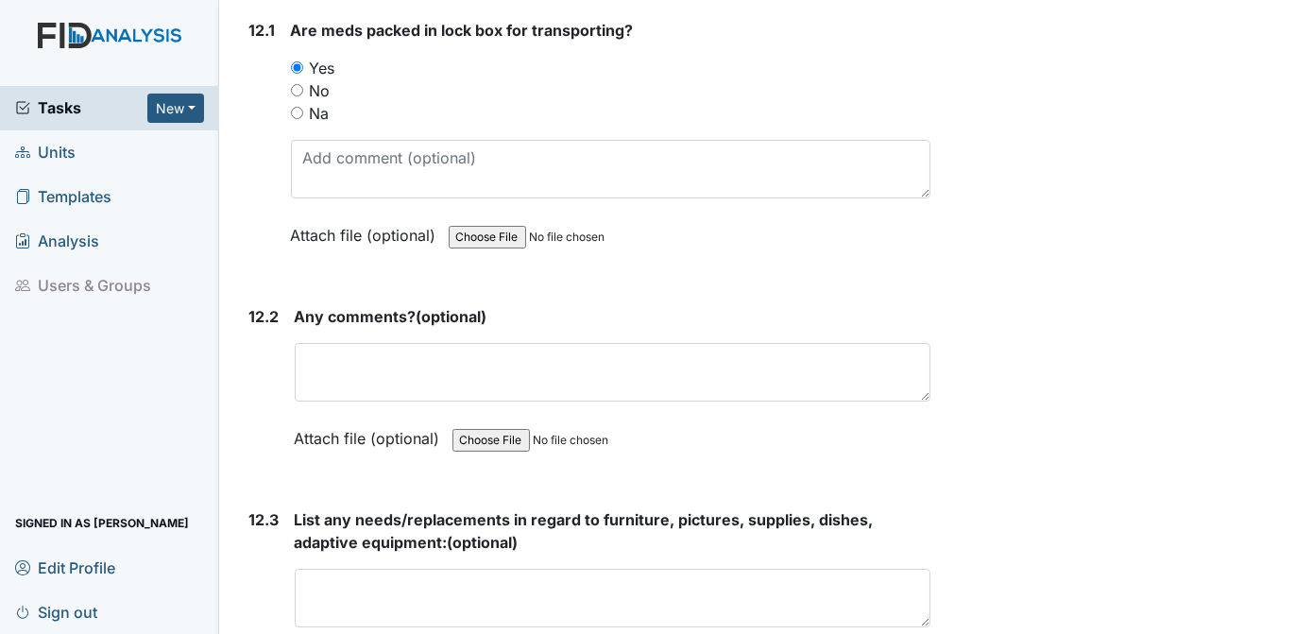
scroll to position [30402, 0]
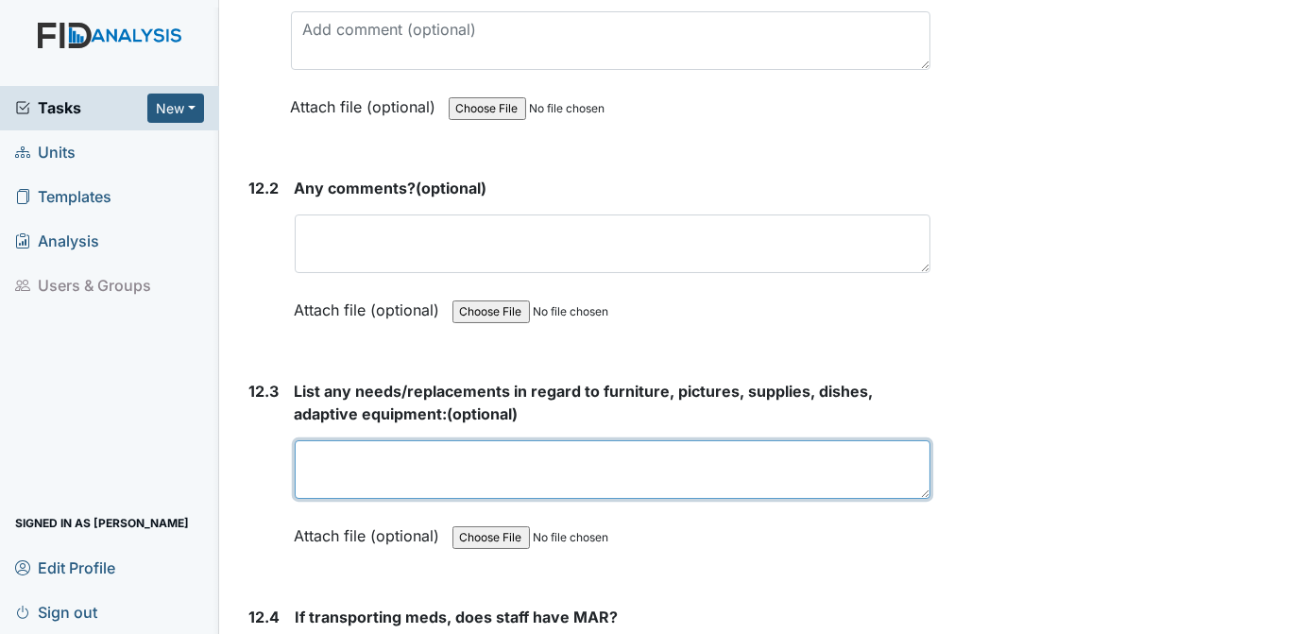
click at [380, 440] on textarea at bounding box center [613, 469] width 637 height 59
type textarea "KITCHEN CHAIRS, POTS AND PANS AND SOFA"
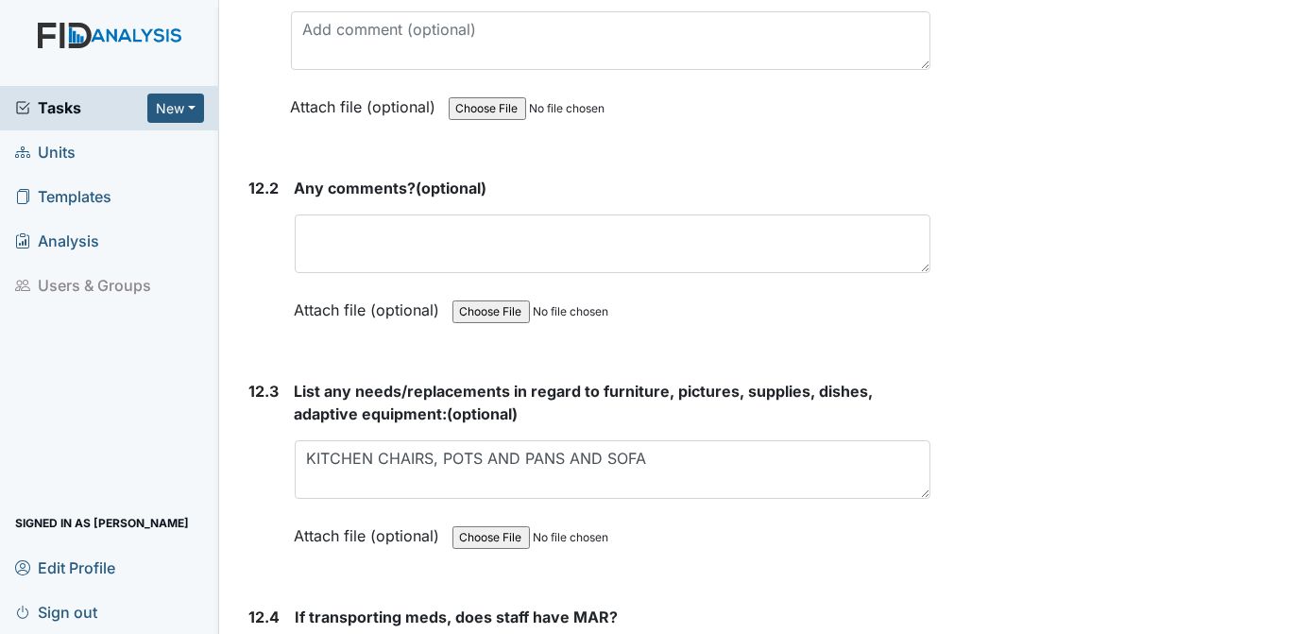
radio input "true"
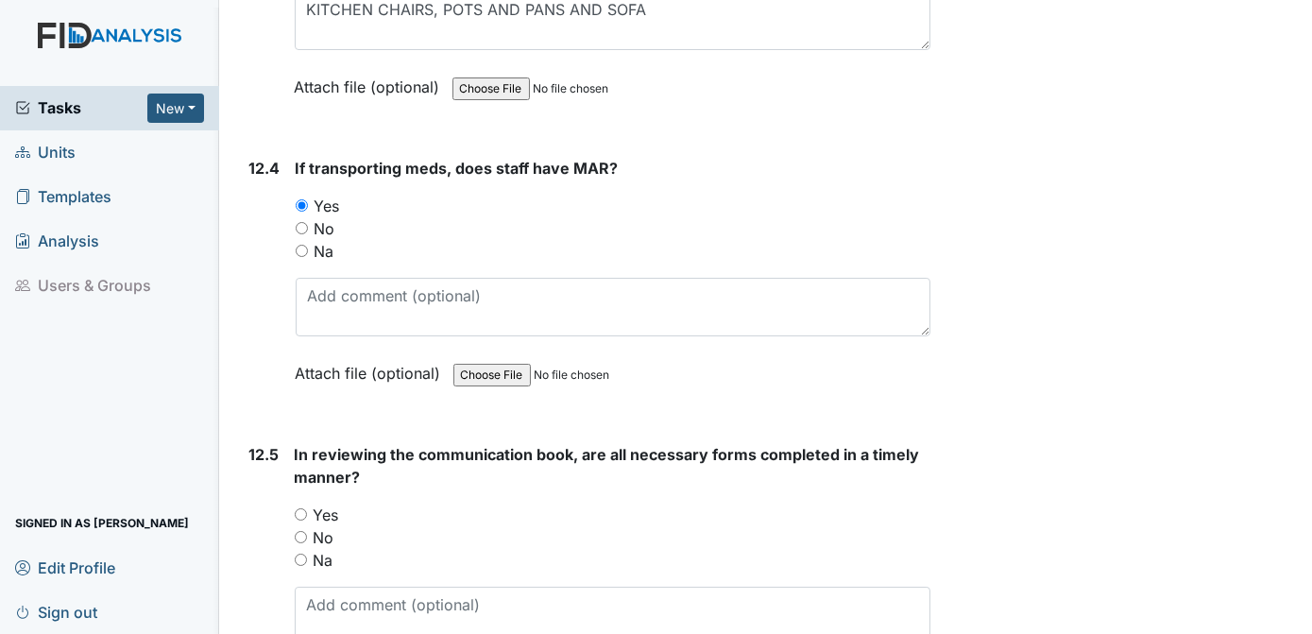
scroll to position [30893, 0]
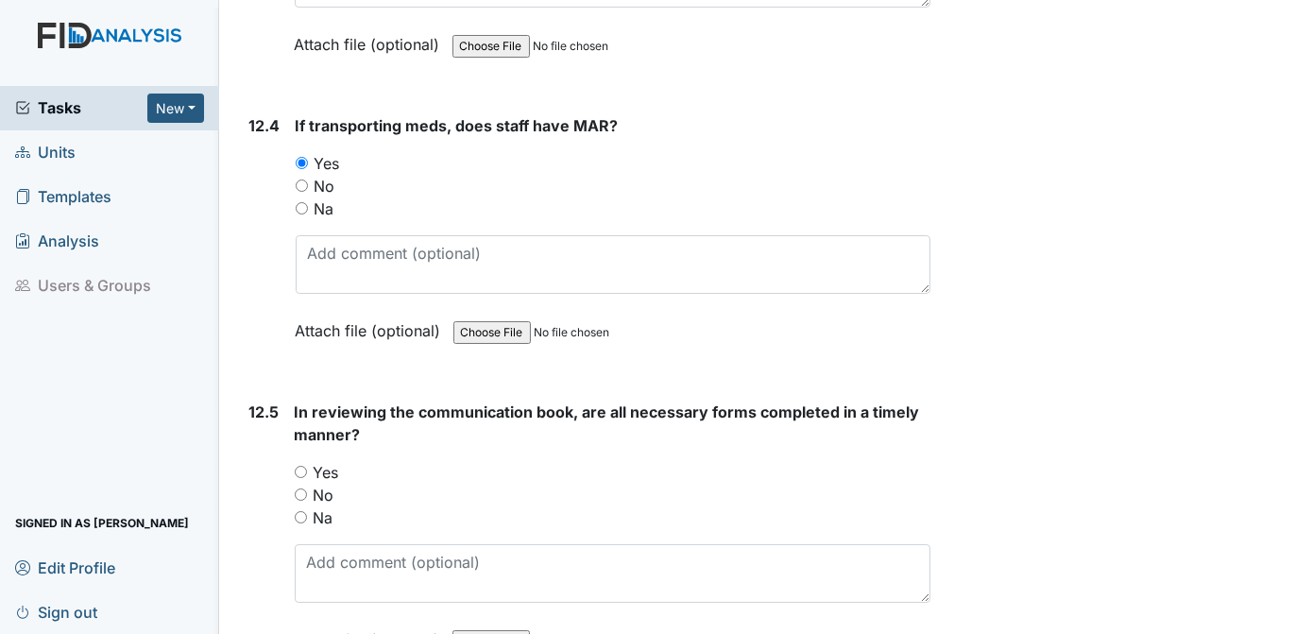
click at [304, 466] on input "Yes" at bounding box center [301, 472] width 12 height 12
radio input "true"
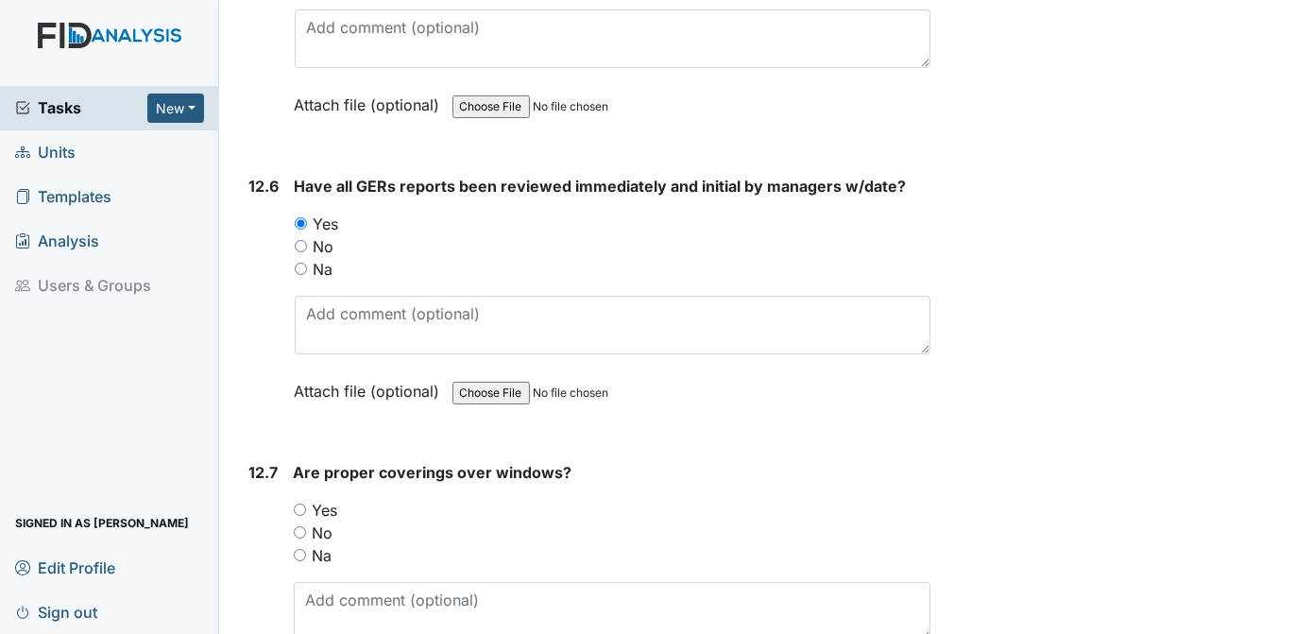
scroll to position [31512, 0]
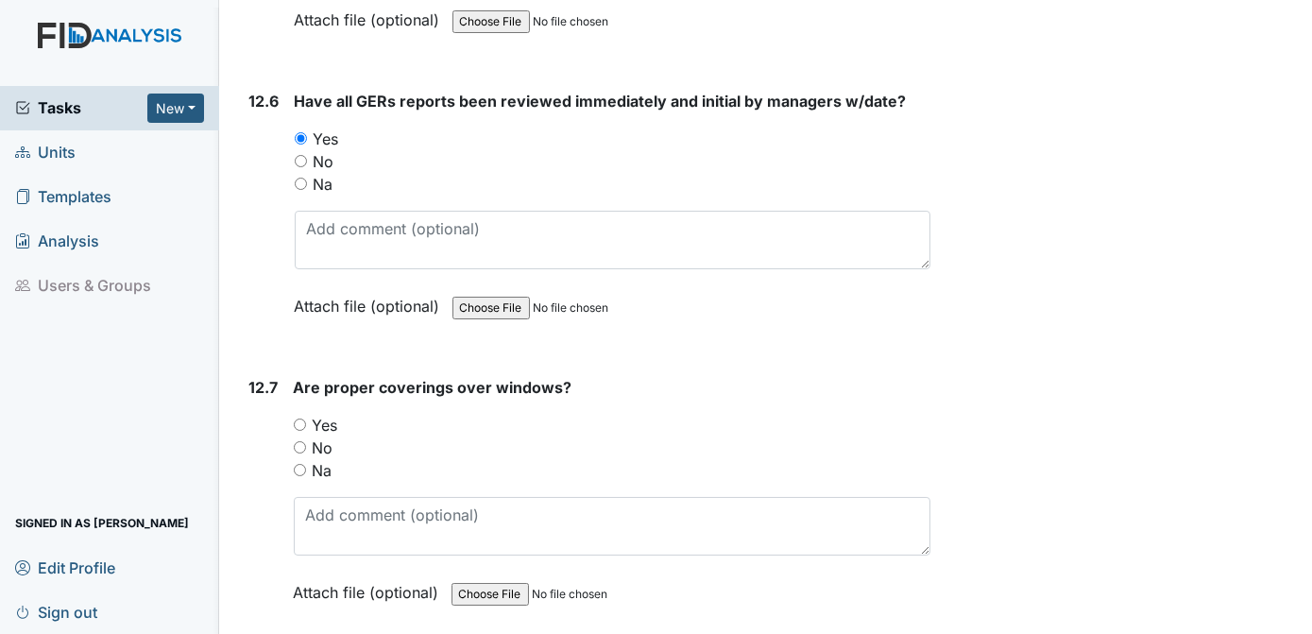
click at [299, 418] on input "Yes" at bounding box center [300, 424] width 12 height 12
radio input "true"
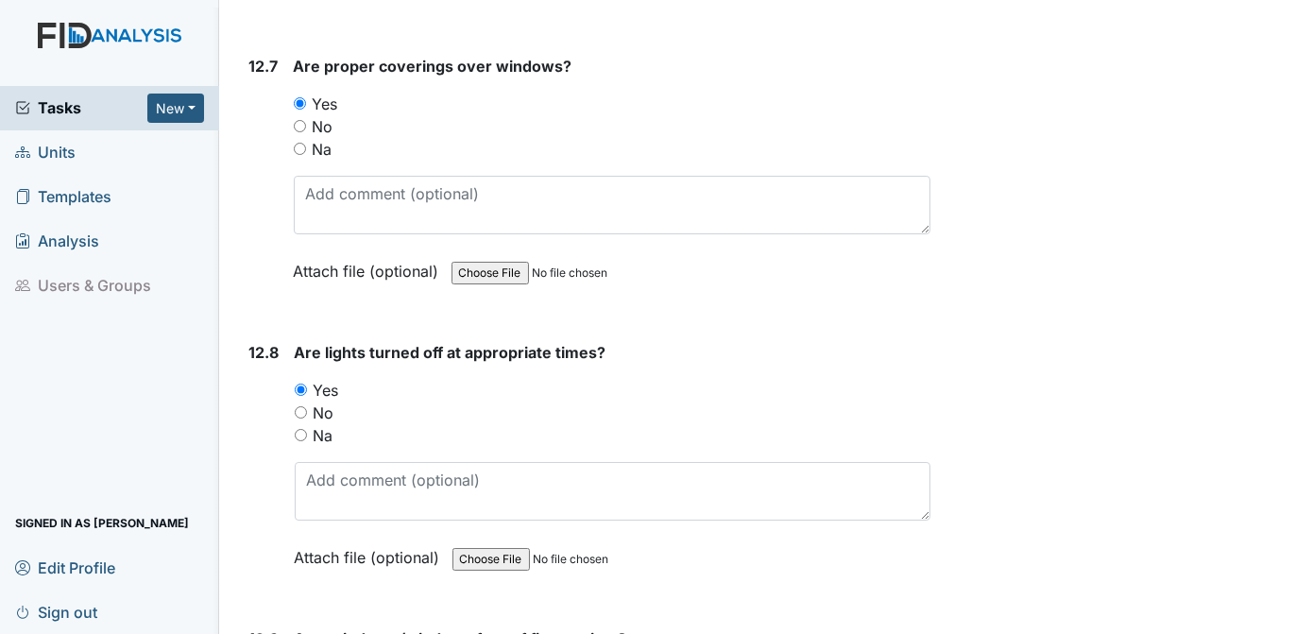
scroll to position [31876, 0]
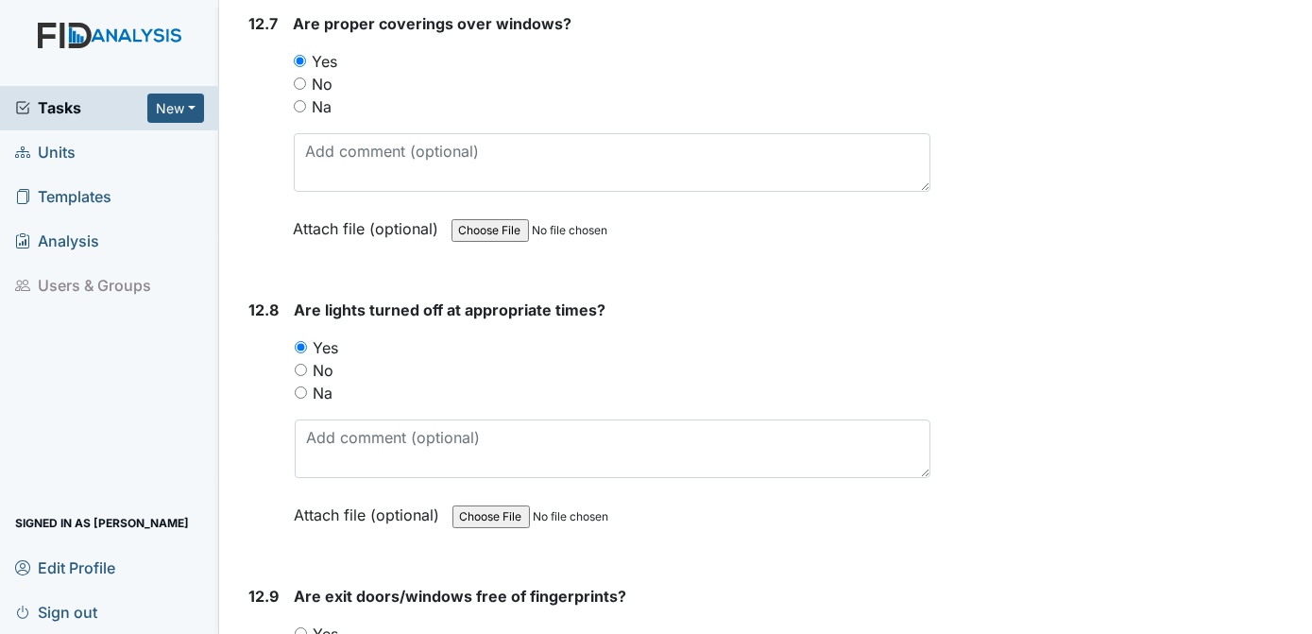
click at [303, 627] on input "Yes" at bounding box center [301, 633] width 12 height 12
radio input "true"
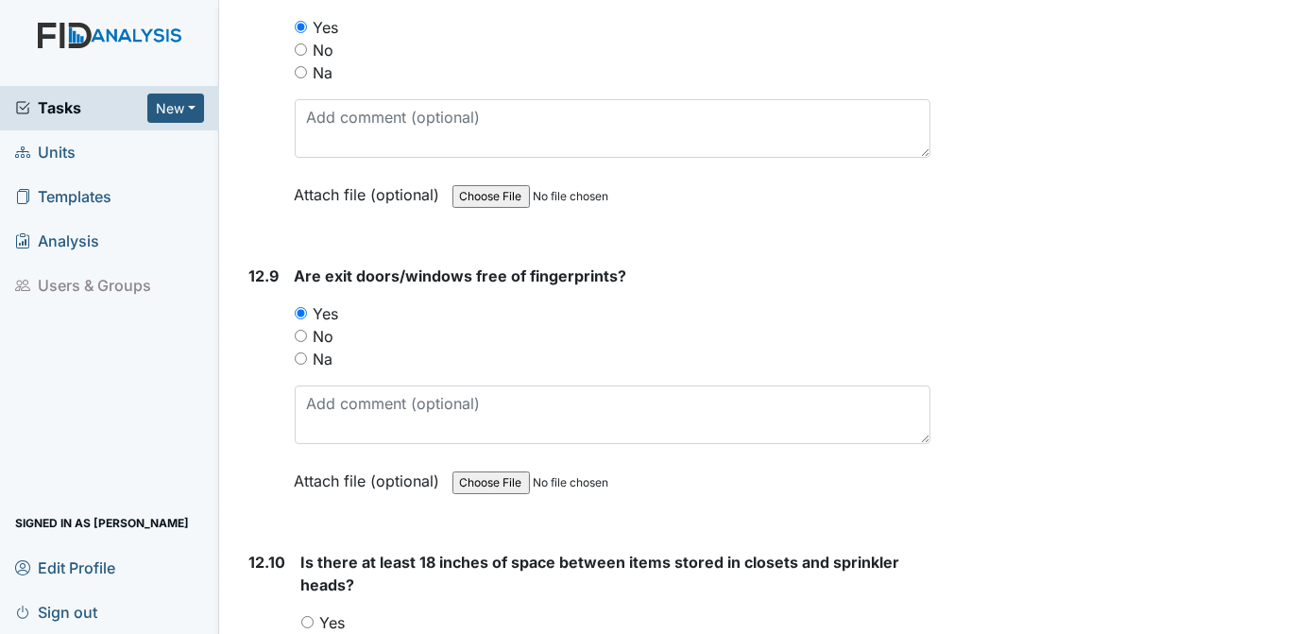
scroll to position [32282, 0]
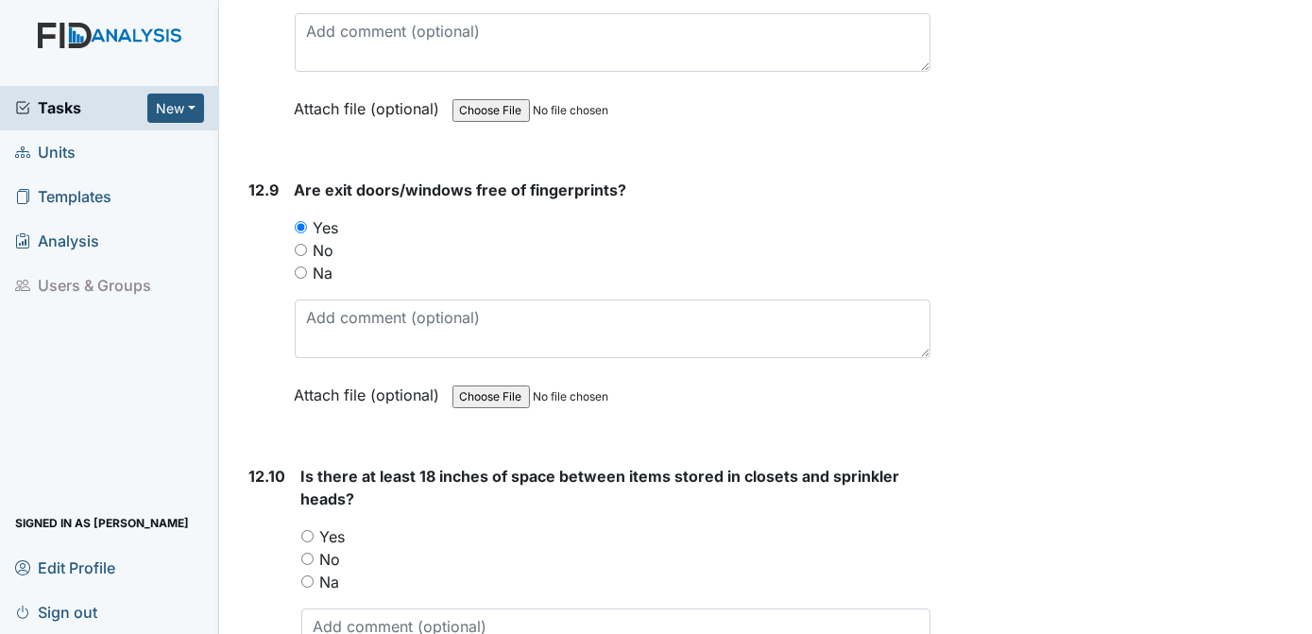
click at [303, 530] on input "Yes" at bounding box center [307, 536] width 12 height 12
radio input "true"
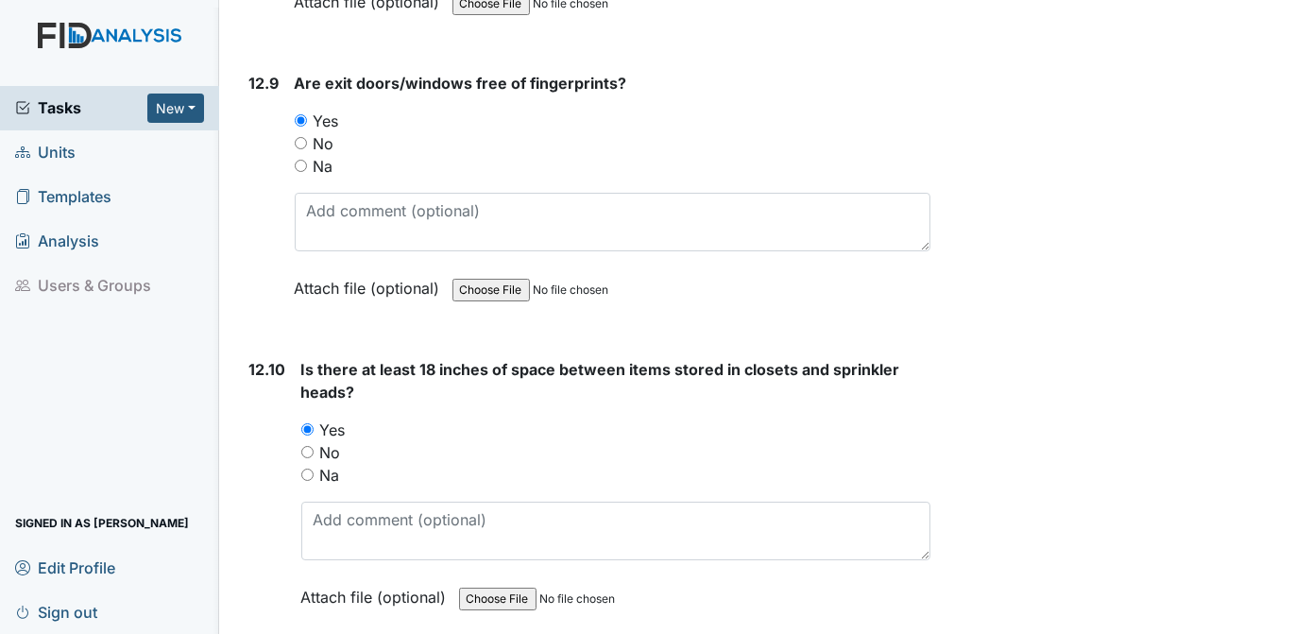
scroll to position [32688, 0]
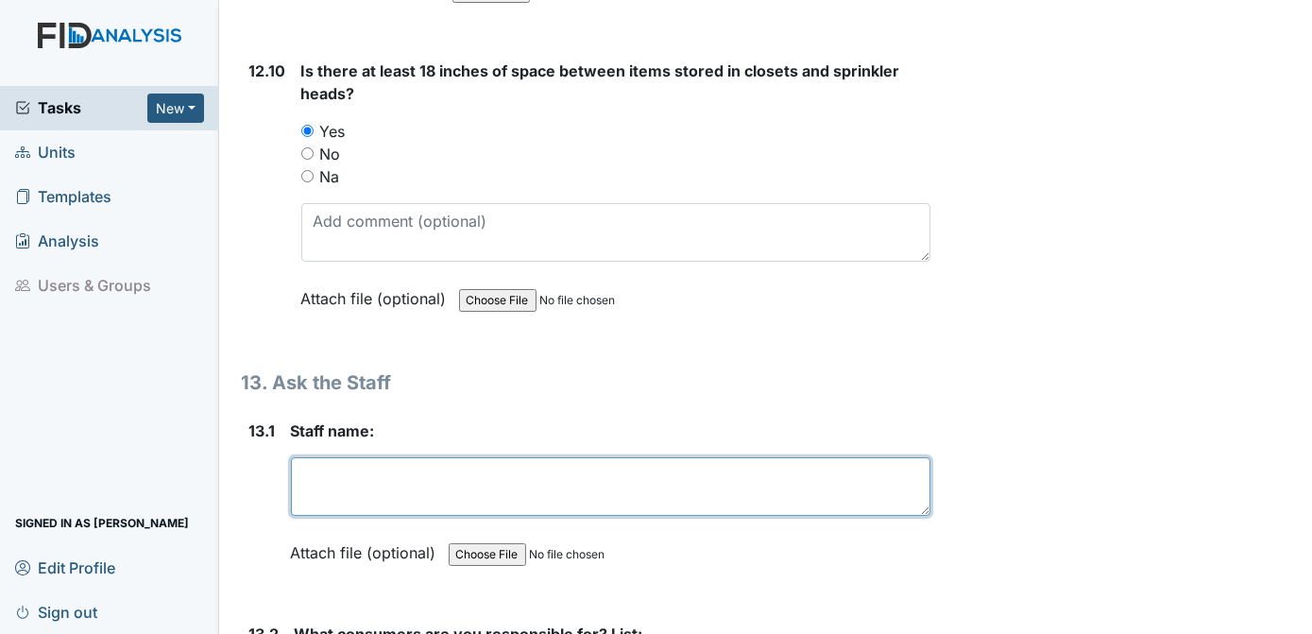
click at [358, 457] on textarea at bounding box center [611, 486] width 640 height 59
type textarea "O."
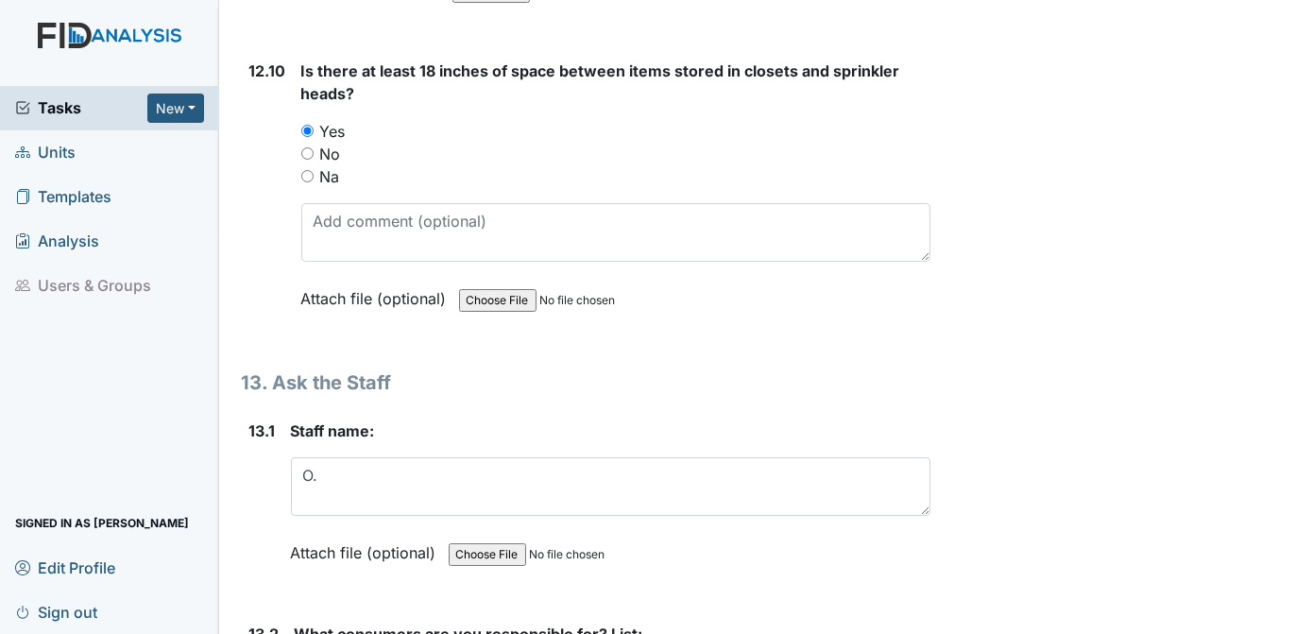
type textarea "ALL"
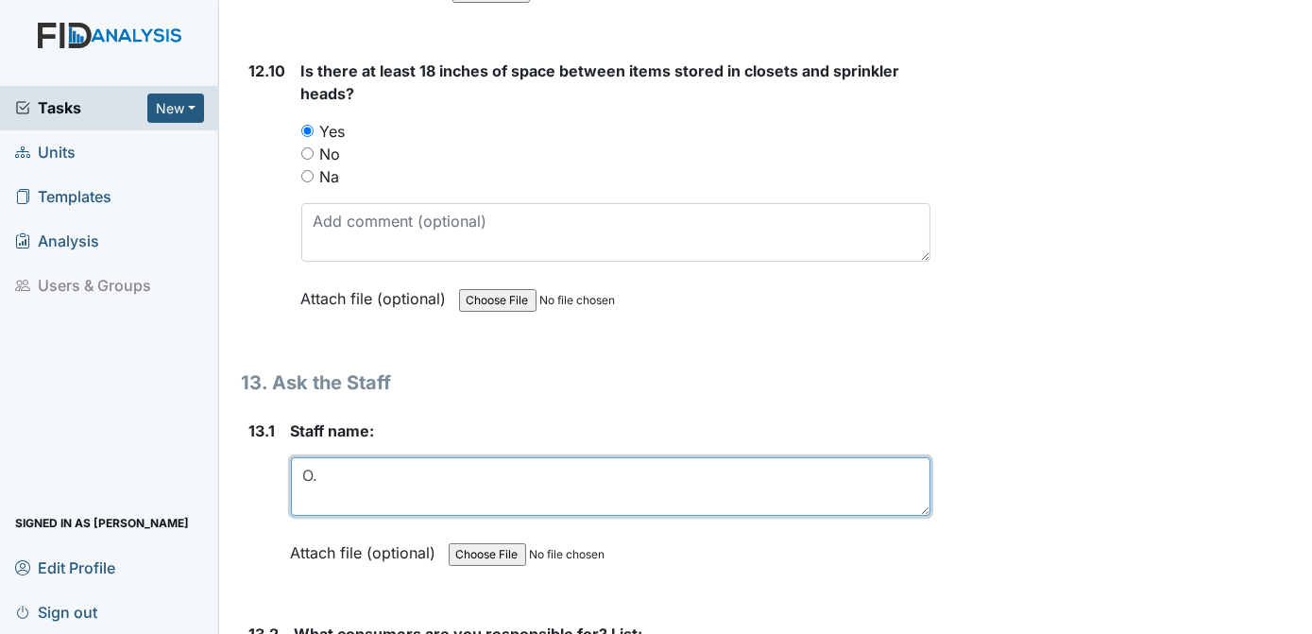
click at [342, 457] on textarea "O." at bounding box center [611, 486] width 640 height 59
type textarea "[PERSON_NAME]"
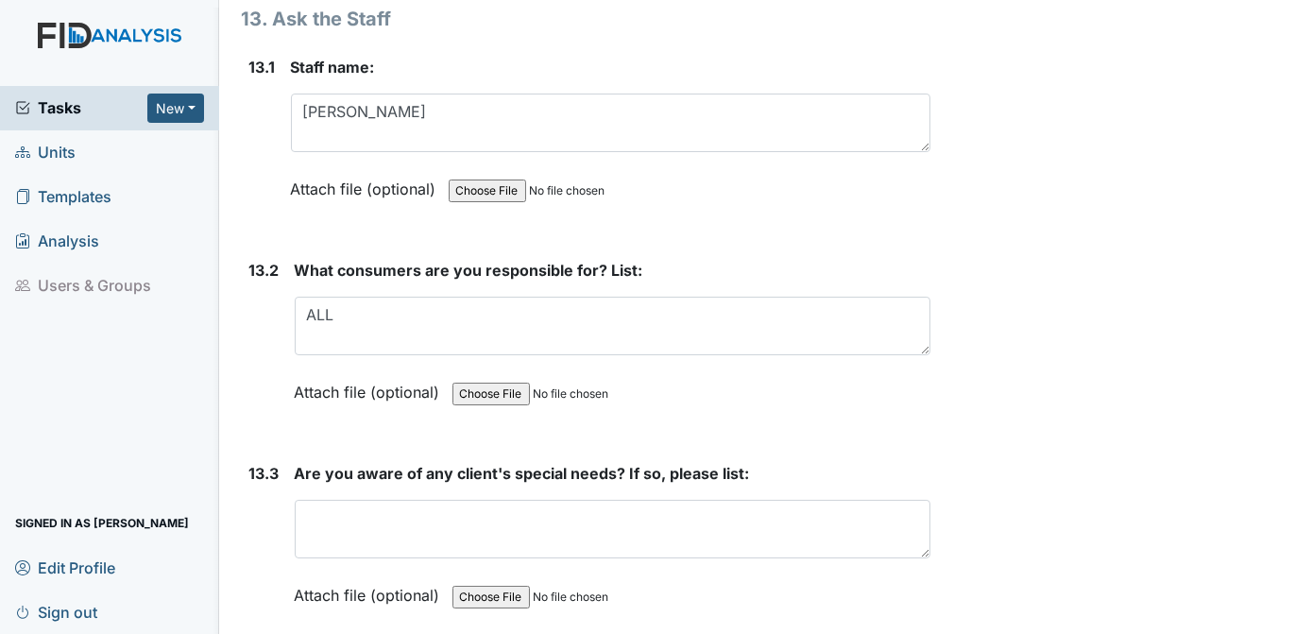
scroll to position [33180, 0]
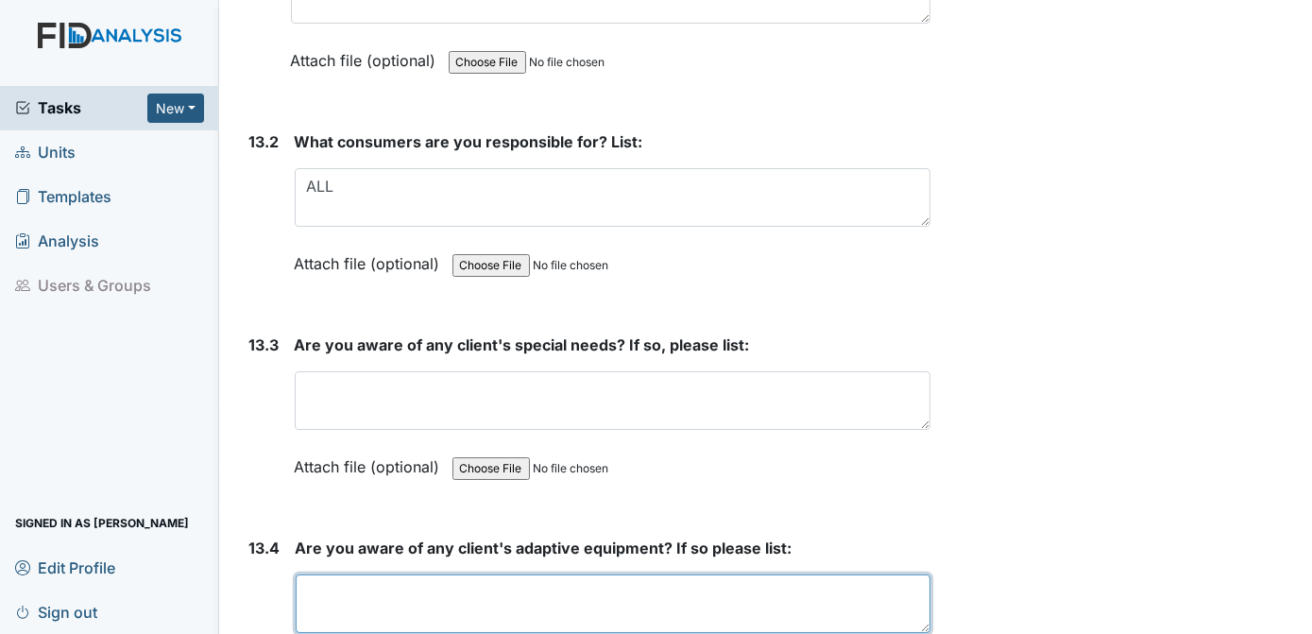
click at [415, 574] on textarea at bounding box center [614, 603] width 636 height 59
type textarea "YES EYEGLASSES FOR A.W,K.T AND T.D"
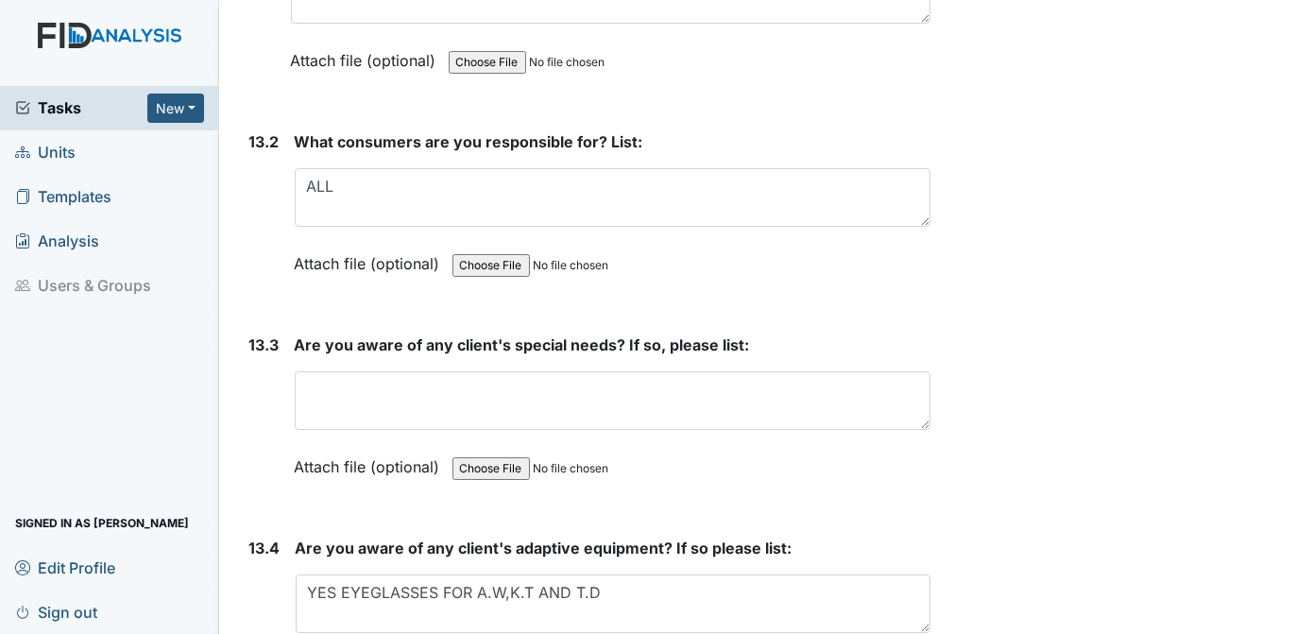
radio input "true"
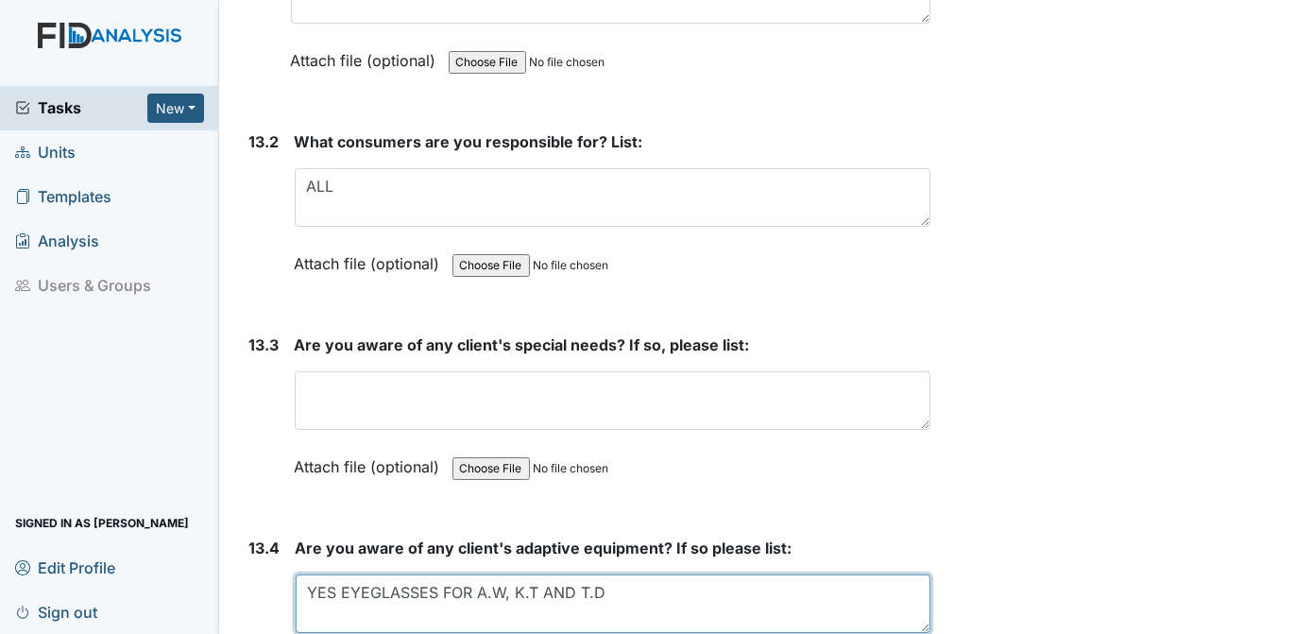
click at [340, 574] on textarea "YES EYEGLASSES FOR A.W, K.T AND T.D" at bounding box center [614, 603] width 636 height 59
click at [662, 574] on textarea "YES , EYEGLASSES FOR A.W, K.T AND T.D" at bounding box center [614, 603] width 636 height 59
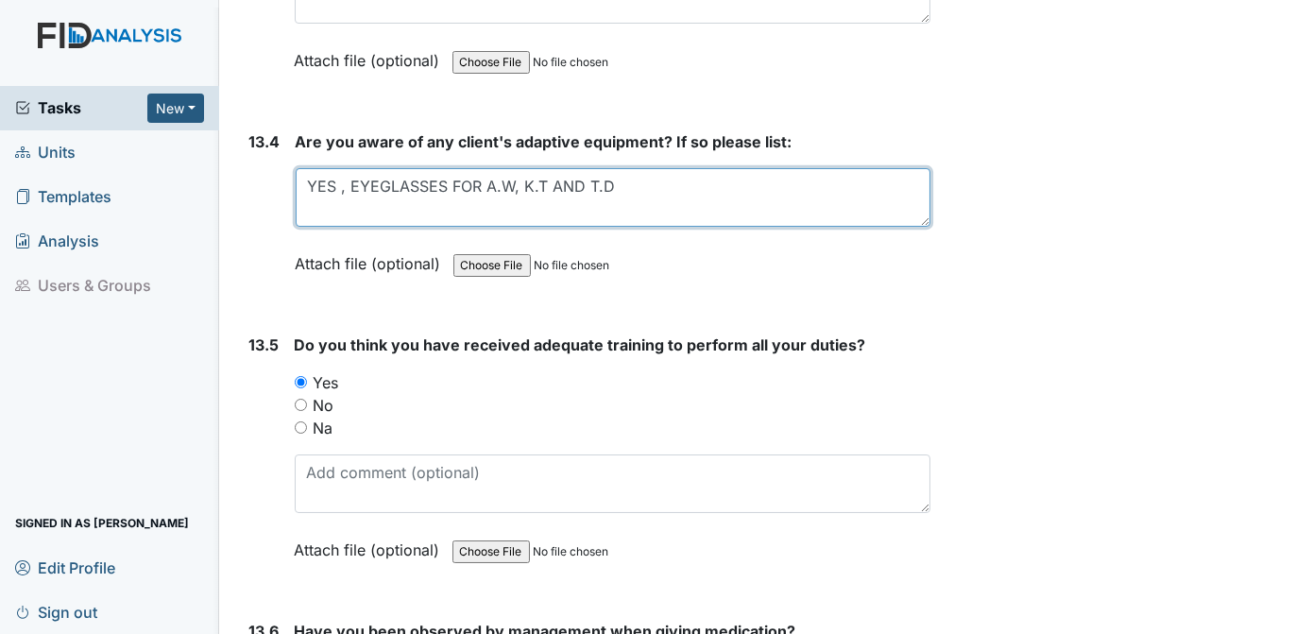
scroll to position [33628, 0]
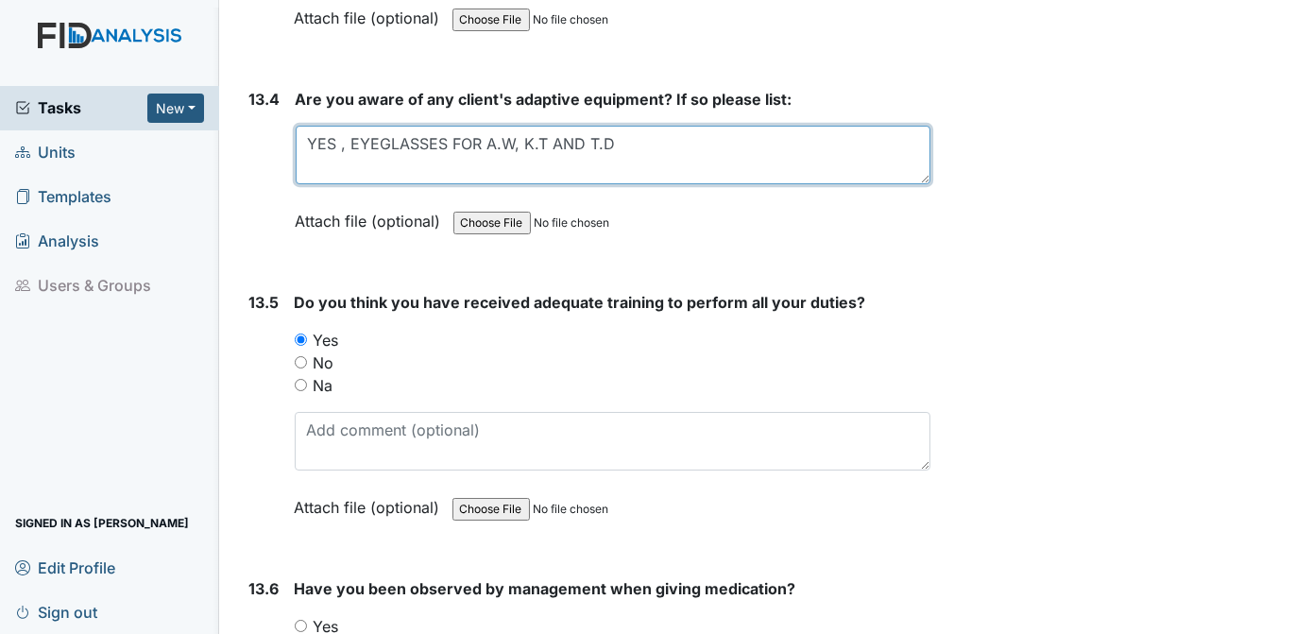
type textarea "YES , EYEGLASSES FOR A.W, K.T AND T.D"
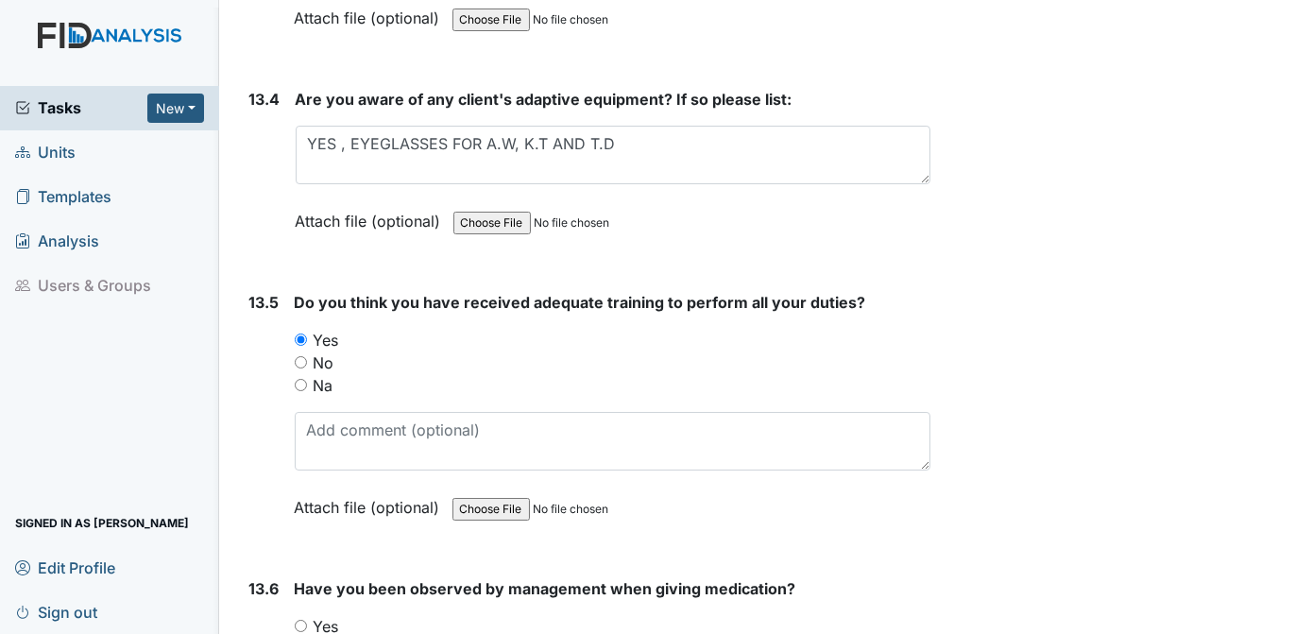
click at [300, 620] on input "Yes" at bounding box center [301, 626] width 12 height 12
radio input "true"
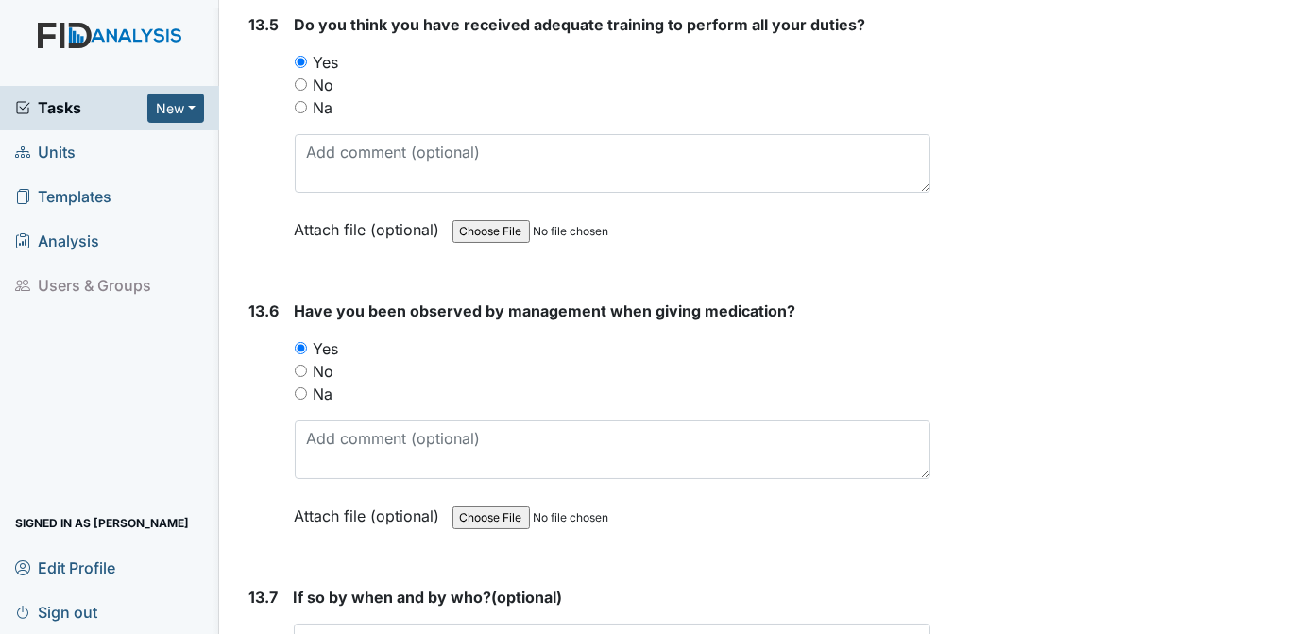
scroll to position [33949, 0]
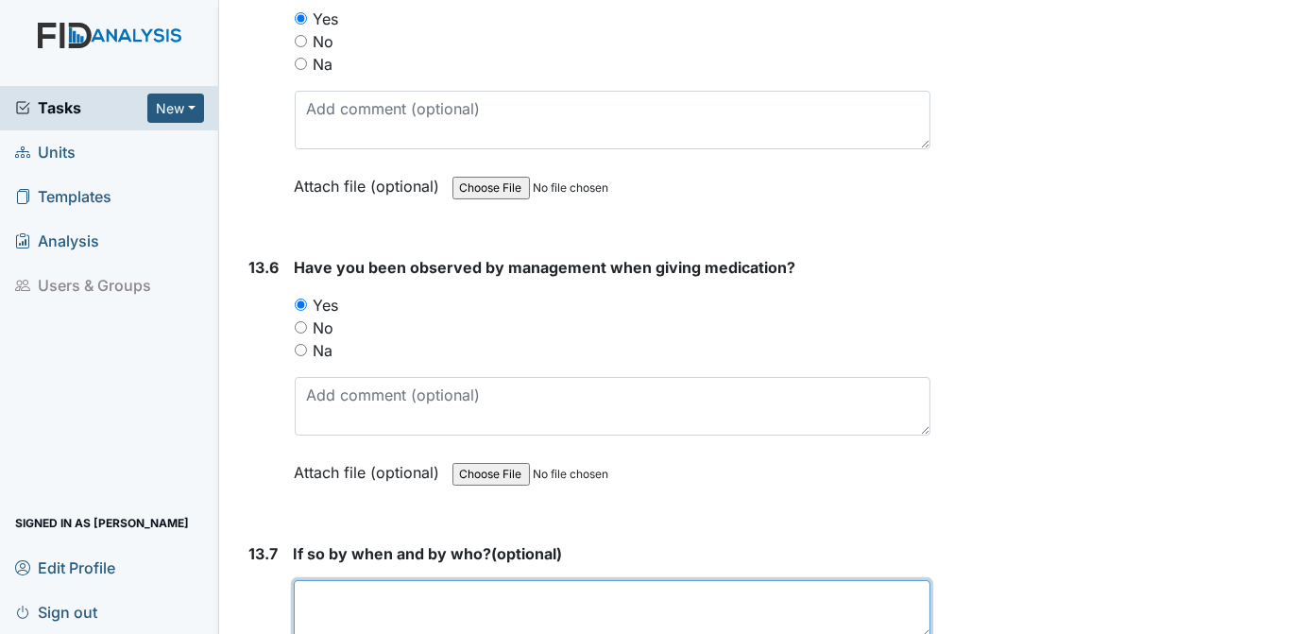
click at [396, 580] on textarea at bounding box center [613, 609] width 638 height 59
type textarea "HAB.C"
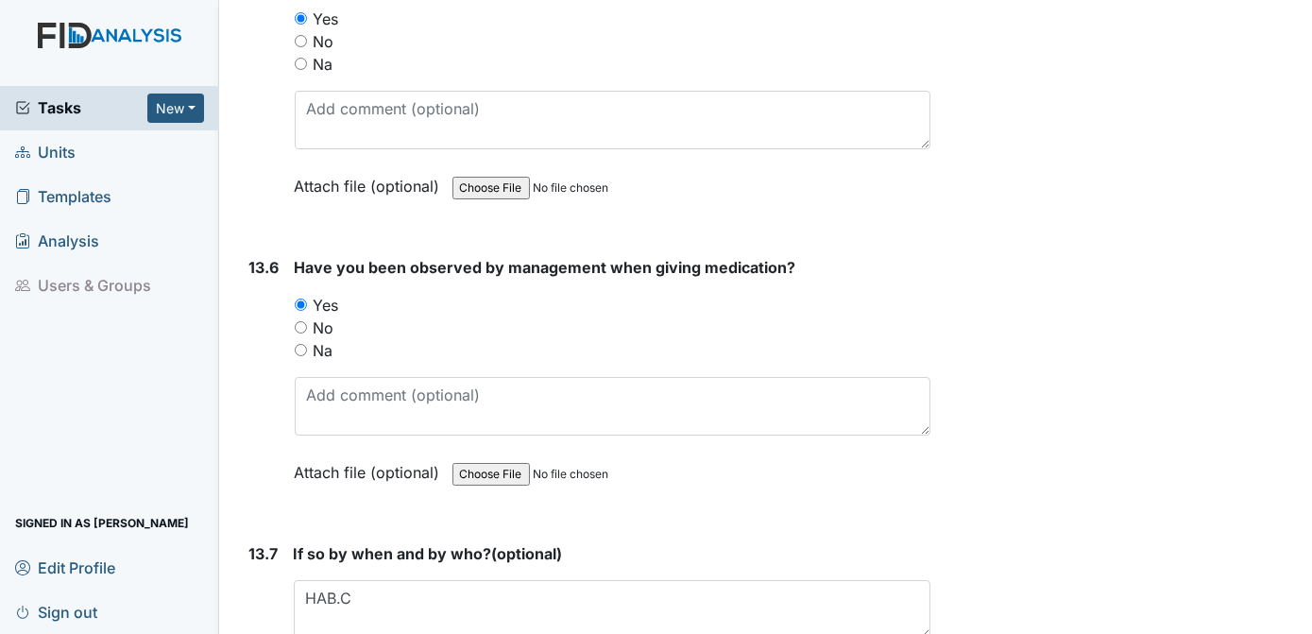
type textarea "6 RIGHTS, RIGHT PERSON, TIME, MED,DOSAGE, ROUTE, AND DOCUMENTATION"
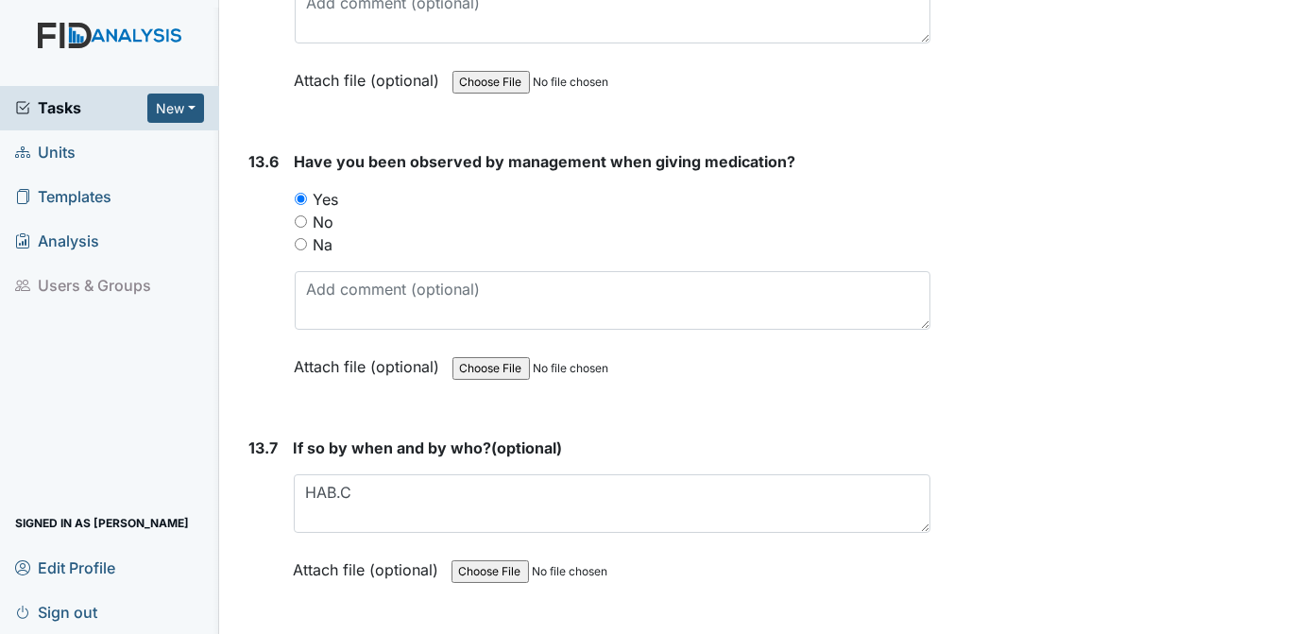
scroll to position [34270, 0]
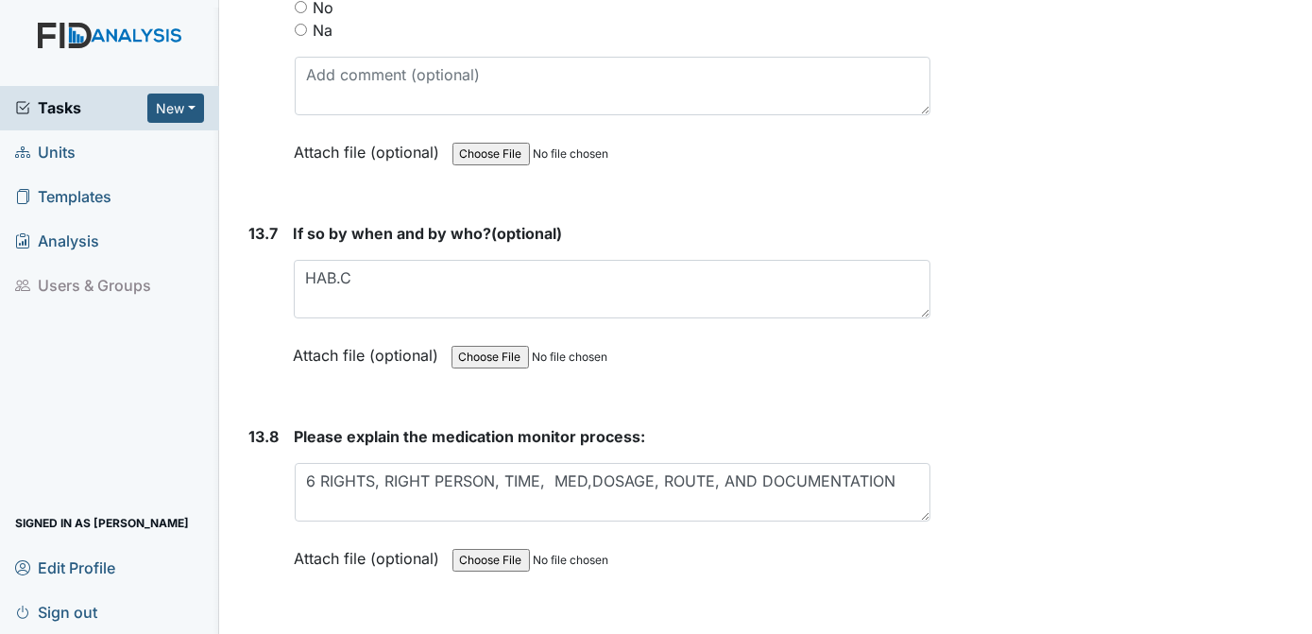
radio input "true"
type textarea "NEEDS CLEANING"
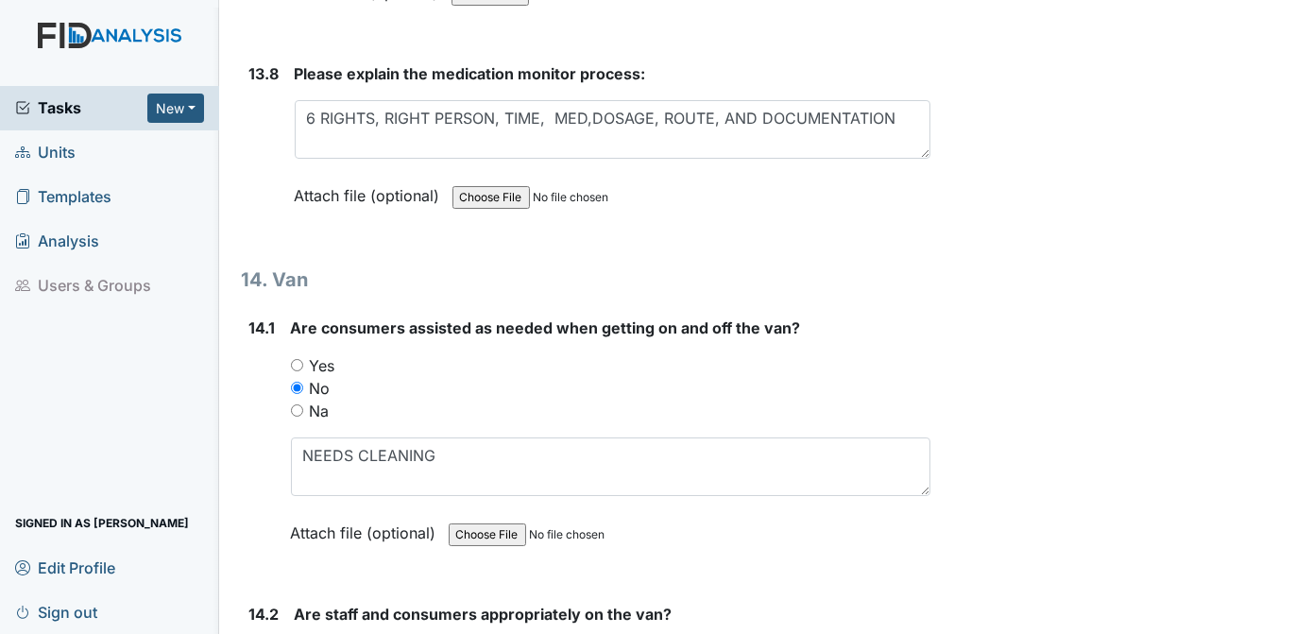
scroll to position [34675, 0]
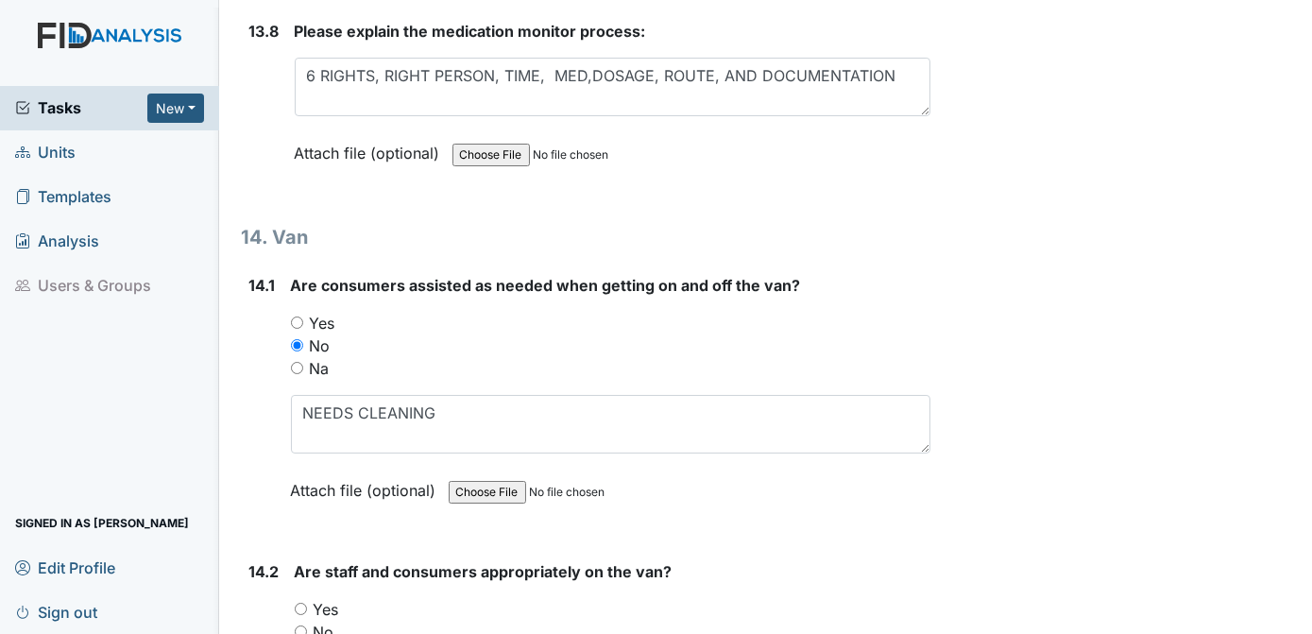
click at [299, 603] on input "Yes" at bounding box center [301, 609] width 12 height 12
radio input "true"
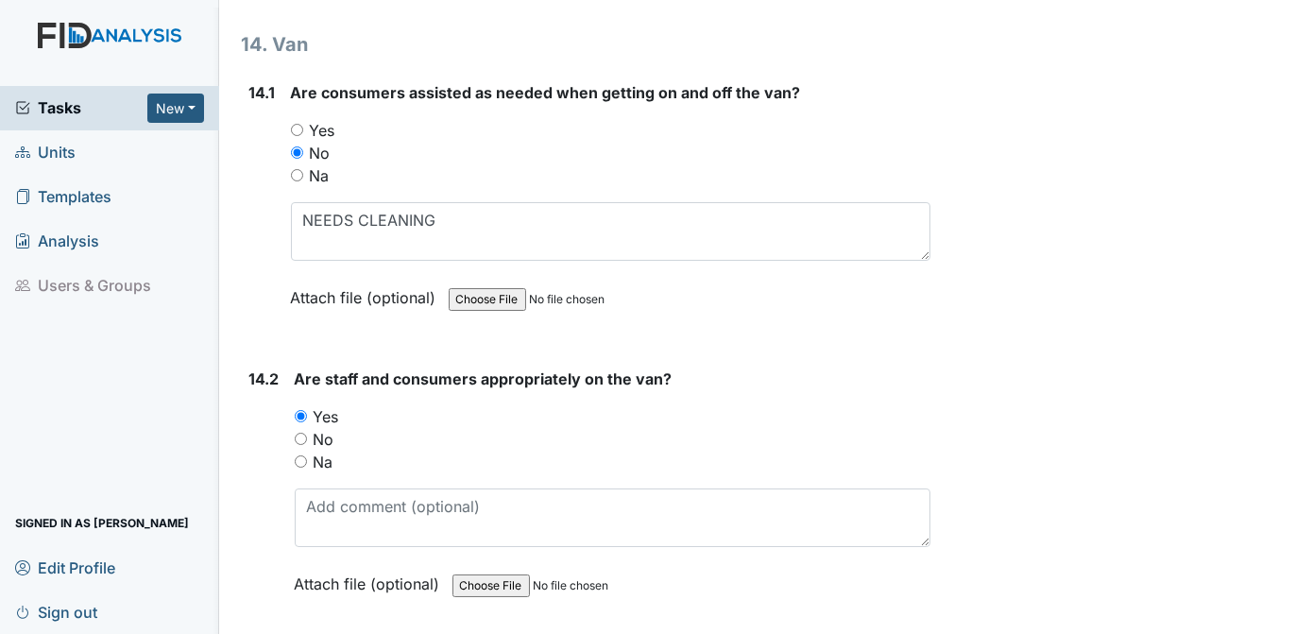
scroll to position [35039, 0]
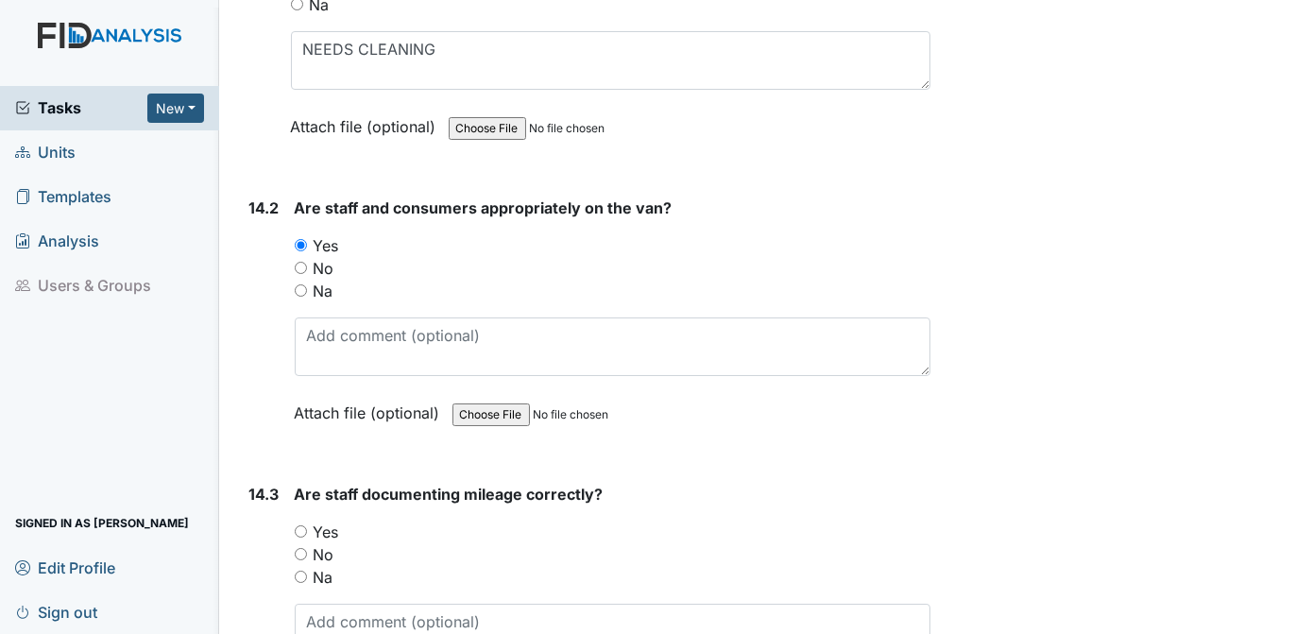
click at [298, 525] on input "Yes" at bounding box center [301, 531] width 12 height 12
radio input "true"
click at [558, 543] on div "No" at bounding box center [613, 554] width 637 height 23
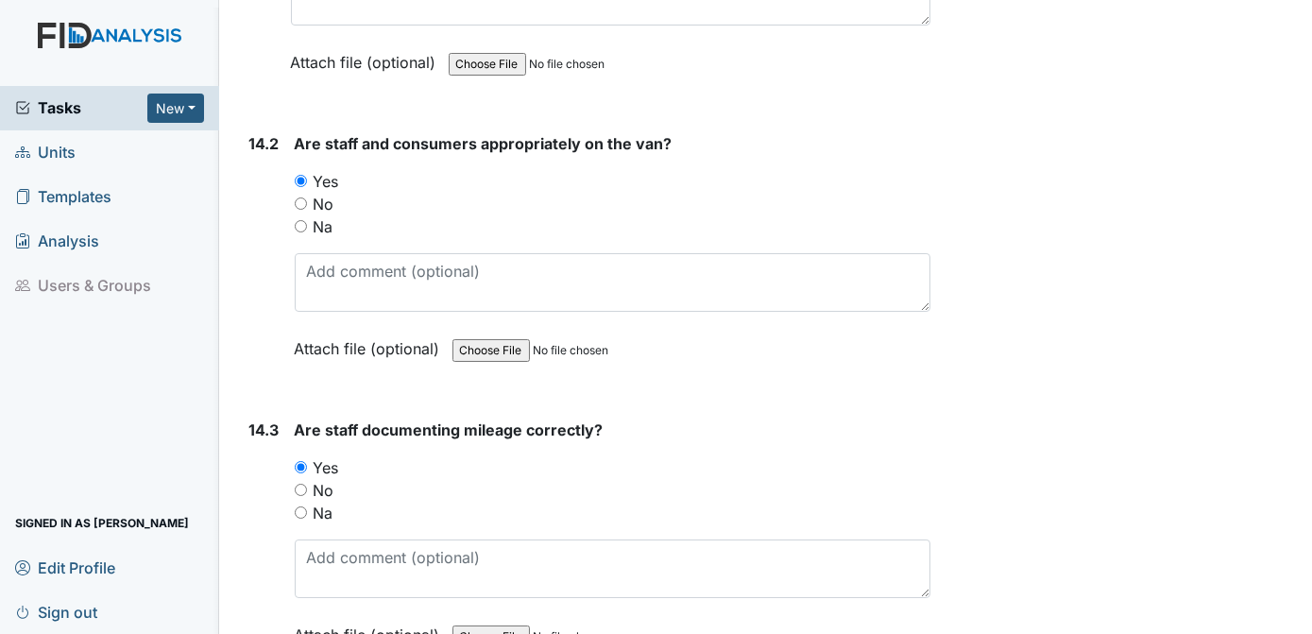
scroll to position [35231, 0]
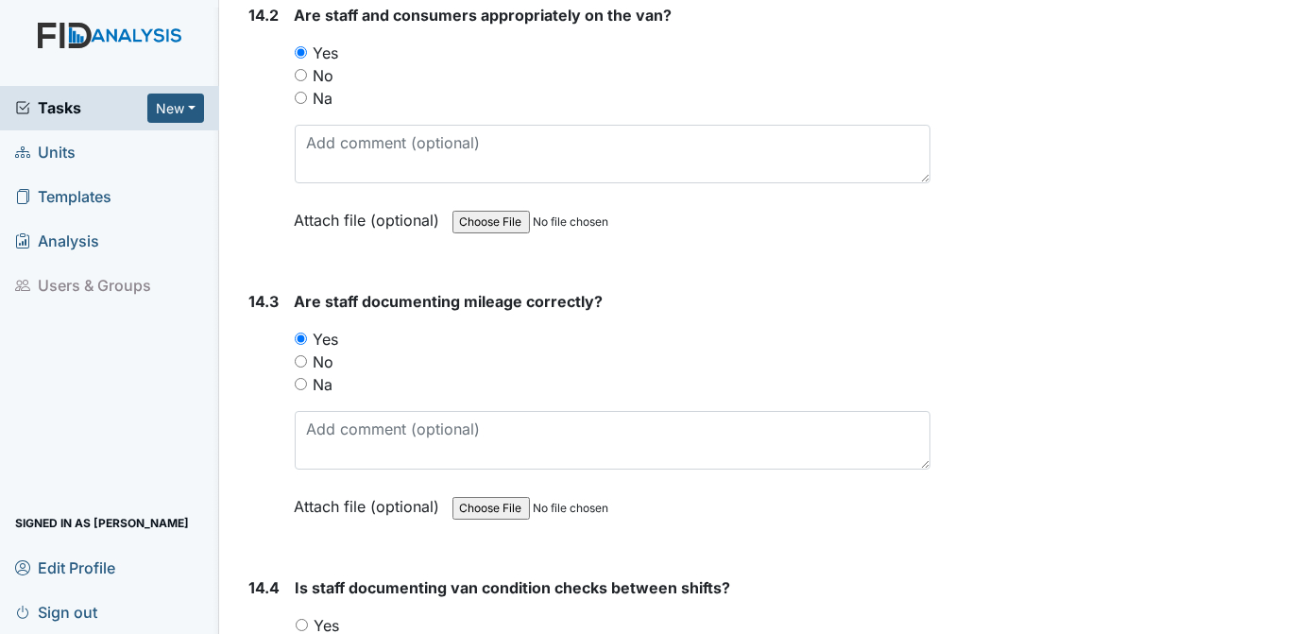
click at [303, 619] on input "Yes" at bounding box center [302, 625] width 12 height 12
radio input "true"
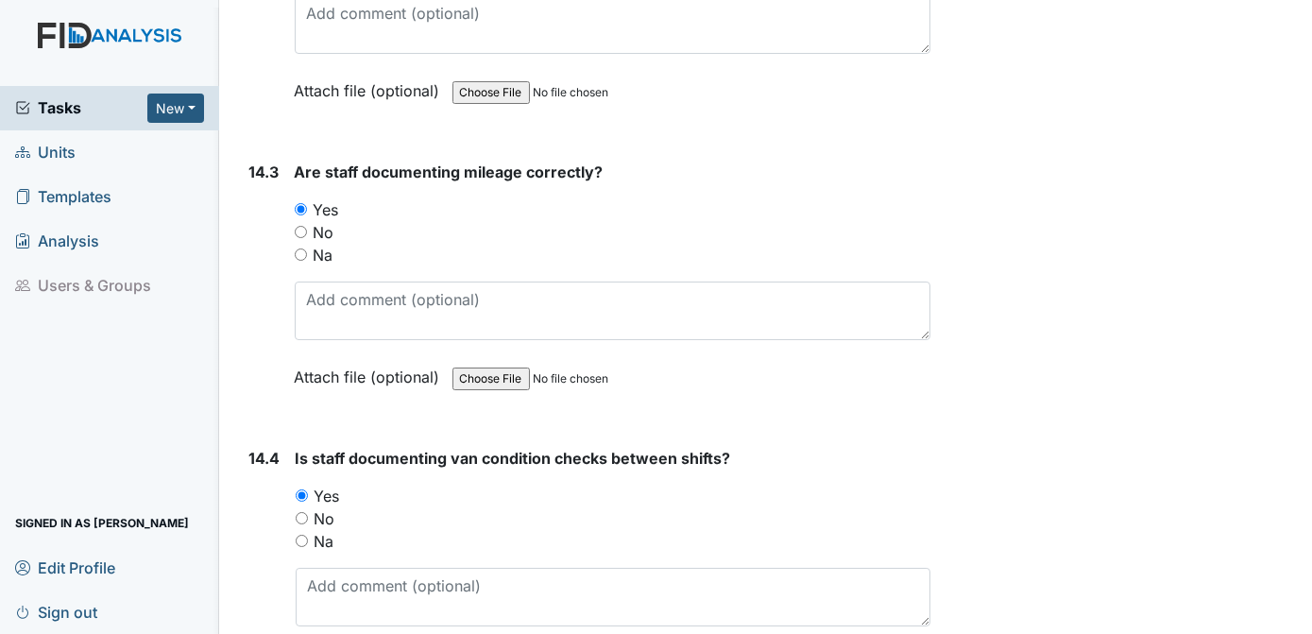
scroll to position [35403, 0]
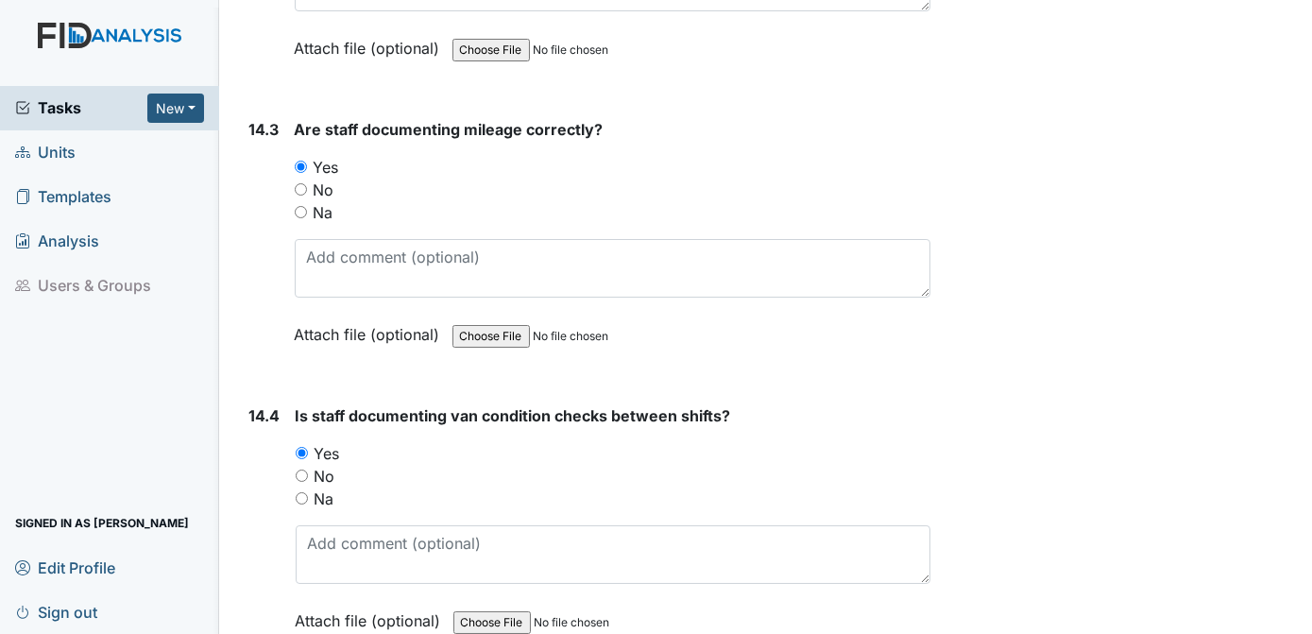
radio input "true"
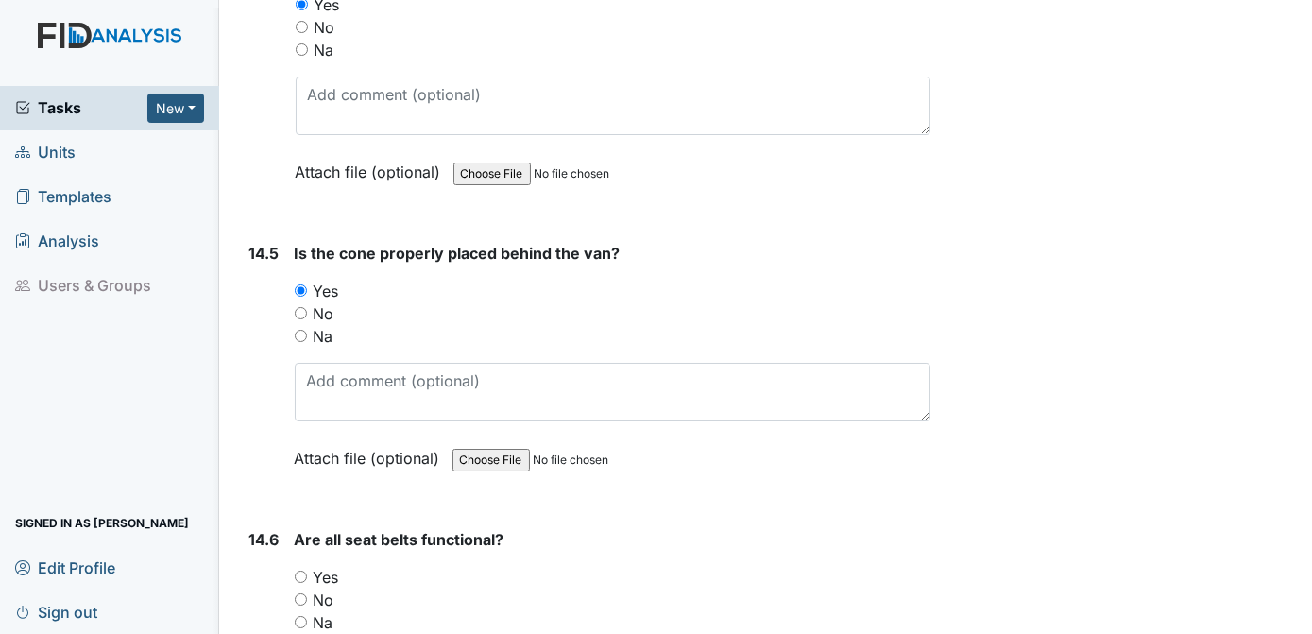
scroll to position [35895, 0]
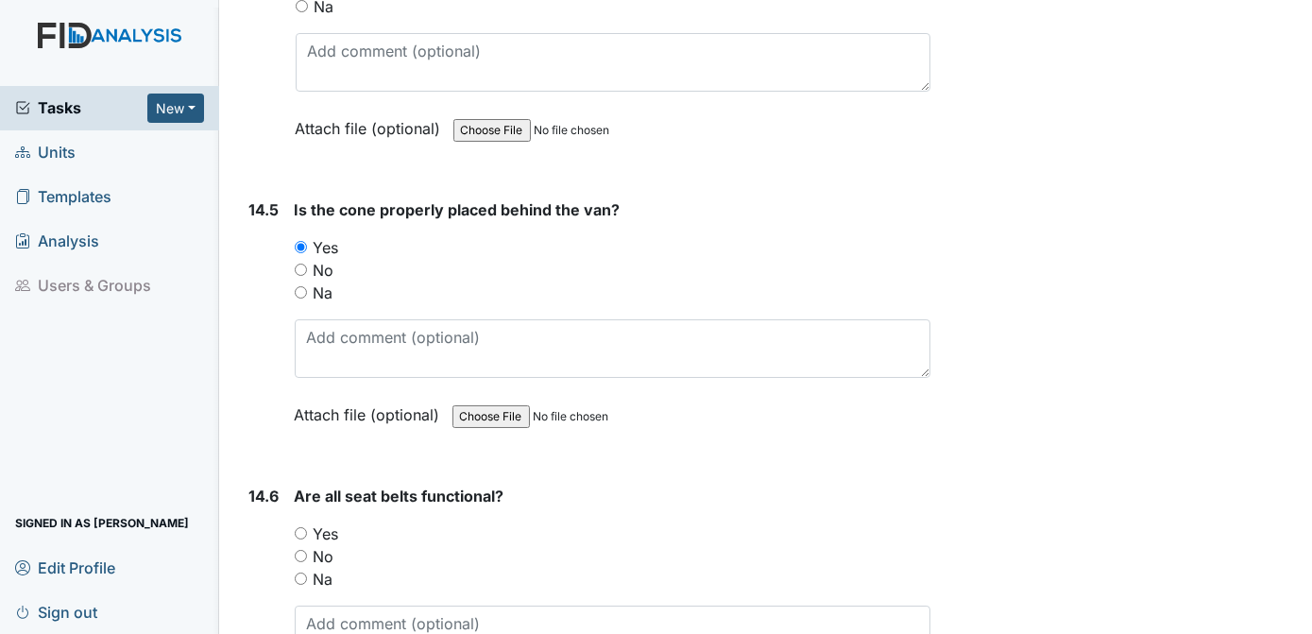
click at [302, 527] on input "Yes" at bounding box center [301, 533] width 12 height 12
radio input "true"
type textarea "N/A"
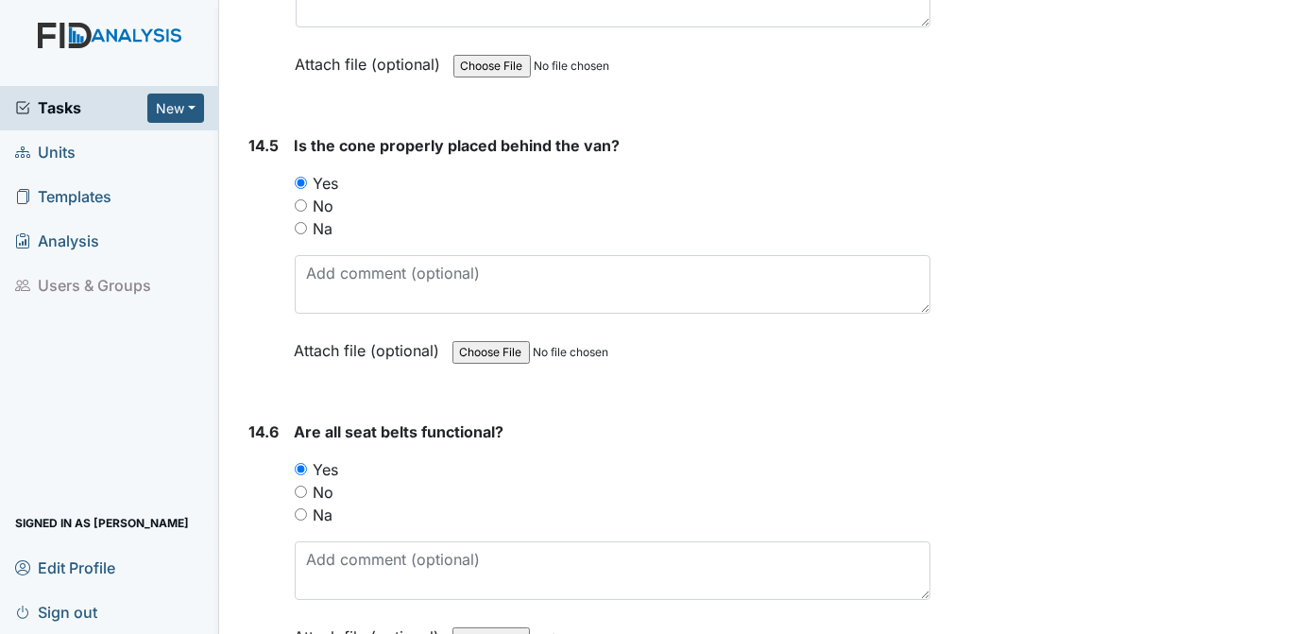
scroll to position [36075, 0]
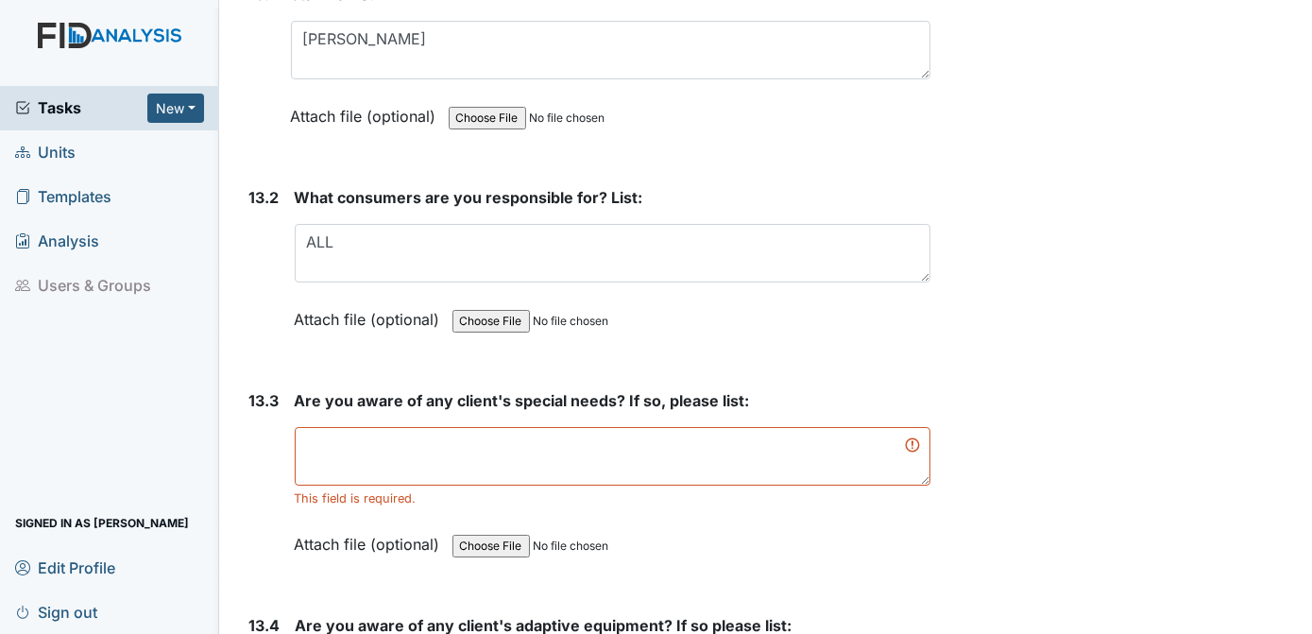
scroll to position [33081, 0]
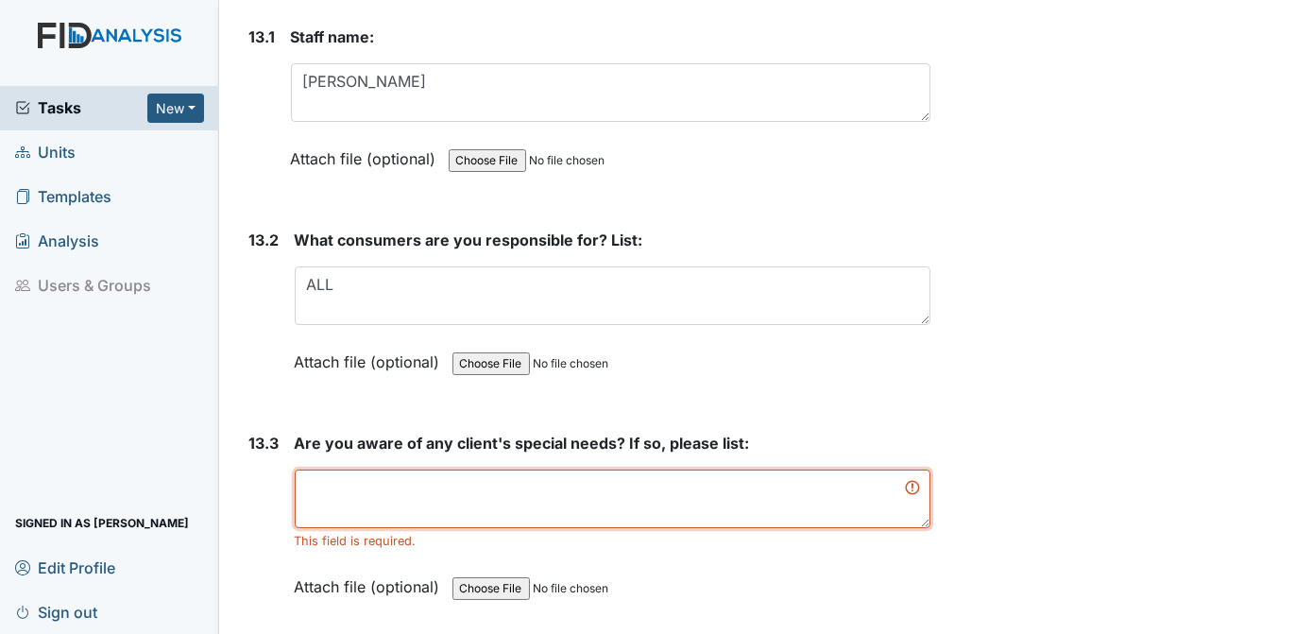
click at [330, 469] on textarea at bounding box center [613, 498] width 637 height 59
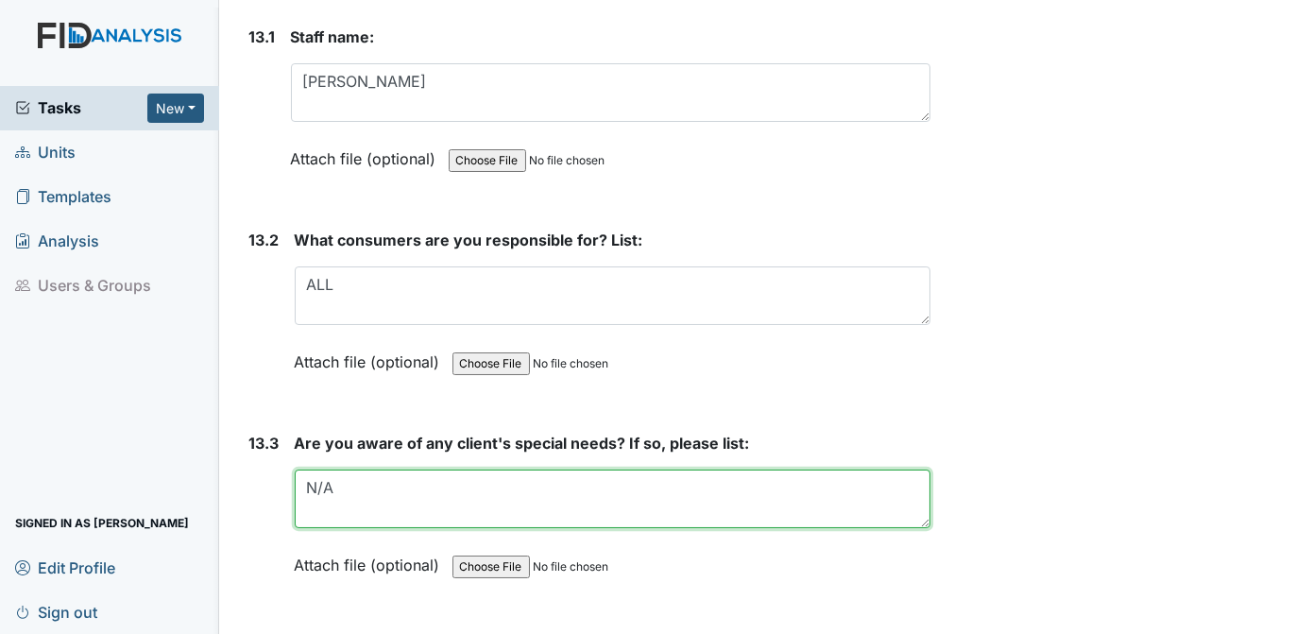
type textarea "N/A"
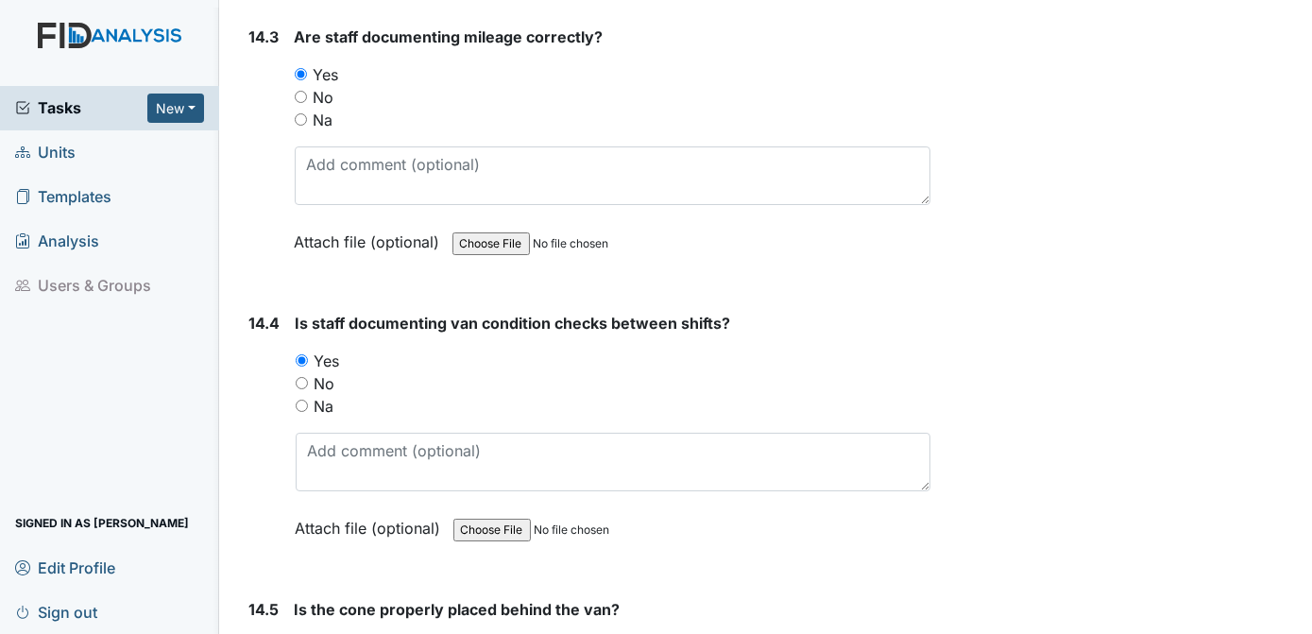
scroll to position [36075, 0]
